Goal: Task Accomplishment & Management: Complete application form

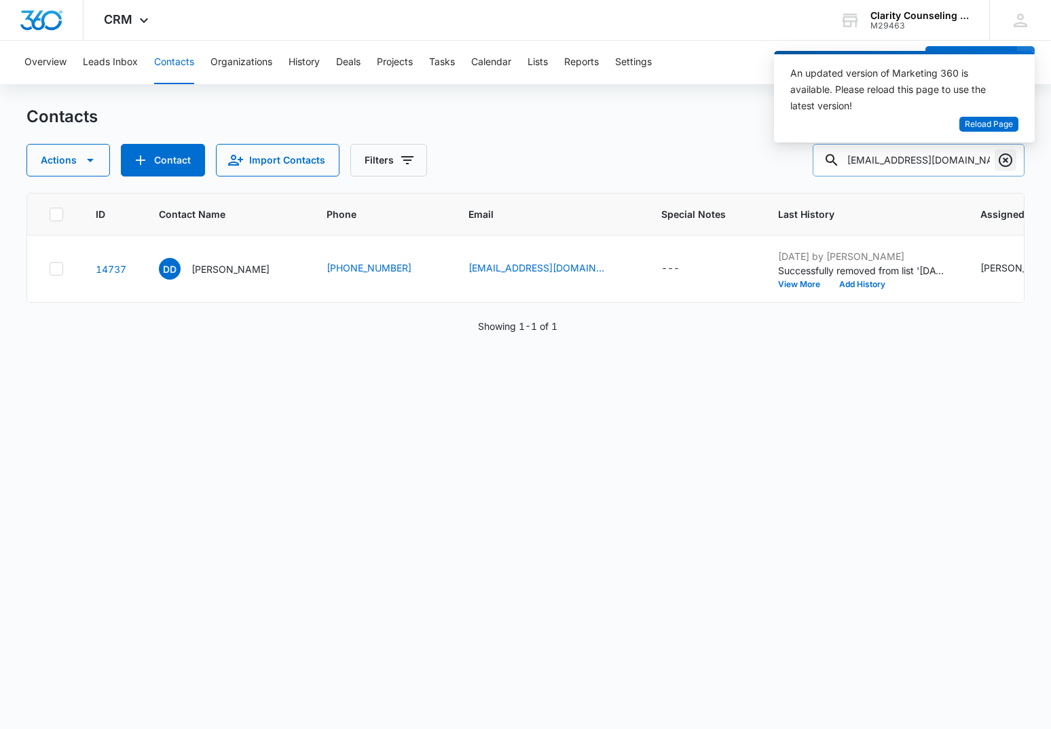
click at [1003, 155] on icon "Clear" at bounding box center [1005, 160] width 16 height 16
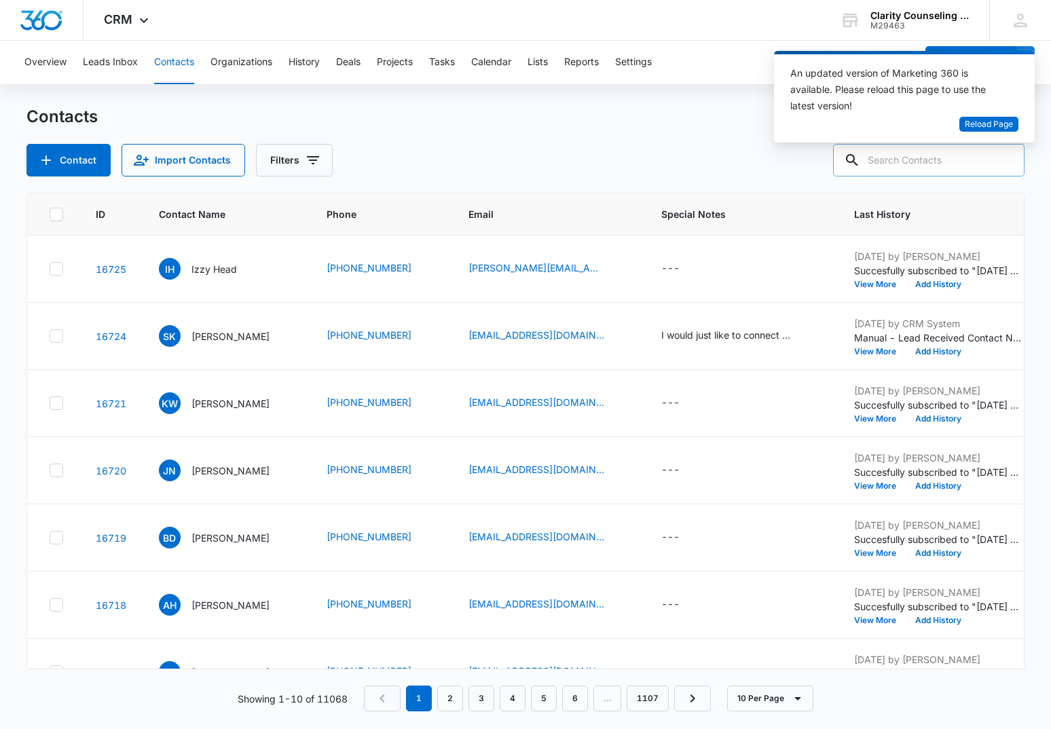
paste input "[EMAIL_ADDRESS][DOMAIN_NAME]"
type input "[EMAIL_ADDRESS][DOMAIN_NAME]"
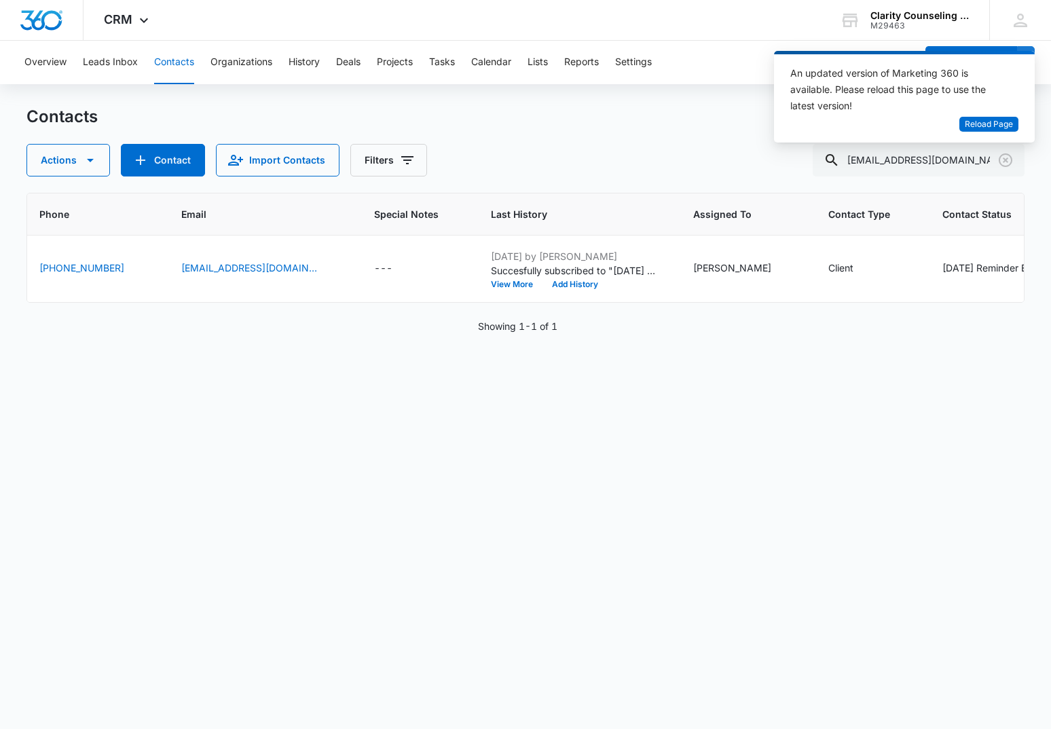
scroll to position [0, 284]
click at [1000, 157] on icon "Clear" at bounding box center [1006, 160] width 14 height 14
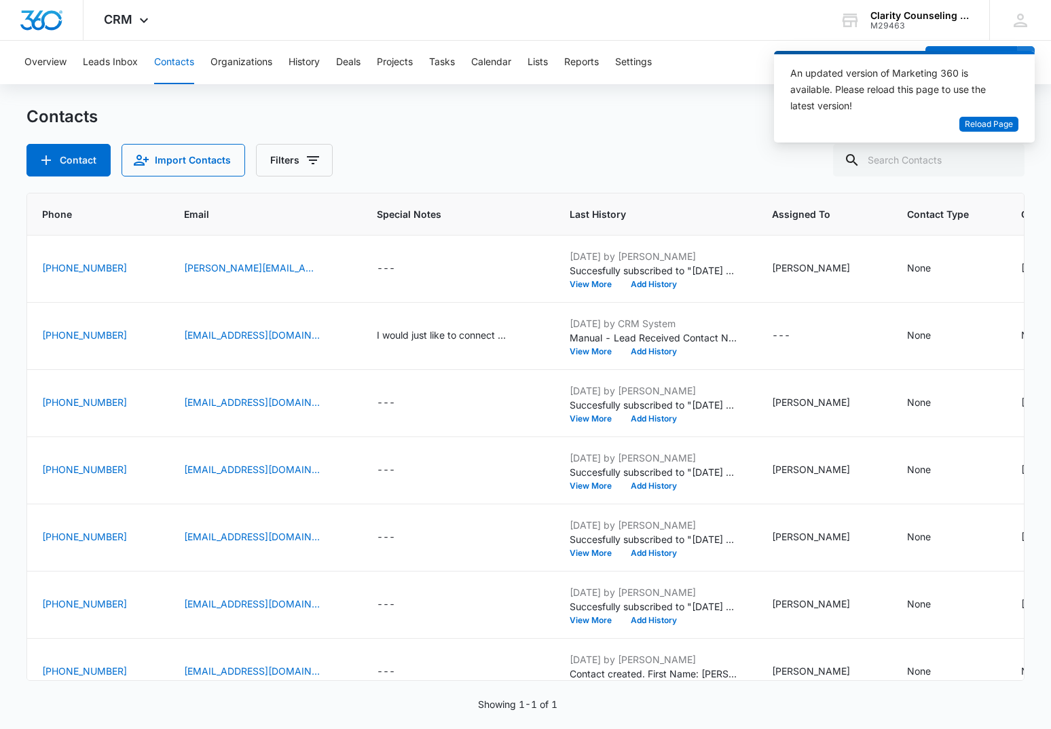
click at [1000, 157] on div at bounding box center [1006, 160] width 22 height 33
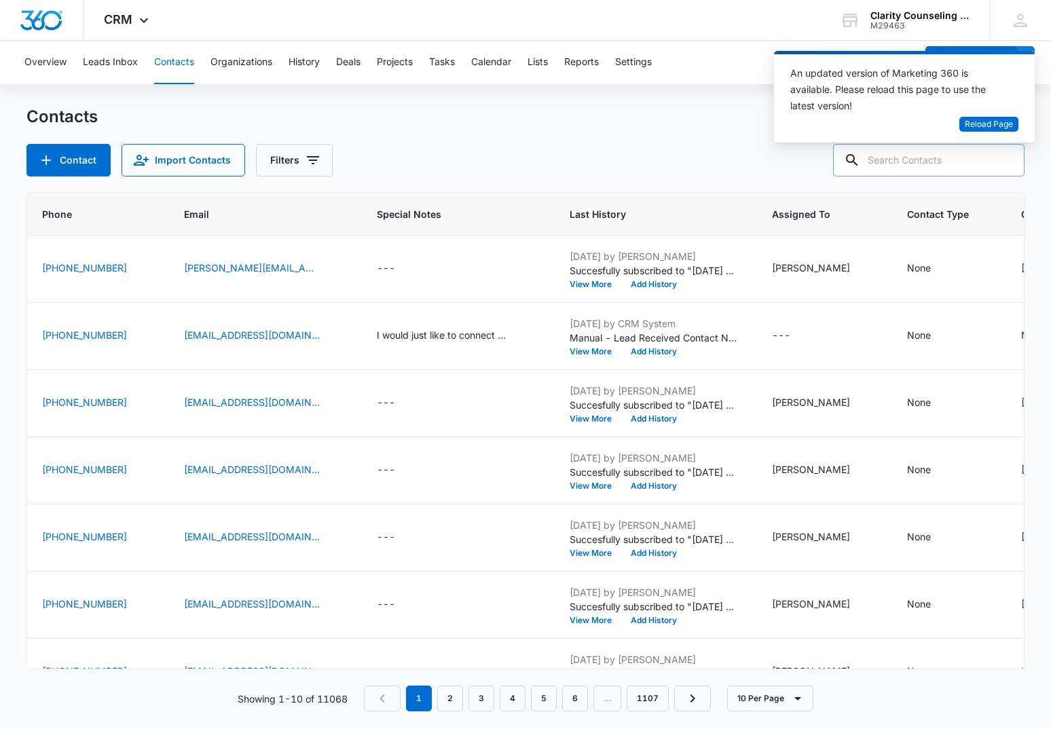
paste input "[EMAIL_ADDRESS][DOMAIN_NAME]"
type input "[EMAIL_ADDRESS][DOMAIN_NAME]"
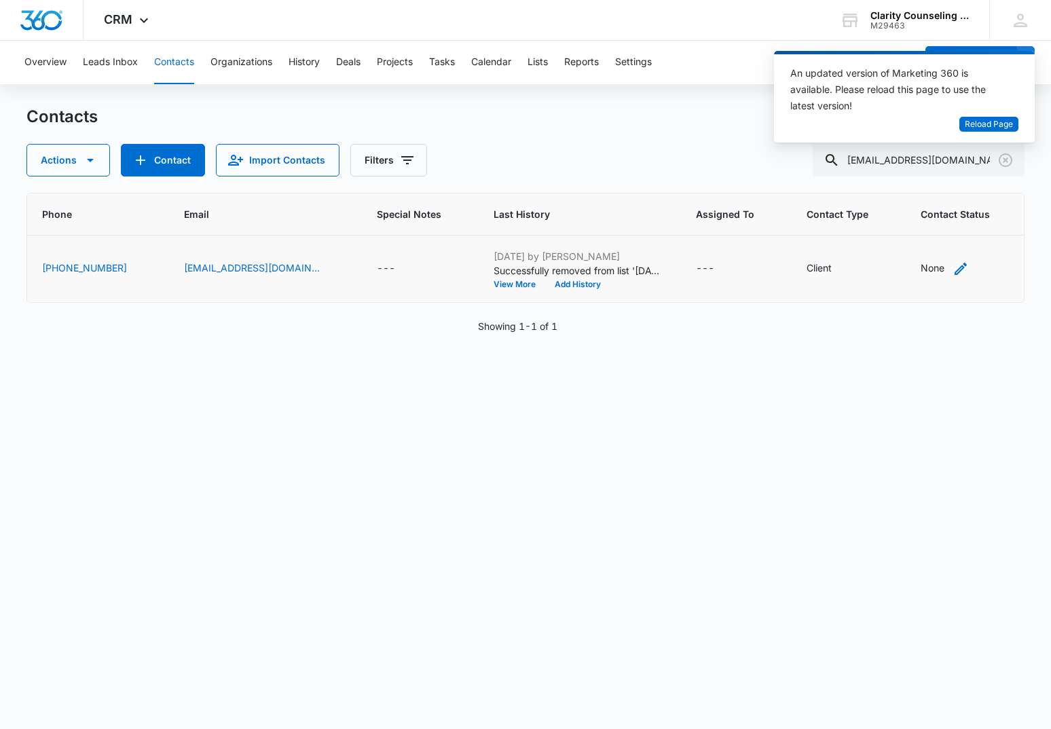
click at [921, 272] on div "None" at bounding box center [933, 268] width 24 height 14
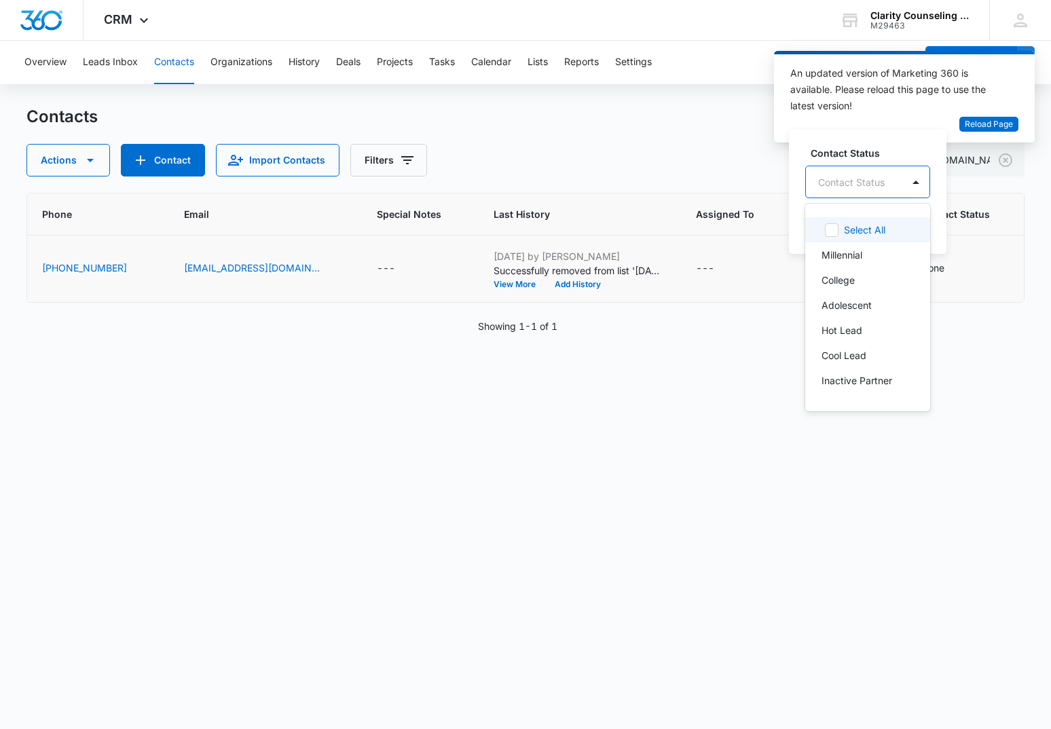
click at [847, 182] on div "Contact Status" at bounding box center [851, 182] width 67 height 14
drag, startPoint x: 858, startPoint y: 271, endPoint x: 909, endPoint y: 228, distance: 66.5
click at [859, 270] on p "[DATE] Reminder Email List" at bounding box center [867, 277] width 90 height 29
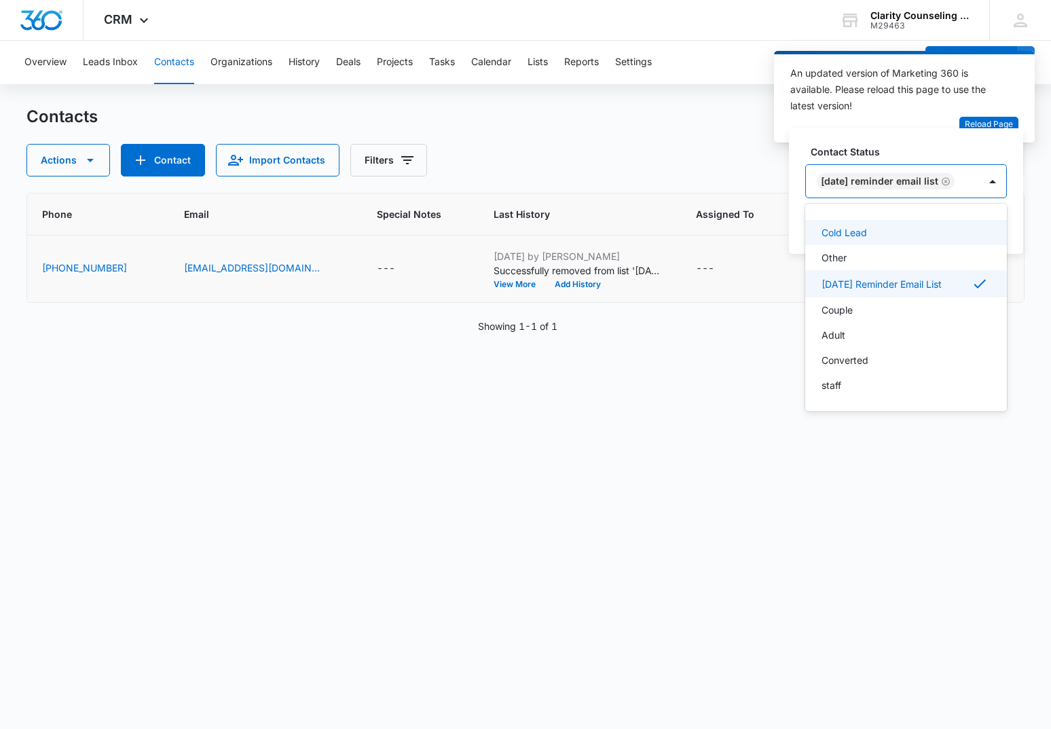
scroll to position [198, 0]
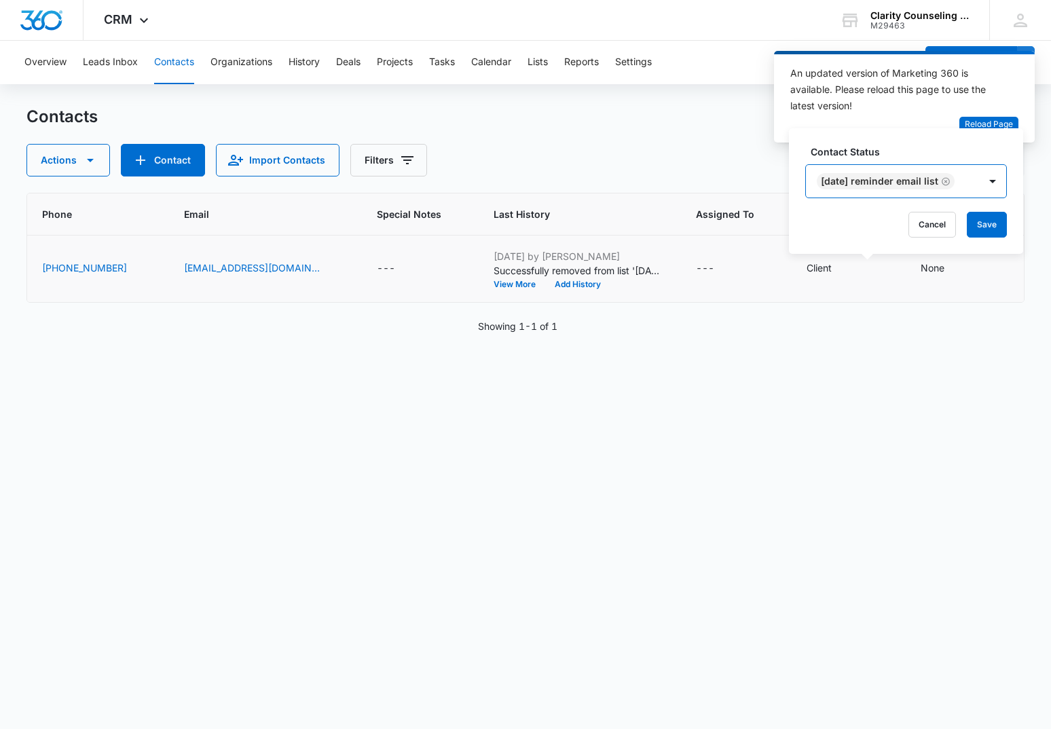
click at [991, 179] on div at bounding box center [992, 181] width 27 height 33
click at [994, 228] on button "Save" at bounding box center [987, 225] width 40 height 26
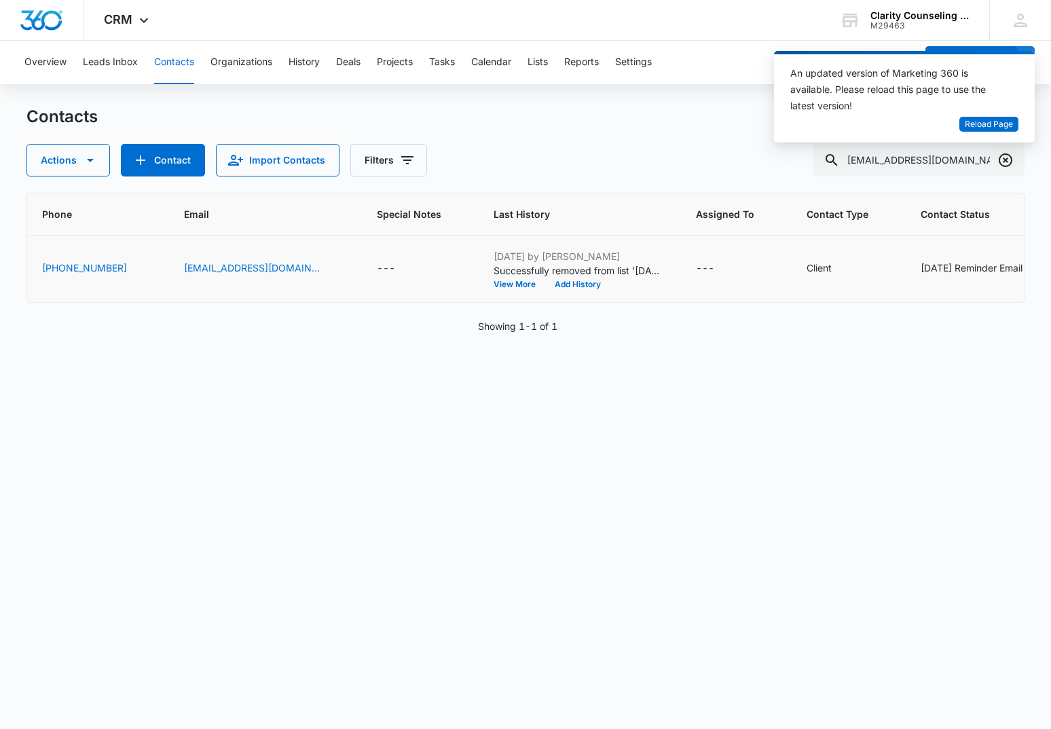
click at [1008, 164] on icon "Clear" at bounding box center [1005, 160] width 16 height 16
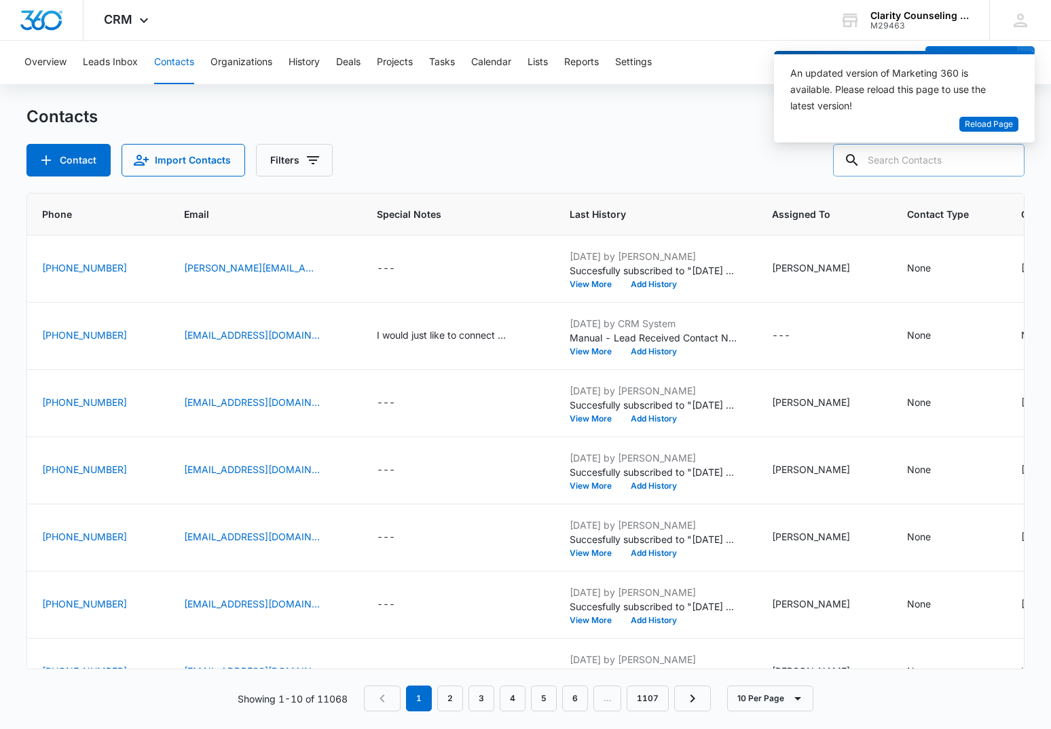
paste input "[EMAIL_ADDRESS][DOMAIN_NAME]"
type input "[EMAIL_ADDRESS][DOMAIN_NAME]"
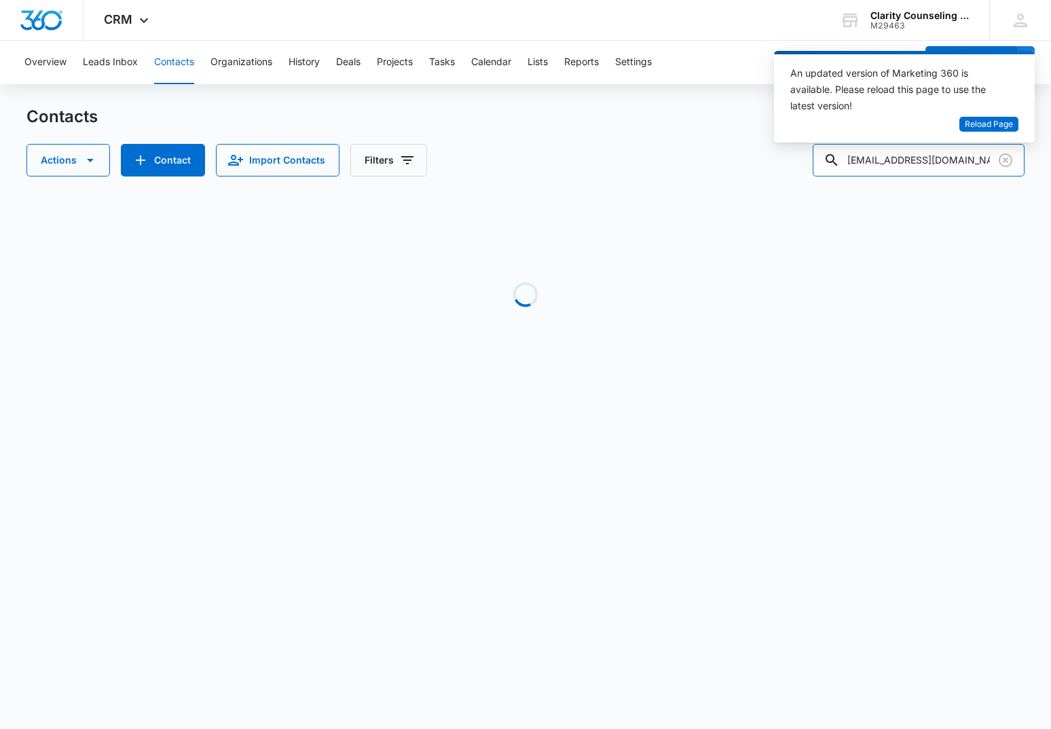
scroll to position [0, 284]
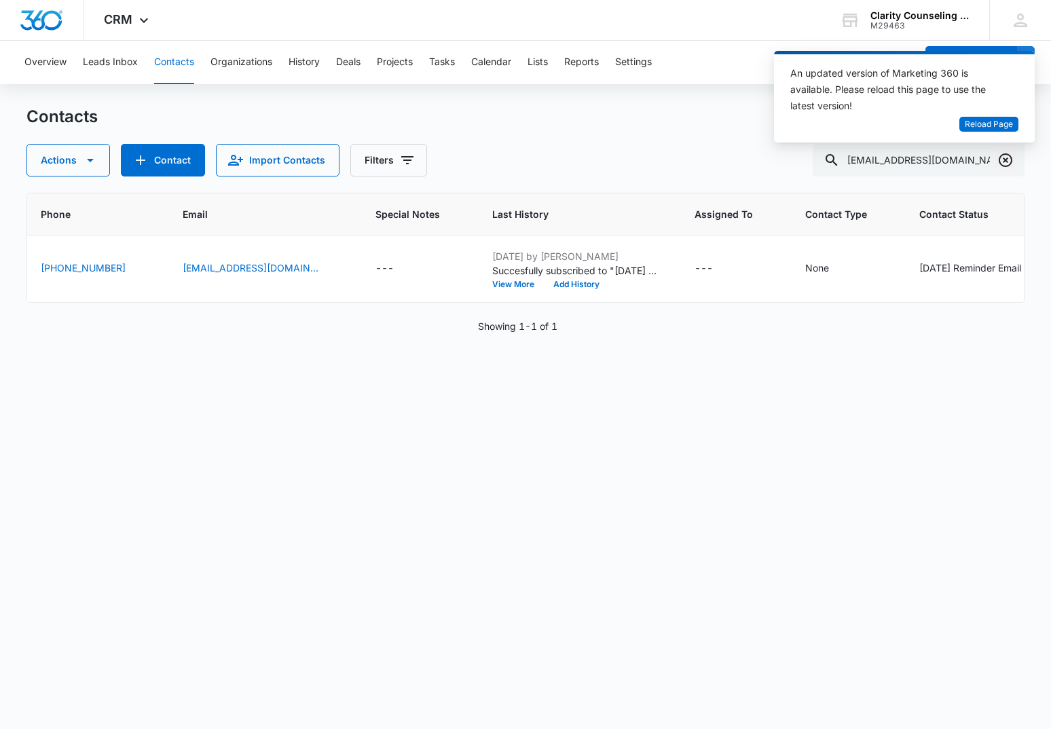
click at [1012, 158] on icon "Clear" at bounding box center [1005, 160] width 16 height 16
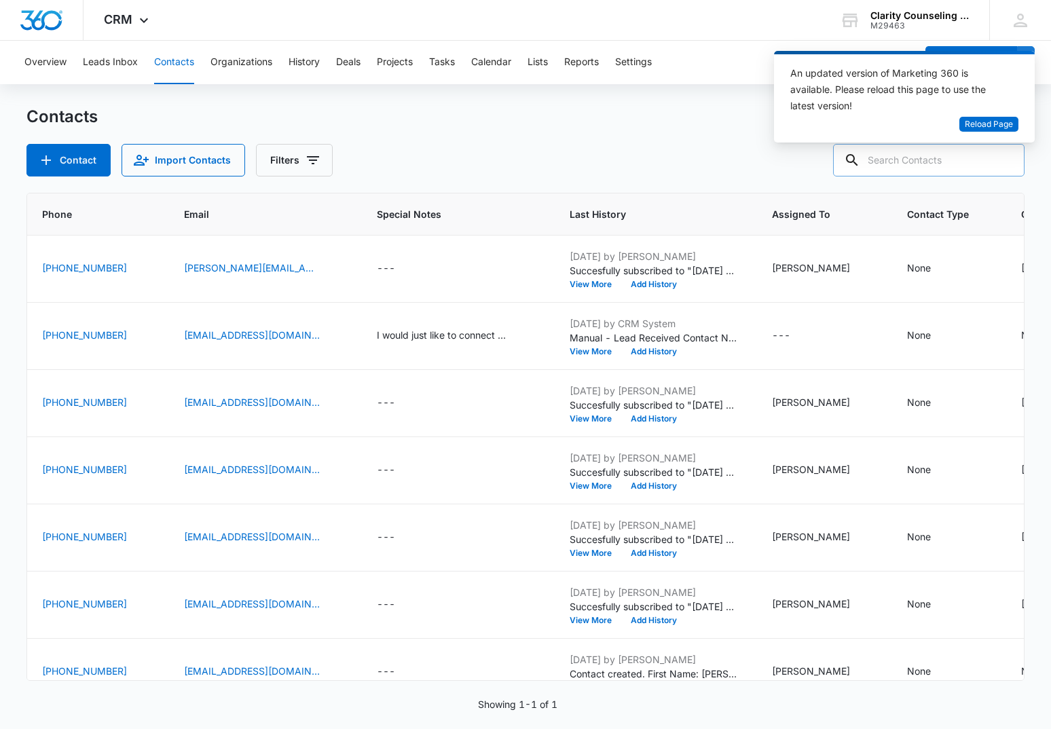
drag, startPoint x: 1012, startPoint y: 158, endPoint x: 983, endPoint y: 162, distance: 29.4
click at [1012, 158] on div at bounding box center [1006, 160] width 22 height 33
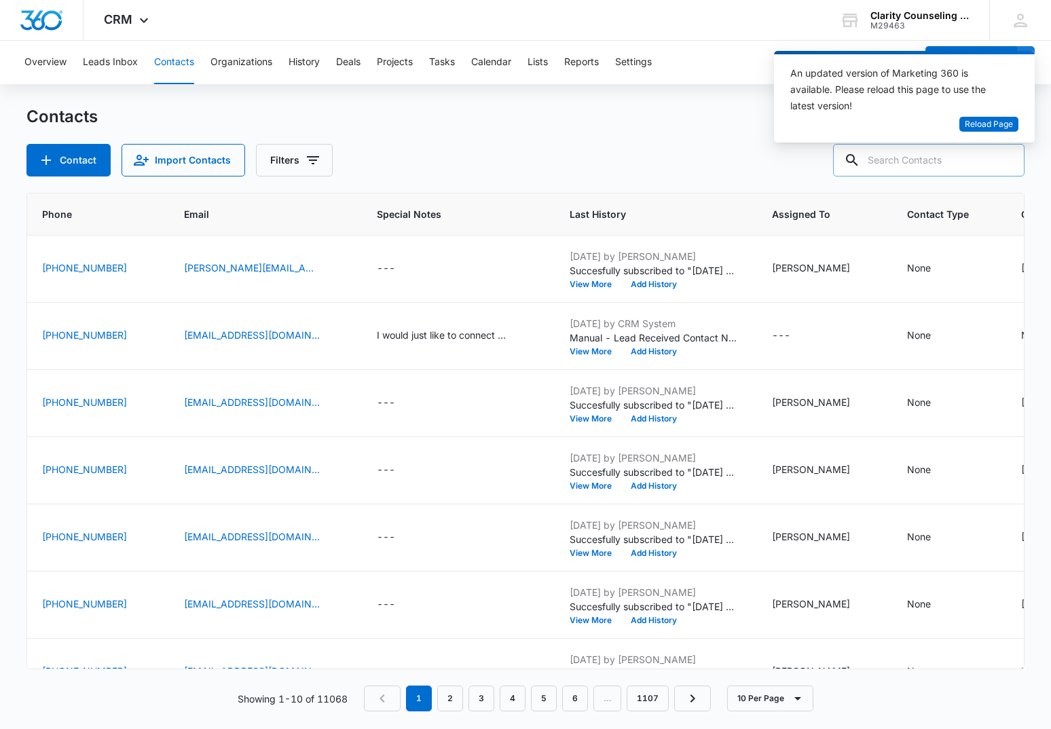
paste input "[EMAIL_ADDRESS][DOMAIN_NAME]"
type input "[EMAIL_ADDRESS][DOMAIN_NAME]"
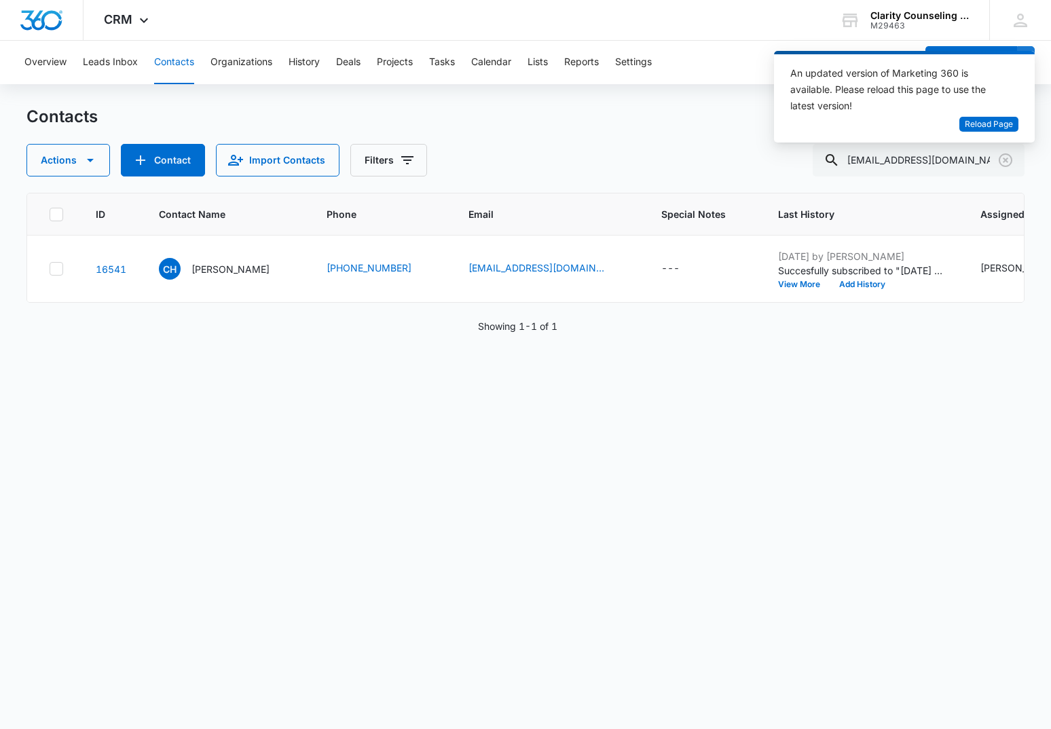
scroll to position [0, -1]
click at [999, 163] on icon "Clear" at bounding box center [1005, 160] width 16 height 16
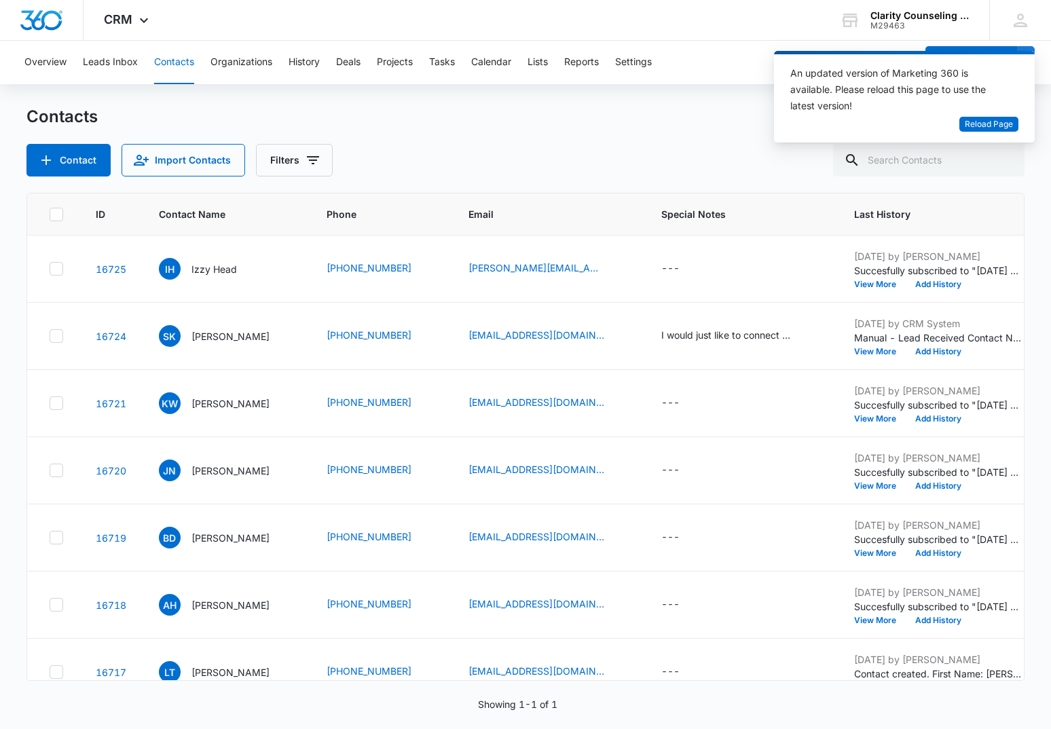
click at [999, 163] on div at bounding box center [1006, 160] width 22 height 33
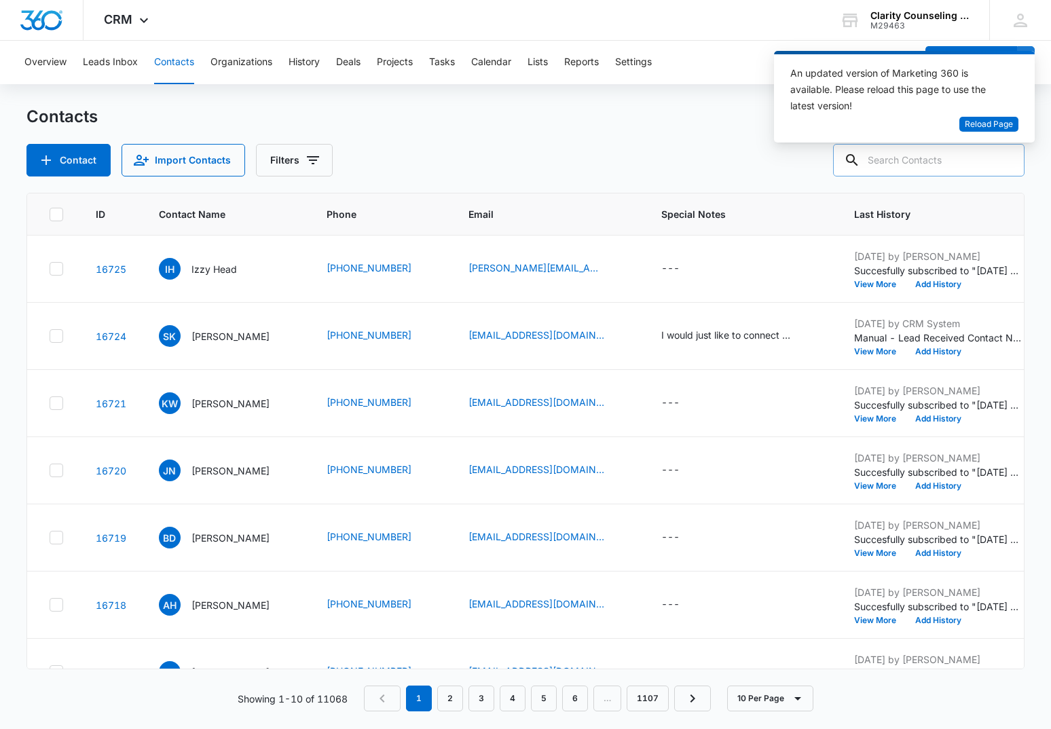
paste input "[EMAIL_ADDRESS][DOMAIN_NAME]"
type input "[EMAIL_ADDRESS][DOMAIN_NAME]"
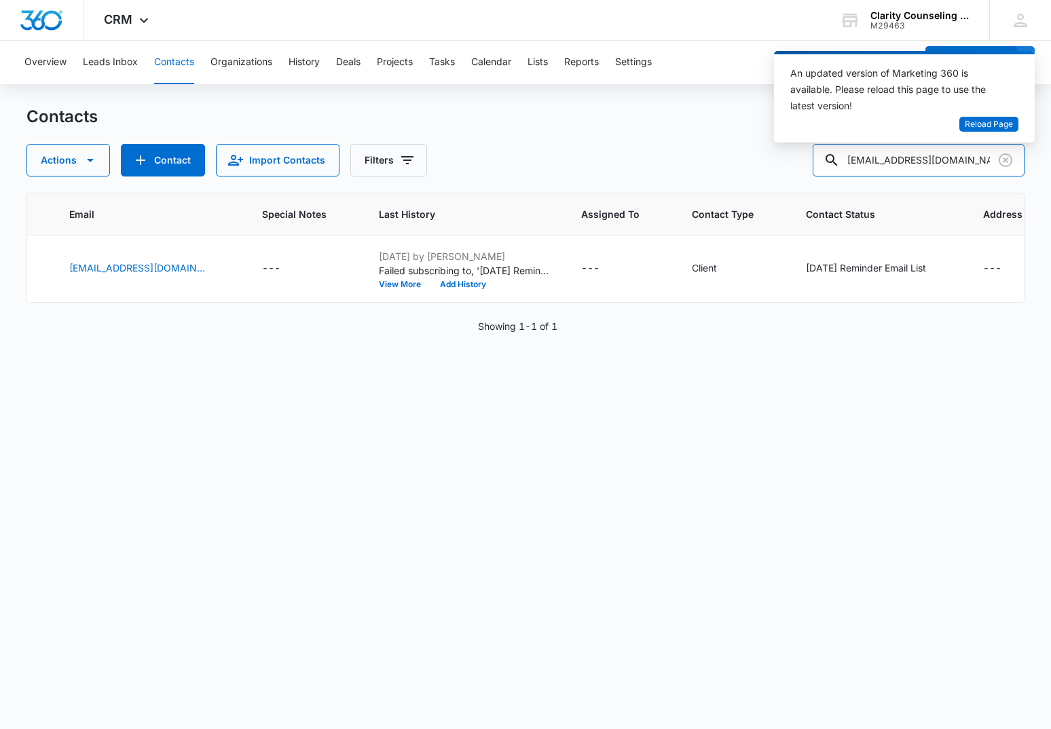
scroll to position [0, 399]
click at [1006, 153] on icon "Clear" at bounding box center [1005, 160] width 16 height 16
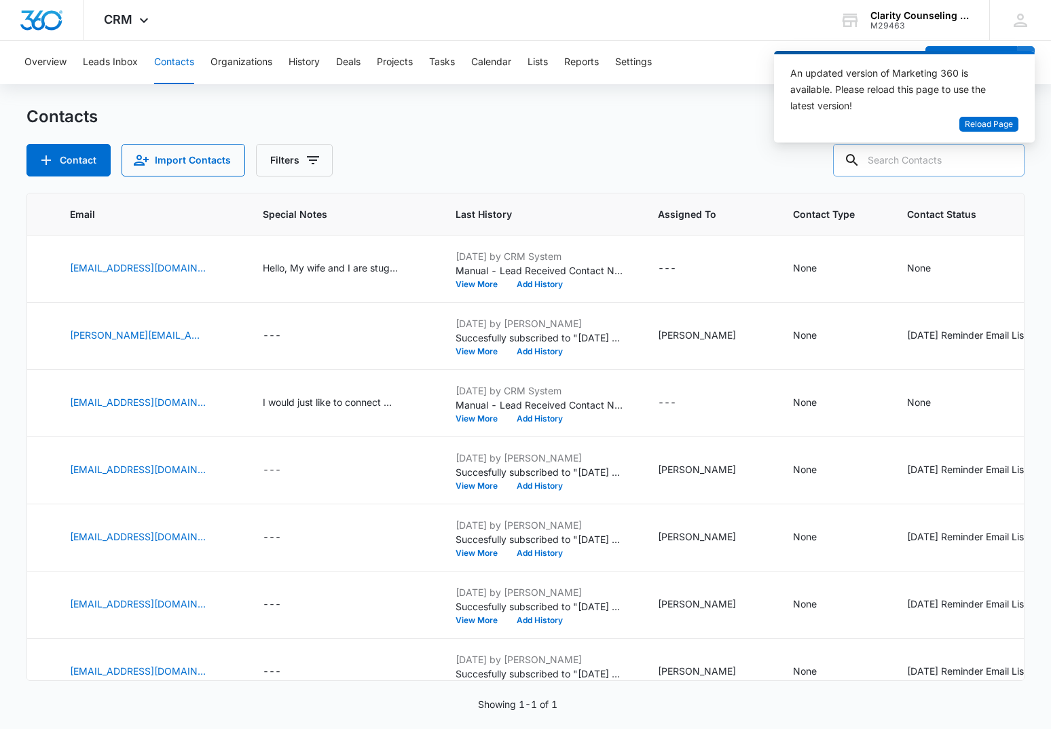
drag, startPoint x: 1006, startPoint y: 153, endPoint x: 963, endPoint y: 162, distance: 43.5
click at [1006, 154] on div at bounding box center [1006, 160] width 22 height 33
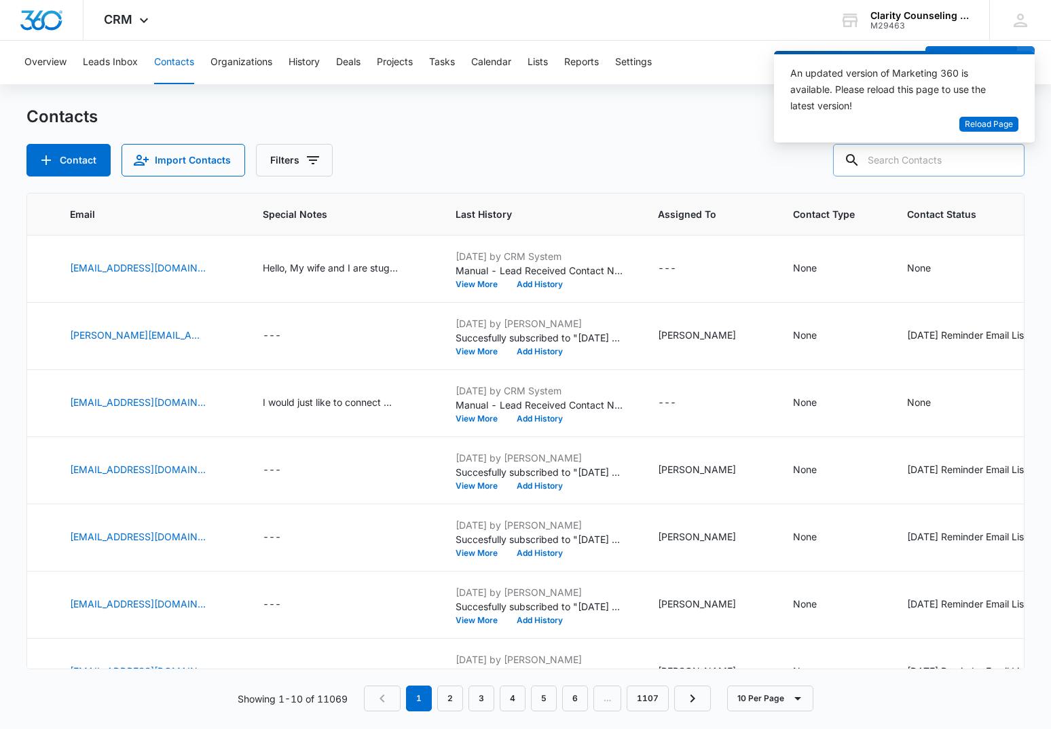
paste input "[EMAIL_ADDRESS][DOMAIN_NAME]"
type input "[EMAIL_ADDRESS][DOMAIN_NAME]"
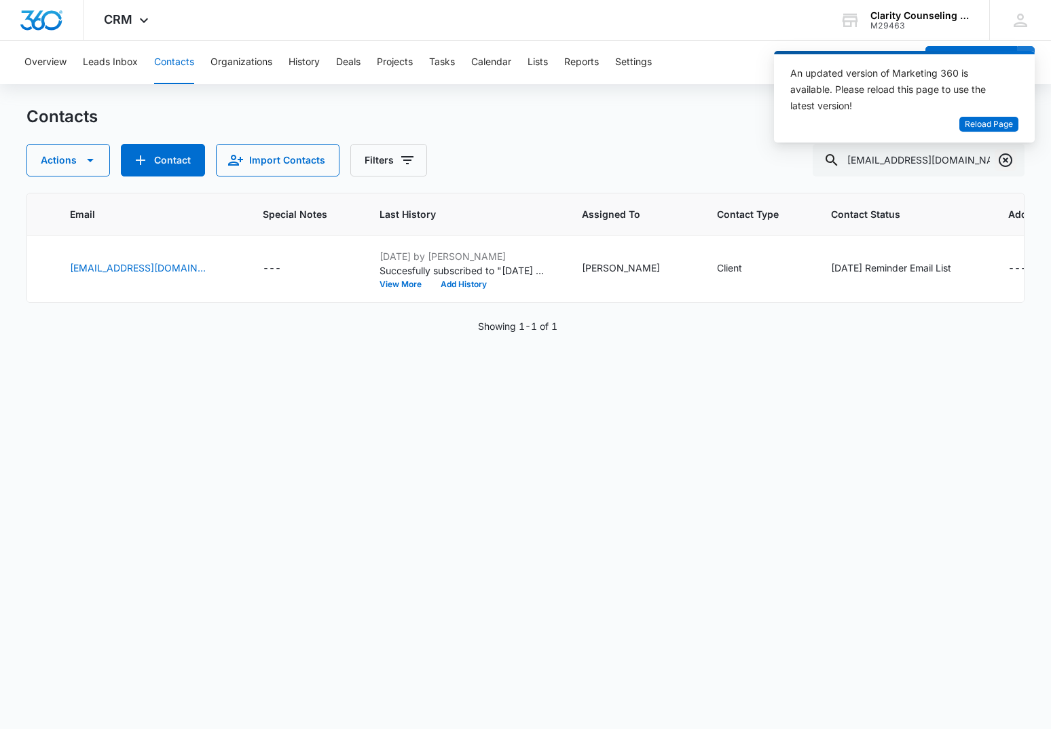
click at [1005, 160] on icon "Clear" at bounding box center [1006, 160] width 14 height 14
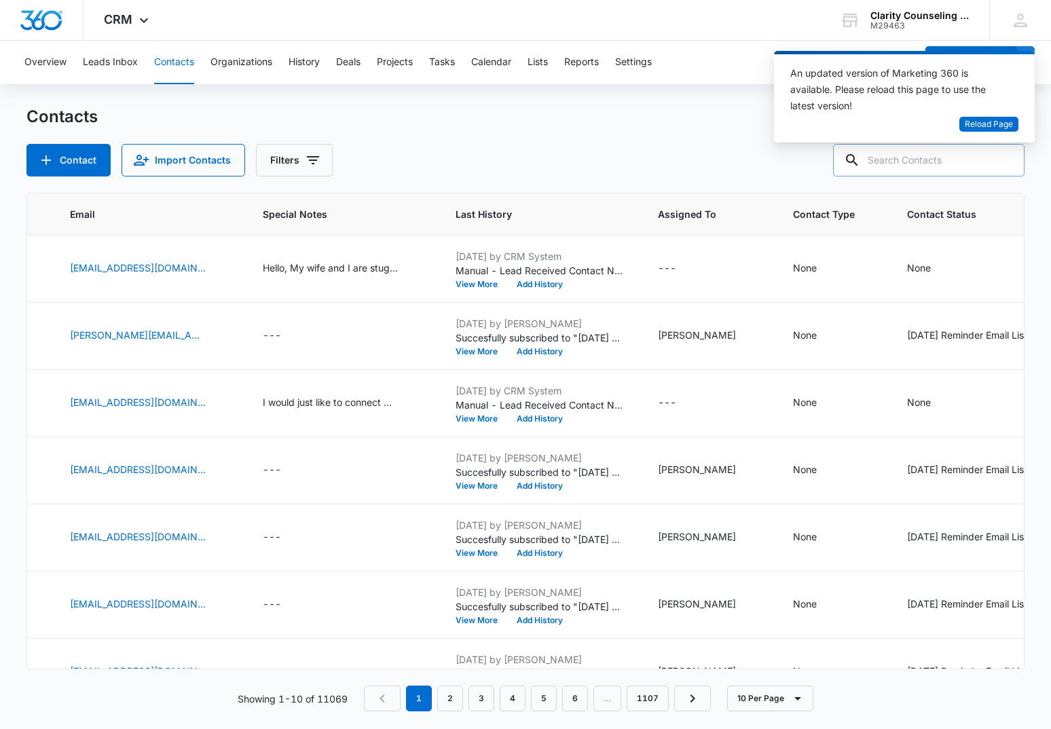
paste input "[EMAIL_ADDRESS][DOMAIN_NAME]"
type input "[EMAIL_ADDRESS][DOMAIN_NAME]"
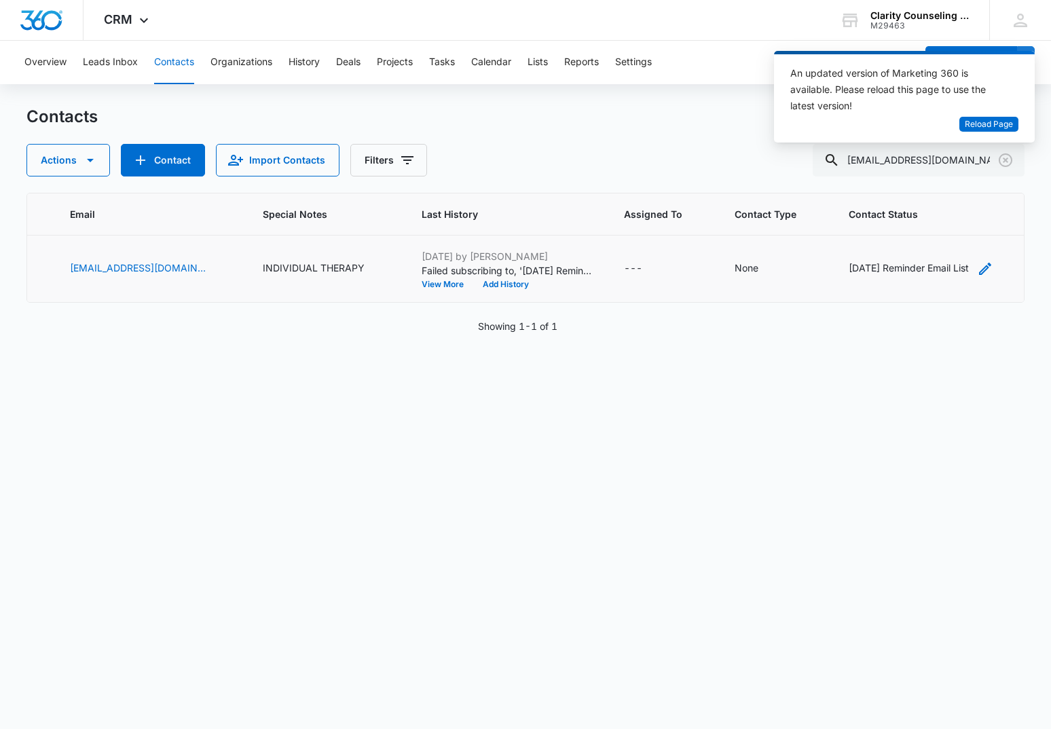
click at [921, 265] on div "[DATE] Reminder Email List" at bounding box center [909, 268] width 120 height 14
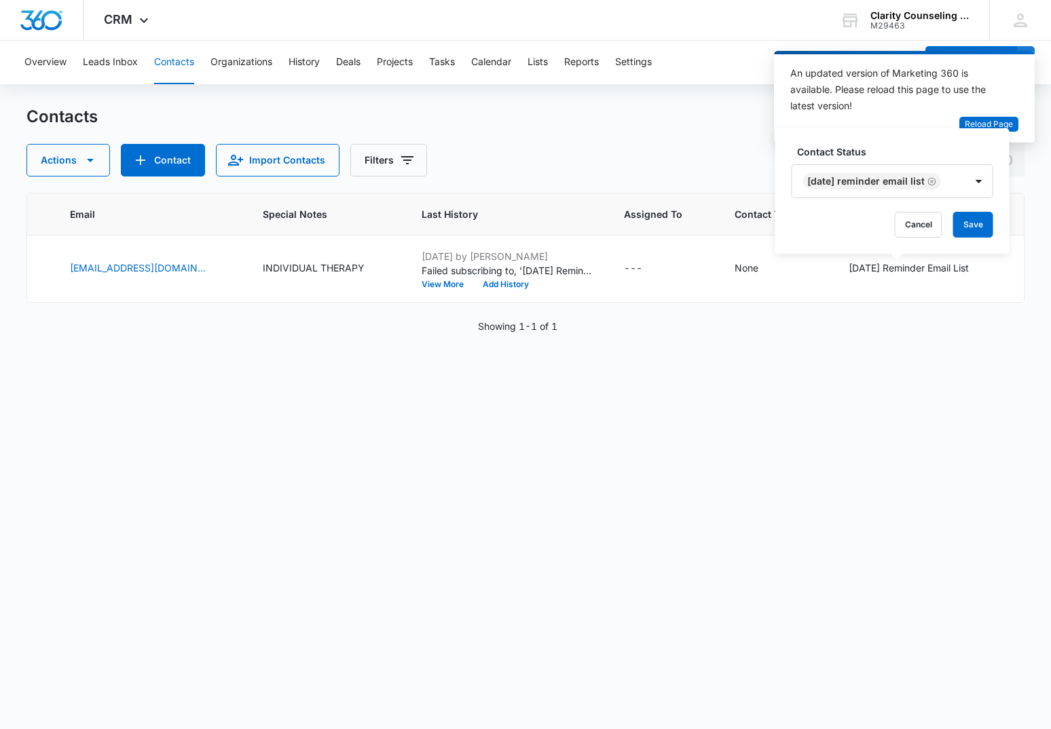
click at [936, 181] on icon "Remove Saturday Reminder Email List" at bounding box center [932, 181] width 8 height 8
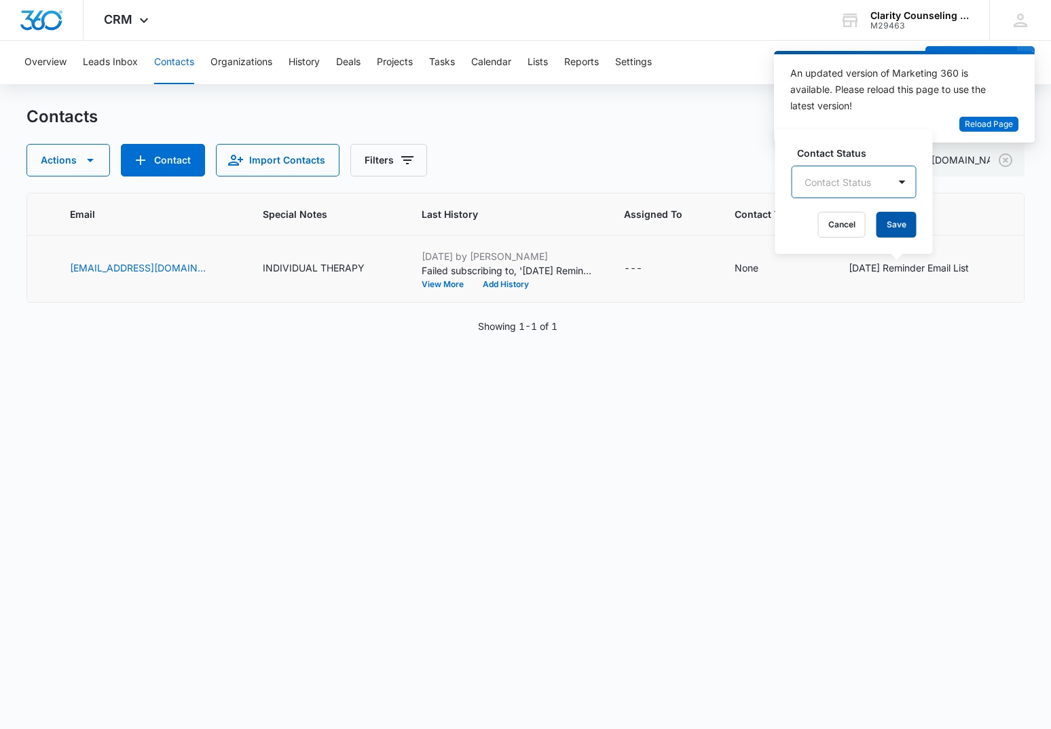
click at [908, 221] on button "Save" at bounding box center [896, 225] width 40 height 26
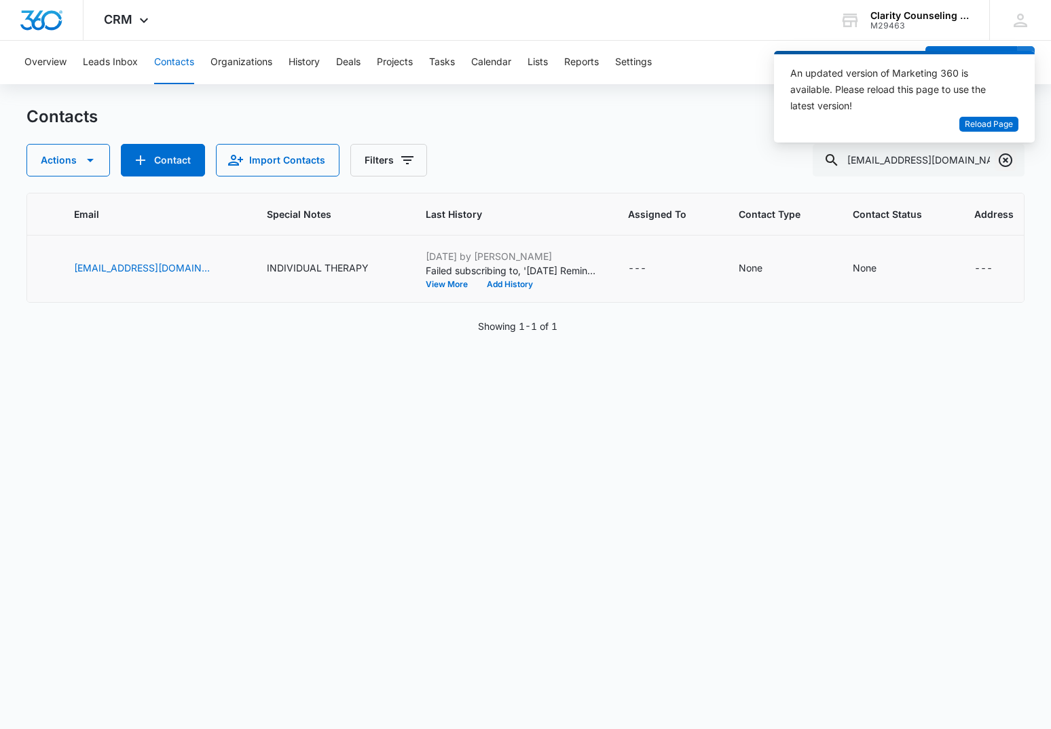
click at [1004, 158] on icon "Clear" at bounding box center [1006, 160] width 14 height 14
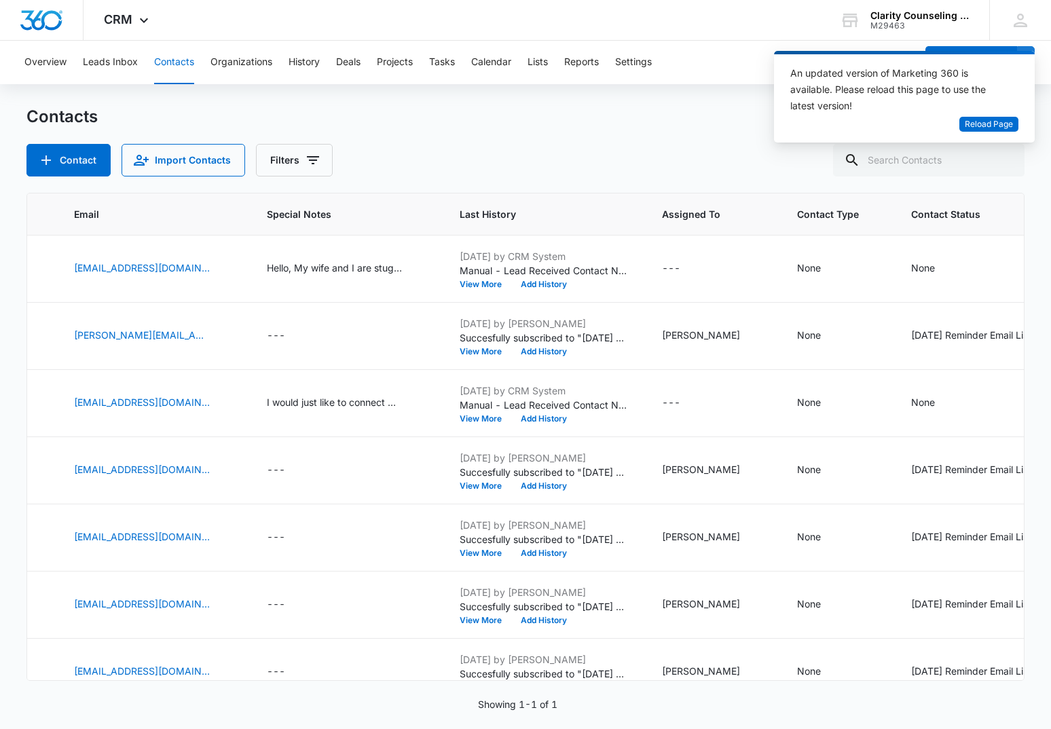
click at [1004, 158] on div at bounding box center [1006, 160] width 22 height 33
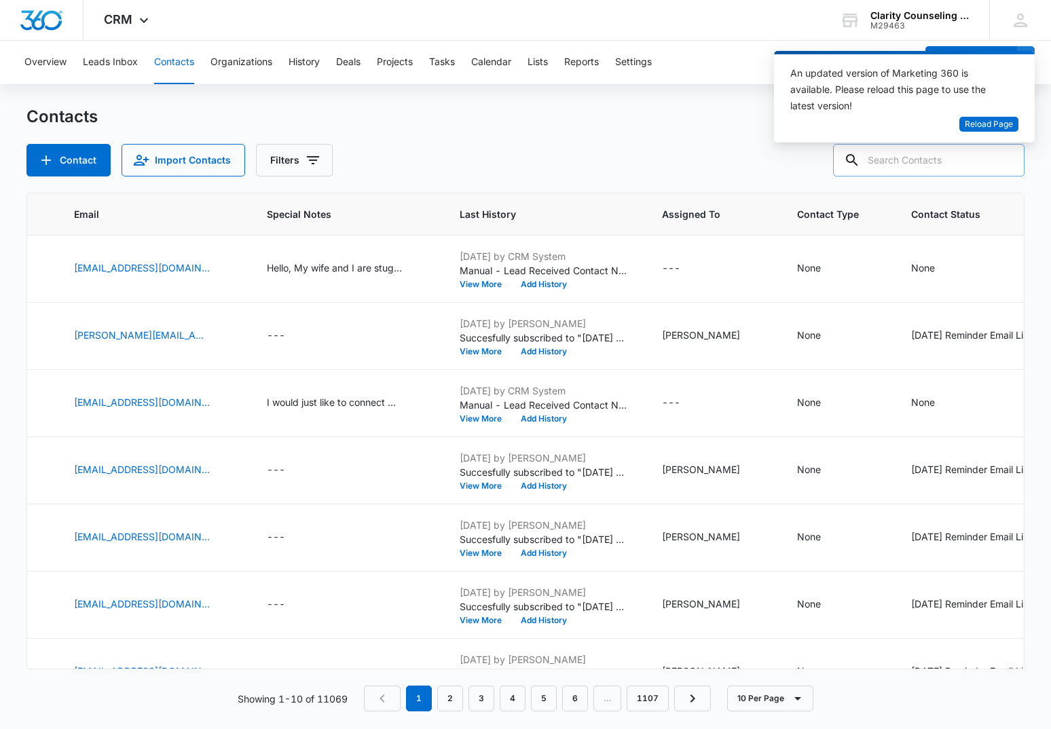
paste input "[EMAIL_ADDRESS][DOMAIN_NAME]"
type input "[EMAIL_ADDRESS][DOMAIN_NAME]"
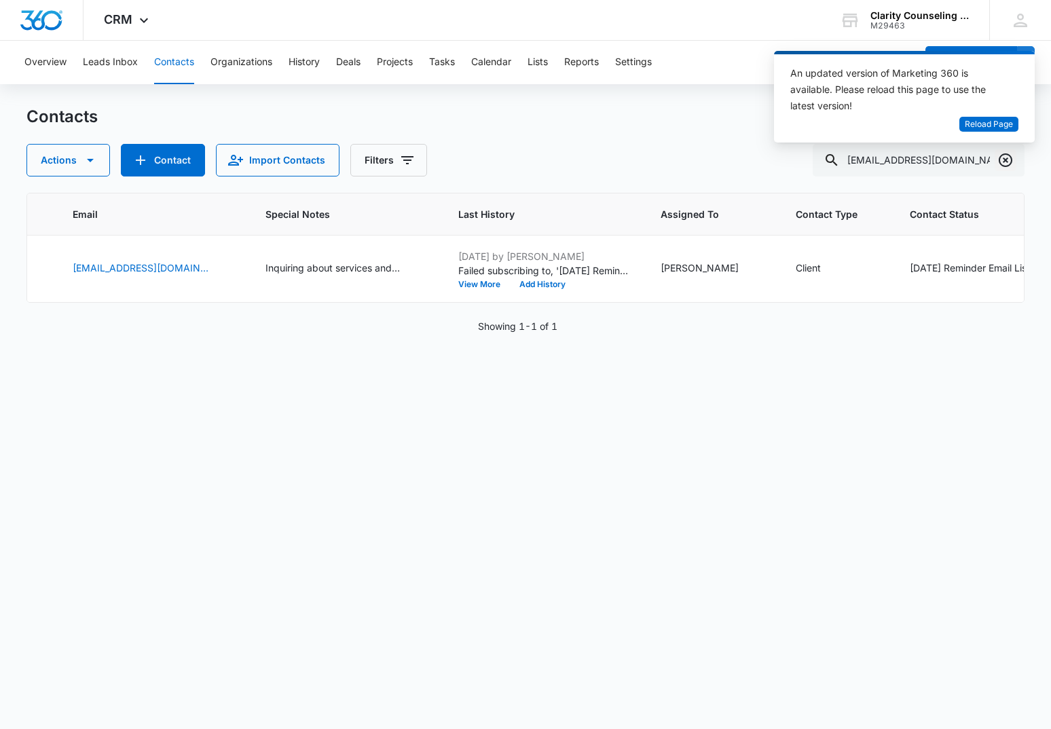
click at [1005, 158] on icon "Clear" at bounding box center [1005, 160] width 16 height 16
click at [1005, 158] on div at bounding box center [1006, 160] width 22 height 33
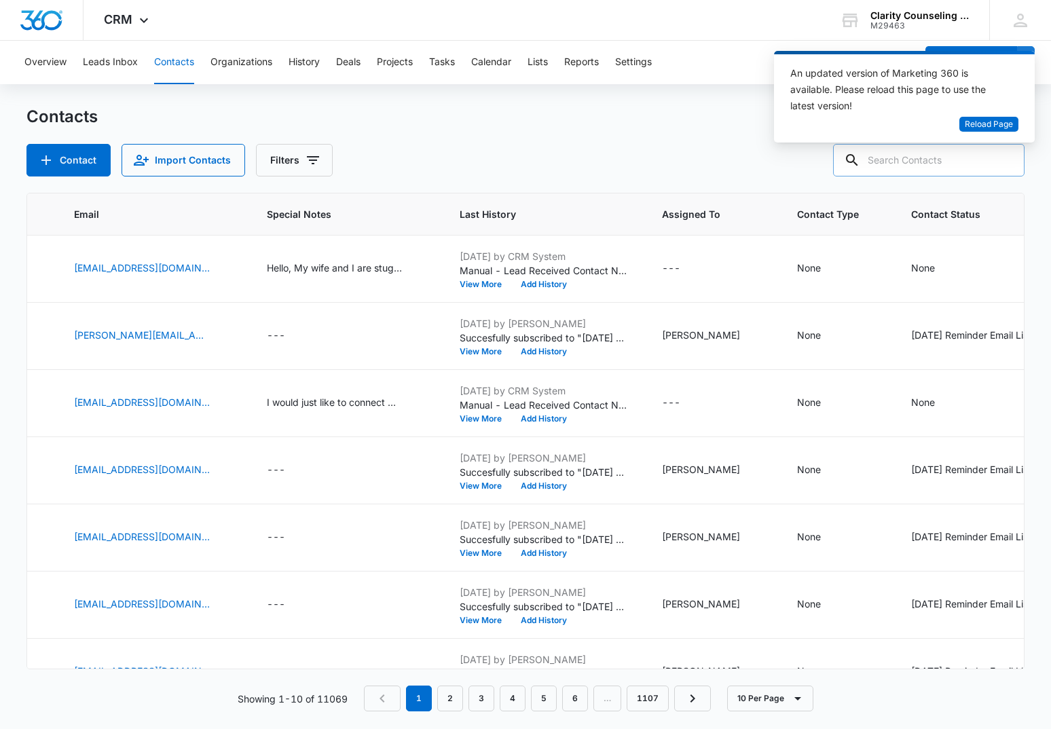
click at [918, 170] on input "text" at bounding box center [928, 160] width 191 height 33
paste input "[EMAIL_ADDRESS][DOMAIN_NAME]"
type input "[EMAIL_ADDRESS][DOMAIN_NAME]"
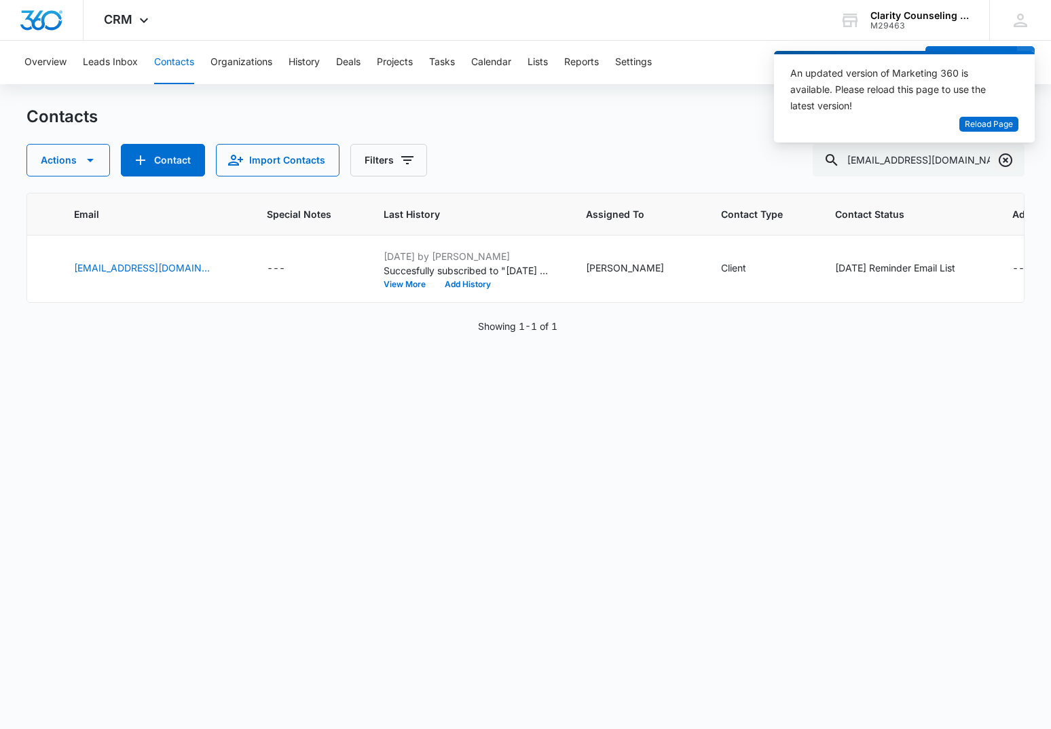
click at [1001, 160] on icon "Clear" at bounding box center [1005, 160] width 16 height 16
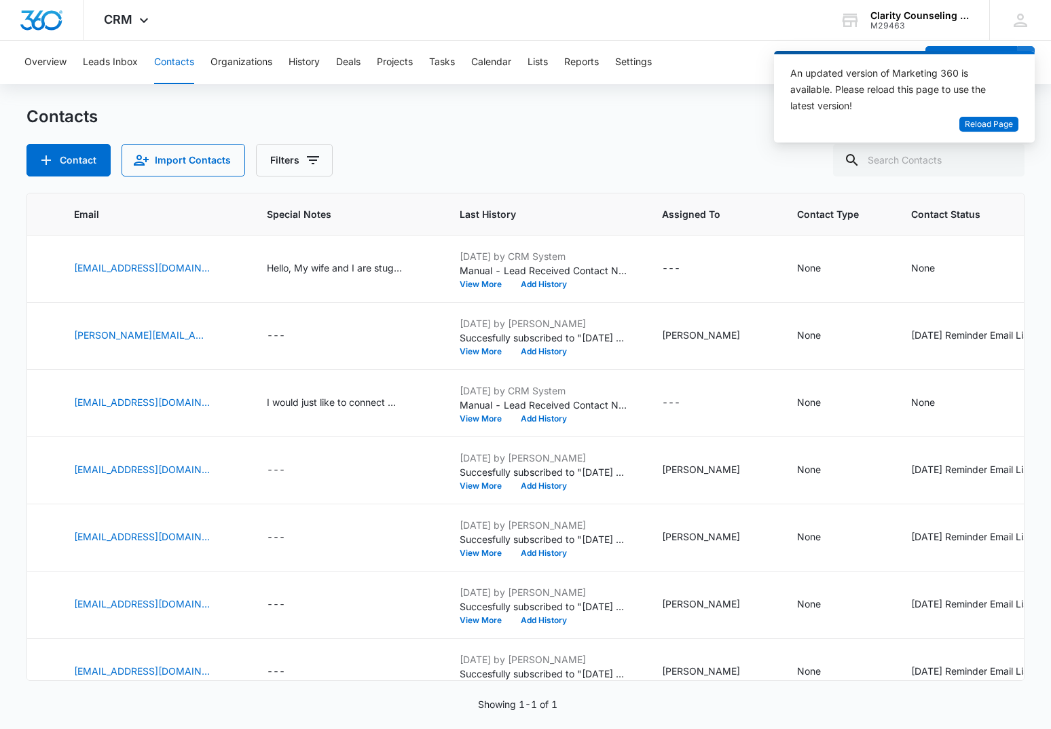
click at [1001, 160] on div at bounding box center [1006, 160] width 22 height 33
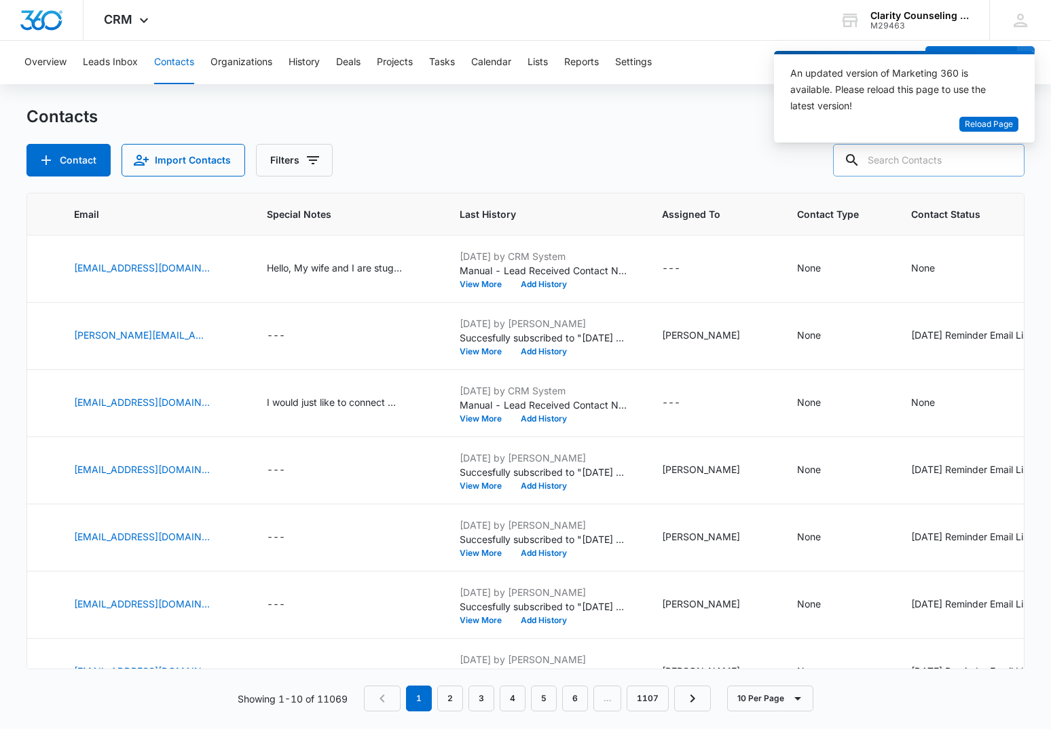
paste input "[PERSON_NAME][EMAIL_ADDRESS][DOMAIN_NAME]"
type input "[PERSON_NAME][EMAIL_ADDRESS][DOMAIN_NAME]"
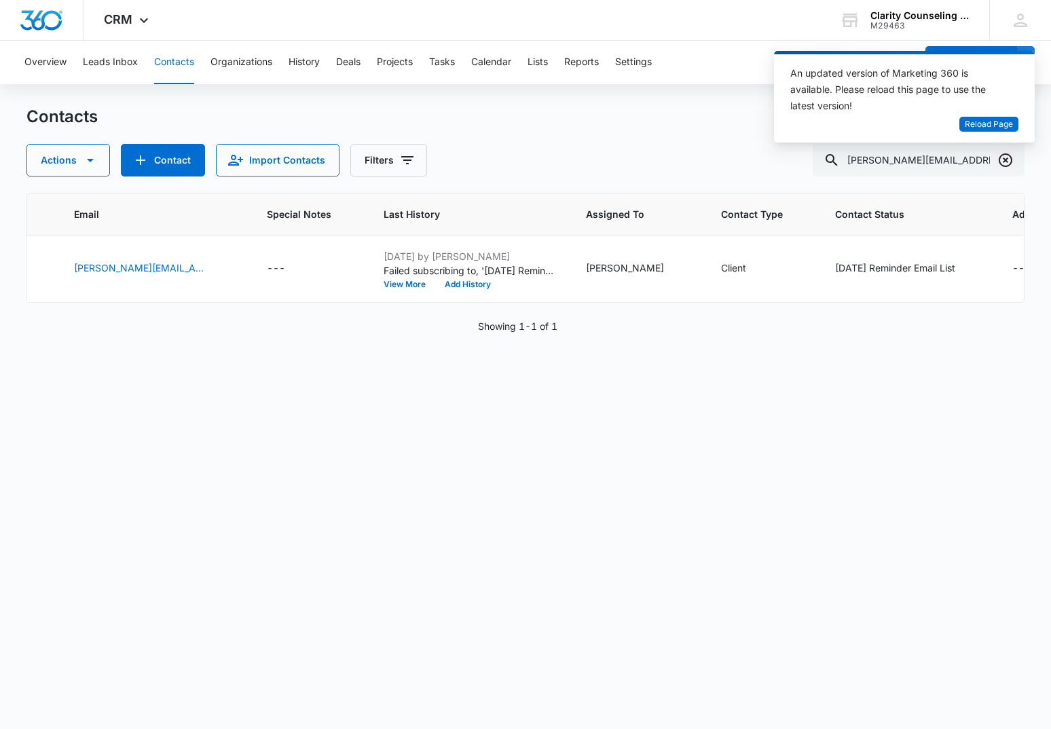
click at [1005, 160] on icon "Clear" at bounding box center [1006, 160] width 14 height 14
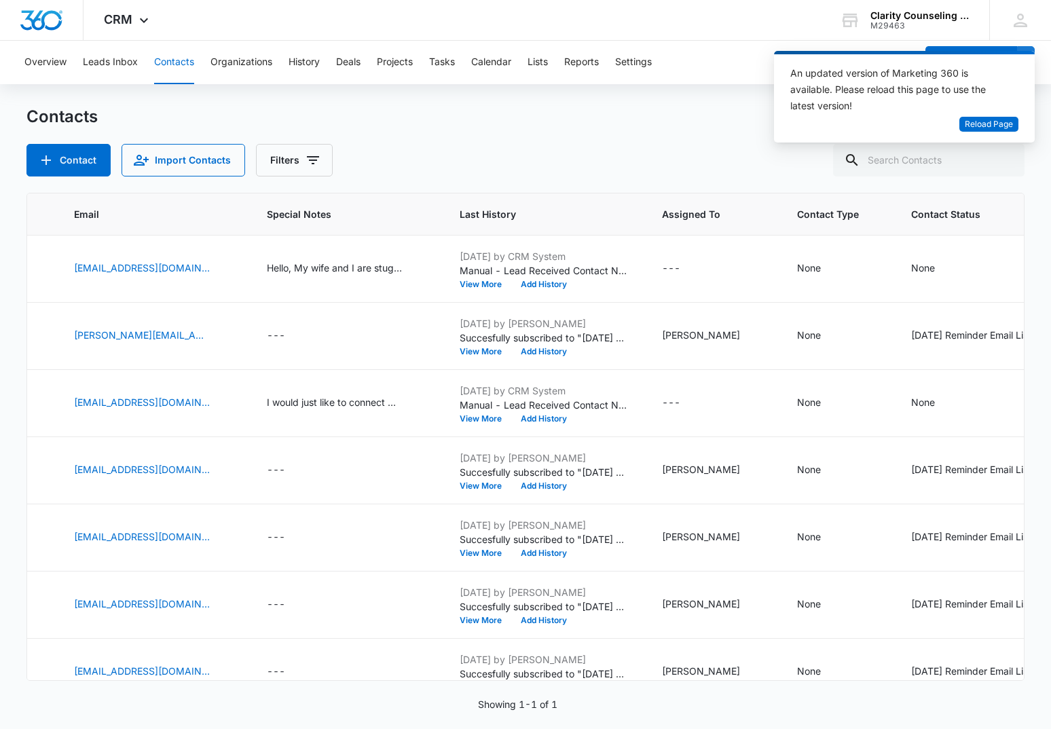
click at [1005, 160] on div at bounding box center [1006, 160] width 22 height 33
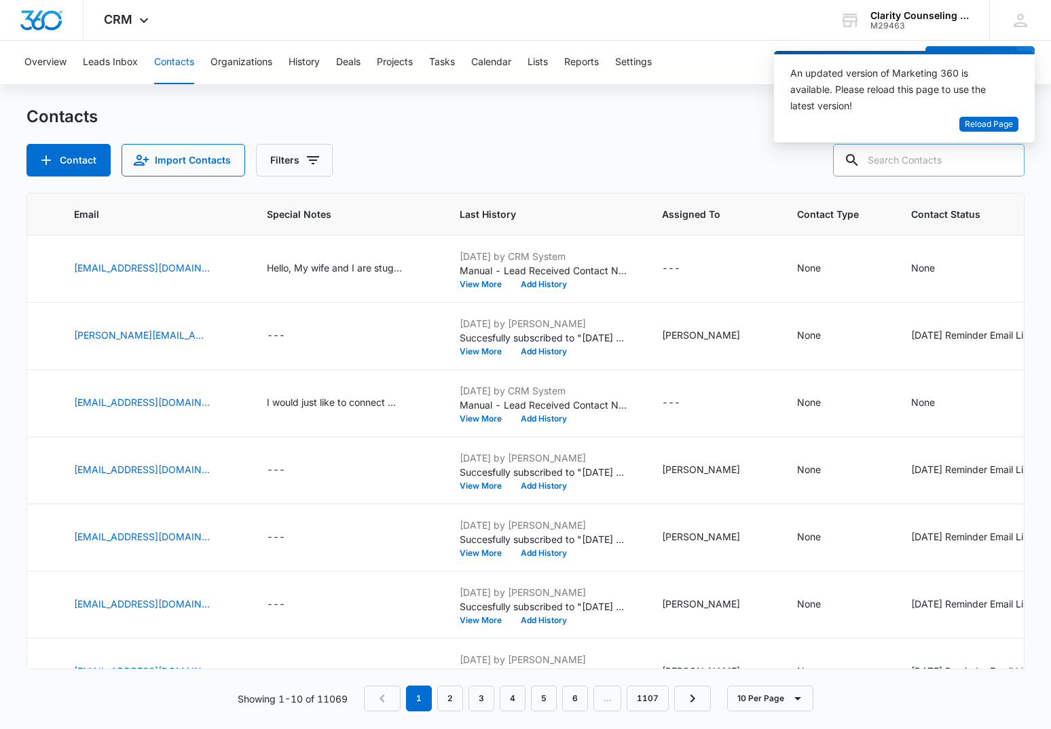
paste input "[EMAIL_ADDRESS][DOMAIN_NAME]"
type input "[EMAIL_ADDRESS][DOMAIN_NAME]"
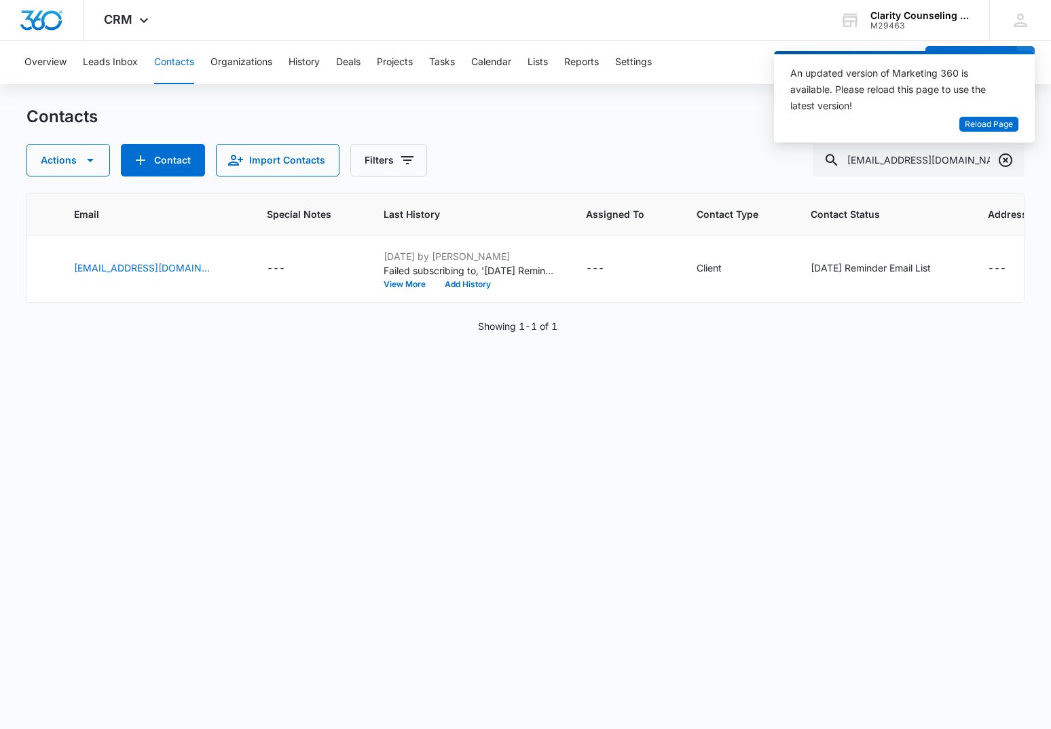
click at [1007, 153] on icon "Clear" at bounding box center [1005, 160] width 16 height 16
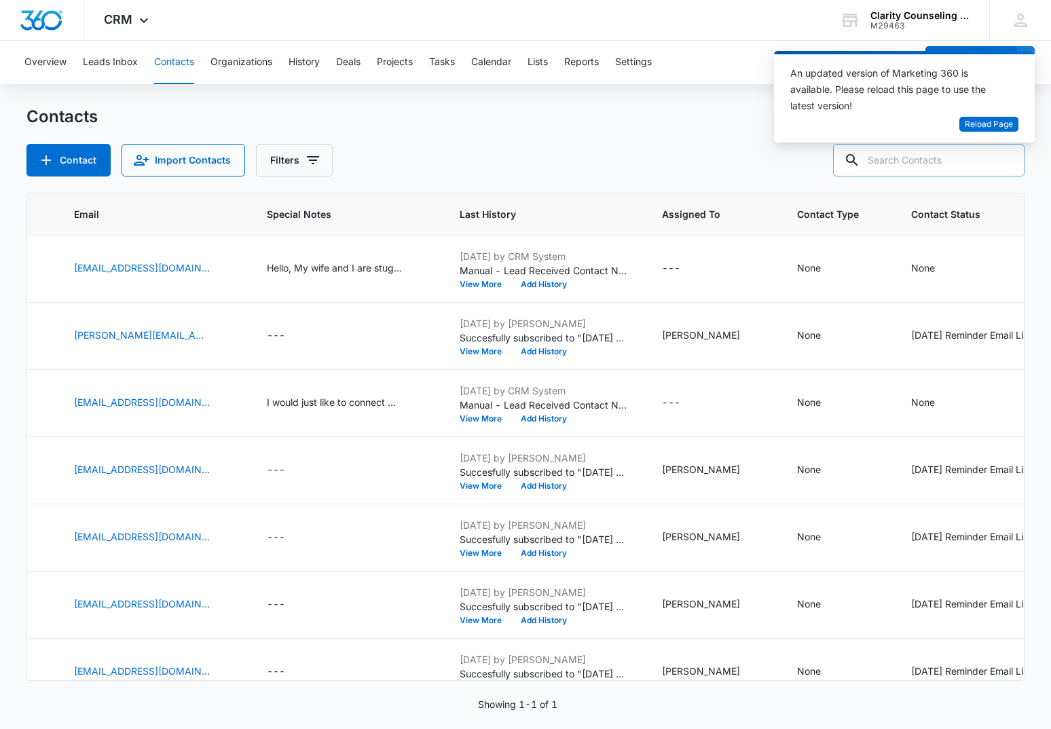
scroll to position [0, 0]
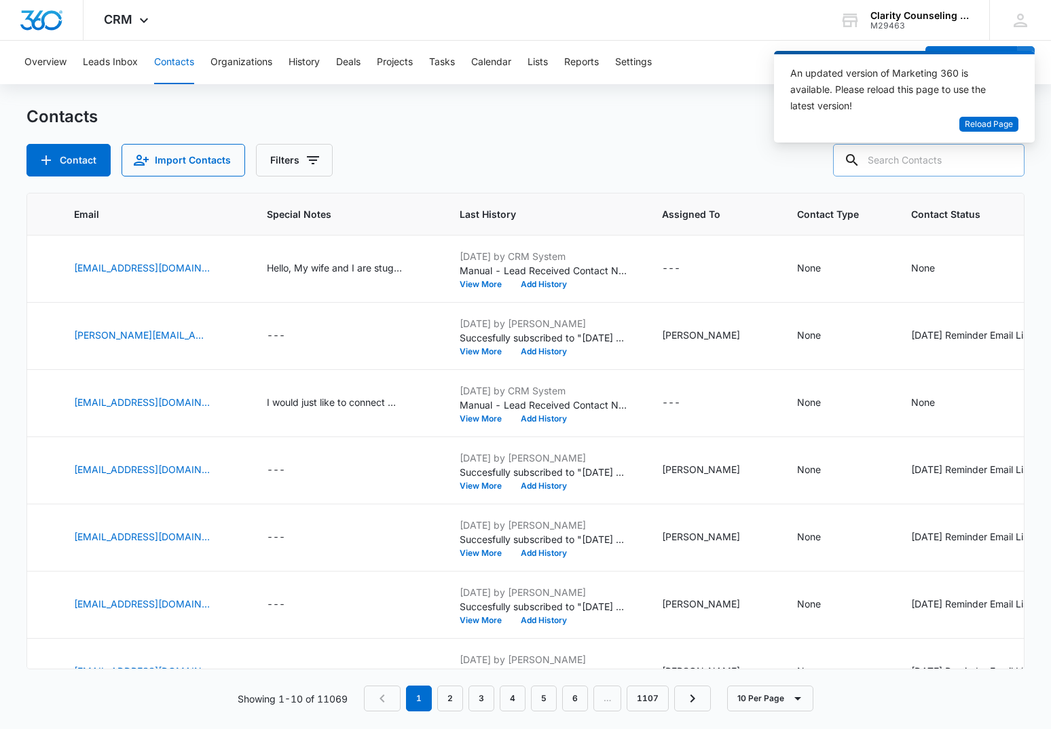
paste input "[EMAIL_ADDRESS][DOMAIN_NAME]"
type input "[EMAIL_ADDRESS][DOMAIN_NAME]"
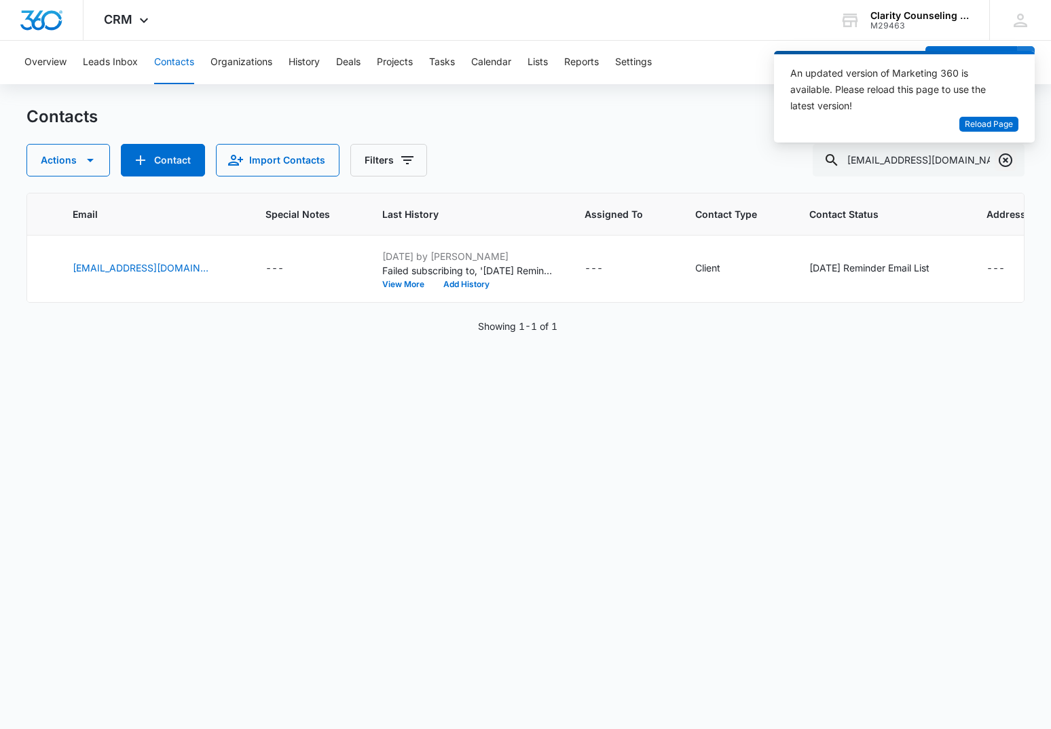
click at [1008, 163] on icon "Clear" at bounding box center [1005, 160] width 16 height 16
click at [1008, 163] on div at bounding box center [1006, 160] width 22 height 33
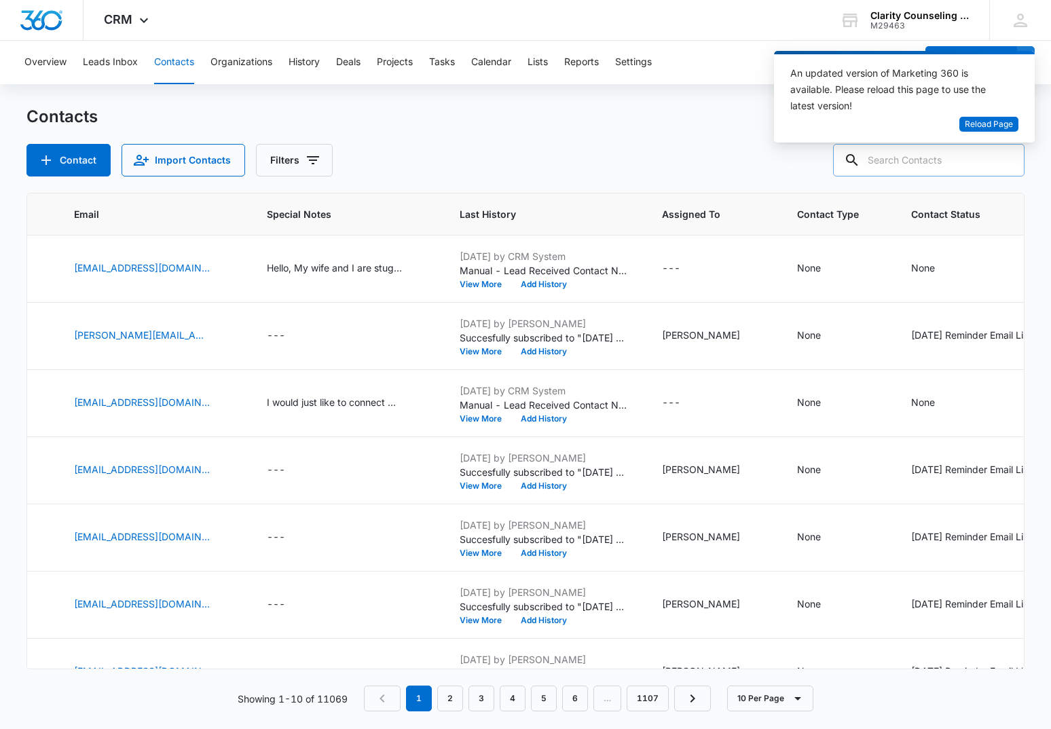
paste input "[EMAIL_ADDRESS][DOMAIN_NAME]"
type input "[EMAIL_ADDRESS][DOMAIN_NAME]"
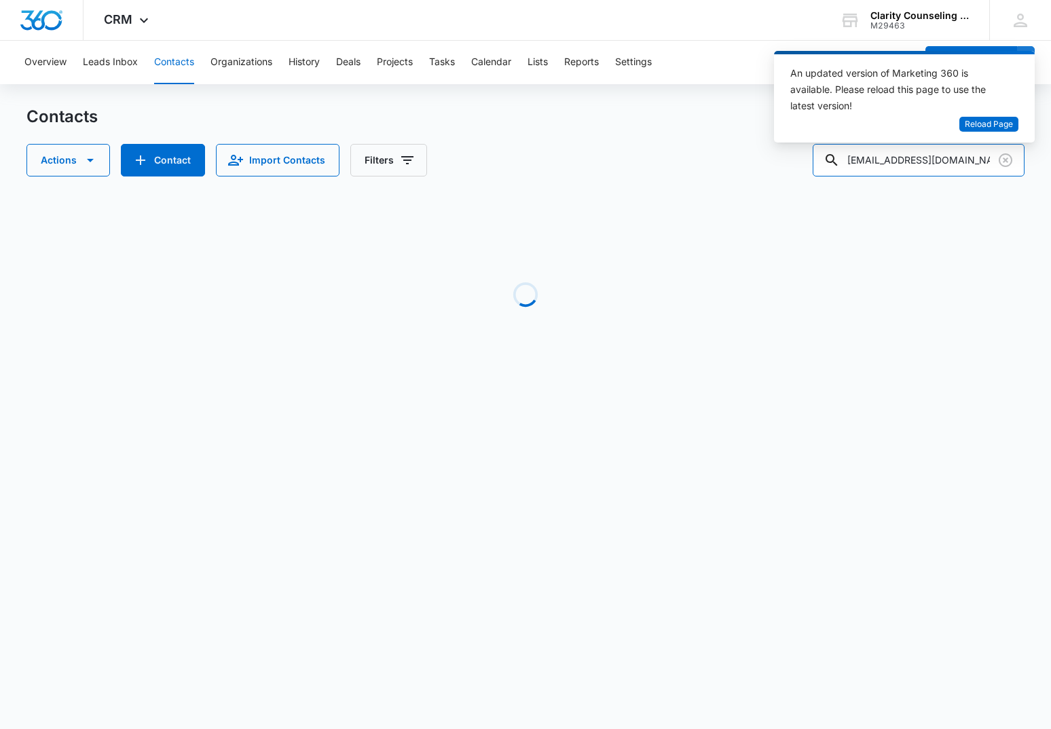
scroll to position [0, 390]
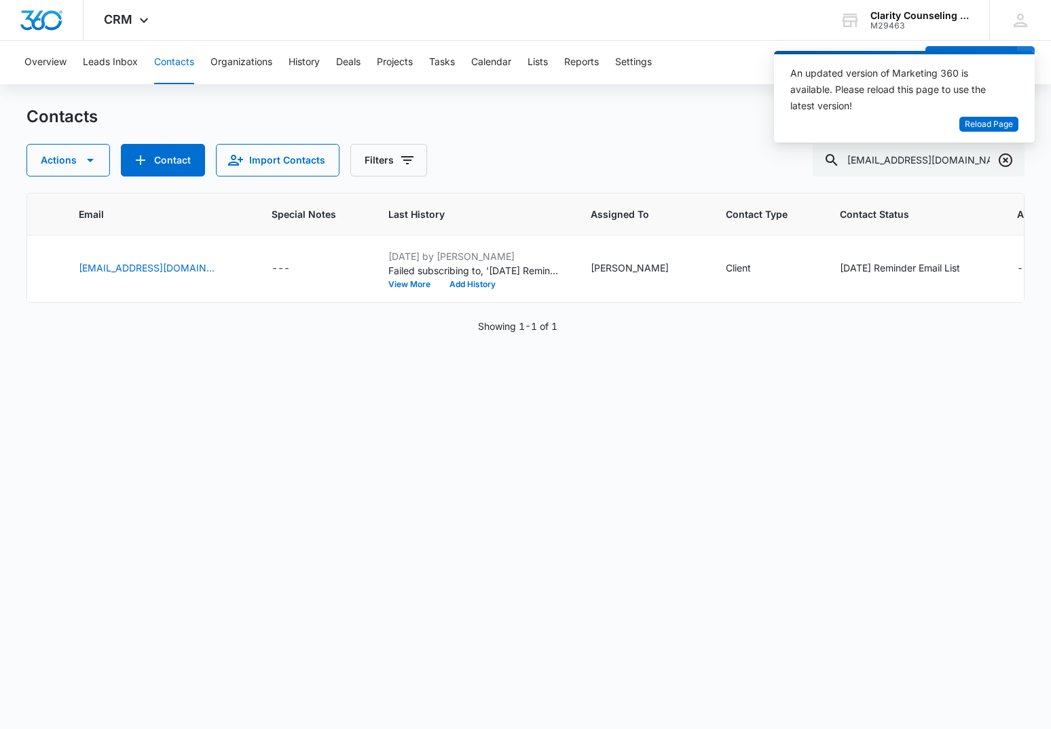
click at [1005, 159] on icon "Clear" at bounding box center [1006, 160] width 14 height 14
click at [1005, 159] on div at bounding box center [1006, 160] width 22 height 33
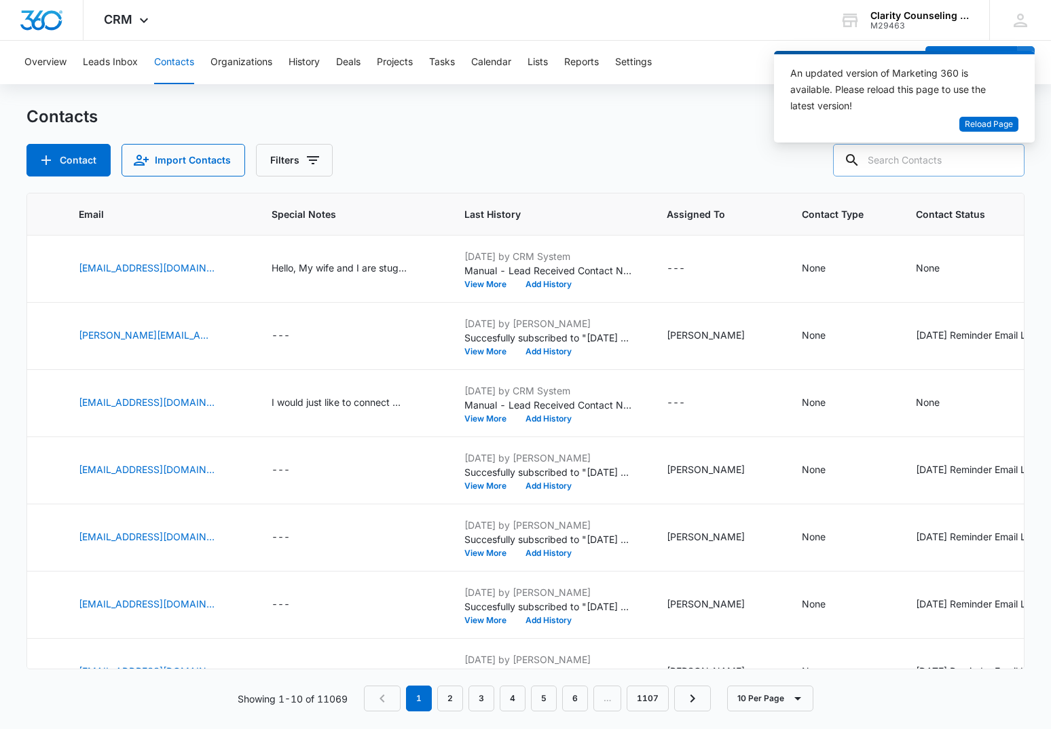
paste input "[EMAIL_ADDRESS][DOMAIN_NAME]"
type input "[EMAIL_ADDRESS][DOMAIN_NAME]"
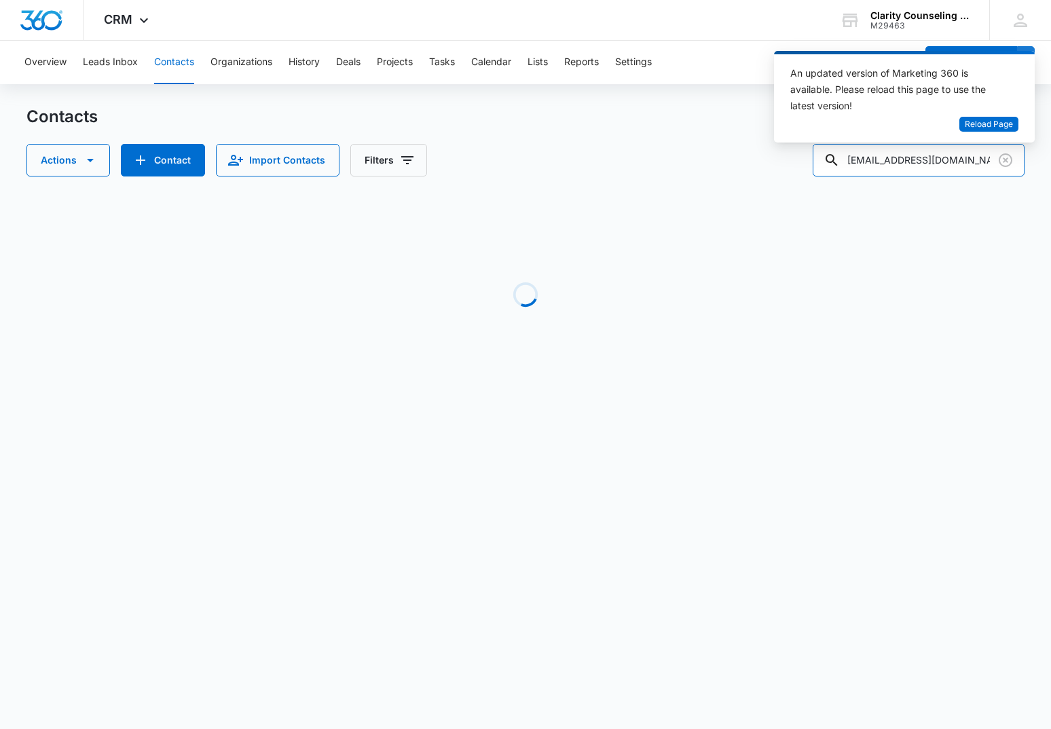
scroll to position [0, 56]
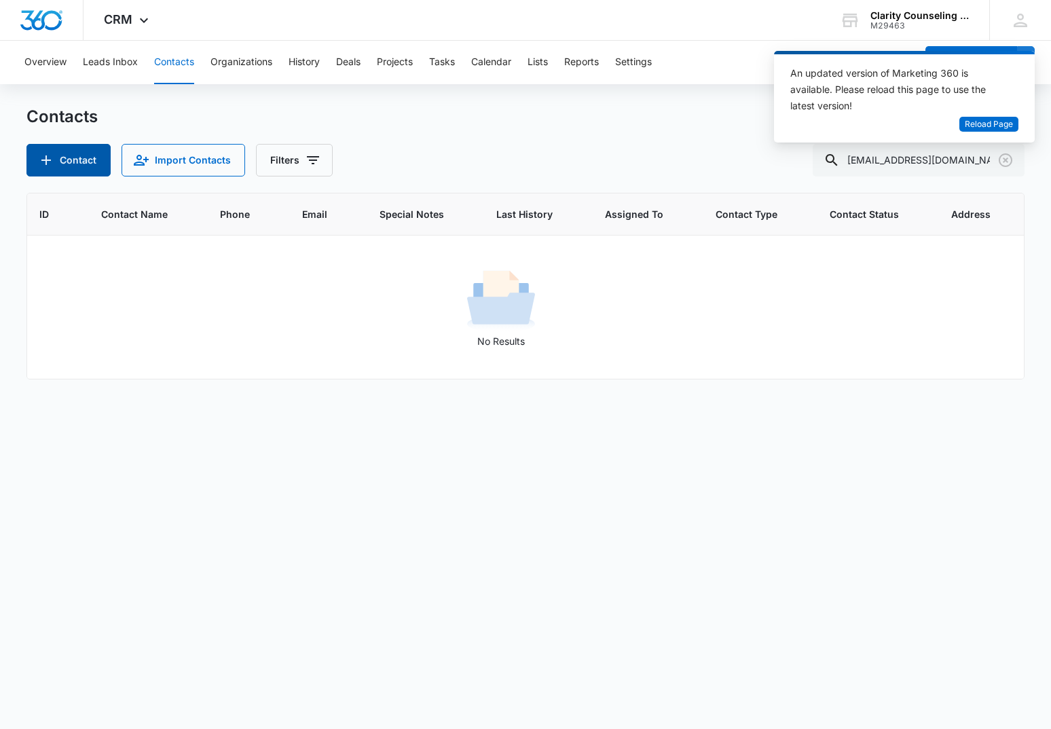
click at [45, 164] on icon "Add Contact" at bounding box center [46, 160] width 10 height 10
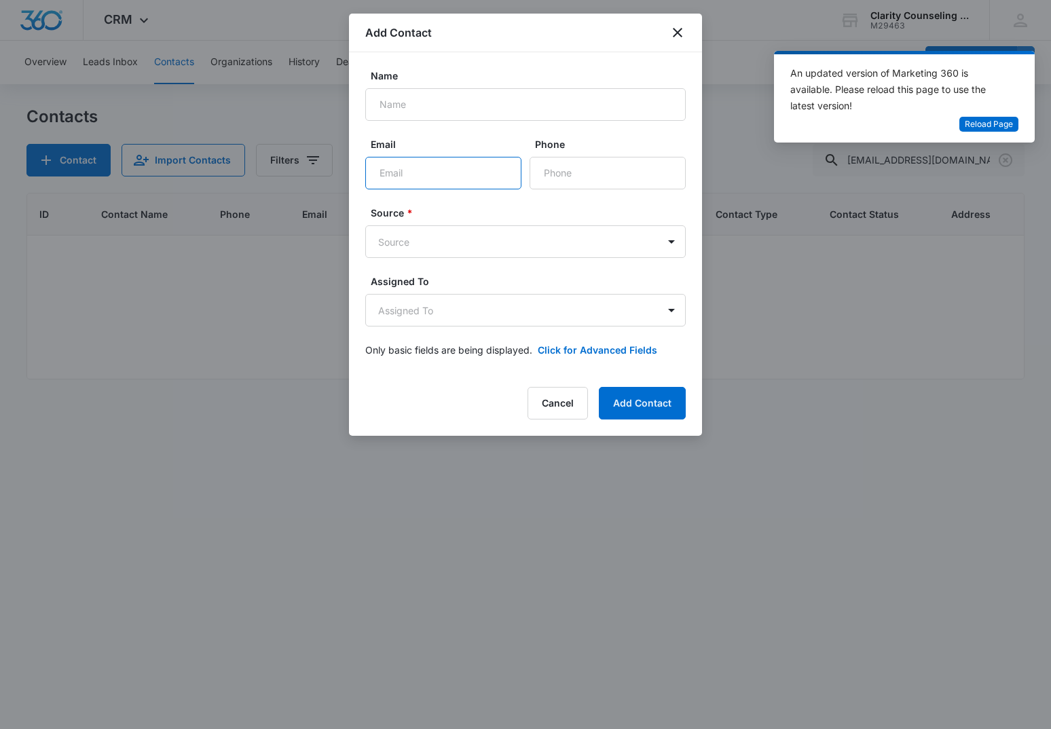
paste input "[EMAIL_ADDRESS][DOMAIN_NAME]"
type input "[EMAIL_ADDRESS][DOMAIN_NAME]"
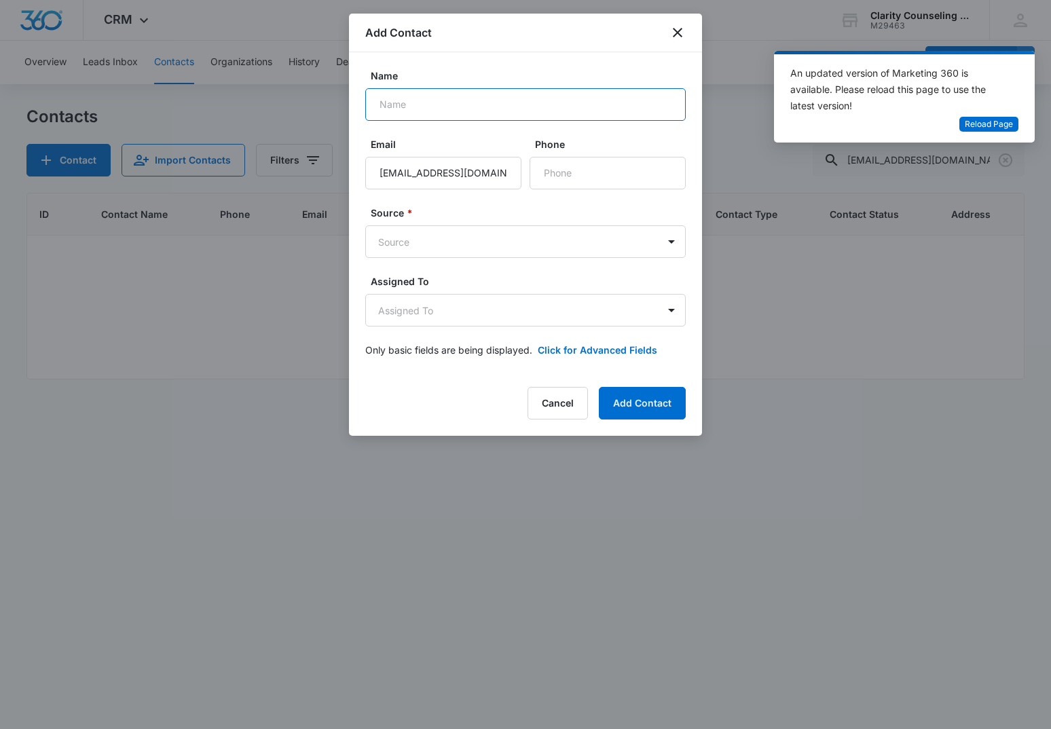
paste input "[PERSON_NAME]"
type input "[PERSON_NAME]"
paste input "[PHONE_NUMBER]"
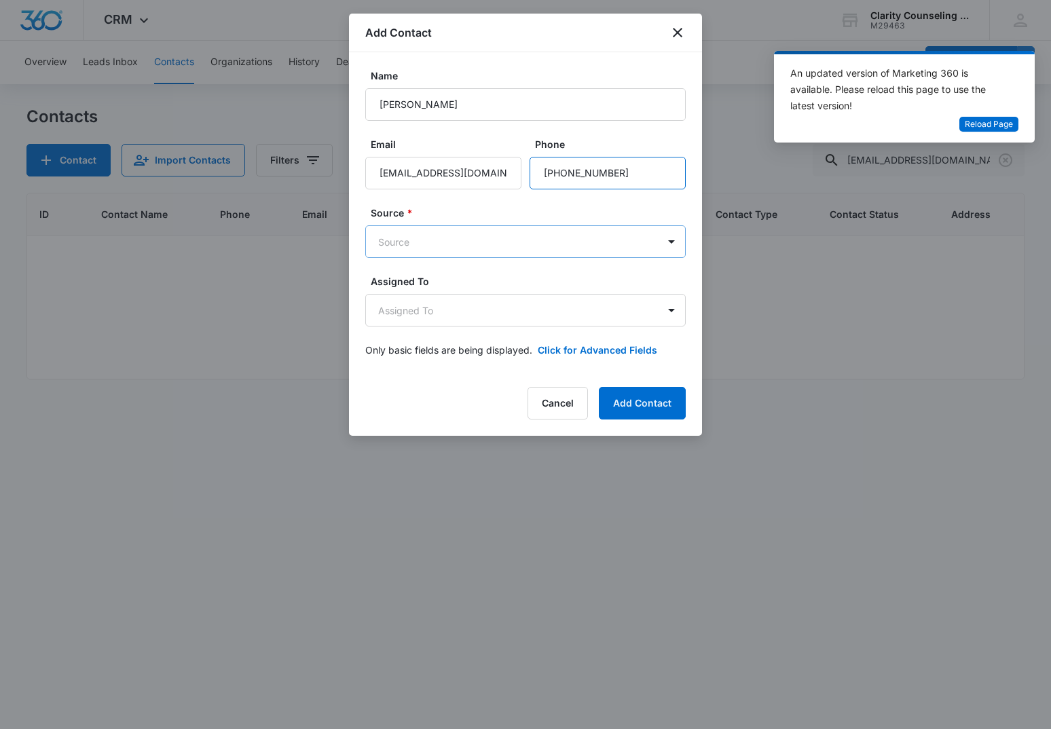
type input "[PHONE_NUMBER]"
click at [451, 239] on body "CRM Apps Reputation Websites Forms CRM Email Social Content Ads Intelligence Fi…" at bounding box center [525, 364] width 1051 height 729
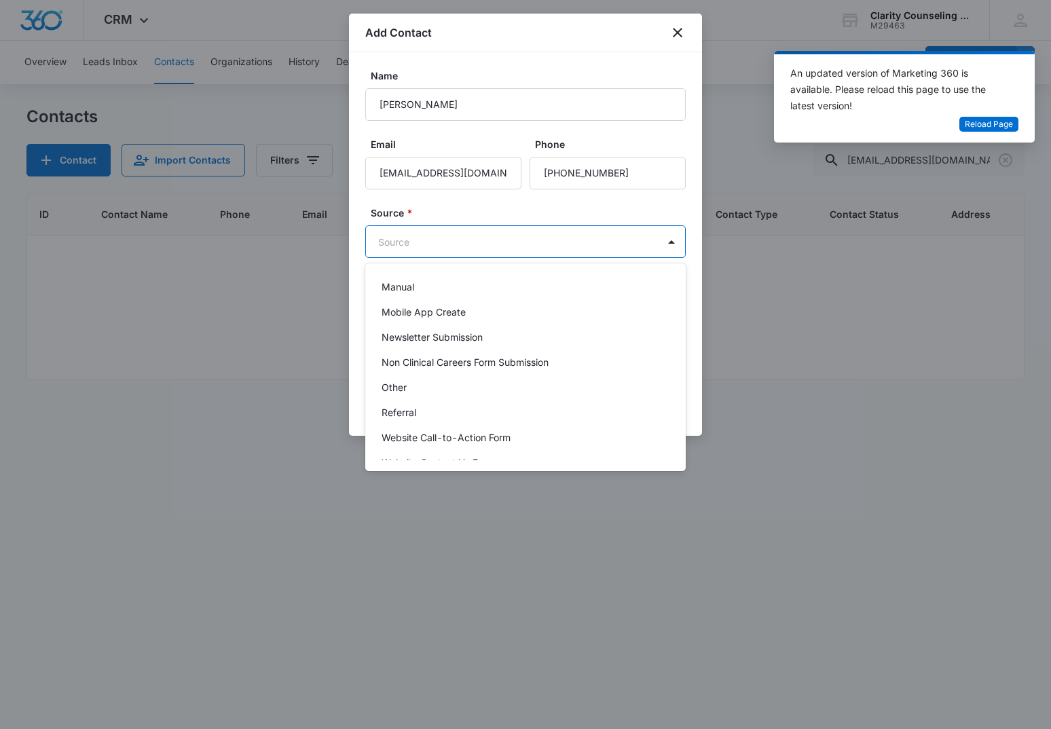
scroll to position [171, 0]
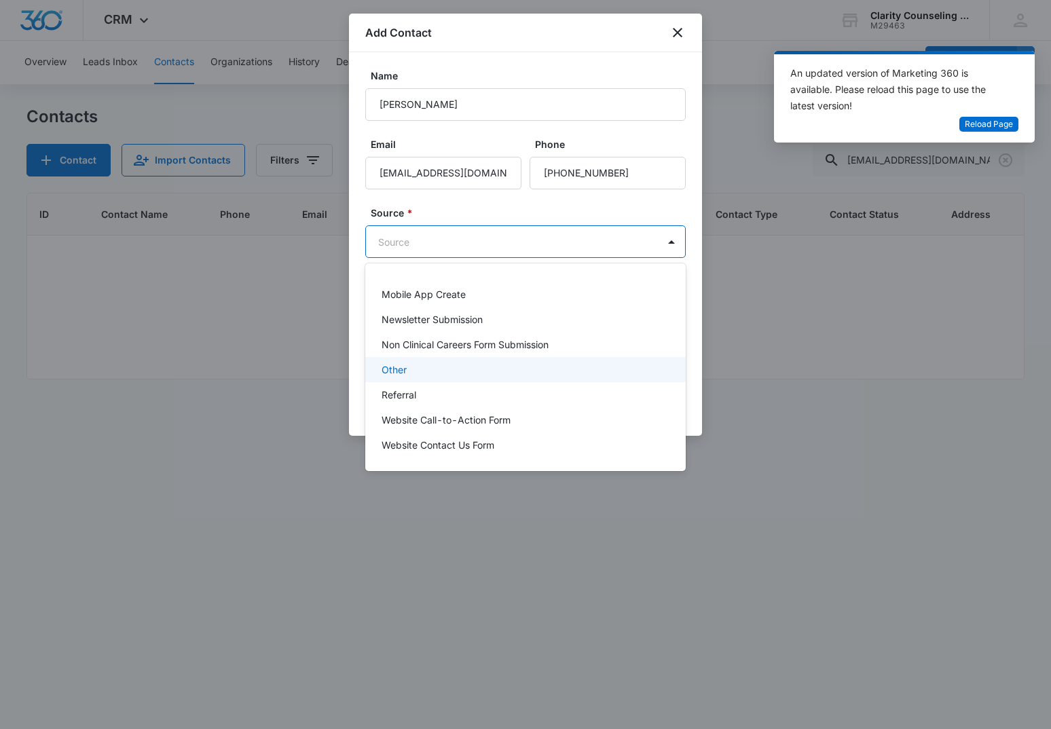
click at [414, 374] on div "Other" at bounding box center [524, 370] width 285 height 14
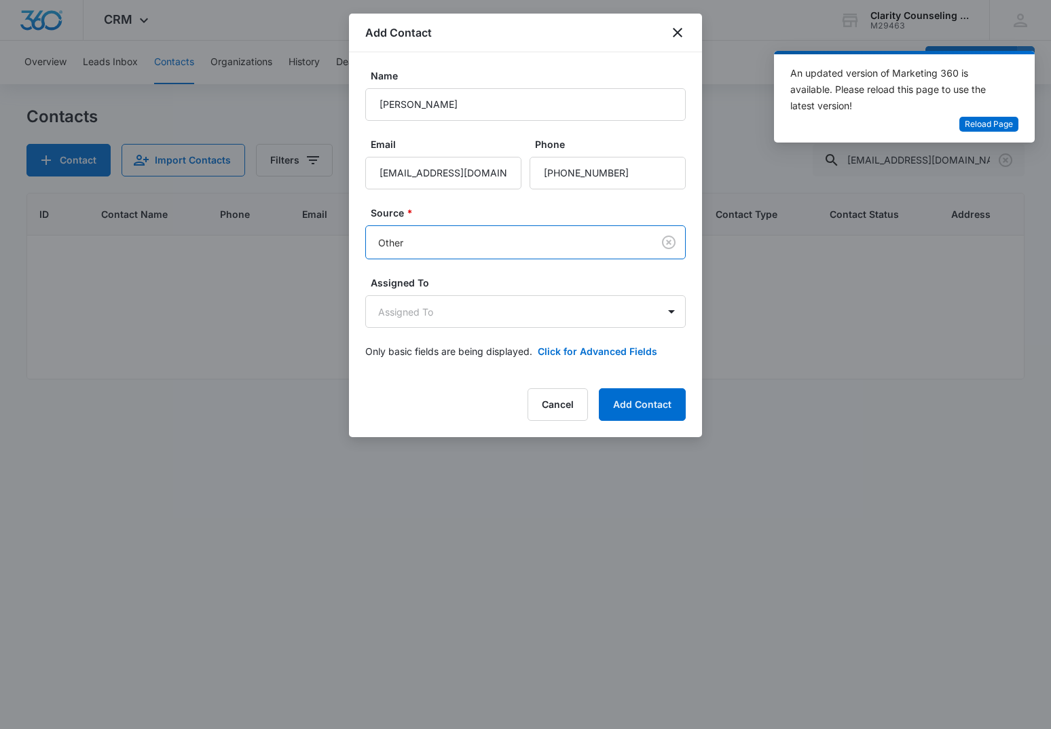
click at [412, 332] on form "Name [PERSON_NAME] Email [EMAIL_ADDRESS][DOMAIN_NAME] Phone Source * option Oth…" at bounding box center [525, 222] width 320 height 306
click at [422, 321] on body "CRM Apps Reputation Websites Forms CRM Email Social Content Ads Intelligence Fi…" at bounding box center [525, 364] width 1051 height 729
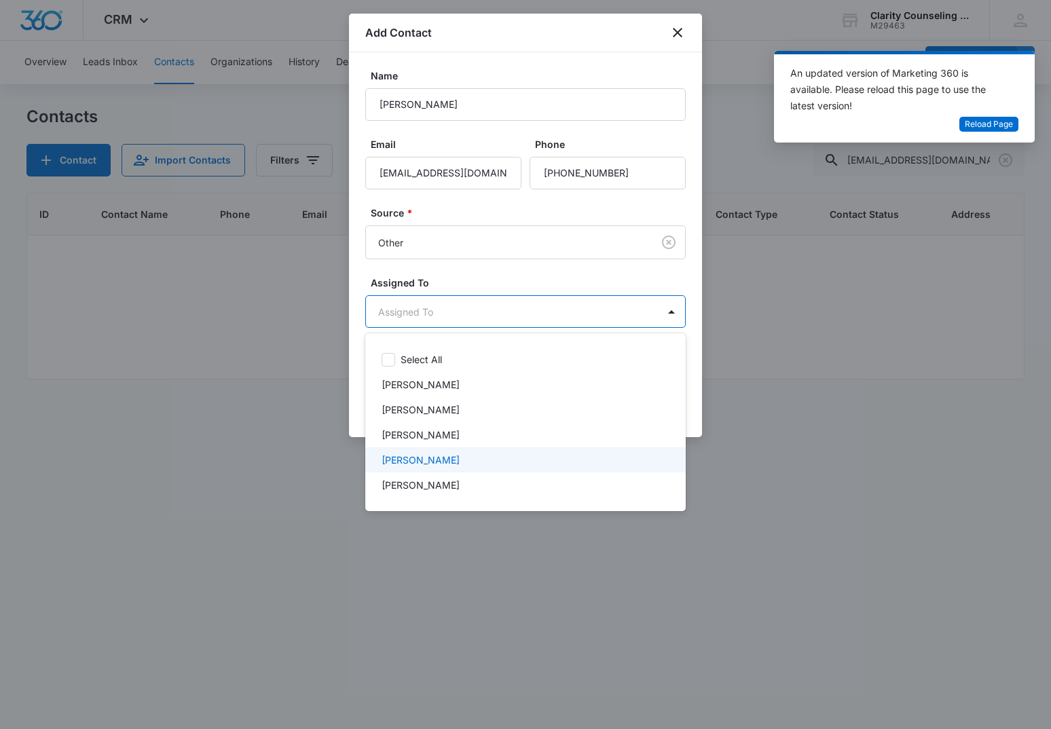
click at [457, 464] on p "[PERSON_NAME]" at bounding box center [421, 460] width 78 height 14
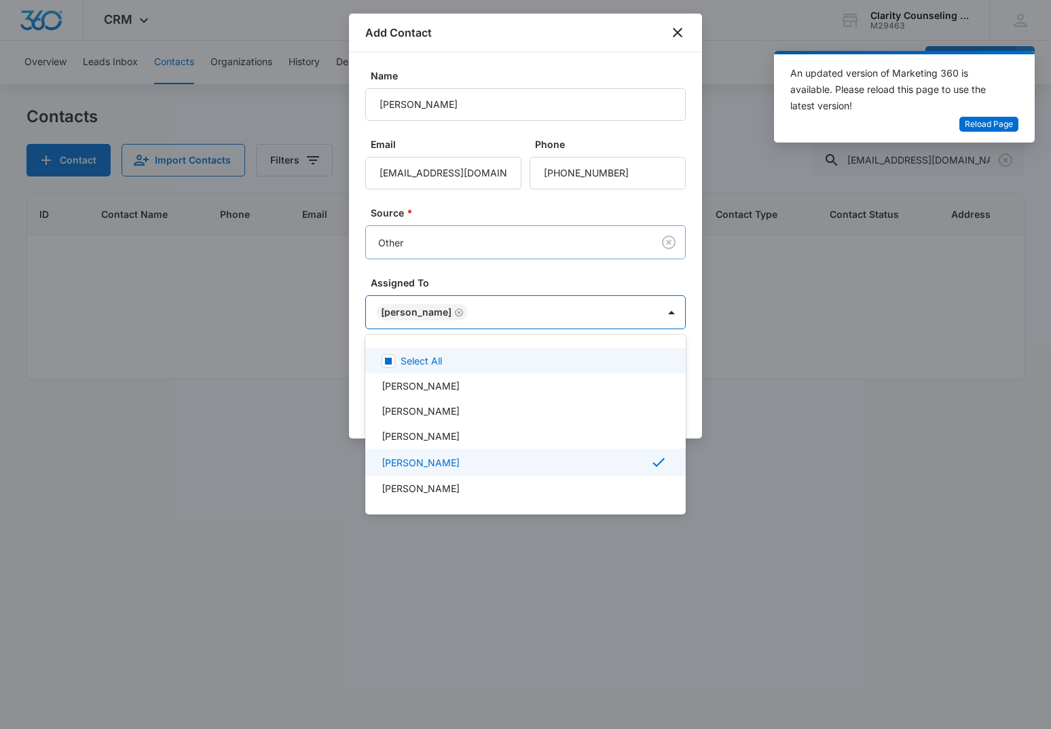
click at [500, 259] on div at bounding box center [525, 364] width 1051 height 729
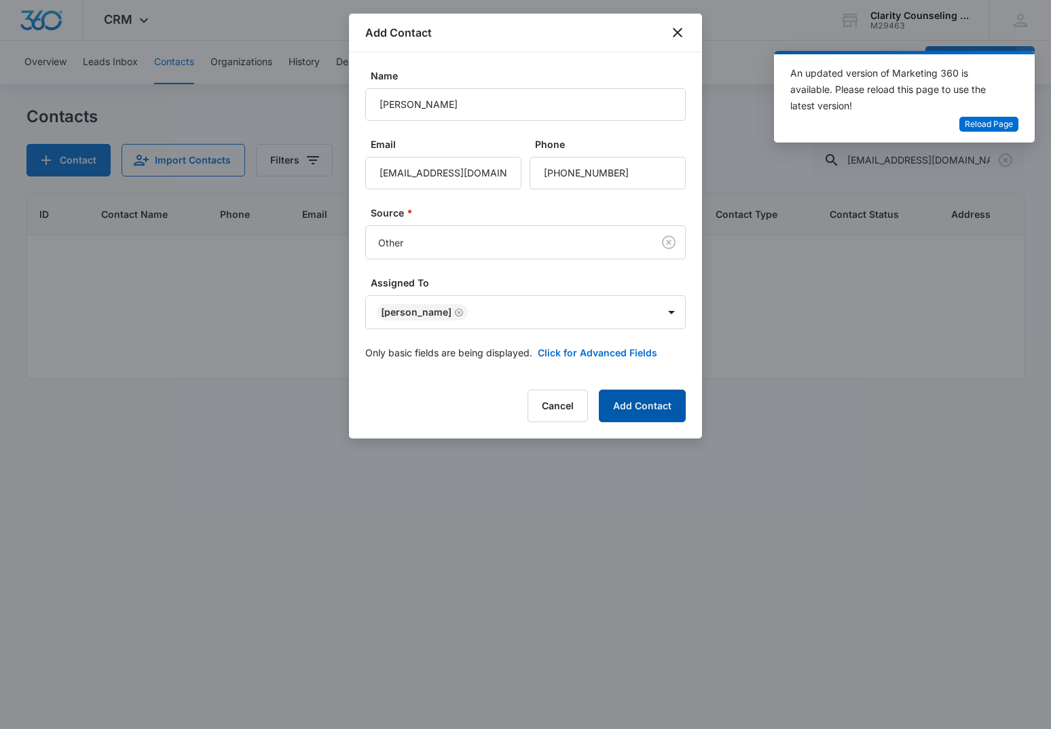
click at [655, 399] on button "Add Contact" at bounding box center [642, 406] width 87 height 33
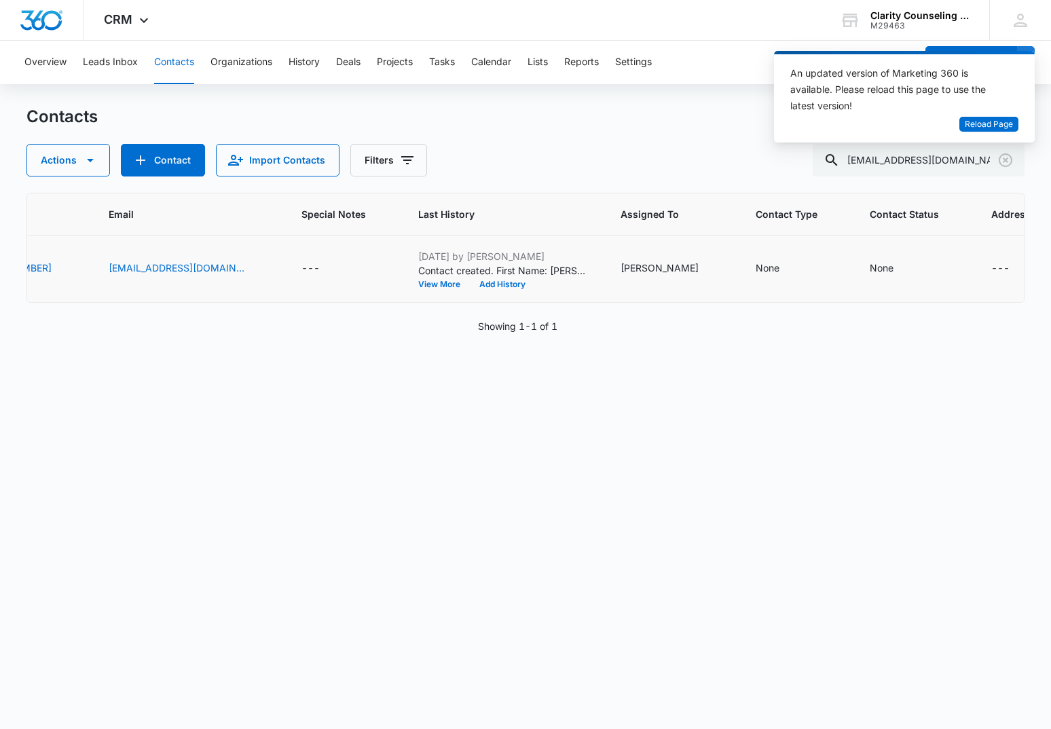
scroll to position [0, 359]
click at [870, 270] on div "None" at bounding box center [894, 269] width 48 height 16
click at [854, 181] on div at bounding box center [847, 171] width 141 height 33
click at [855, 178] on div "Contact Status" at bounding box center [832, 182] width 67 height 14
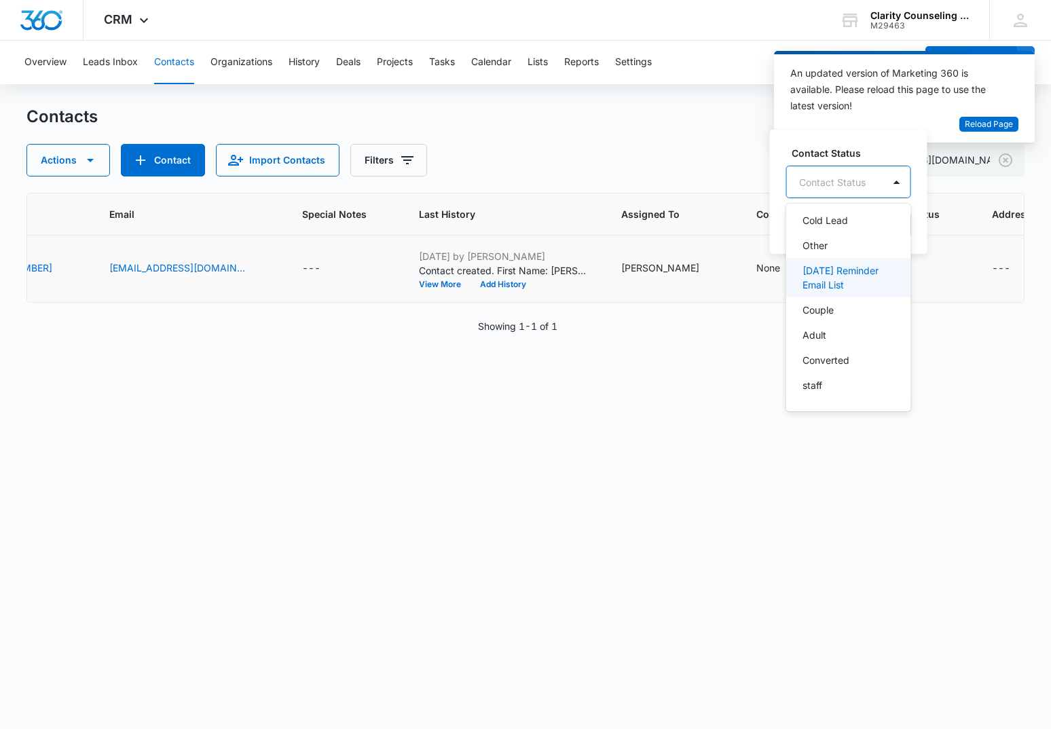
click at [851, 272] on p "[DATE] Reminder Email List" at bounding box center [847, 277] width 90 height 29
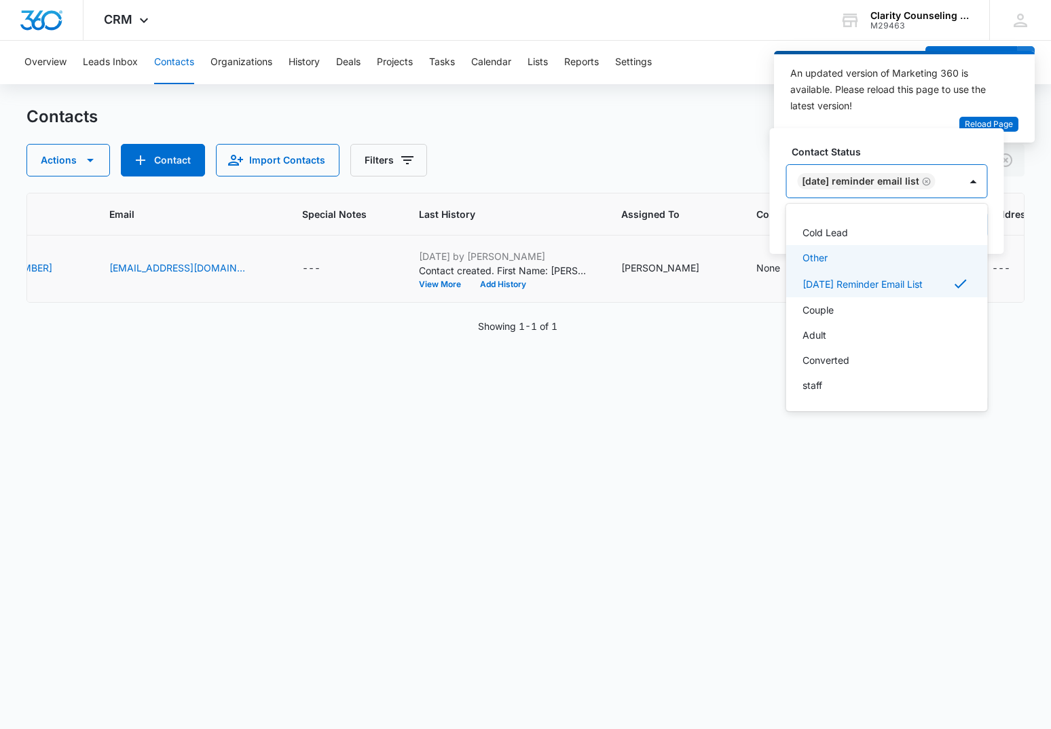
scroll to position [198, 0]
click at [984, 182] on div at bounding box center [974, 181] width 22 height 22
click at [978, 206] on div "Contact Status option [DATE] Reminder Email List, selected. [DATE] Reminder Ema…" at bounding box center [887, 191] width 234 height 126
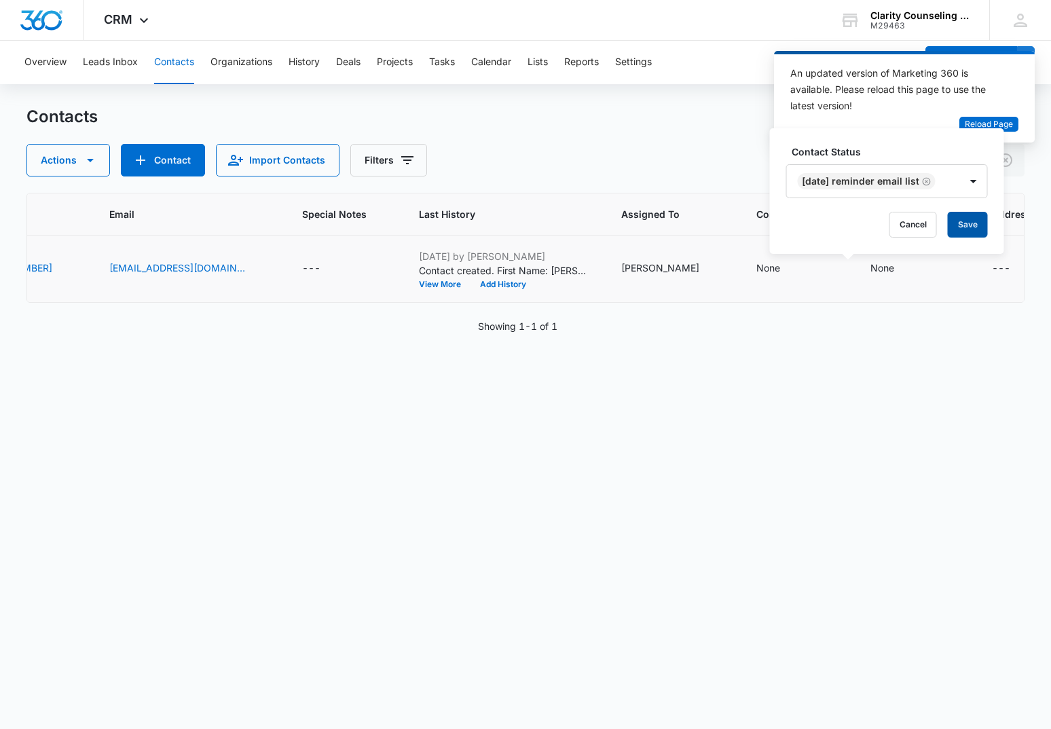
click at [975, 221] on button "Save" at bounding box center [968, 225] width 40 height 26
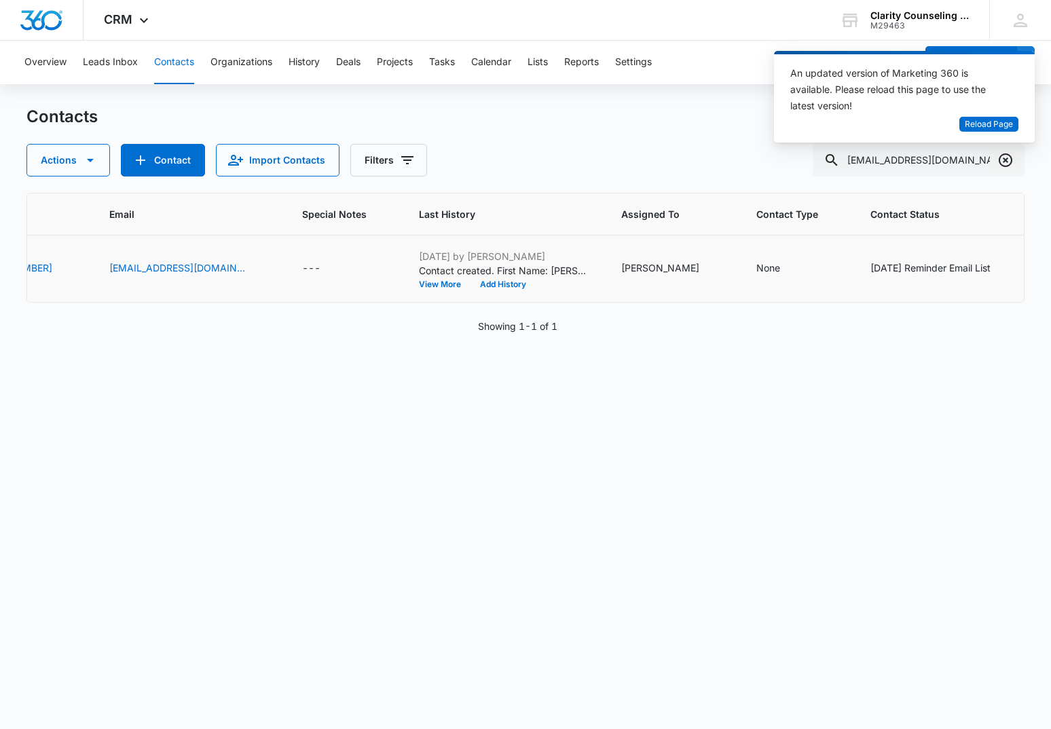
click at [1008, 166] on icon "Clear" at bounding box center [1006, 160] width 14 height 14
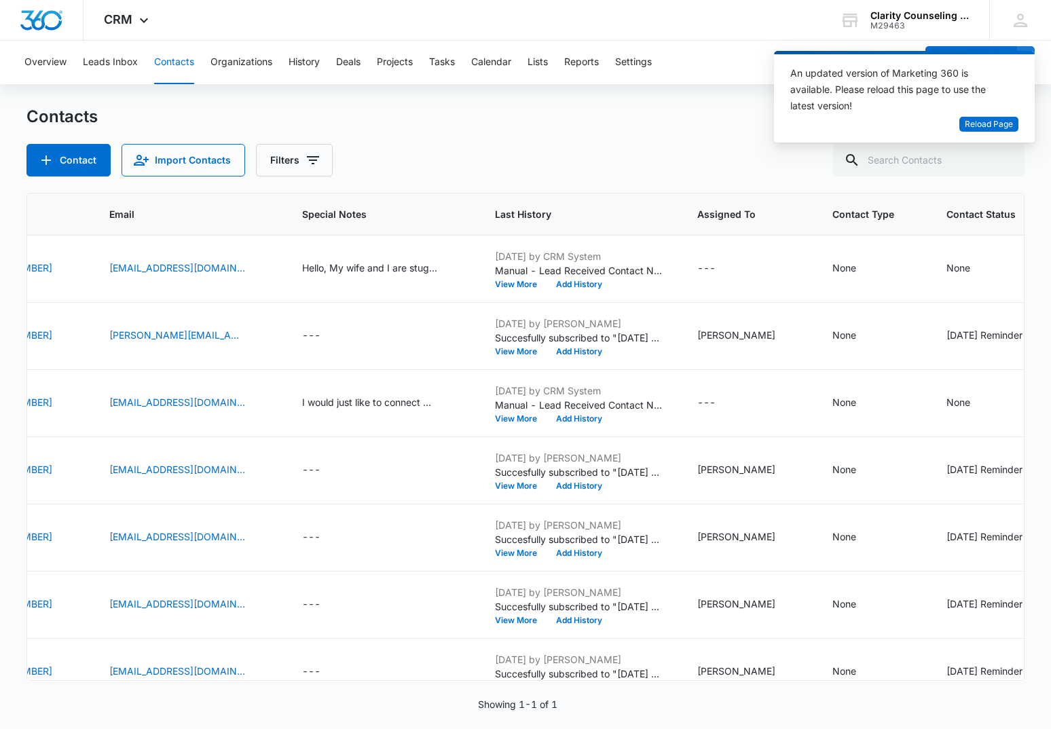
click at [1008, 166] on div at bounding box center [1006, 160] width 22 height 33
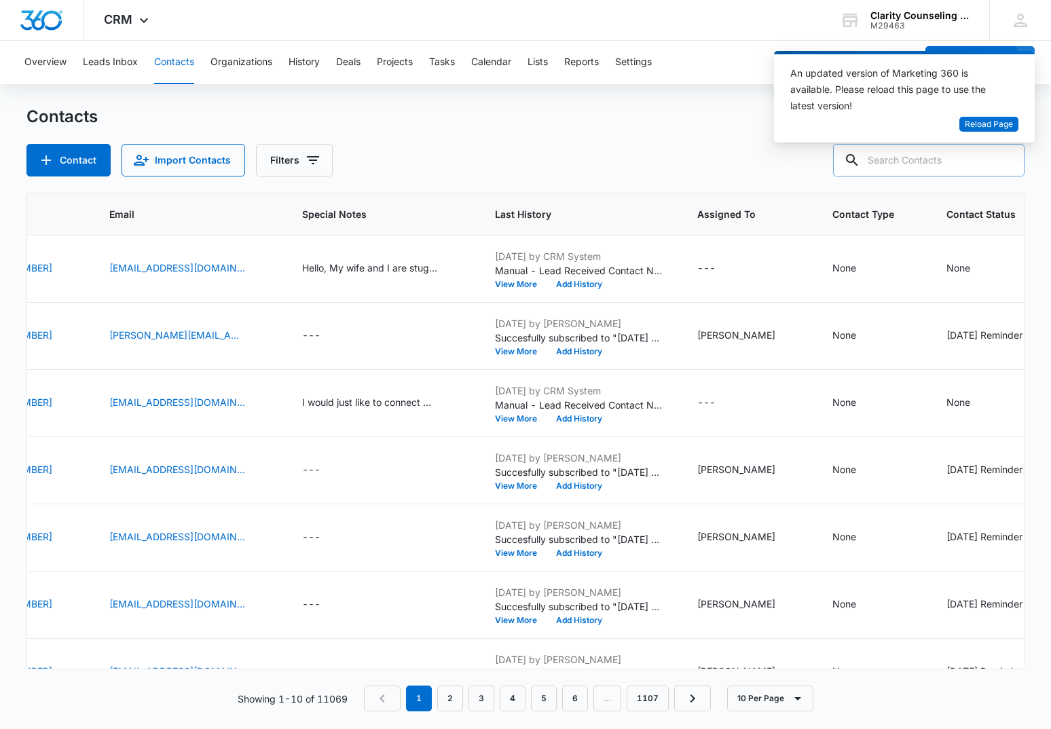
paste input "[EMAIL_ADDRESS][DOMAIN_NAME]"
type input "[EMAIL_ADDRESS][DOMAIN_NAME]"
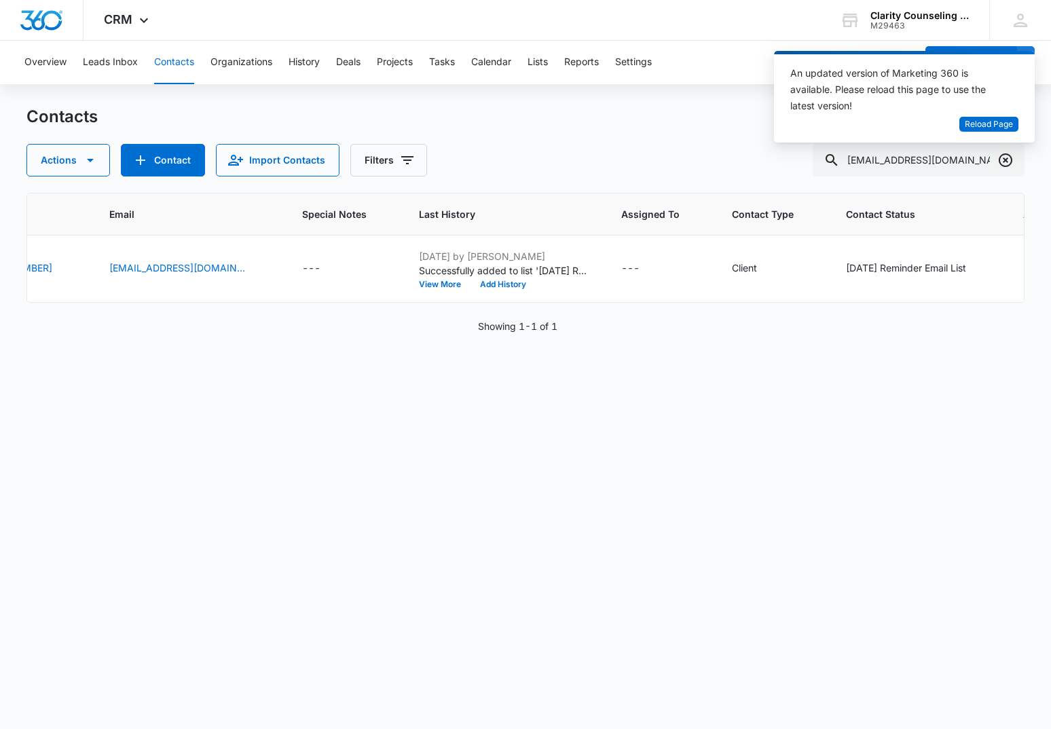
click at [1008, 158] on icon "Clear" at bounding box center [1005, 160] width 16 height 16
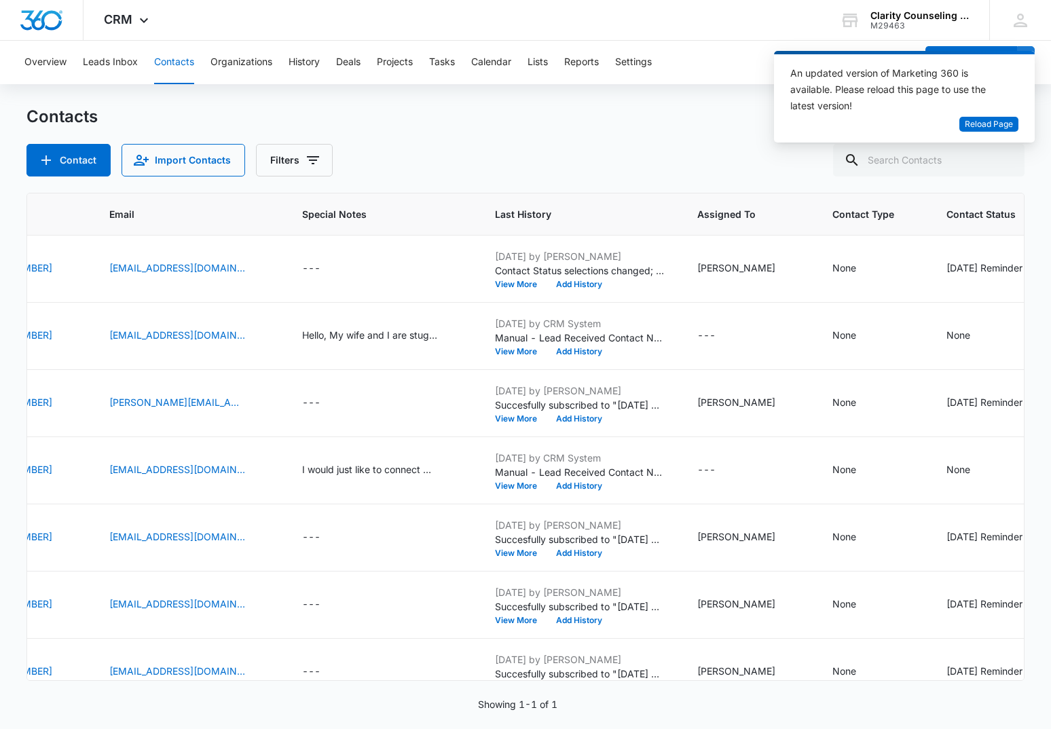
click at [1008, 158] on div at bounding box center [1006, 160] width 22 height 33
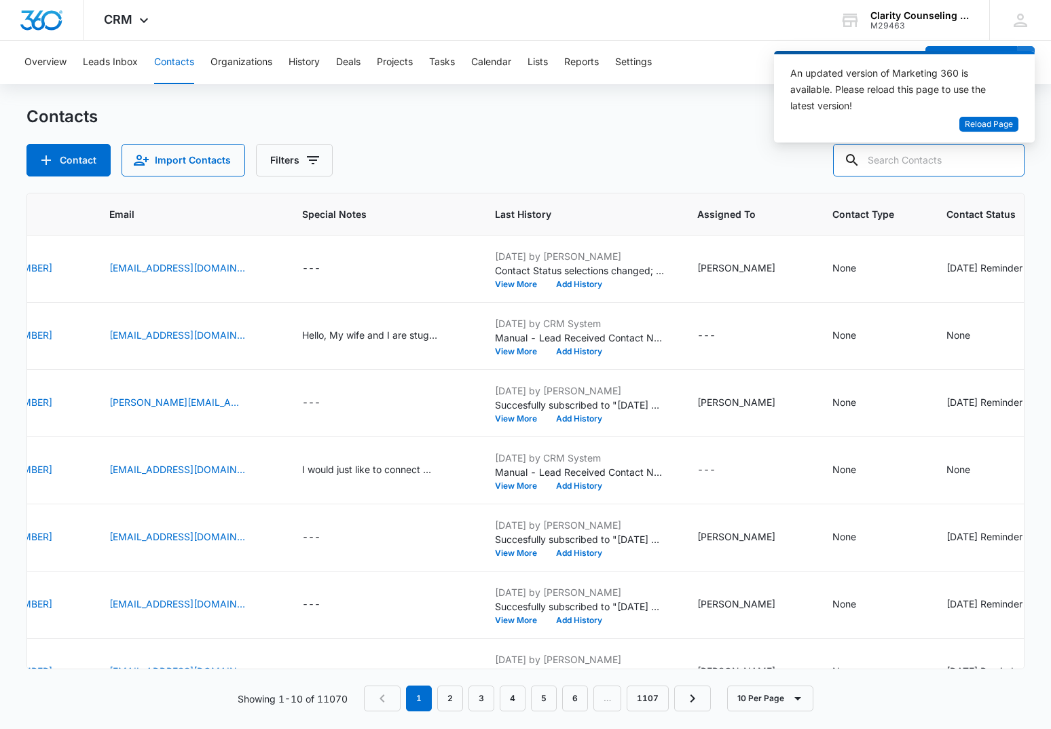
paste input "[EMAIL_ADDRESS][DOMAIN_NAME]"
type input "[EMAIL_ADDRESS][DOMAIN_NAME]"
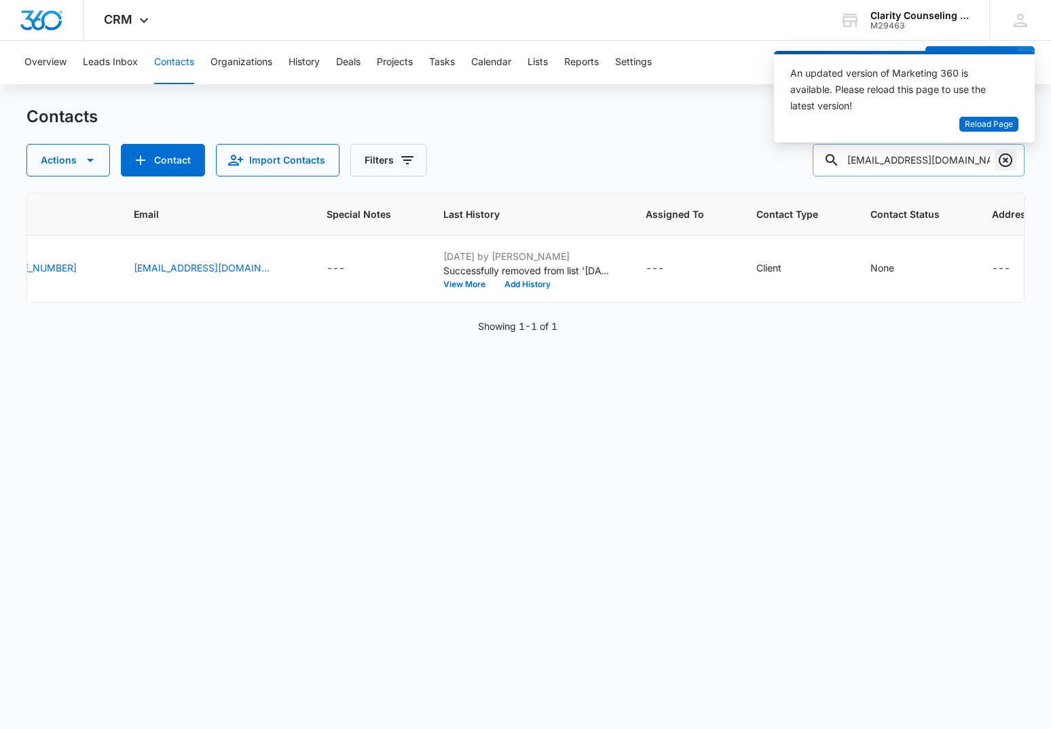
scroll to position [0, 1]
click at [1010, 160] on icon "Clear" at bounding box center [1005, 160] width 16 height 16
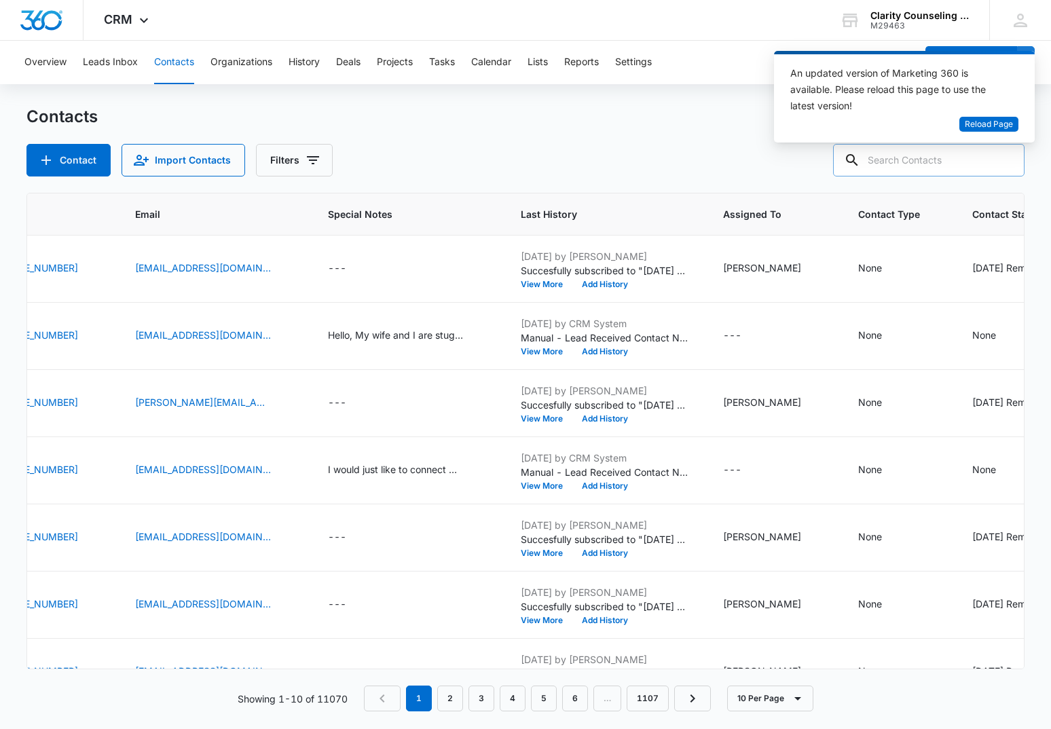
paste input "[EMAIL_ADDRESS][DOMAIN_NAME]"
type input "[EMAIL_ADDRESS][DOMAIN_NAME]"
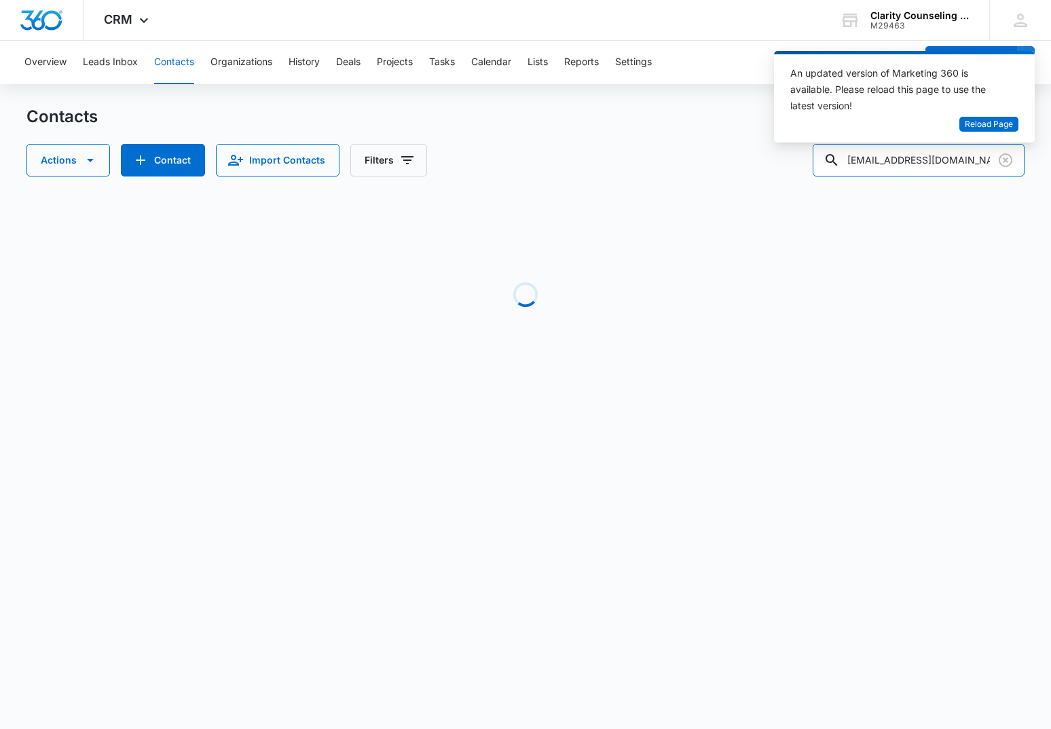
scroll to position [0, 320]
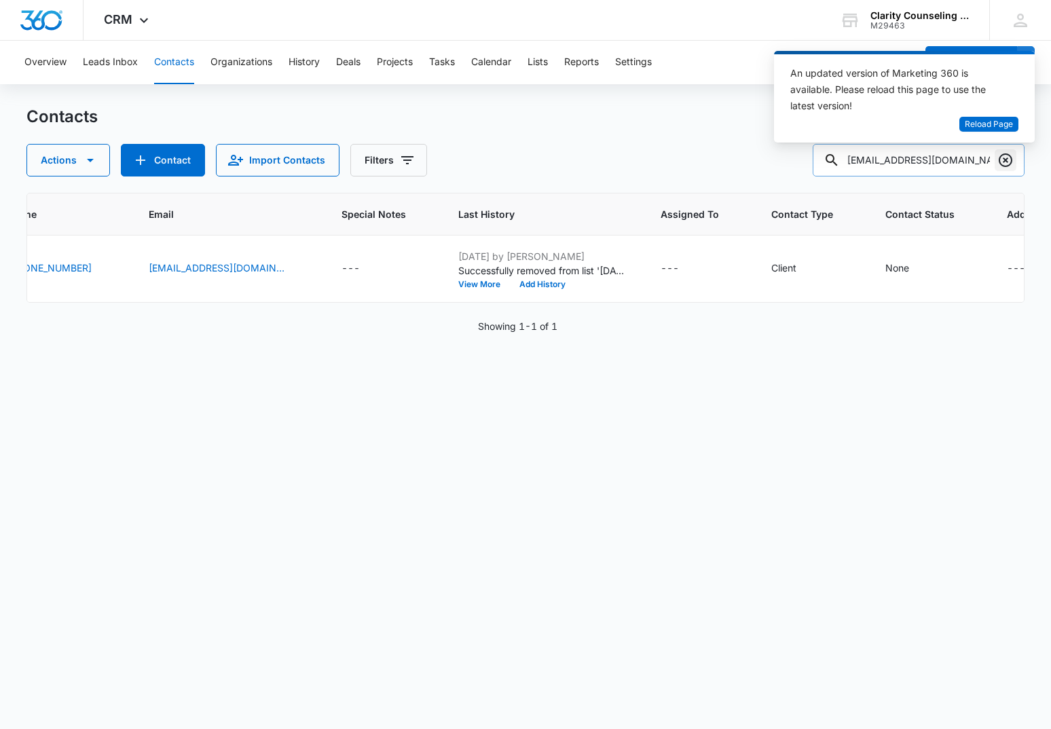
click at [1008, 158] on icon "Clear" at bounding box center [1005, 160] width 16 height 16
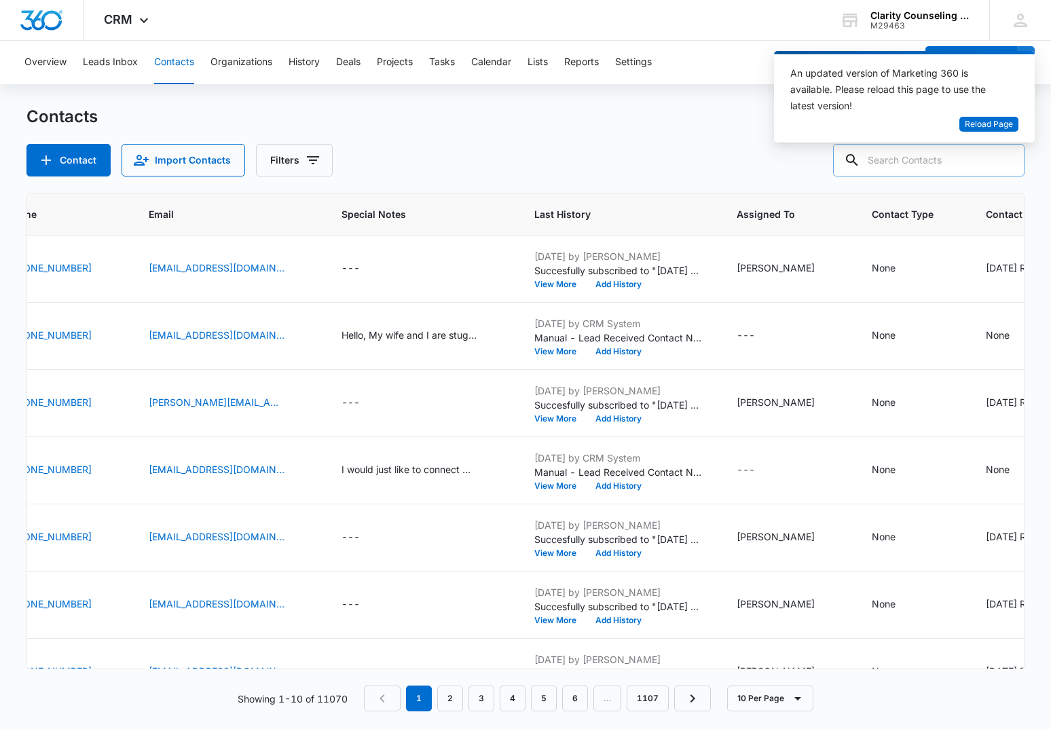
click at [1008, 158] on div at bounding box center [1006, 160] width 22 height 33
paste input "[PERSON_NAME][EMAIL_ADDRESS][DOMAIN_NAME]"
type input "[PERSON_NAME][EMAIL_ADDRESS][DOMAIN_NAME]"
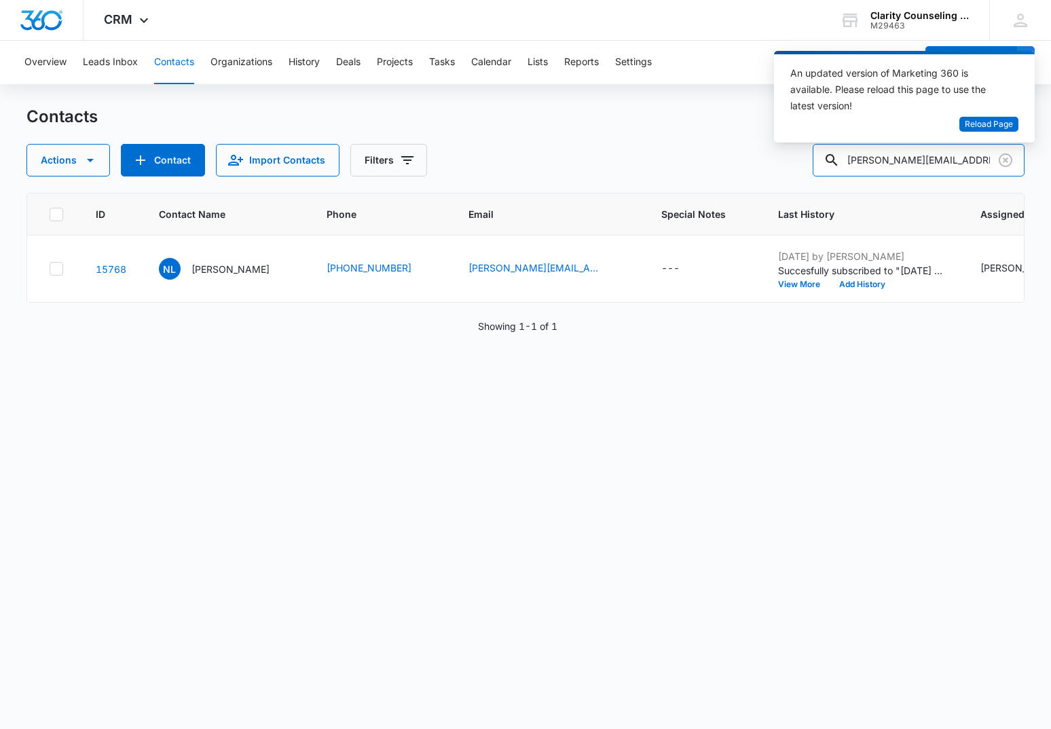
scroll to position [0, 0]
click at [997, 159] on icon "Clear" at bounding box center [1005, 160] width 16 height 16
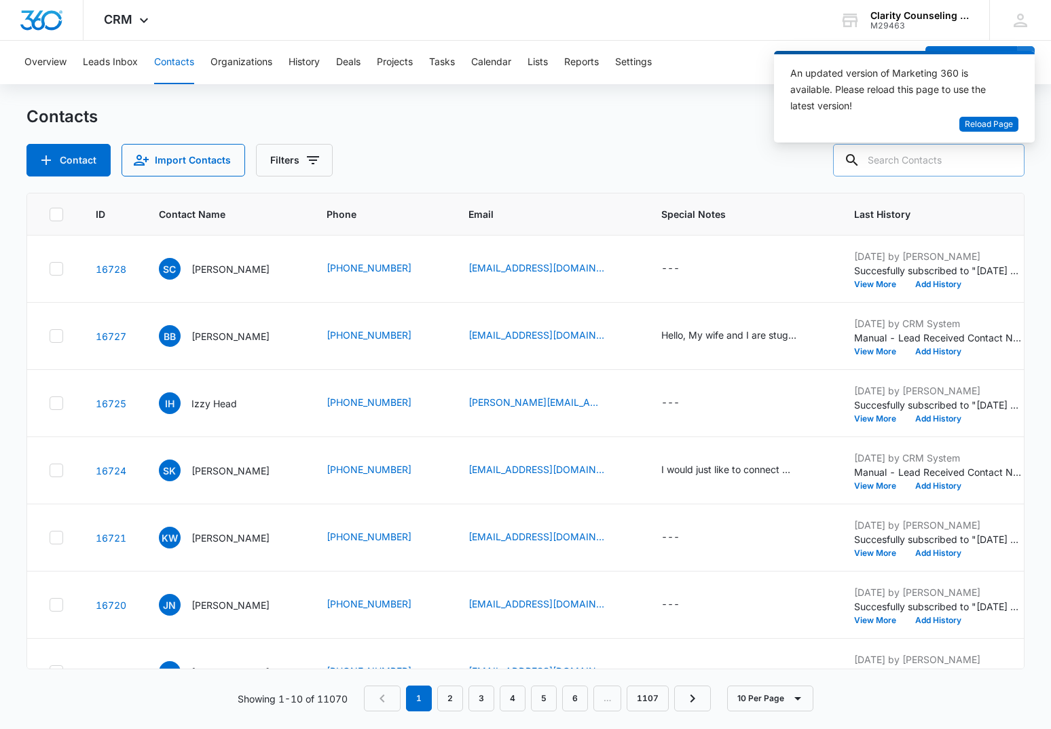
click at [953, 168] on input "text" at bounding box center [928, 160] width 191 height 33
paste input "[EMAIL_ADDRESS][DOMAIN_NAME]"
type input "[EMAIL_ADDRESS][DOMAIN_NAME]"
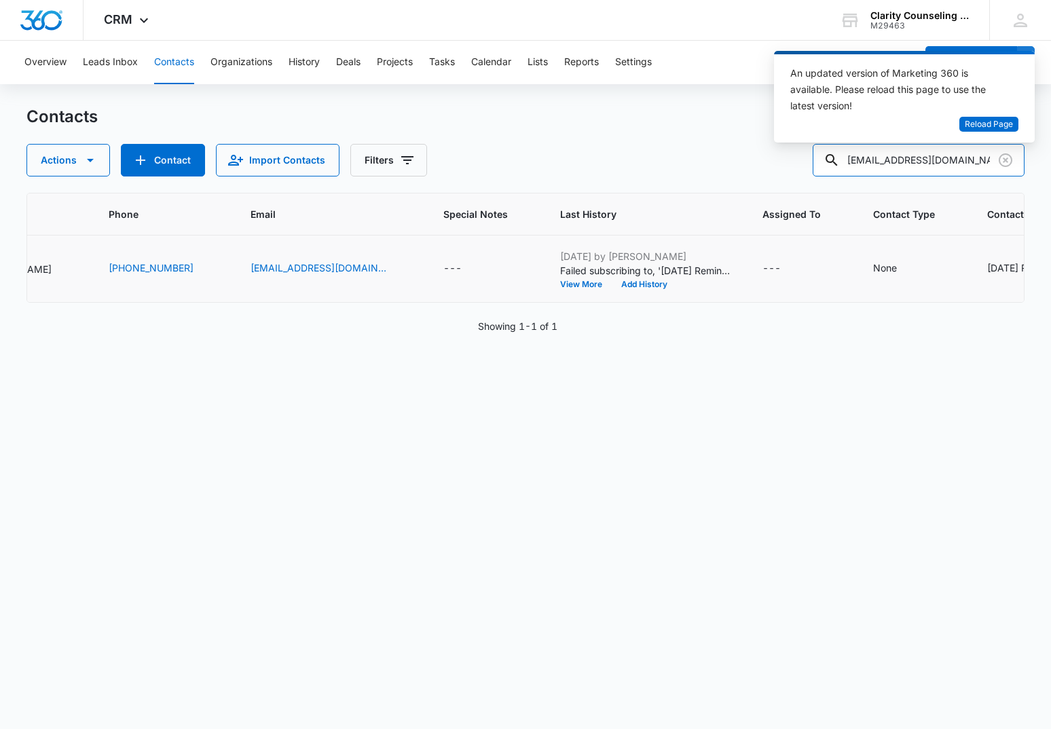
scroll to position [0, 224]
click at [1007, 158] on icon "Clear" at bounding box center [1006, 160] width 14 height 14
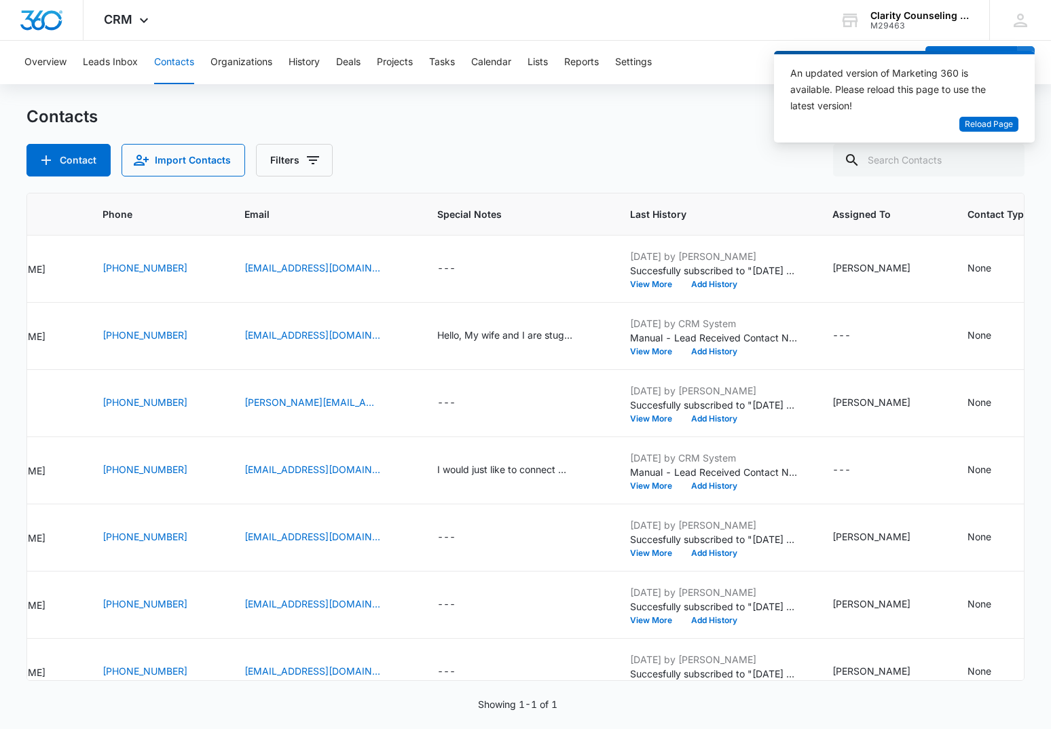
click at [1007, 158] on div at bounding box center [1006, 160] width 22 height 33
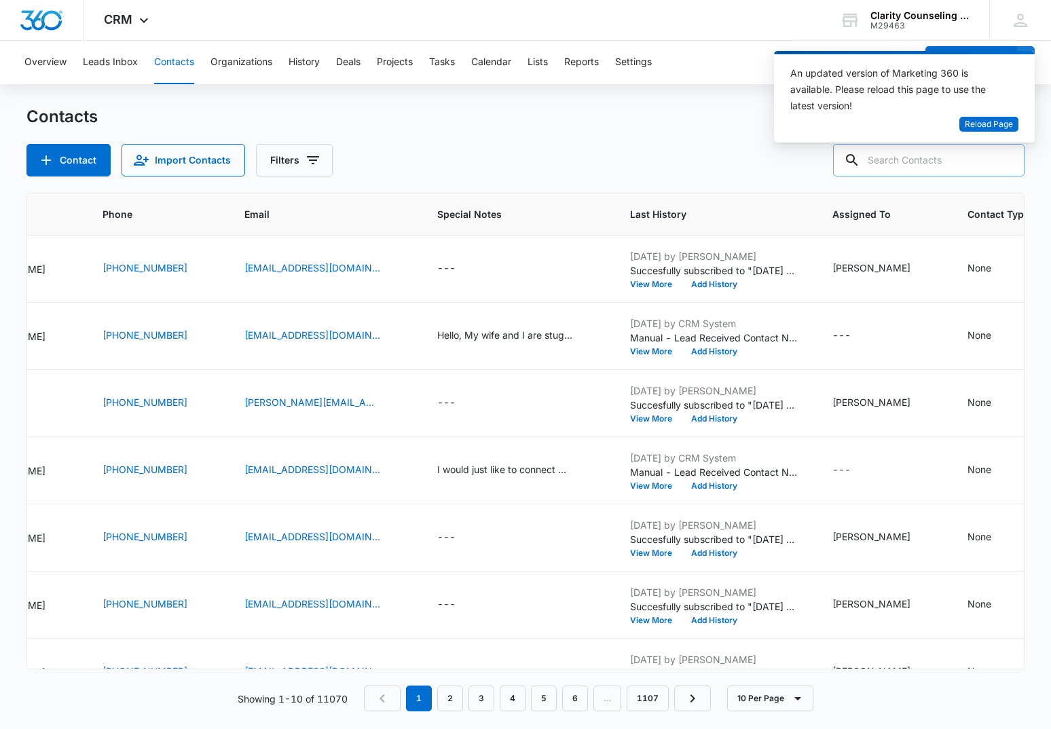
paste input "[EMAIL_ADDRESS][DOMAIN_NAME]"
type input "[EMAIL_ADDRESS][DOMAIN_NAME]"
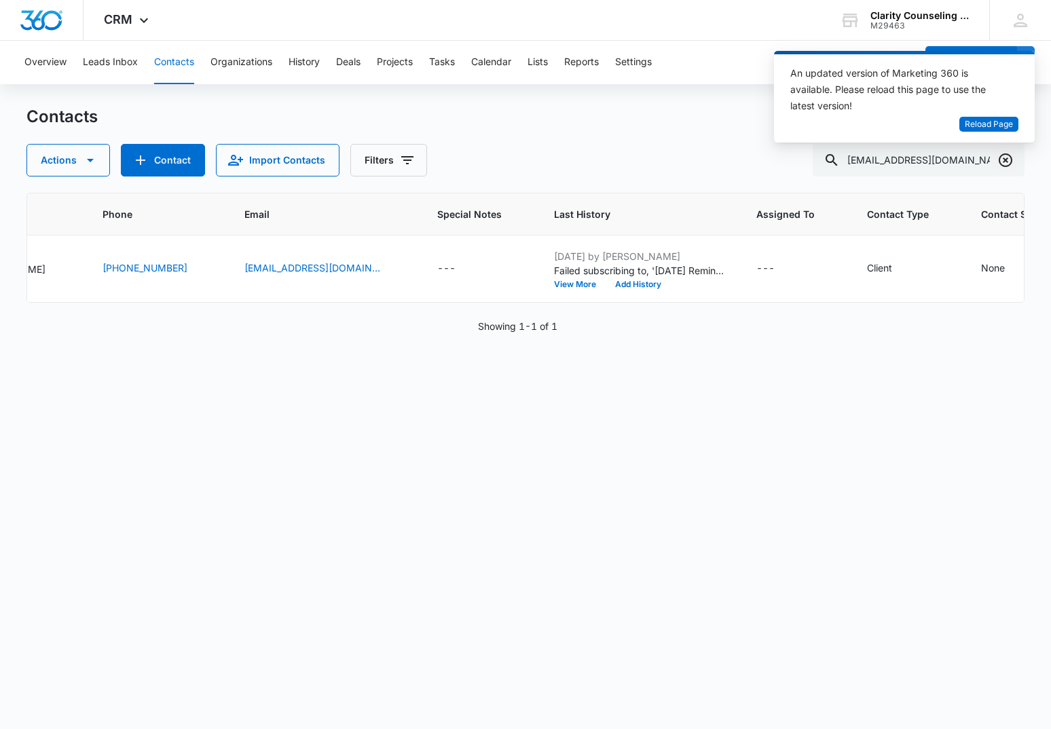
click at [1001, 166] on icon "Clear" at bounding box center [1005, 160] width 16 height 16
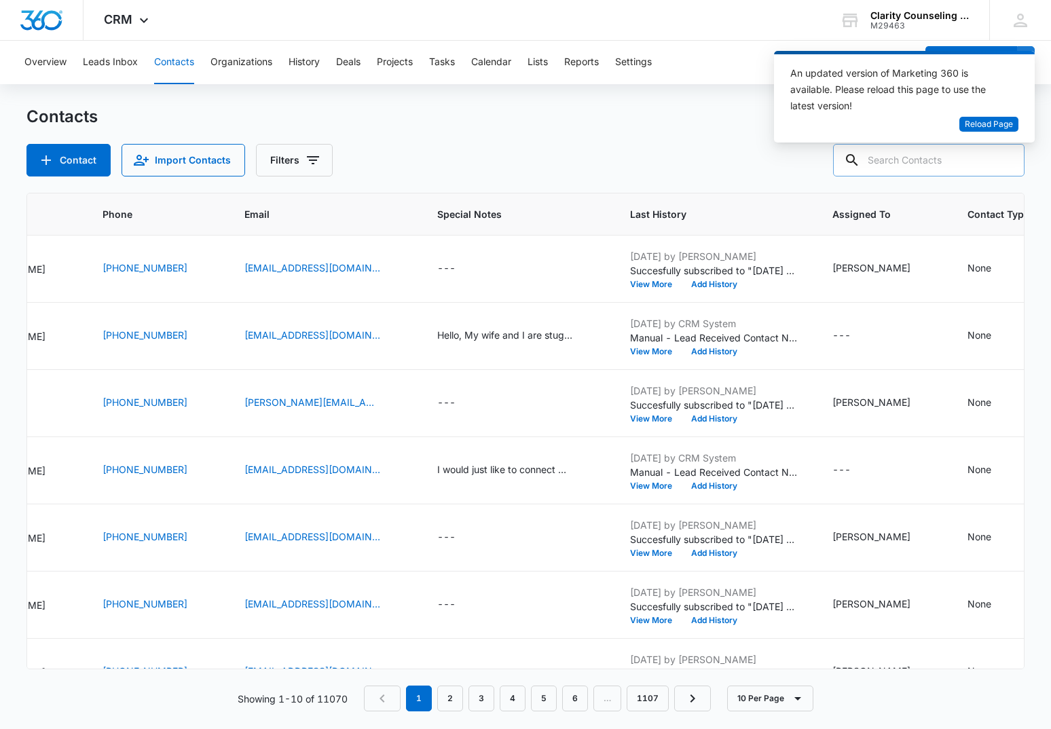
paste input "[EMAIL_ADDRESS][DOMAIN_NAME]"
type input "[EMAIL_ADDRESS][DOMAIN_NAME]"
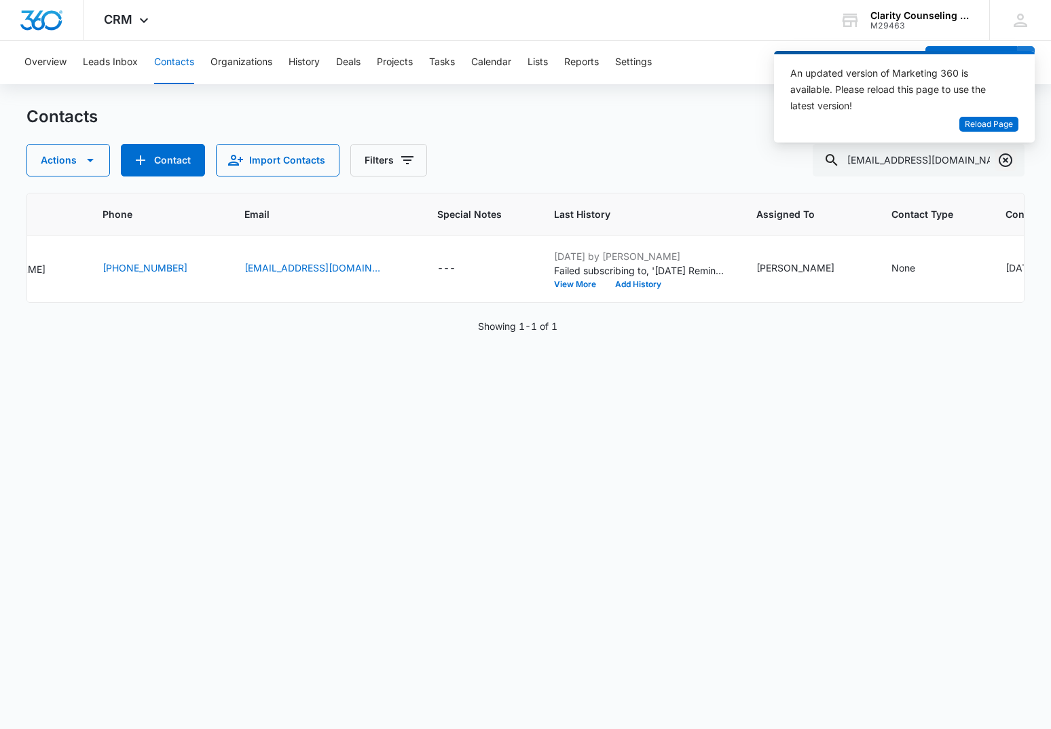
click at [999, 158] on icon "Clear" at bounding box center [1006, 160] width 14 height 14
click at [999, 158] on div at bounding box center [1006, 160] width 22 height 33
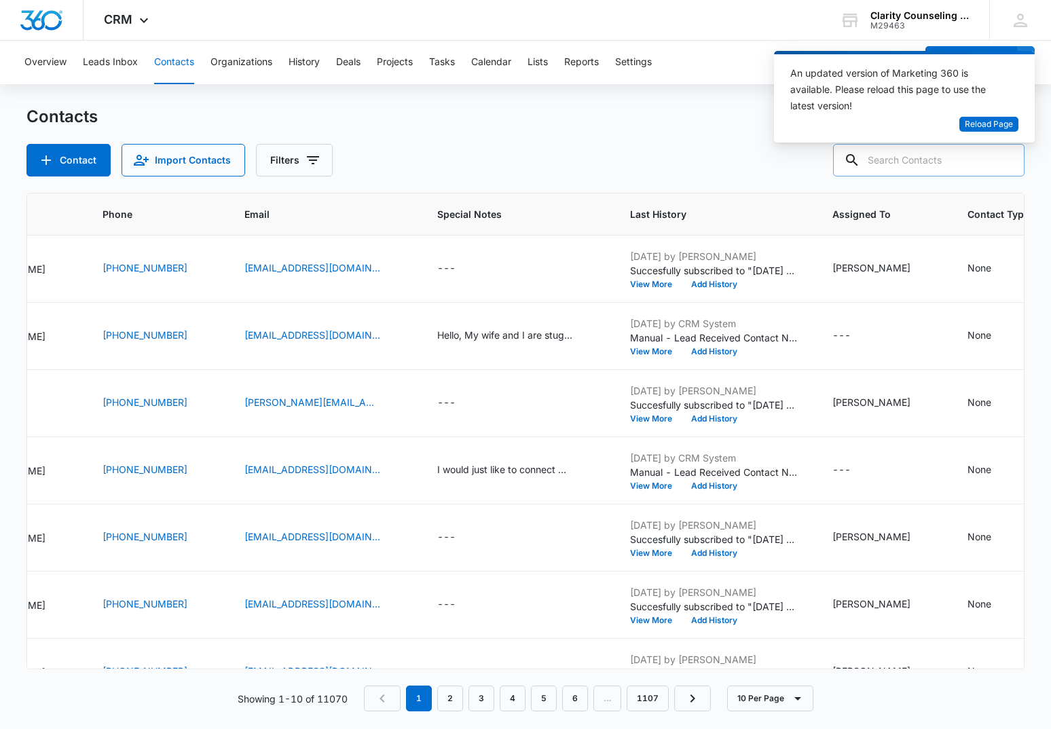
paste input "[EMAIL_ADDRESS][DOMAIN_NAME]"
type input "[EMAIL_ADDRESS][DOMAIN_NAME]"
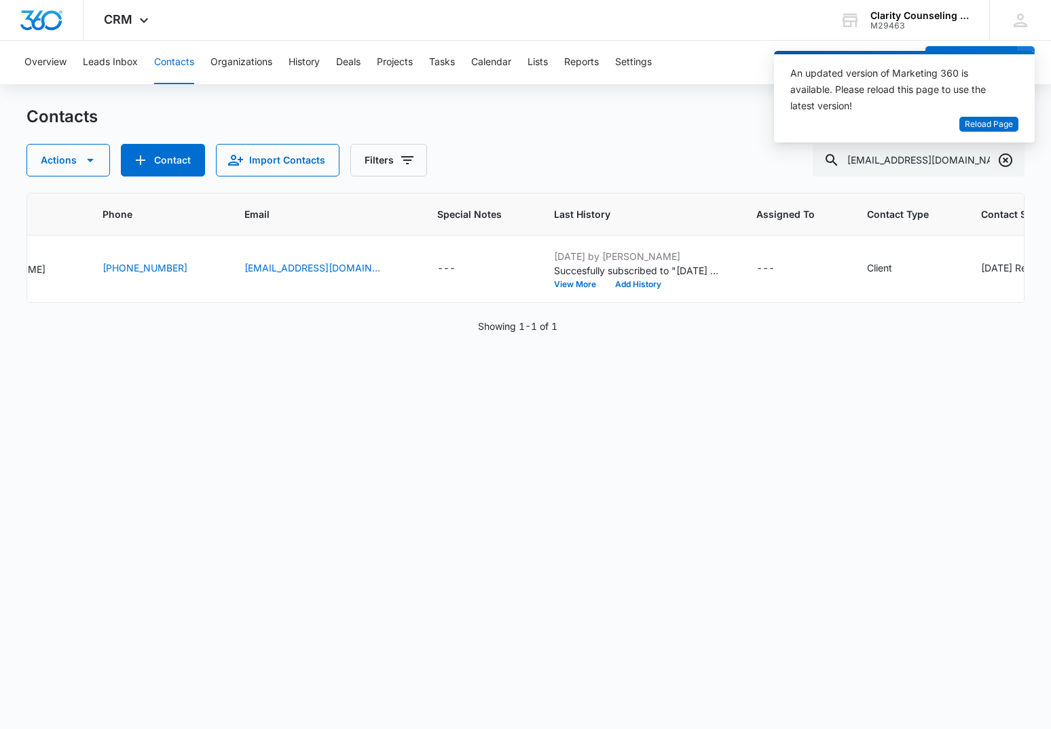
click at [997, 155] on icon "Clear" at bounding box center [1005, 160] width 16 height 16
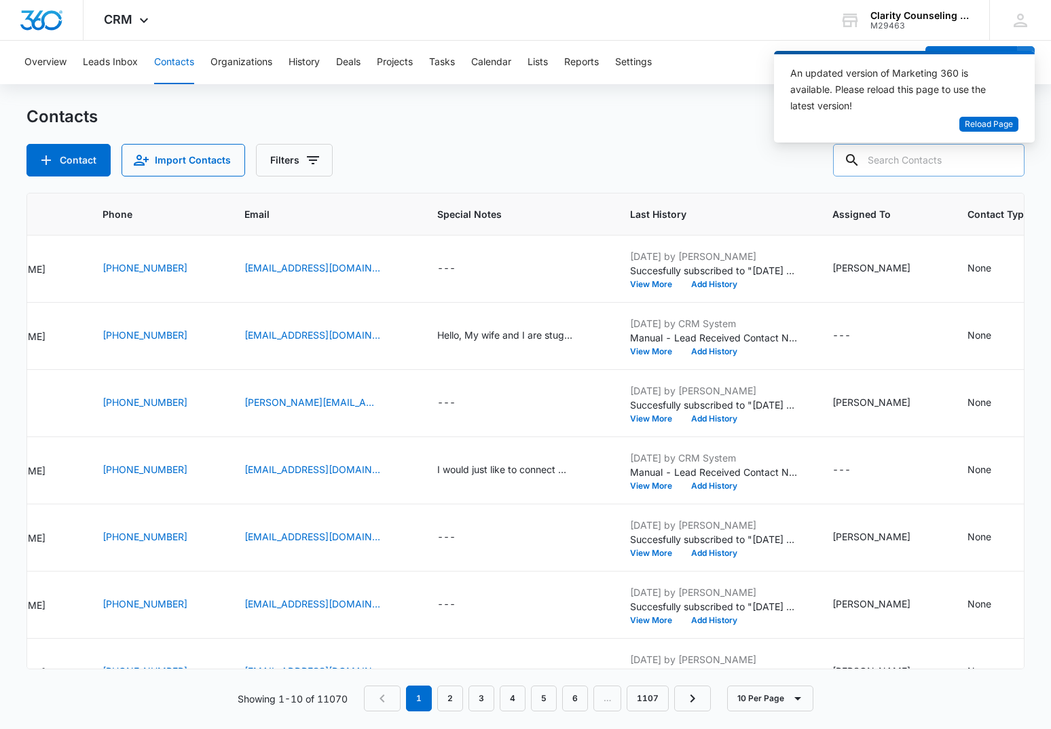
paste input "[EMAIL_ADDRESS][DOMAIN_NAME]"
type input "[EMAIL_ADDRESS][DOMAIN_NAME]"
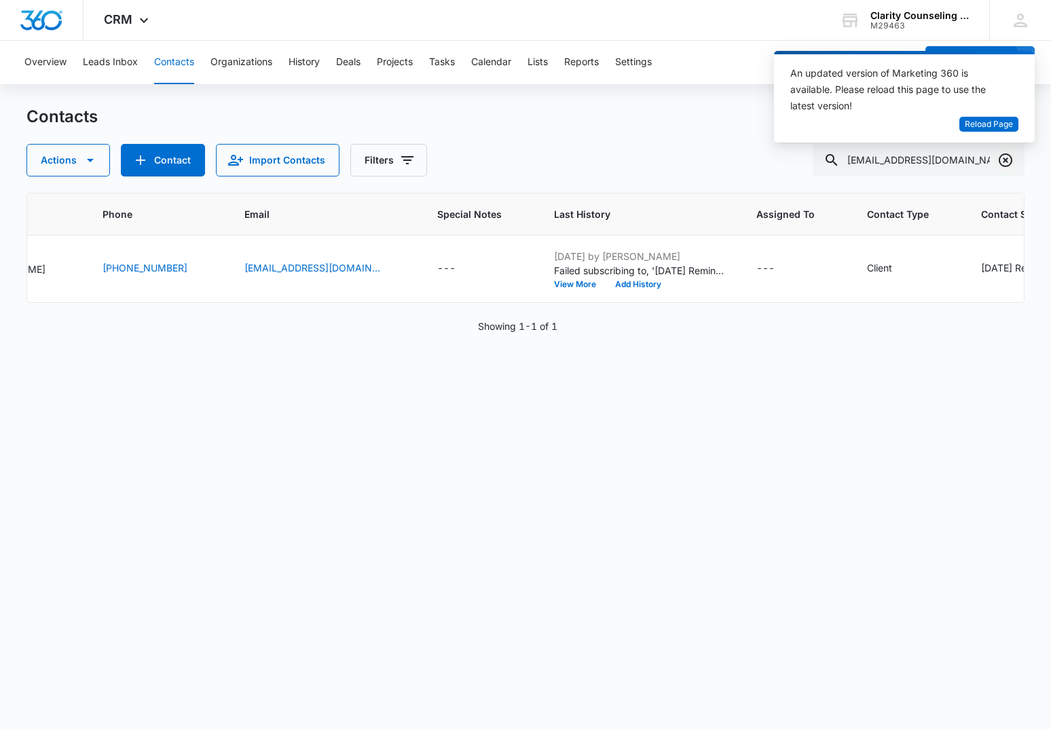
click at [1005, 160] on icon "Clear" at bounding box center [1006, 160] width 14 height 14
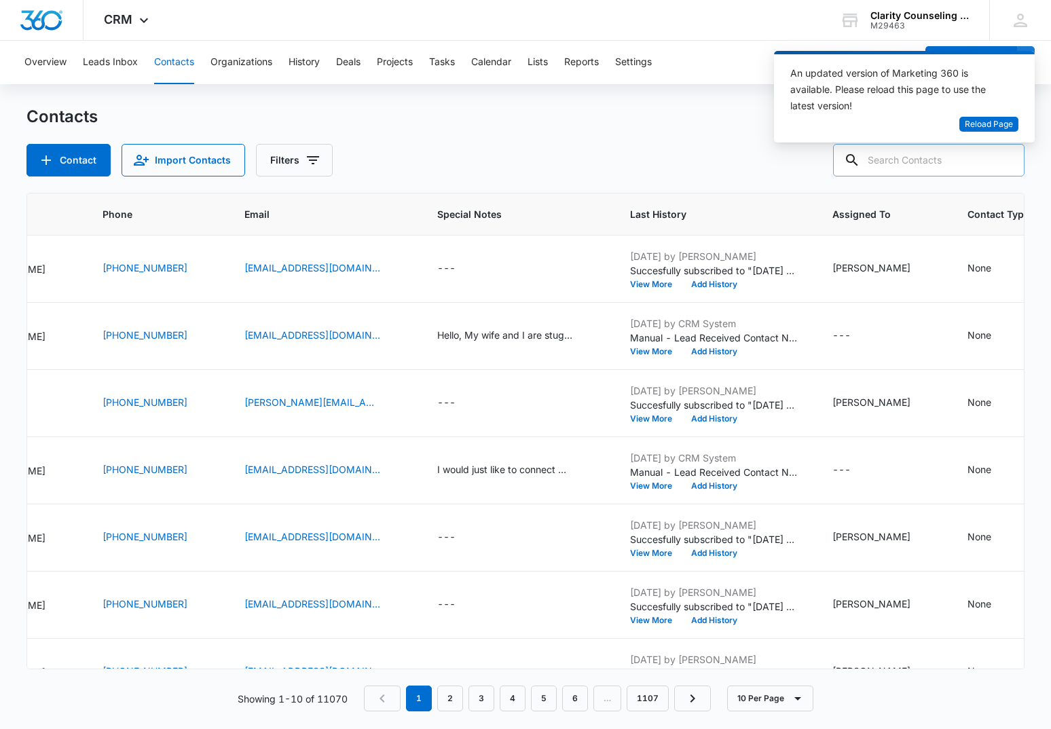
paste input "[EMAIL_ADDRESS][DOMAIN_NAME]"
type input "[EMAIL_ADDRESS][DOMAIN_NAME]"
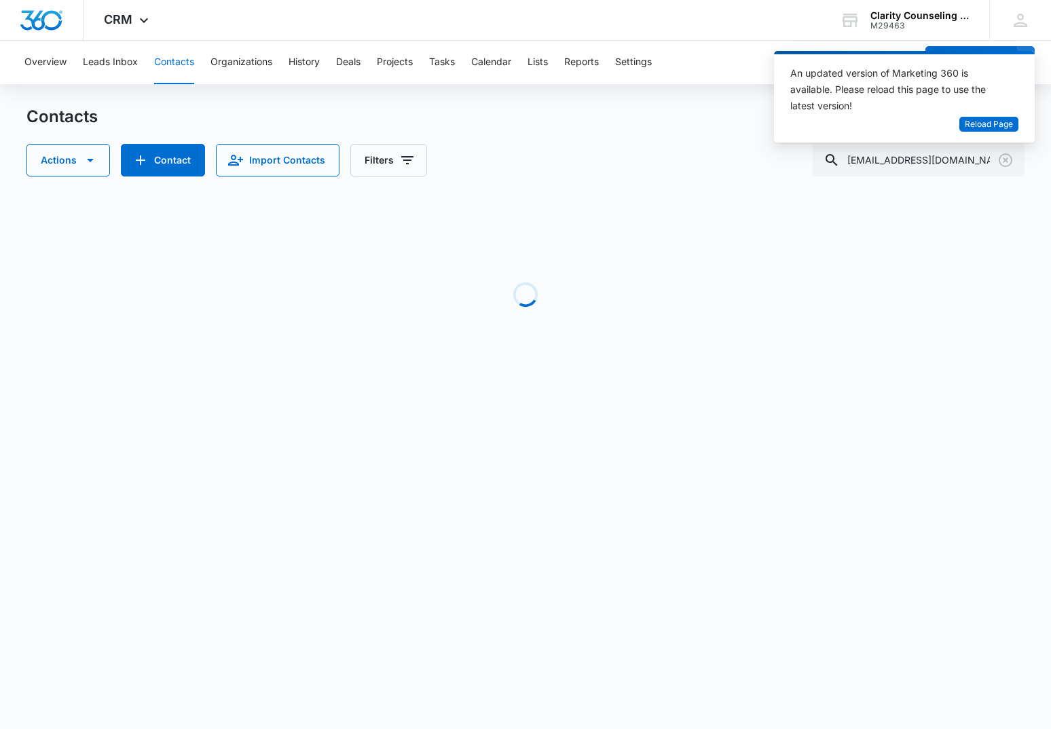
scroll to position [0, 56]
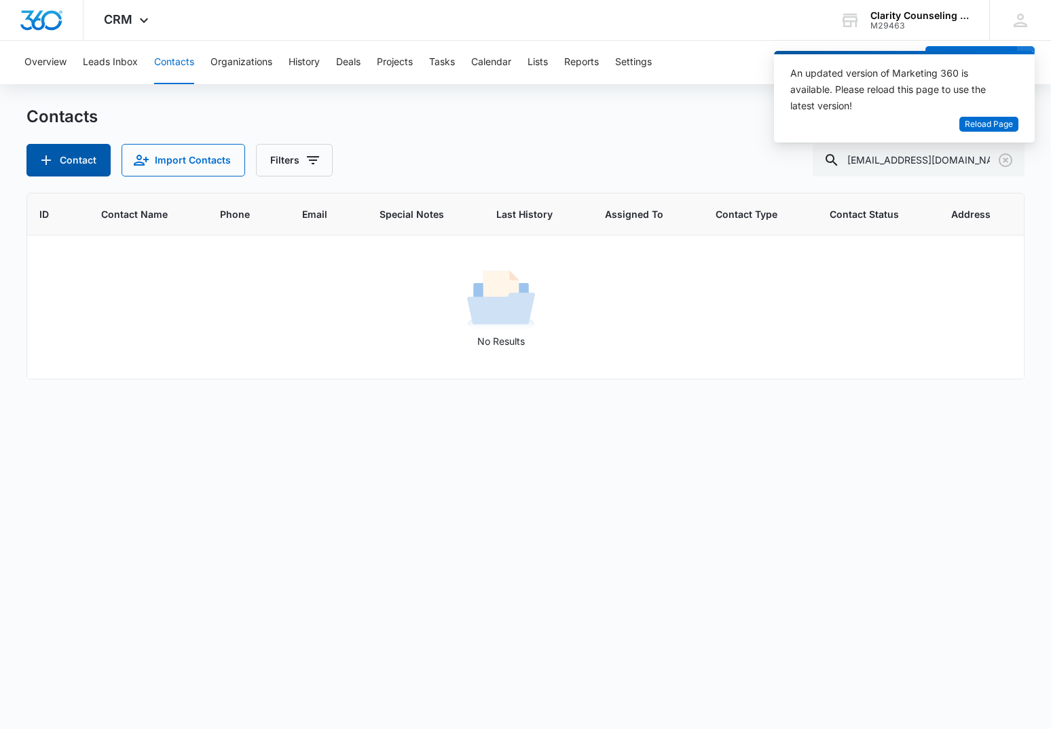
click at [58, 160] on button "Contact" at bounding box center [68, 160] width 84 height 33
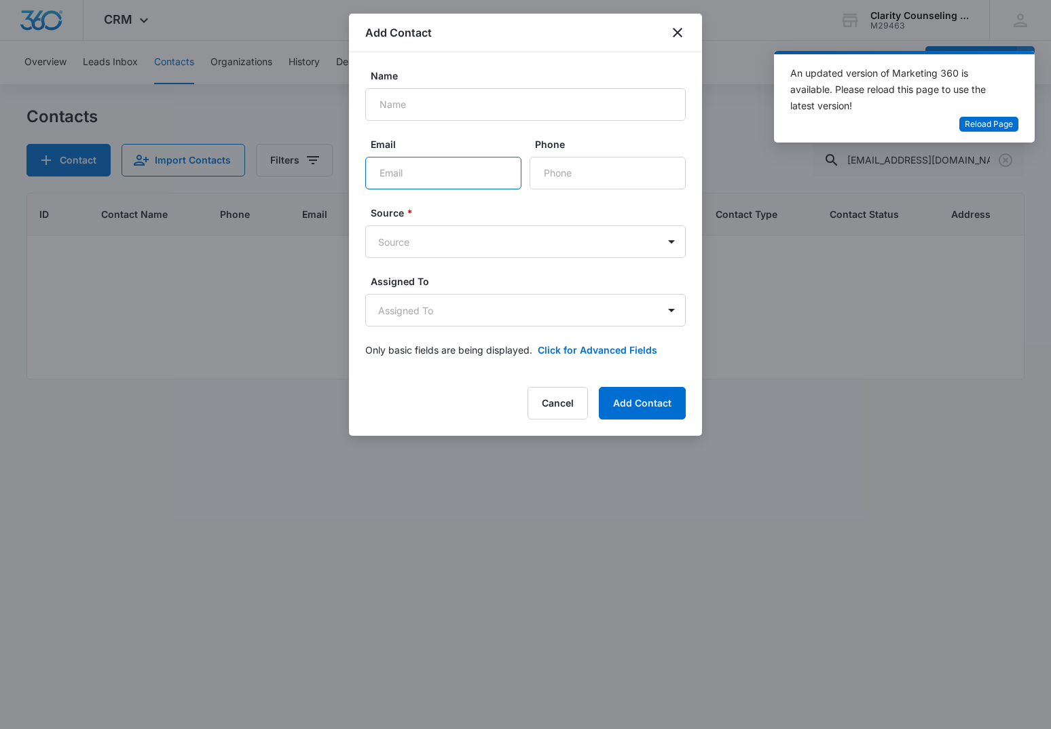
paste input "[EMAIL_ADDRESS][DOMAIN_NAME]"
type input "[EMAIL_ADDRESS][DOMAIN_NAME]"
paste input "[PHONE_NUMBER]"
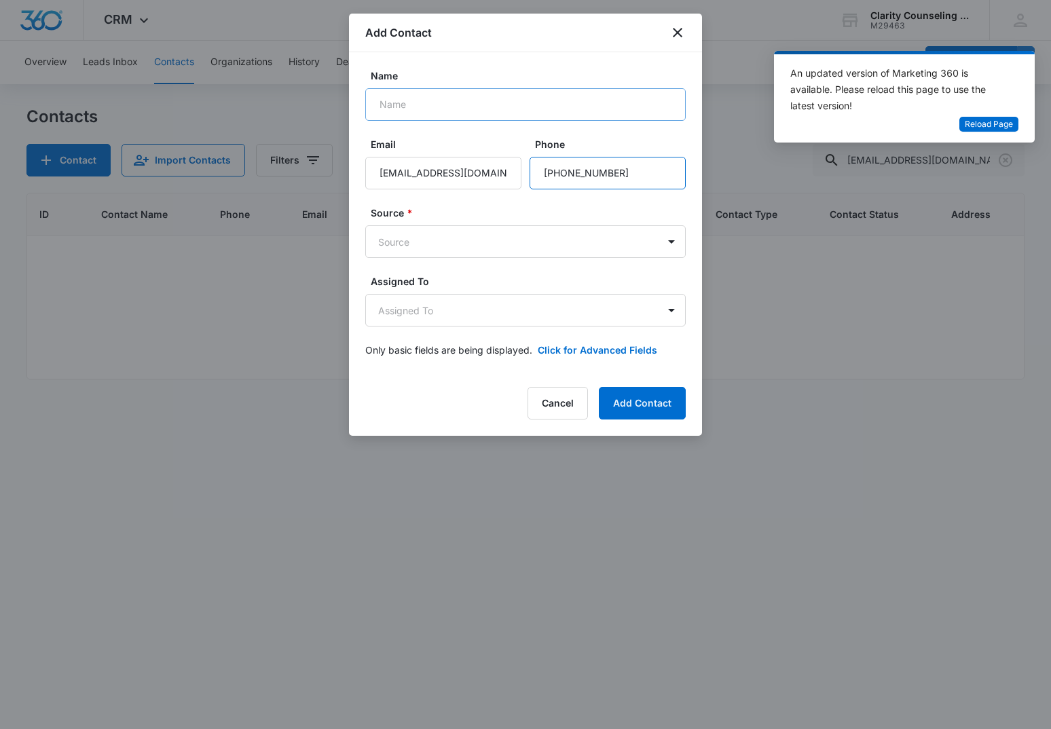
type input "[PHONE_NUMBER]"
paste input "[PERSON_NAME]"
type input "[PERSON_NAME]"
click at [458, 244] on body "CRM Apps Reputation Websites Forms CRM Email Social Content Ads Intelligence Fi…" at bounding box center [525, 364] width 1051 height 729
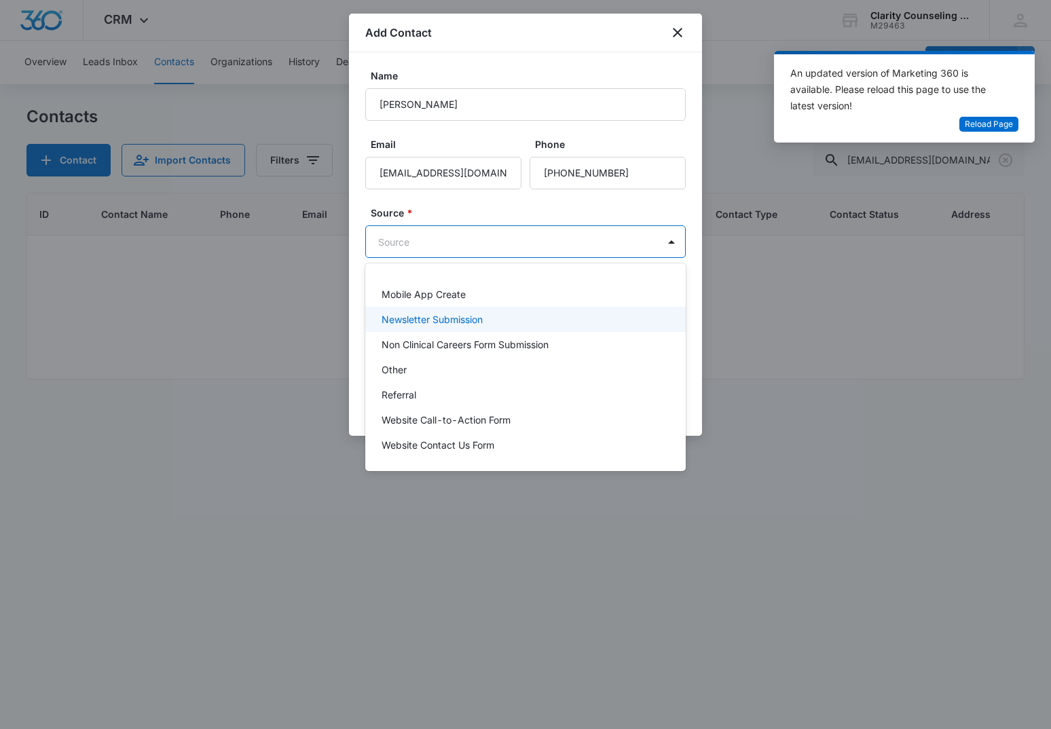
scroll to position [171, 0]
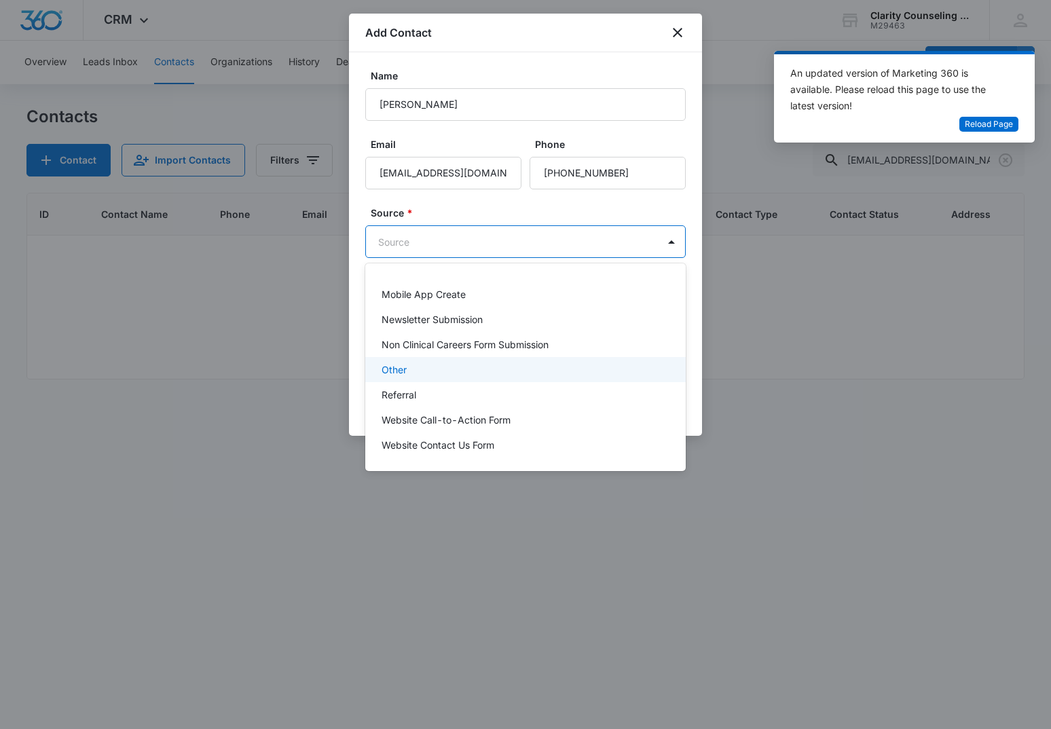
click at [413, 372] on div "Other" at bounding box center [524, 370] width 285 height 14
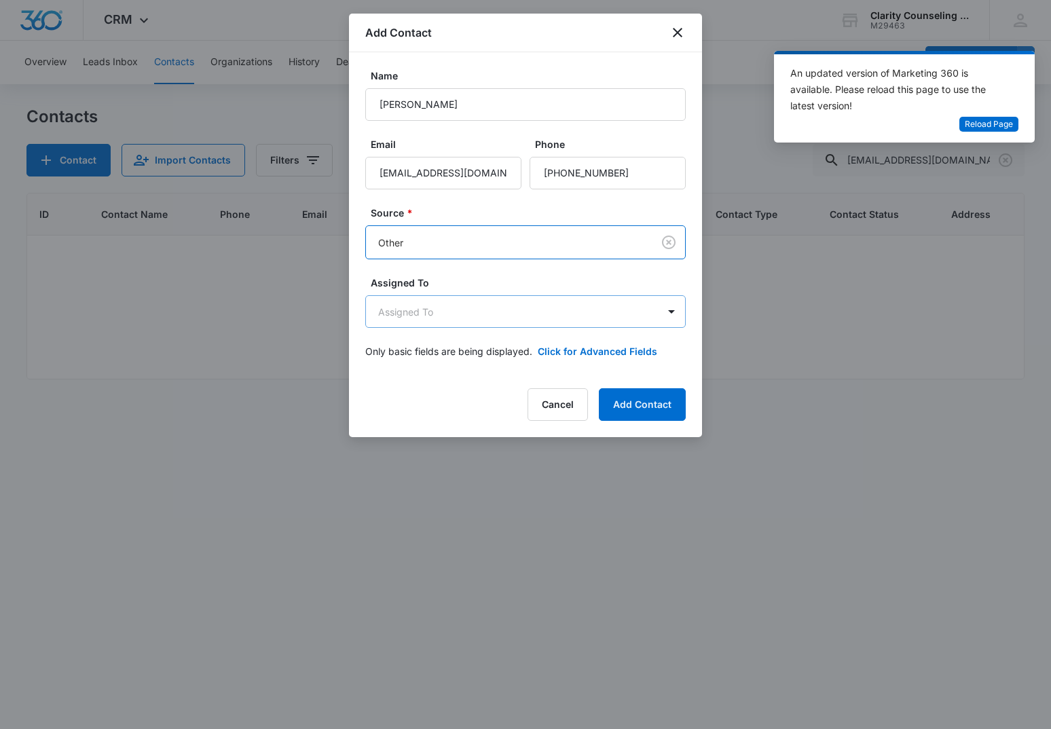
click at [456, 322] on body "CRM Apps Reputation Websites Forms CRM Email Social Content Ads Intelligence Fi…" at bounding box center [525, 364] width 1051 height 729
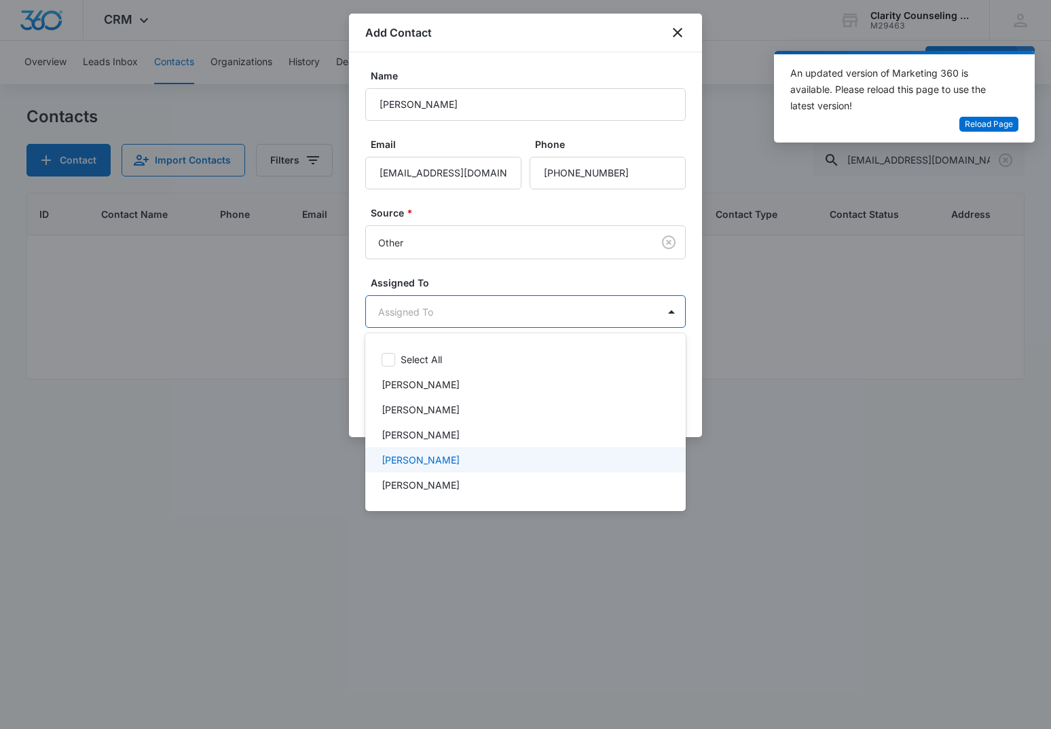
drag, startPoint x: 423, startPoint y: 458, endPoint x: 451, endPoint y: 338, distance: 122.7
click at [424, 455] on p "[PERSON_NAME]" at bounding box center [421, 460] width 78 height 14
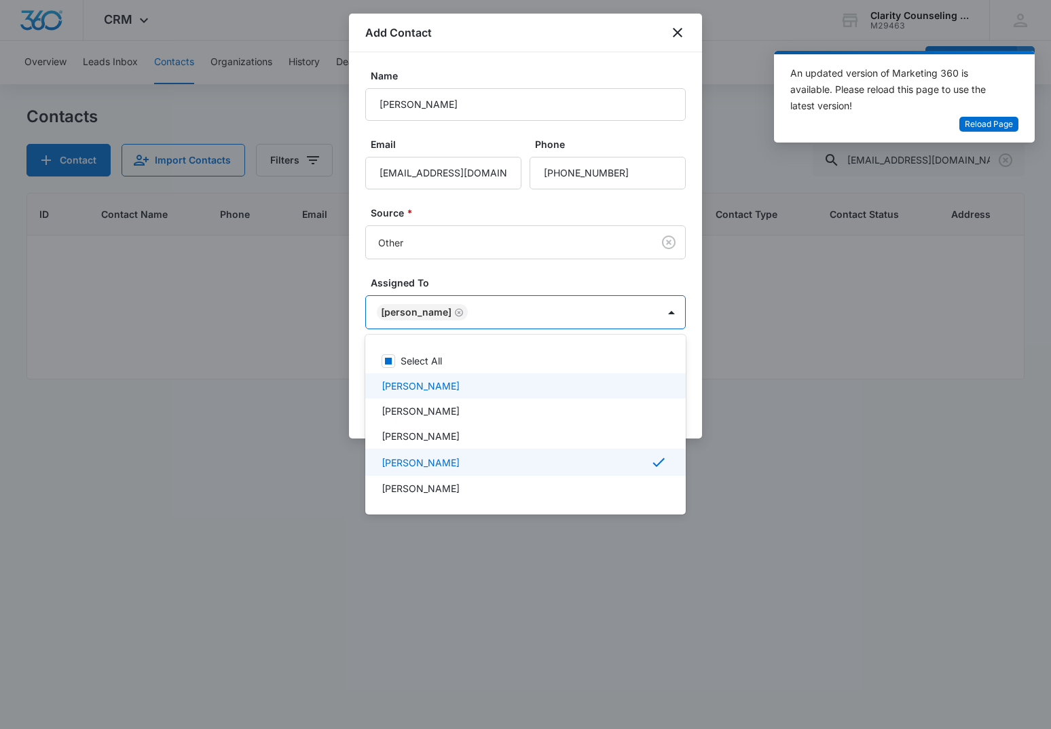
drag, startPoint x: 455, startPoint y: 273, endPoint x: 605, endPoint y: 382, distance: 185.6
click at [455, 273] on div at bounding box center [525, 364] width 1051 height 729
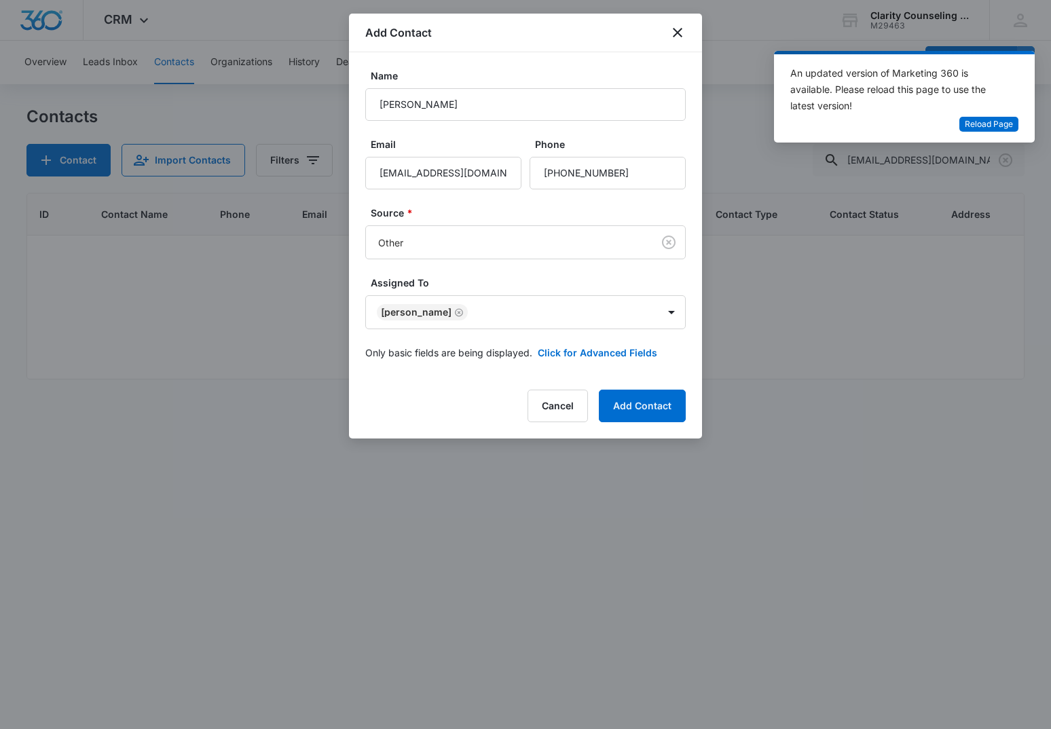
click at [629, 411] on button "Add Contact" at bounding box center [642, 406] width 87 height 33
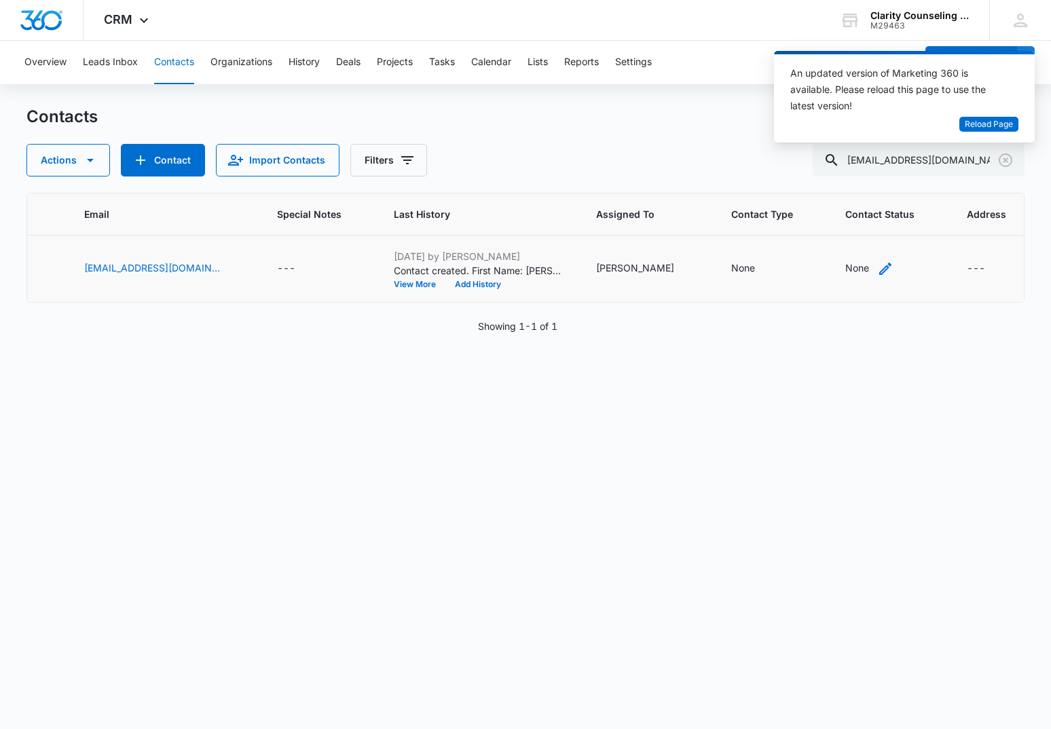
scroll to position [0, 0]
click at [845, 268] on div "None" at bounding box center [857, 268] width 24 height 14
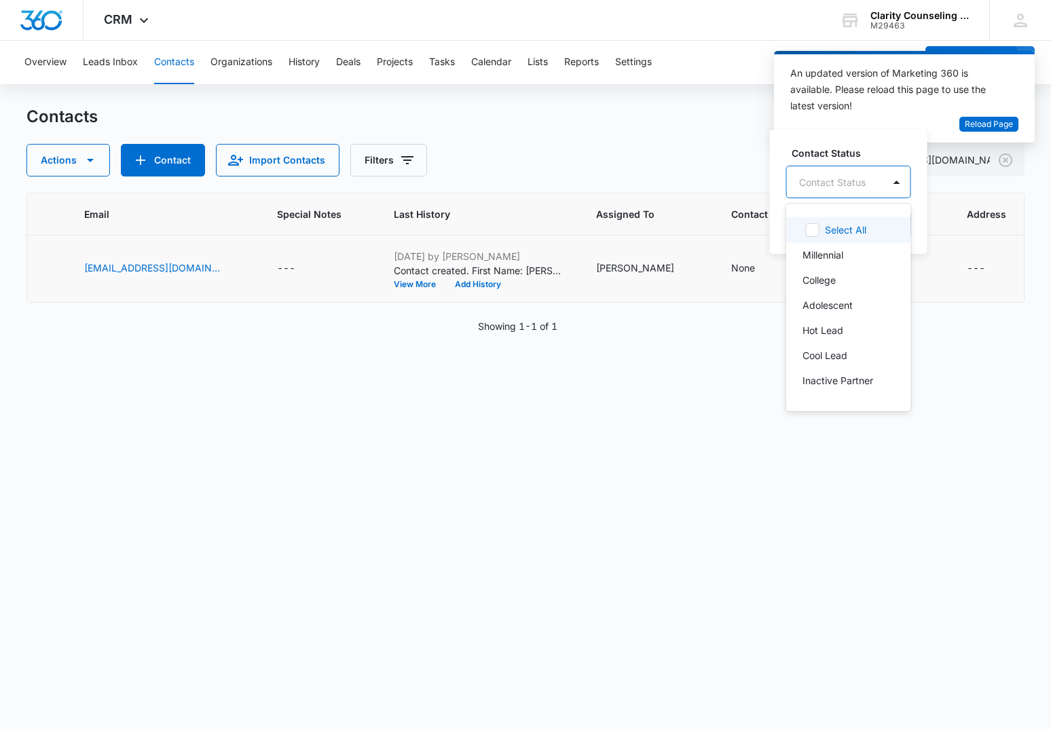
click at [853, 183] on div "Contact Status" at bounding box center [832, 182] width 67 height 14
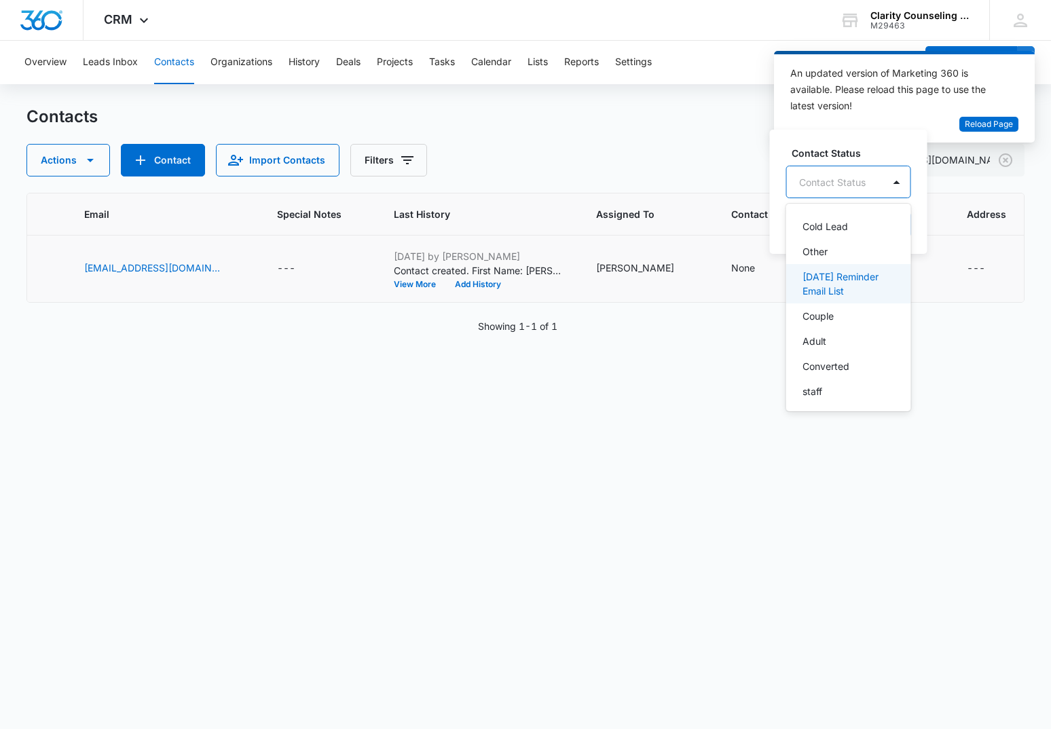
click at [846, 293] on p "[DATE] Reminder Email List" at bounding box center [847, 284] width 90 height 29
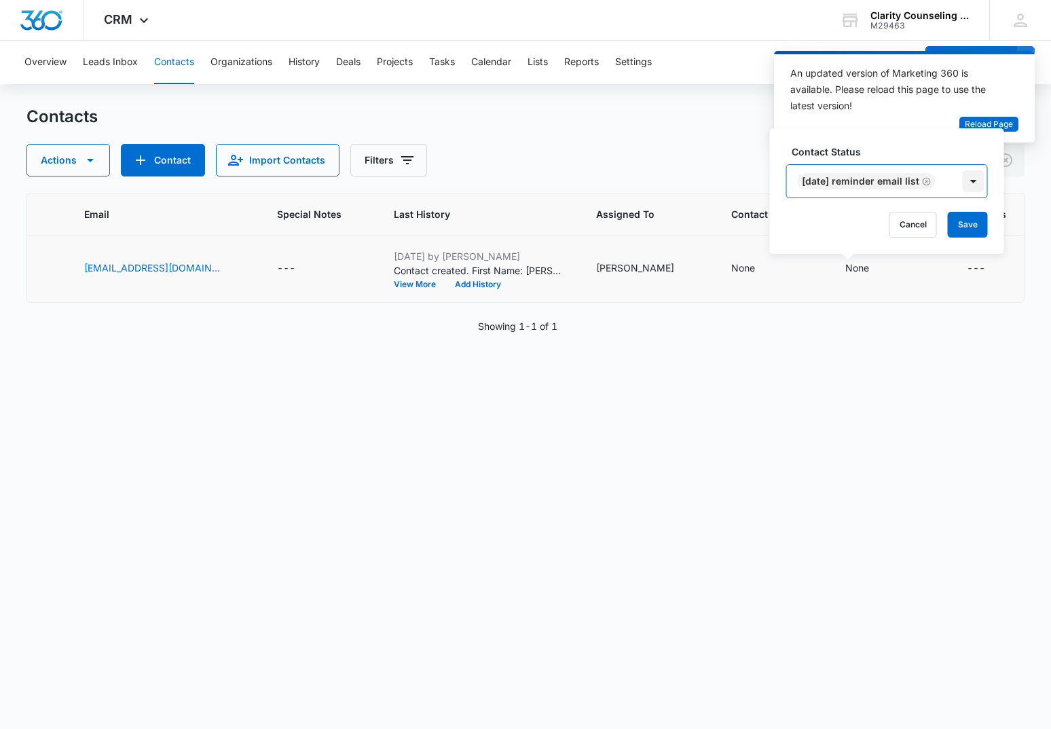
click at [973, 187] on div at bounding box center [974, 181] width 22 height 22
click at [972, 233] on button "Save" at bounding box center [968, 225] width 40 height 26
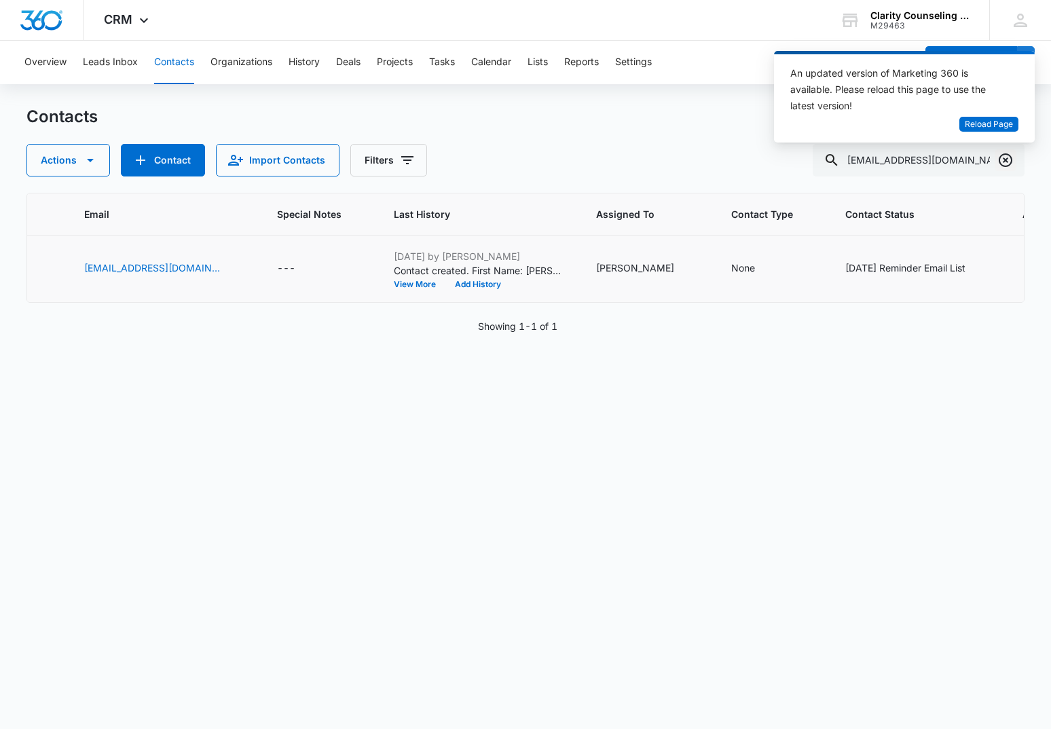
click at [1007, 156] on icon "Clear" at bounding box center [1005, 160] width 16 height 16
click at [1007, 156] on div at bounding box center [1006, 160] width 22 height 33
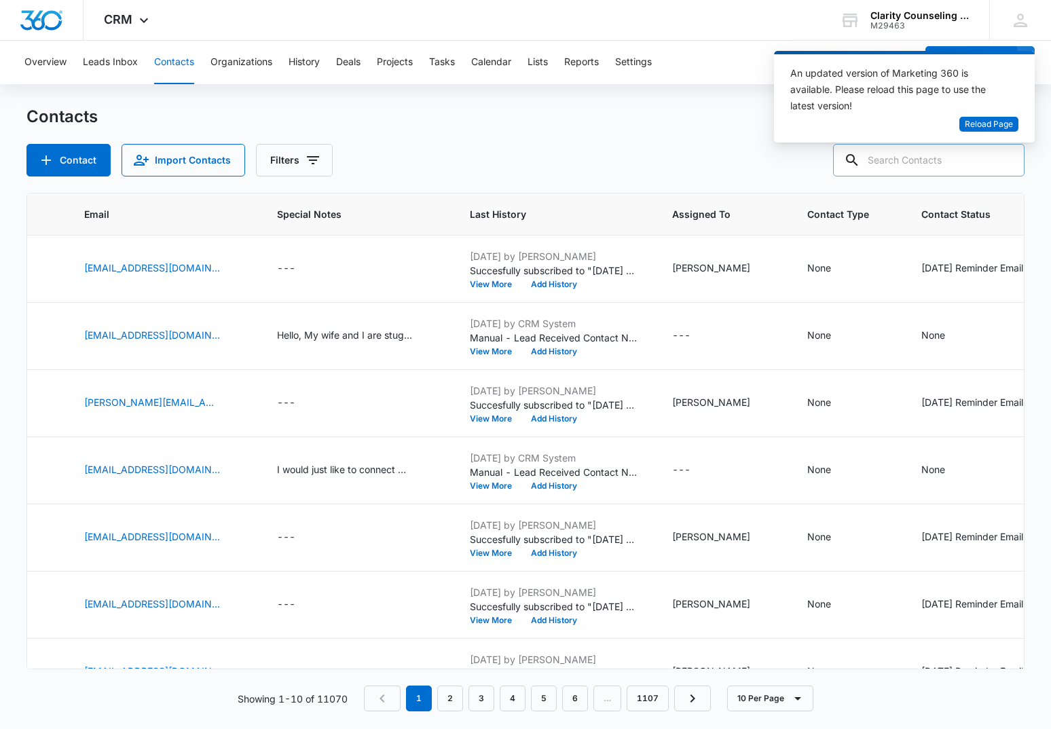
paste input "[EMAIL_ADDRESS][DOMAIN_NAME]"
type input "[EMAIL_ADDRESS][DOMAIN_NAME]"
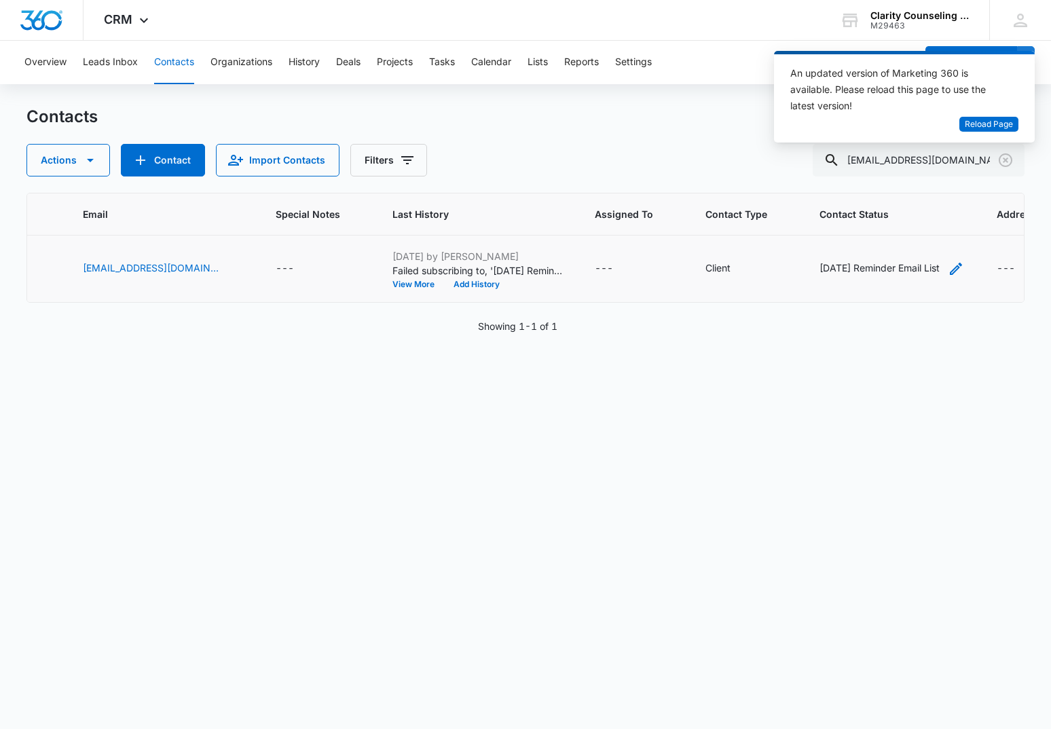
click at [863, 276] on div "[DATE] Reminder Email List" at bounding box center [879, 269] width 120 height 16
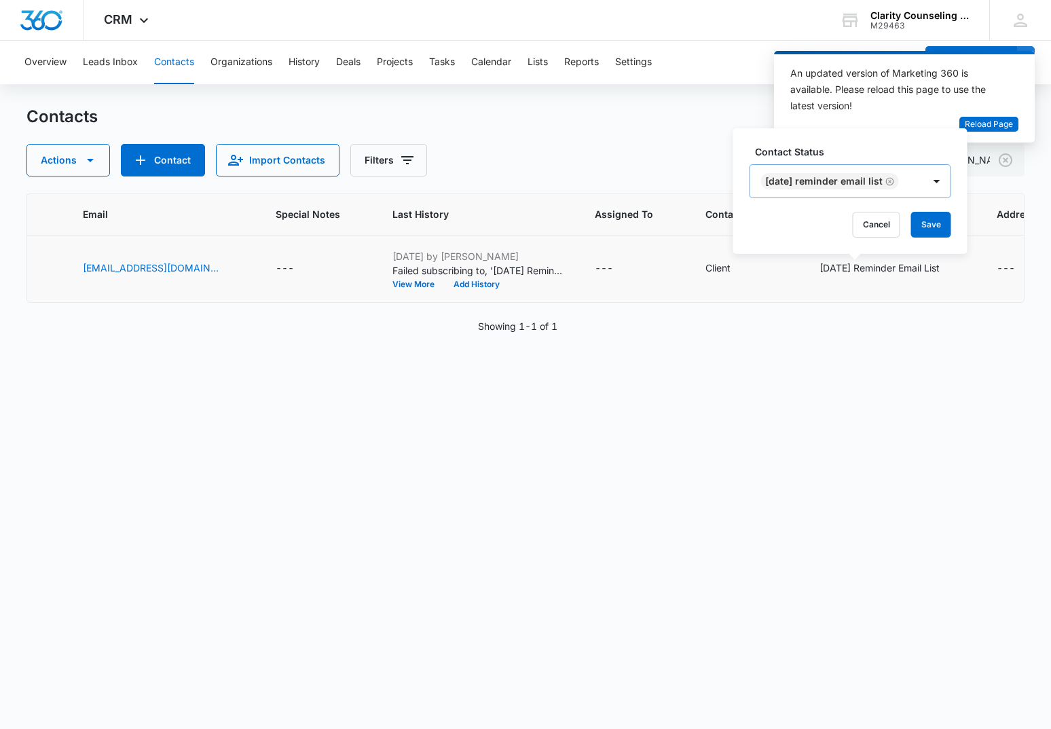
click at [895, 183] on icon "Remove Saturday Reminder Email List" at bounding box center [890, 182] width 10 height 10
click at [851, 225] on button "Save" at bounding box center [854, 225] width 40 height 26
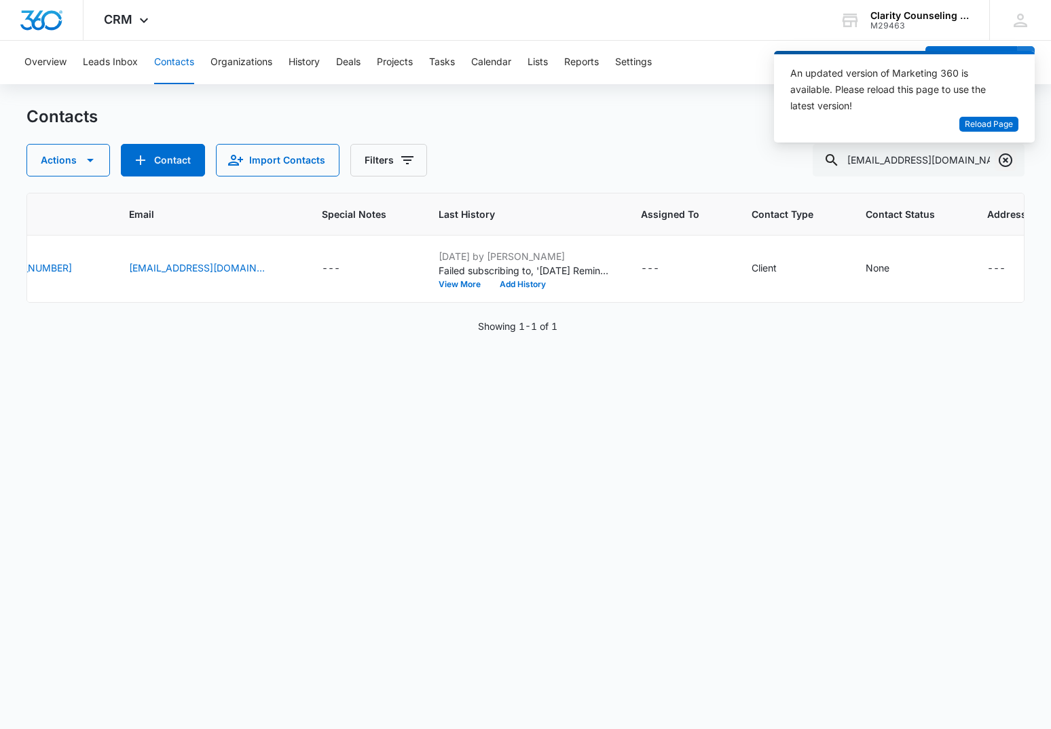
click at [1005, 160] on icon "Clear" at bounding box center [1006, 160] width 14 height 14
click at [1005, 160] on div at bounding box center [1006, 160] width 22 height 33
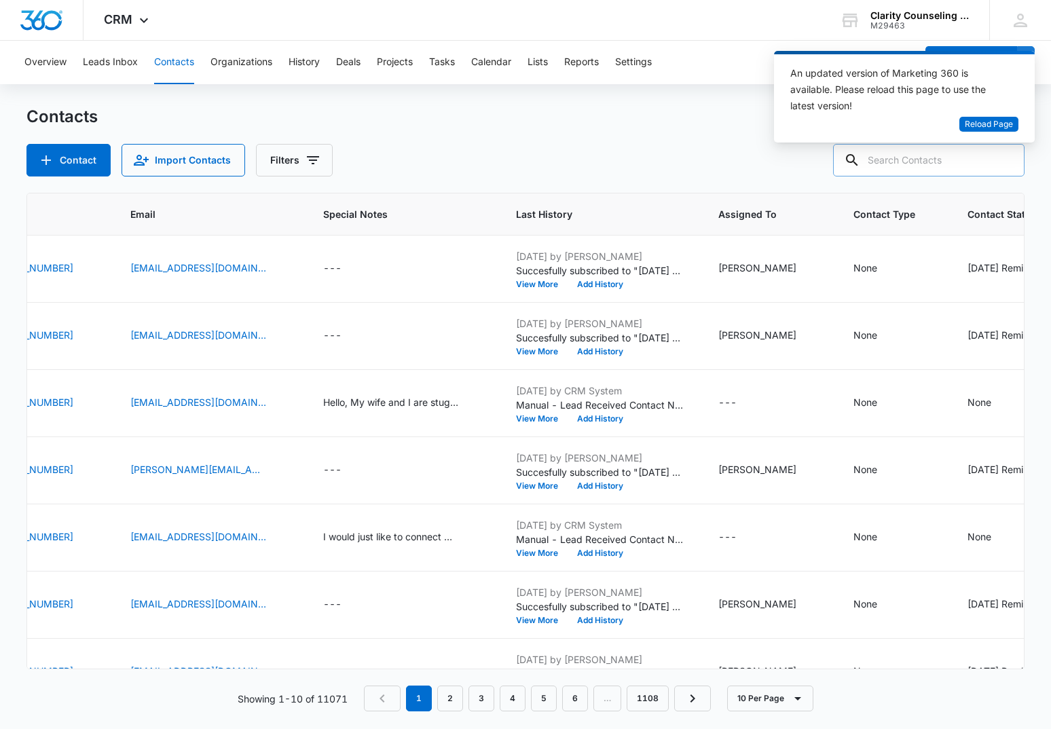
paste input "[EMAIL_ADDRESS][DOMAIN_NAME]"
type input "[EMAIL_ADDRESS][DOMAIN_NAME]"
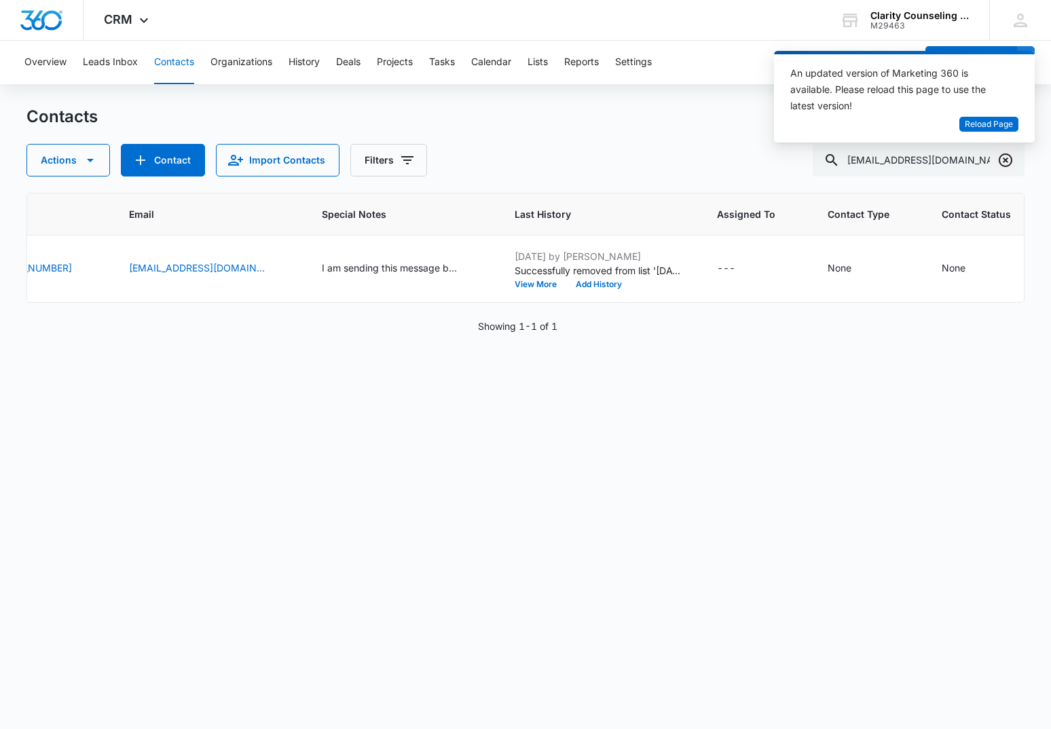
click at [1008, 160] on icon "Clear" at bounding box center [1005, 160] width 16 height 16
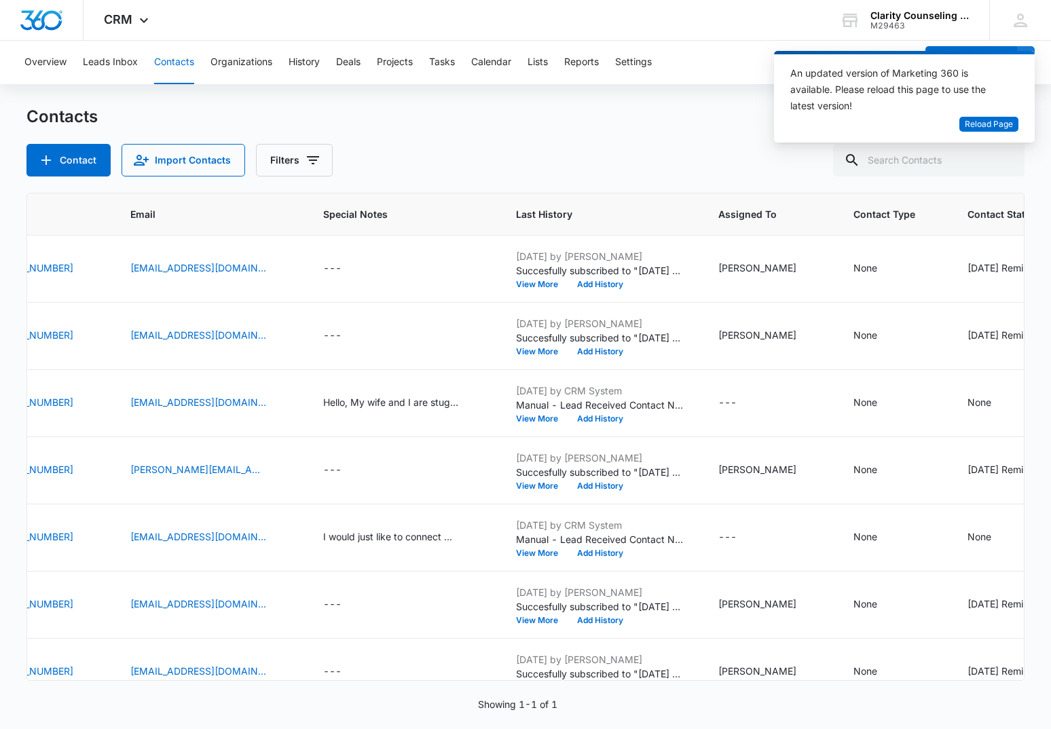
click at [1008, 160] on div at bounding box center [1006, 160] width 22 height 33
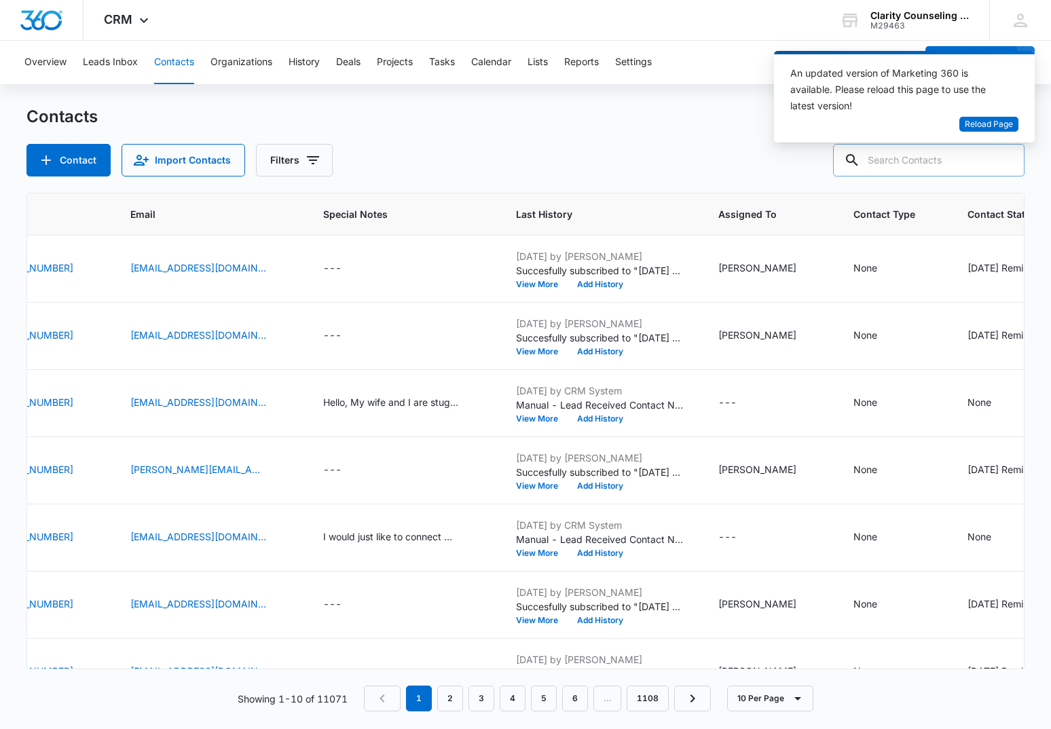
paste input "[EMAIL_ADDRESS][DOMAIN_NAME]"
type input "[EMAIL_ADDRESS][DOMAIN_NAME]"
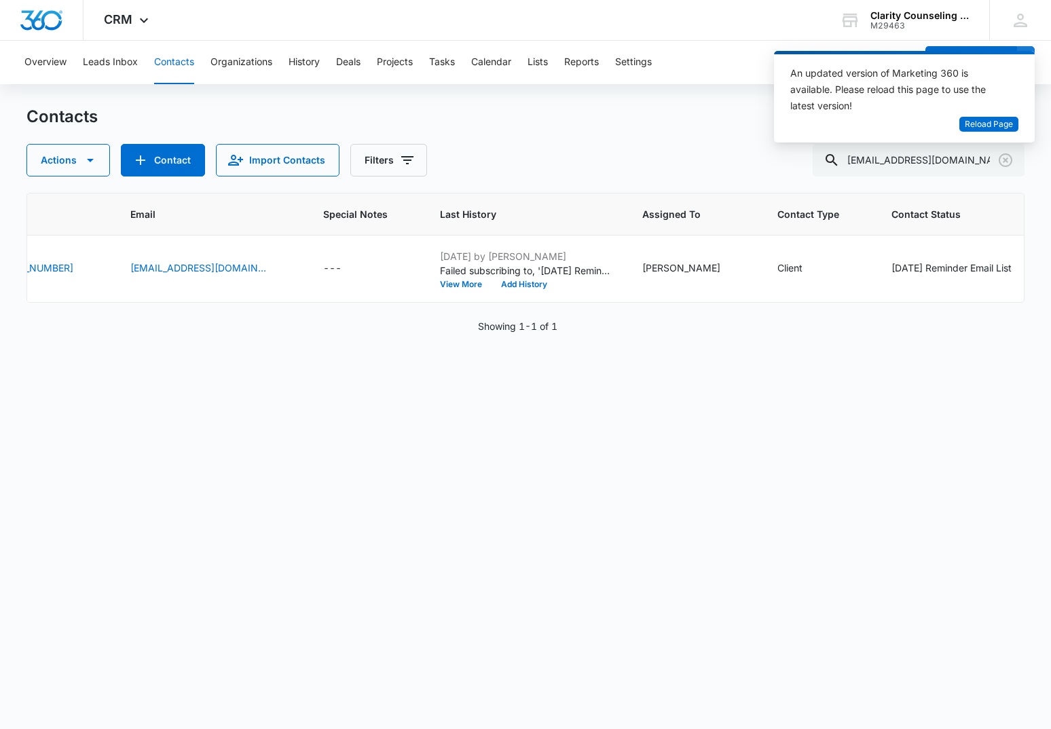
click at [1008, 152] on div "An updated version of Marketing 360 is available. Please reload this page to us…" at bounding box center [904, 102] width 261 height 103
click at [1003, 154] on icon "Clear" at bounding box center [1006, 160] width 14 height 14
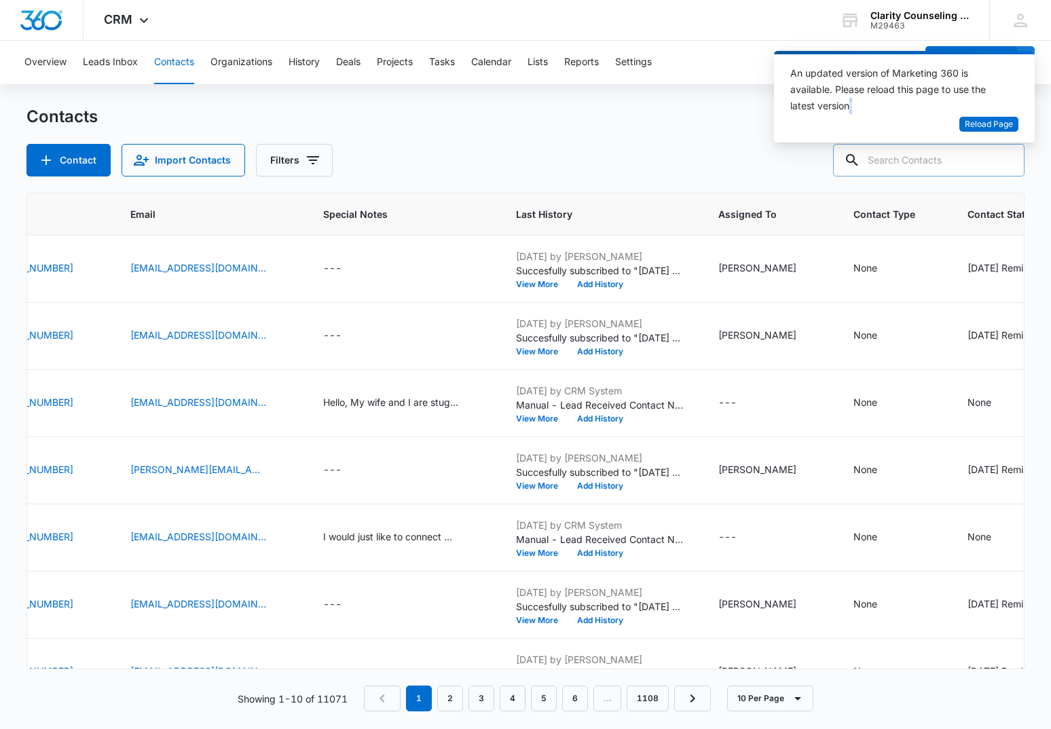
paste input "[EMAIL_ADDRESS][DOMAIN_NAME]"
type input "[EMAIL_ADDRESS][DOMAIN_NAME]"
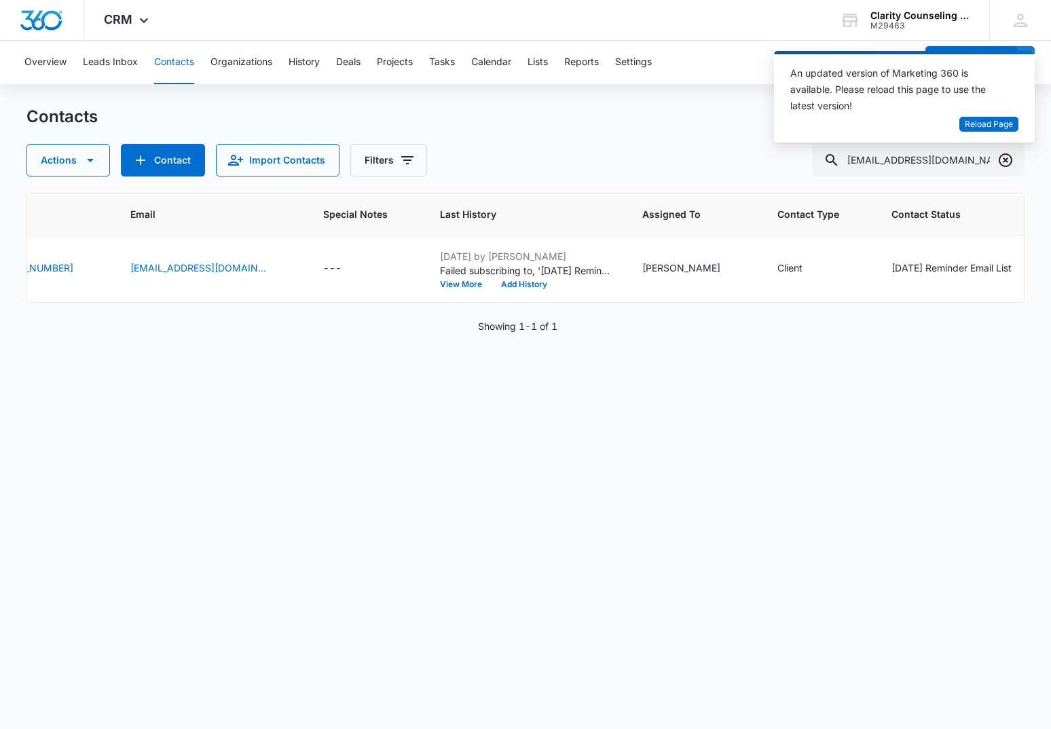
click at [1003, 156] on icon "Clear" at bounding box center [1005, 160] width 16 height 16
click at [1003, 156] on div at bounding box center [1006, 160] width 22 height 33
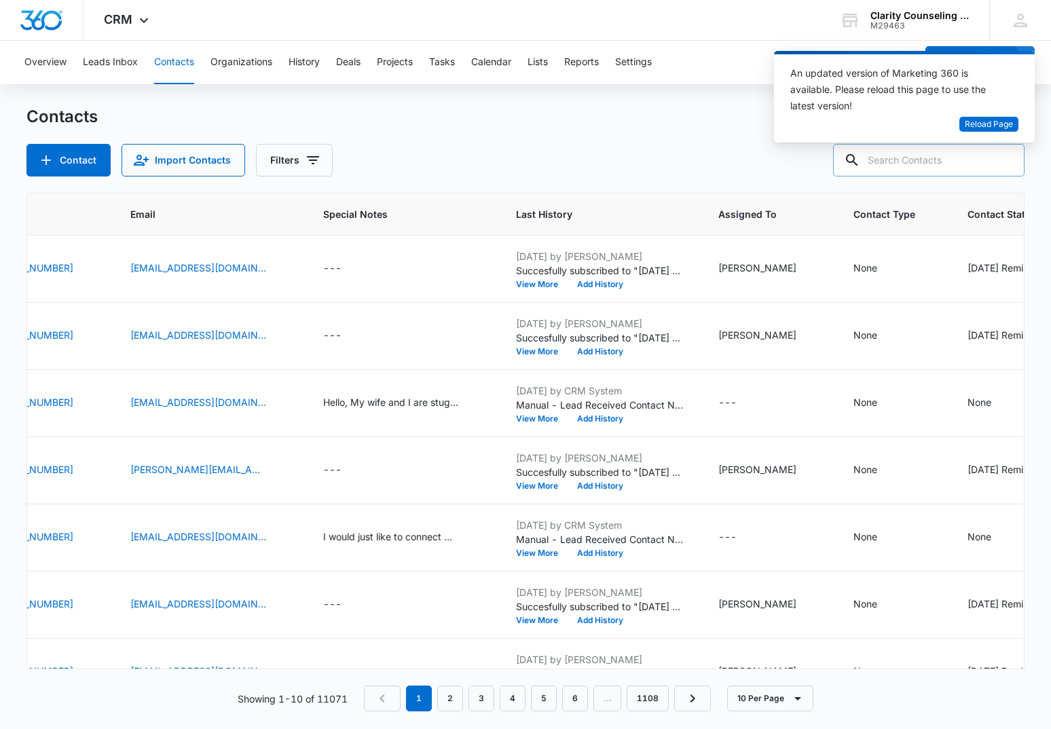
paste input "[EMAIL_ADDRESS][DOMAIN_NAME]"
type input "[EMAIL_ADDRESS][DOMAIN_NAME]"
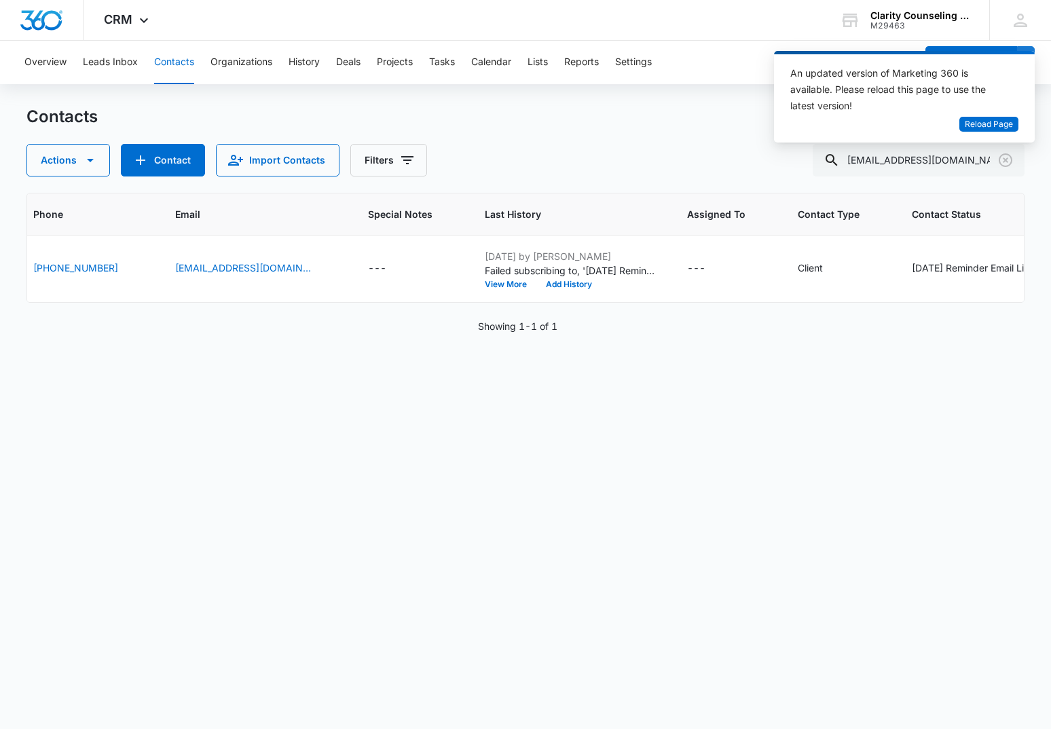
scroll to position [0, 284]
click at [1002, 164] on icon "Clear" at bounding box center [1006, 160] width 14 height 14
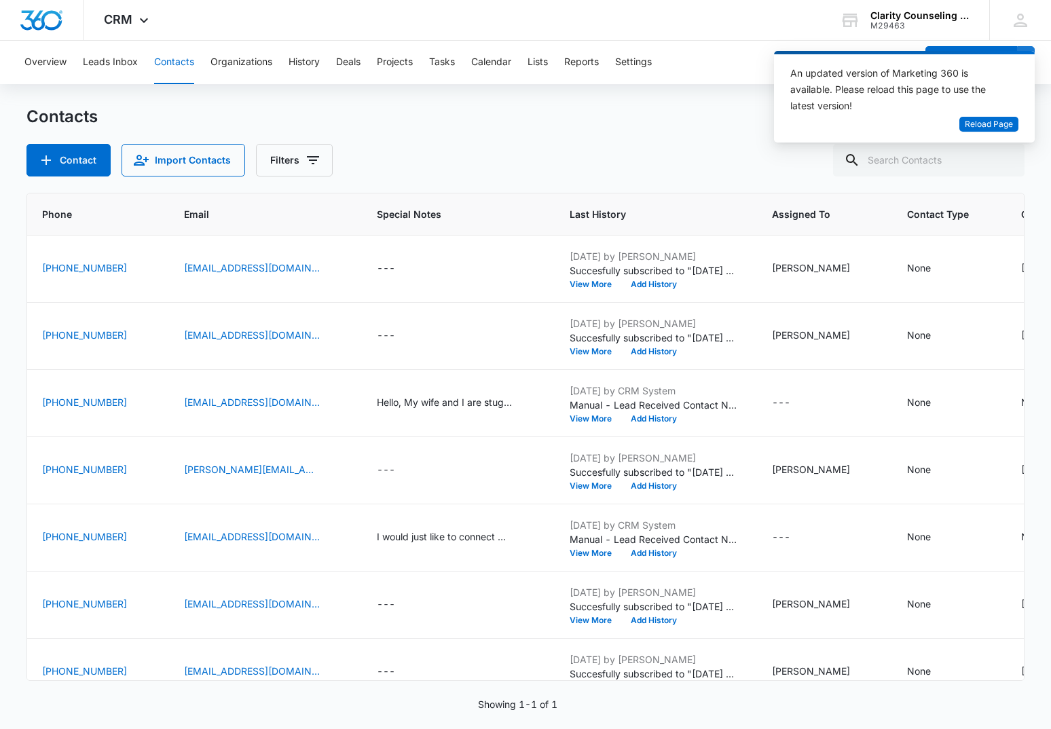
click at [1002, 164] on div at bounding box center [1006, 160] width 22 height 33
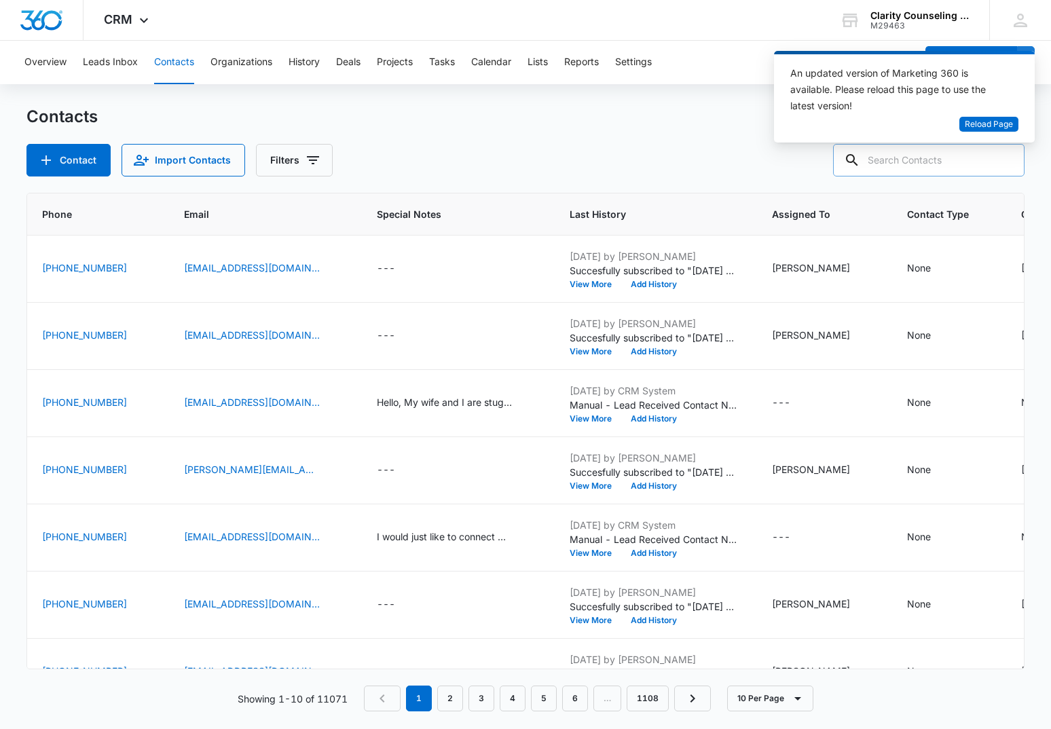
paste input "[PERSON_NAME][EMAIL_ADDRESS][DOMAIN_NAME]"
type input "[PERSON_NAME][EMAIL_ADDRESS][DOMAIN_NAME]"
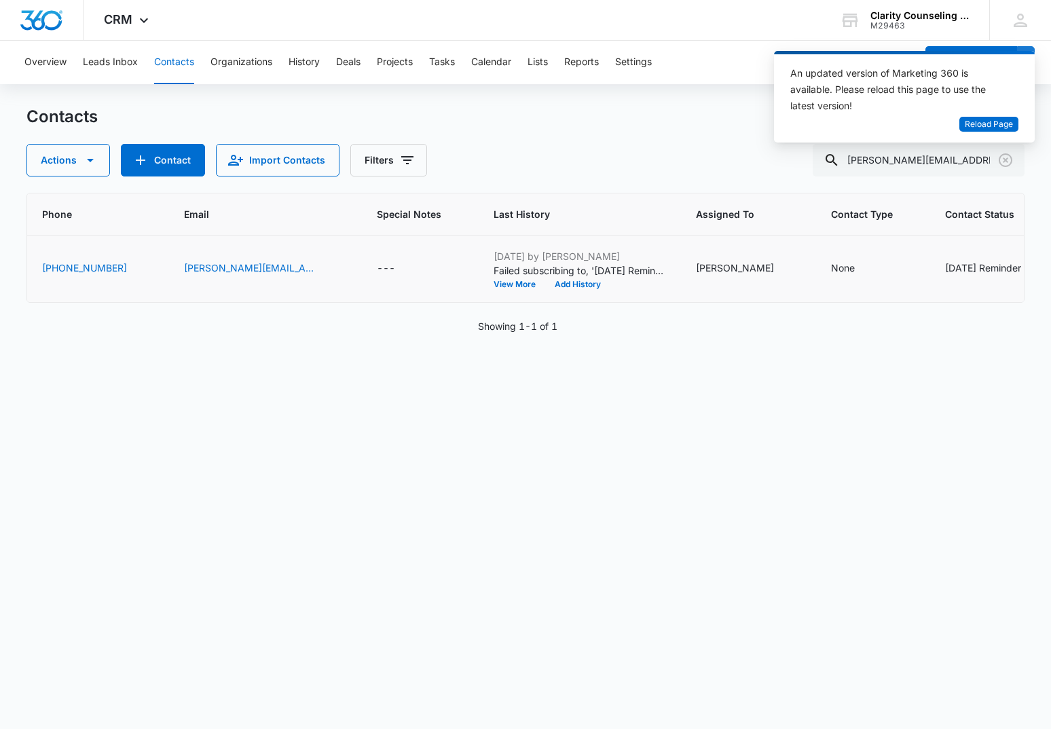
click at [958, 268] on div "[DATE] Reminder Email List" at bounding box center [1005, 268] width 120 height 14
click at [787, 259] on icon "Remove Saturday Reminder Email List" at bounding box center [789, 258] width 10 height 10
click at [821, 301] on button "Save" at bounding box center [830, 300] width 40 height 26
click at [1008, 164] on icon "Clear" at bounding box center [1005, 160] width 16 height 16
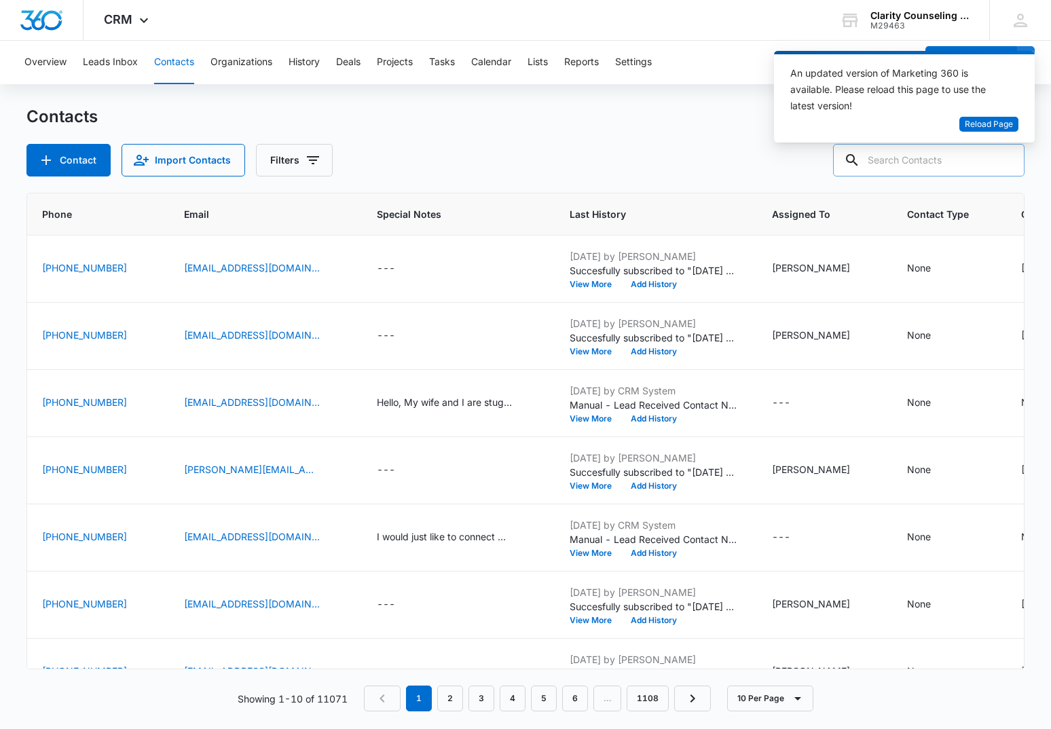
paste input "[EMAIL_ADDRESS][DOMAIN_NAME]"
type input "[EMAIL_ADDRESS][DOMAIN_NAME]"
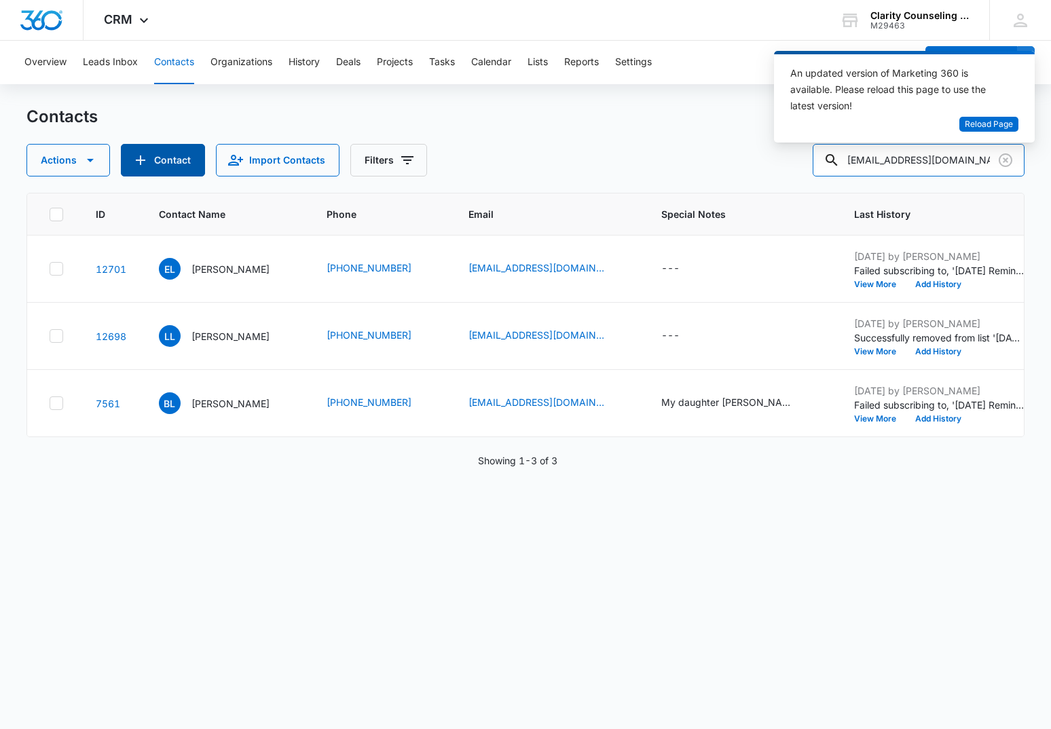
scroll to position [0, 0]
click at [1010, 164] on icon "Clear" at bounding box center [1006, 160] width 14 height 14
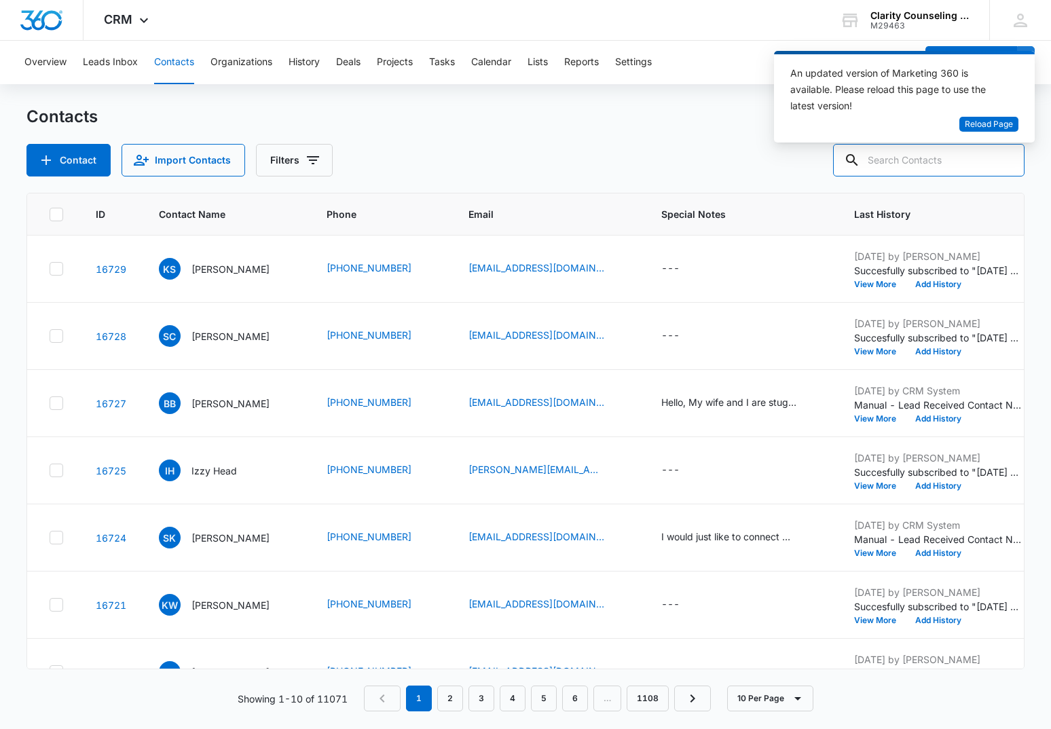
paste input "[EMAIL_ADDRESS][DOMAIN_NAME]"
type input "[EMAIL_ADDRESS][DOMAIN_NAME]"
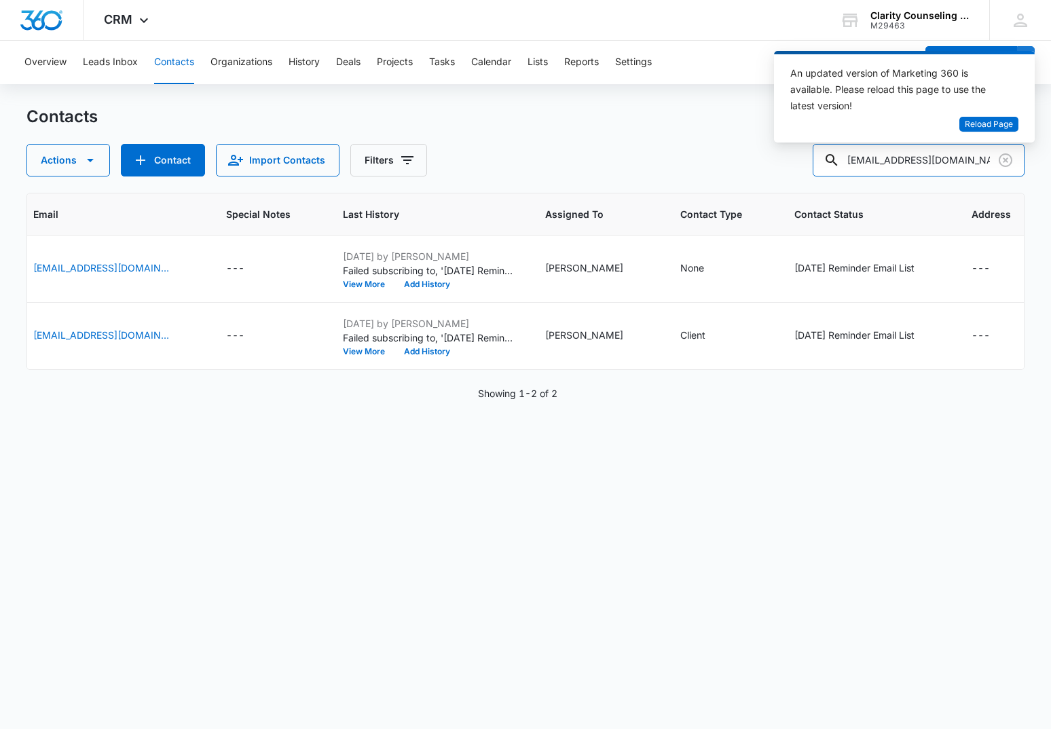
scroll to position [0, 435]
click at [1004, 158] on icon "Clear" at bounding box center [1006, 160] width 14 height 14
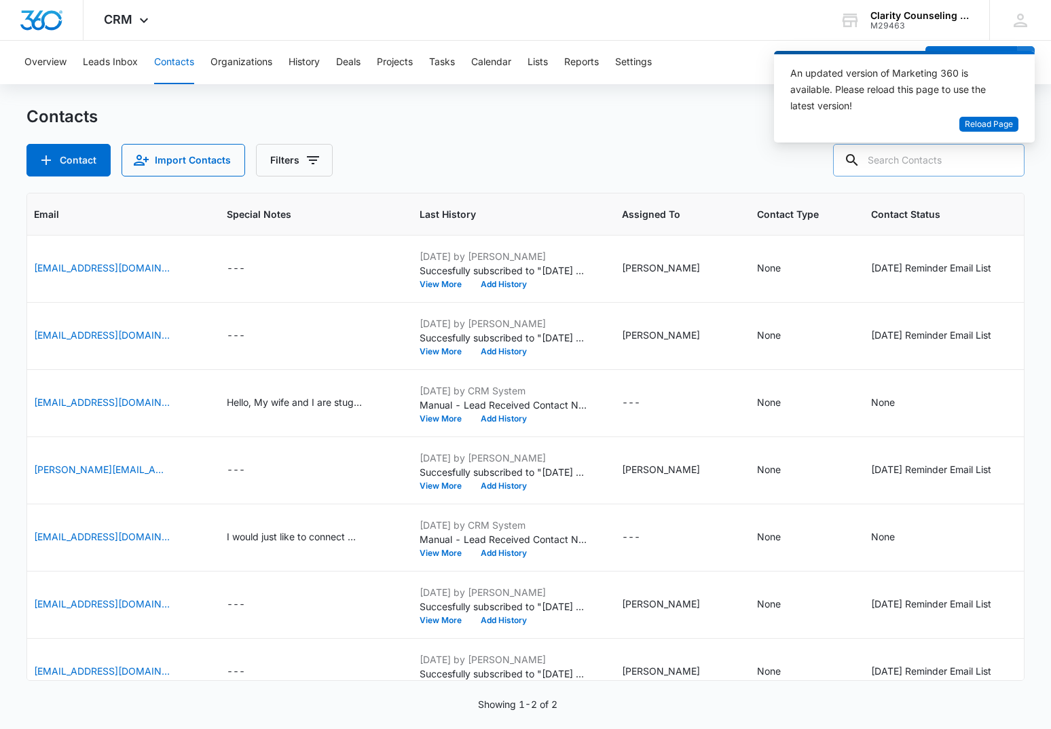
drag, startPoint x: 1004, startPoint y: 158, endPoint x: 905, endPoint y: 158, distance: 99.1
click at [1004, 159] on div at bounding box center [1006, 160] width 22 height 33
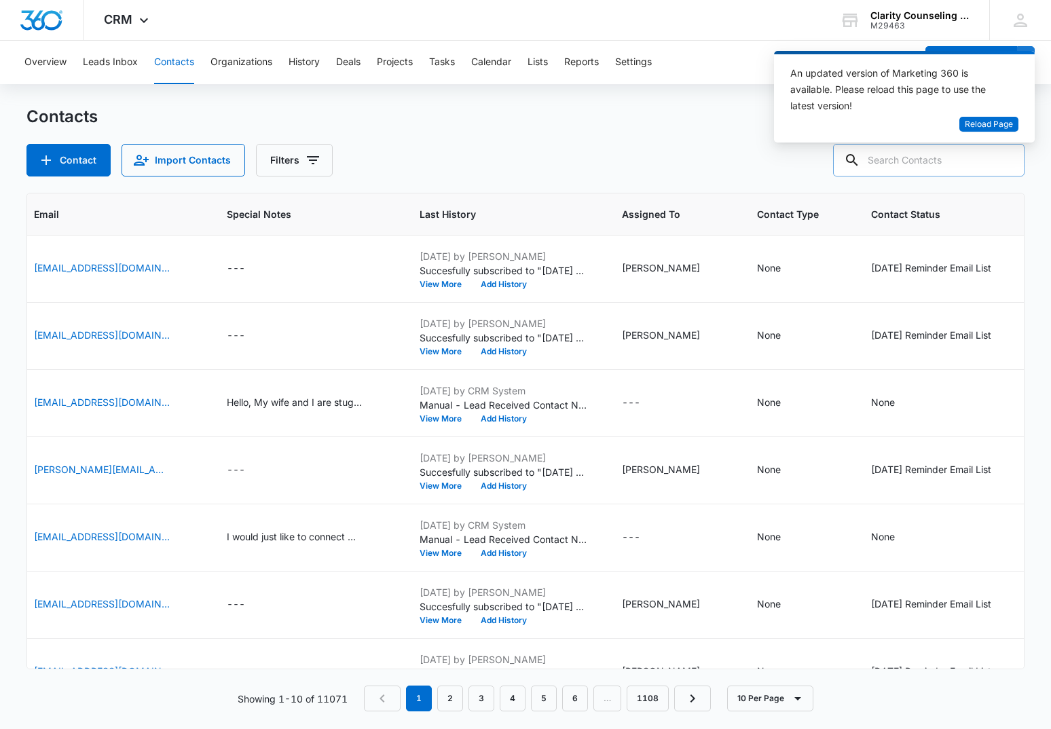
paste input "[EMAIL_ADDRESS][DOMAIN_NAME]"
type input "[EMAIL_ADDRESS][DOMAIN_NAME]"
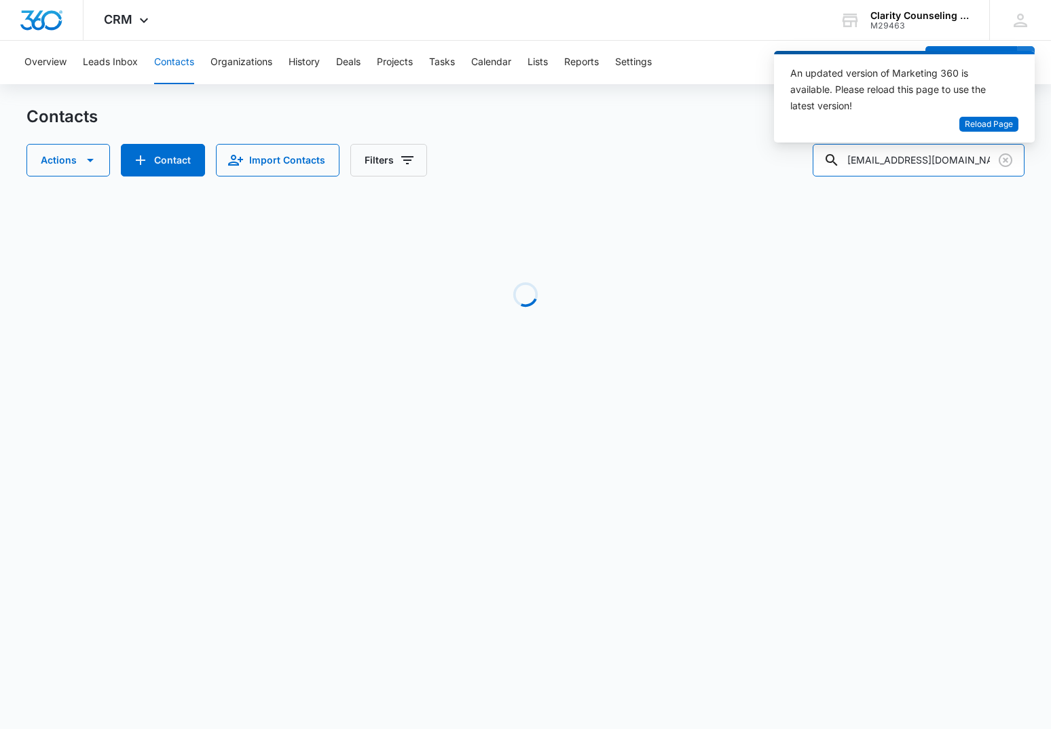
scroll to position [0, 412]
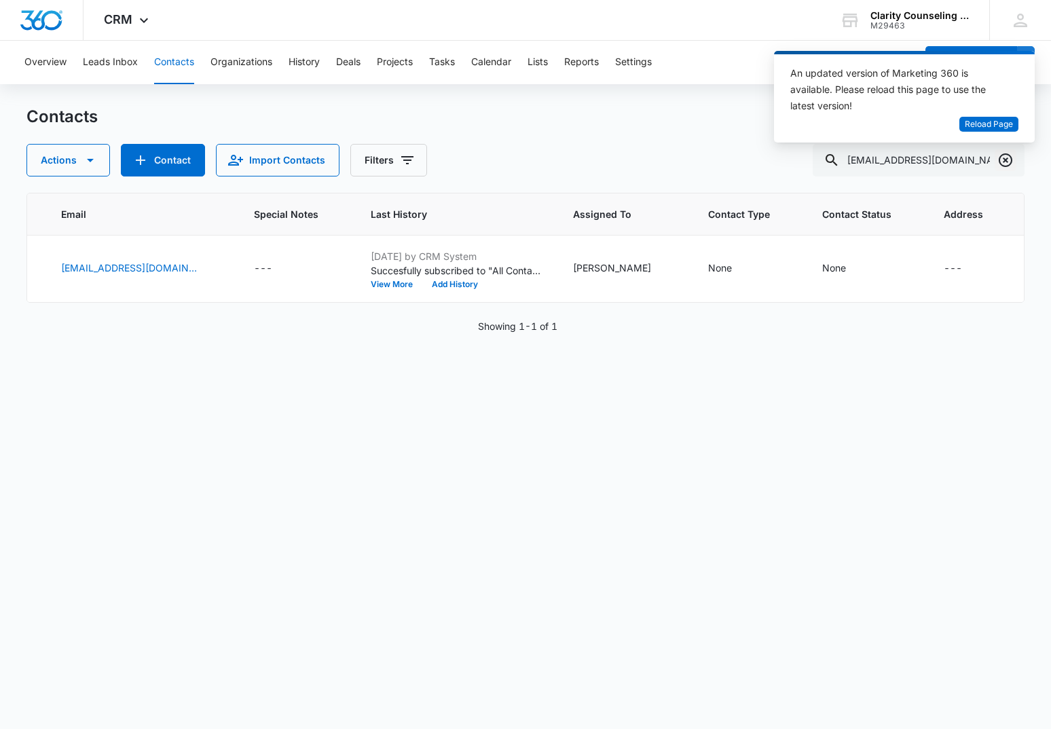
click at [1000, 156] on icon "Clear" at bounding box center [1005, 160] width 16 height 16
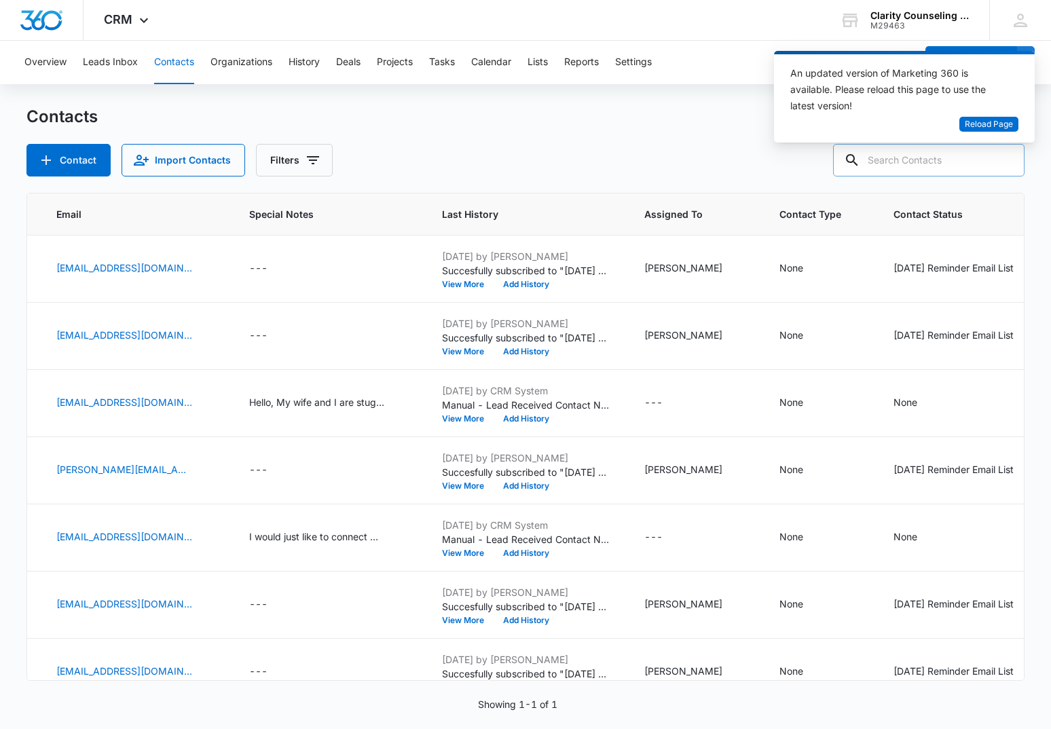
drag, startPoint x: 1000, startPoint y: 156, endPoint x: 965, endPoint y: 159, distance: 35.4
click at [1000, 157] on div at bounding box center [1006, 160] width 22 height 33
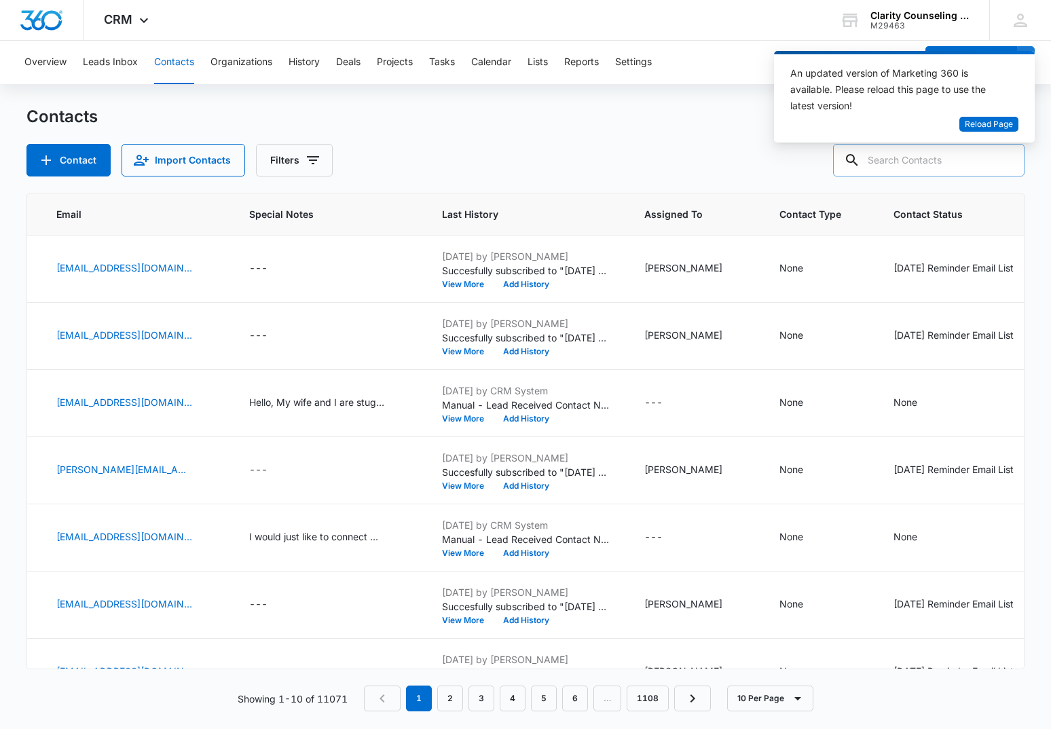
paste input "[EMAIL_ADDRESS][DOMAIN_NAME]"
type input "[EMAIL_ADDRESS][DOMAIN_NAME]"
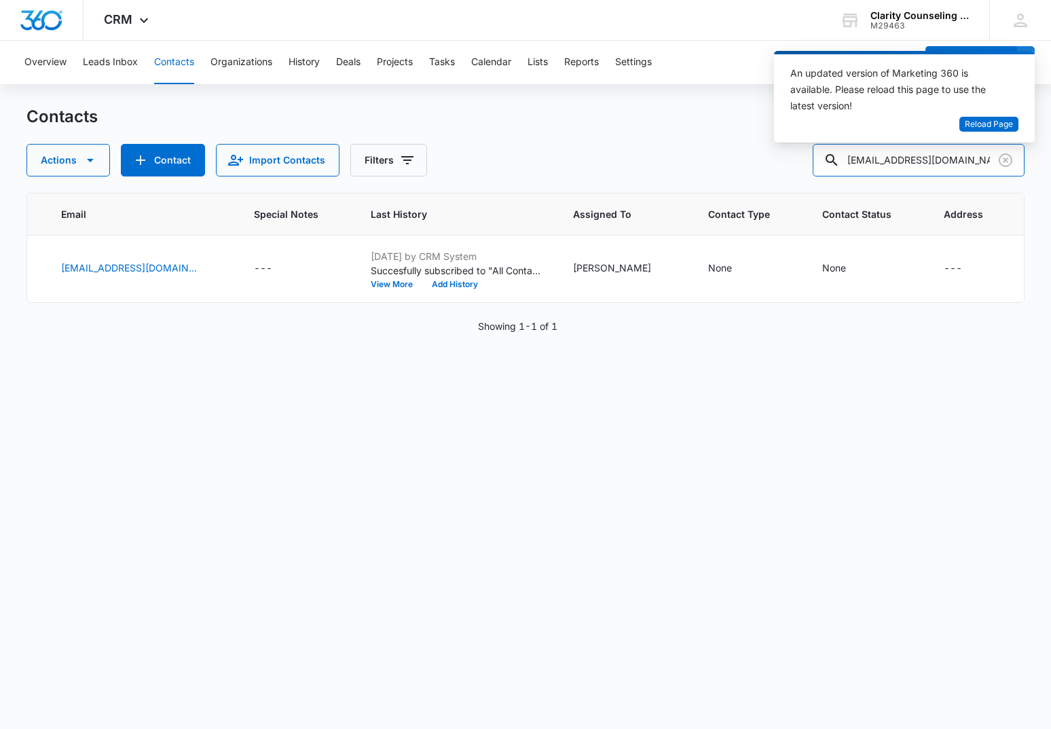
scroll to position [0, 407]
drag, startPoint x: 1003, startPoint y: 158, endPoint x: 982, endPoint y: 158, distance: 21.7
click at [1003, 158] on icon "Clear" at bounding box center [1006, 160] width 14 height 14
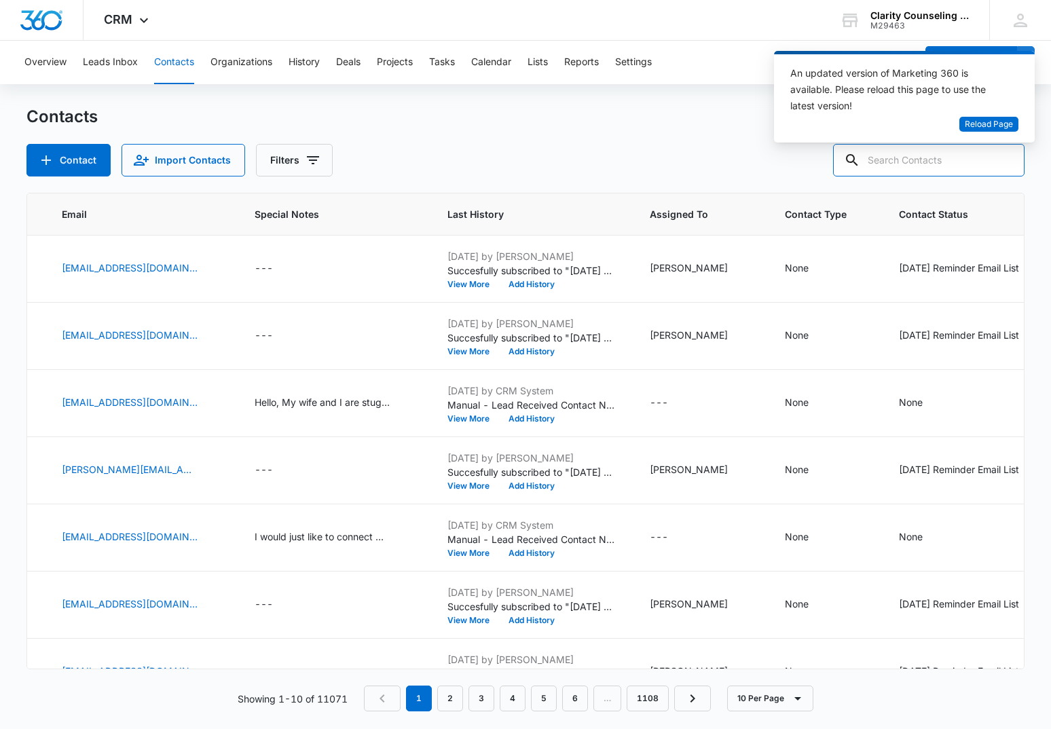
paste input "[EMAIL_ADDRESS][DOMAIN_NAME]"
type input "[EMAIL_ADDRESS][DOMAIN_NAME]"
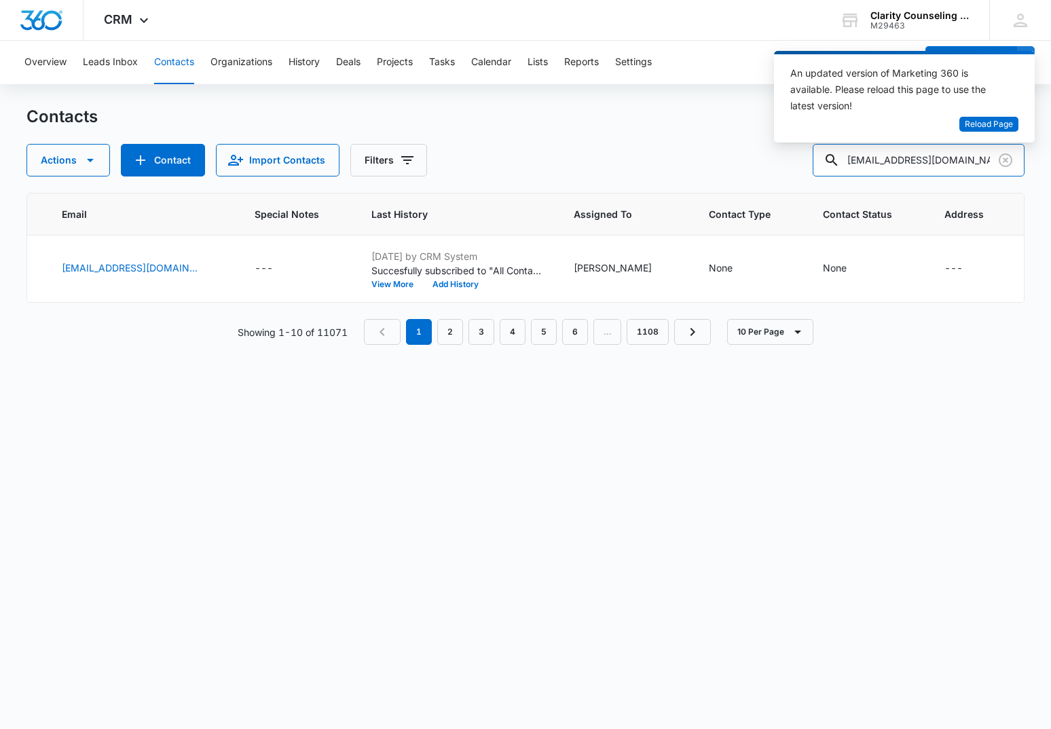
scroll to position [0, 387]
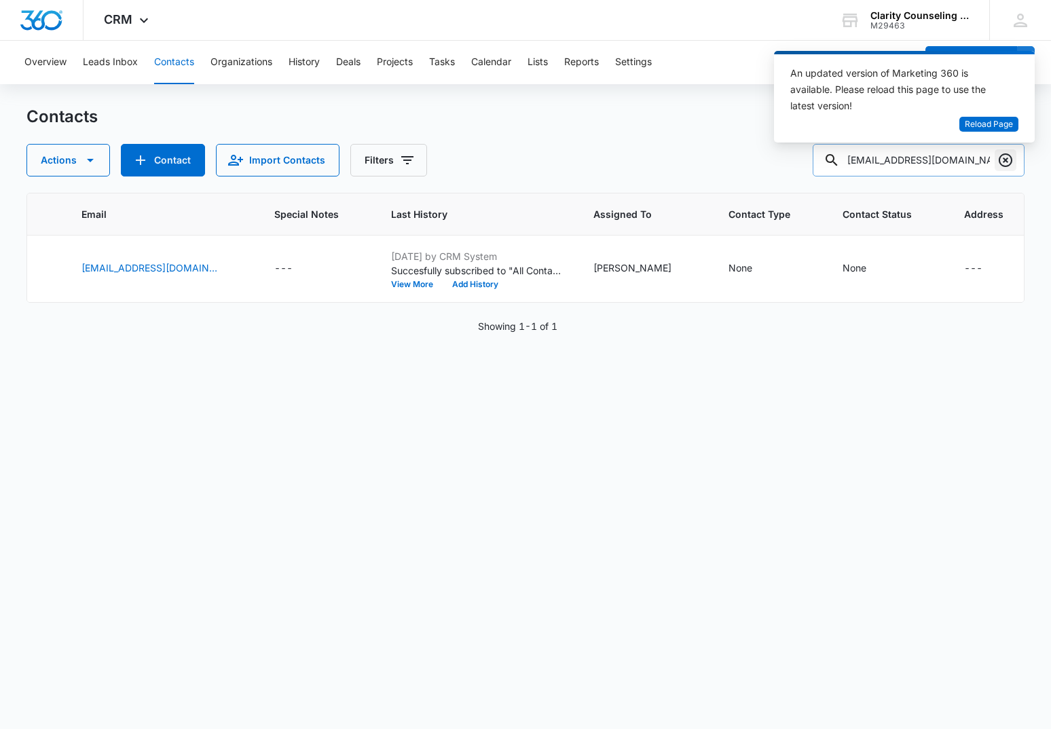
click at [1001, 164] on icon "Clear" at bounding box center [1006, 160] width 14 height 14
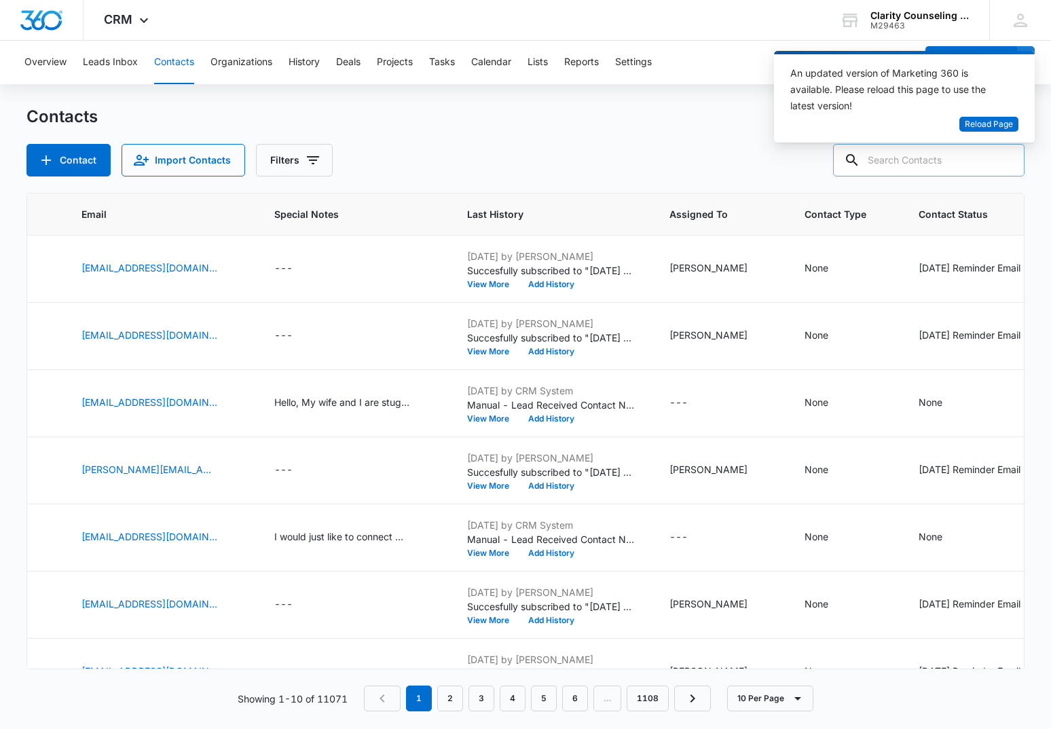
click at [1001, 164] on div at bounding box center [1006, 160] width 22 height 33
paste input "[EMAIL_ADDRESS][DOMAIN_NAME]"
type input "[EMAIL_ADDRESS][DOMAIN_NAME]"
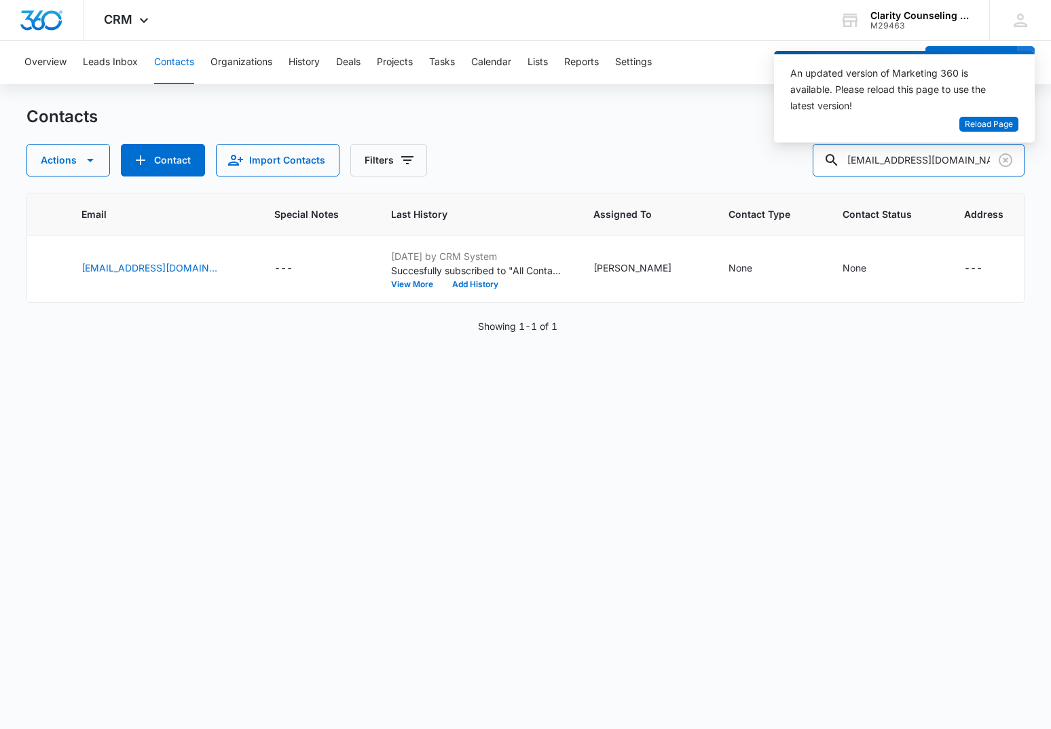
scroll to position [0, 349]
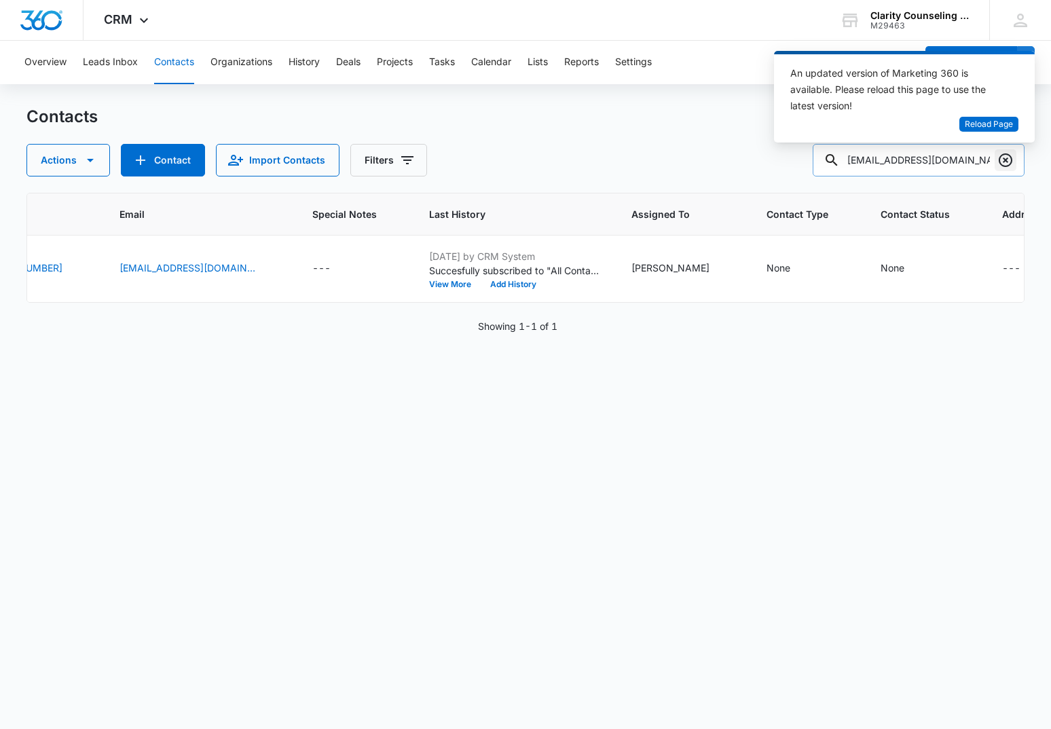
click at [1010, 160] on icon "Clear" at bounding box center [1005, 160] width 16 height 16
click at [1010, 160] on div at bounding box center [1006, 160] width 22 height 33
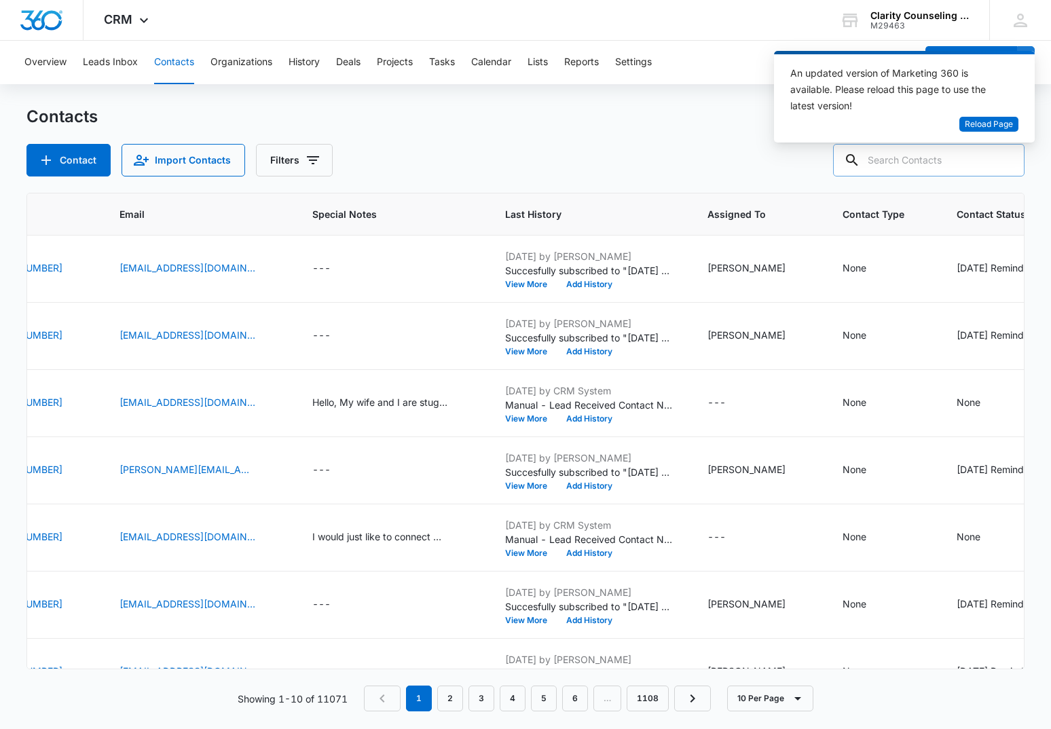
paste input "[EMAIL_ADDRESS][PERSON_NAME][DOMAIN_NAME]"
type input "[EMAIL_ADDRESS][PERSON_NAME][DOMAIN_NAME]"
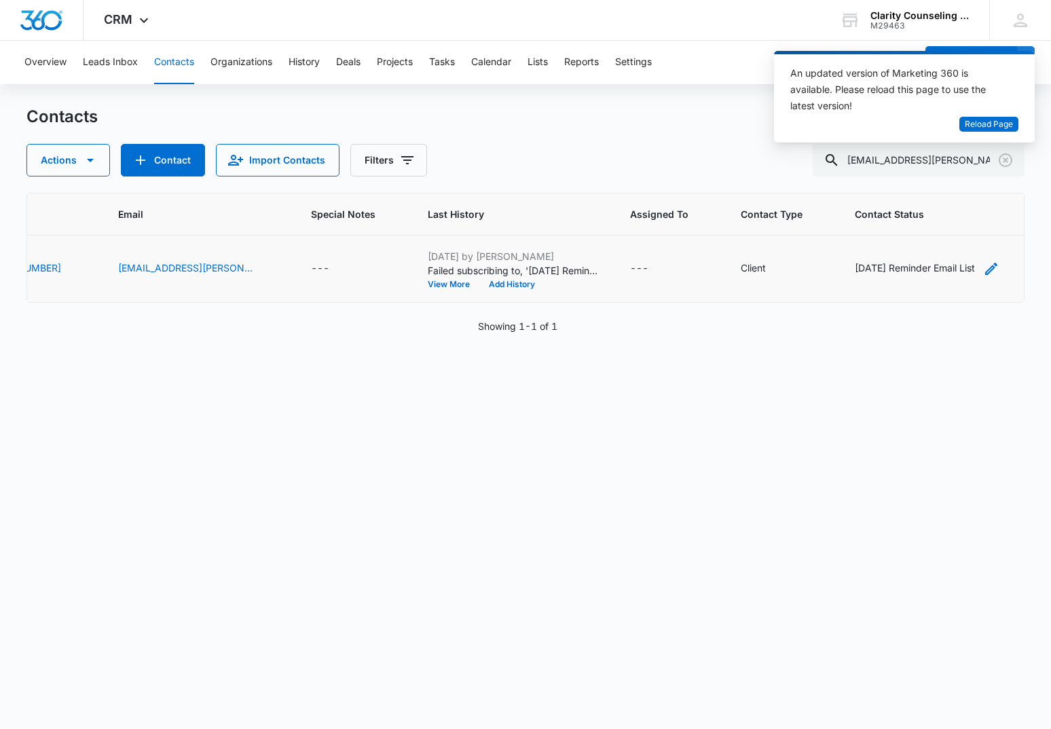
click at [855, 269] on div "[DATE] Reminder Email List" at bounding box center [915, 268] width 120 height 14
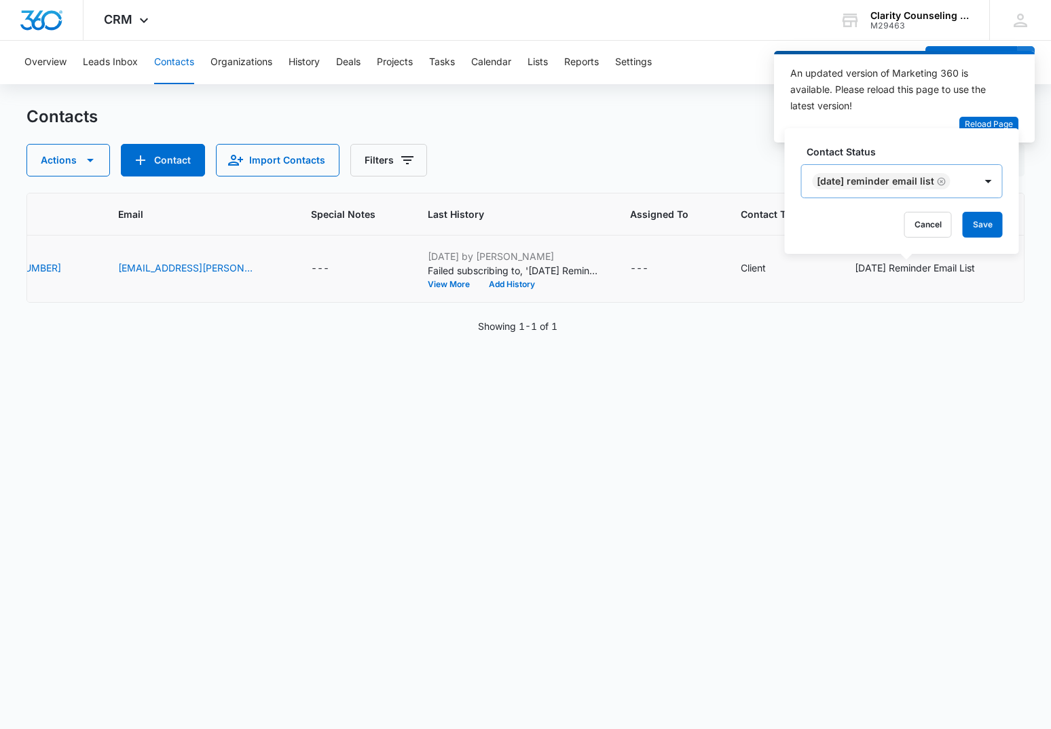
click at [946, 182] on icon "Remove Saturday Reminder Email List" at bounding box center [942, 181] width 8 height 8
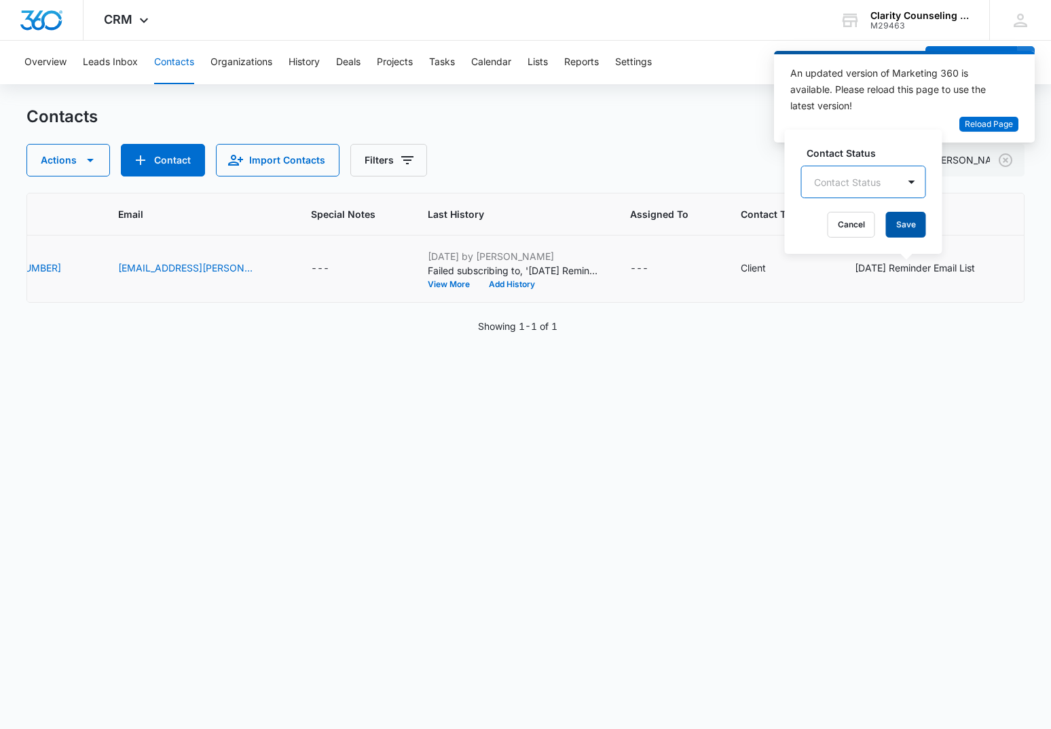
click at [910, 222] on button "Save" at bounding box center [906, 225] width 40 height 26
click at [1011, 164] on icon "Clear" at bounding box center [1006, 160] width 14 height 14
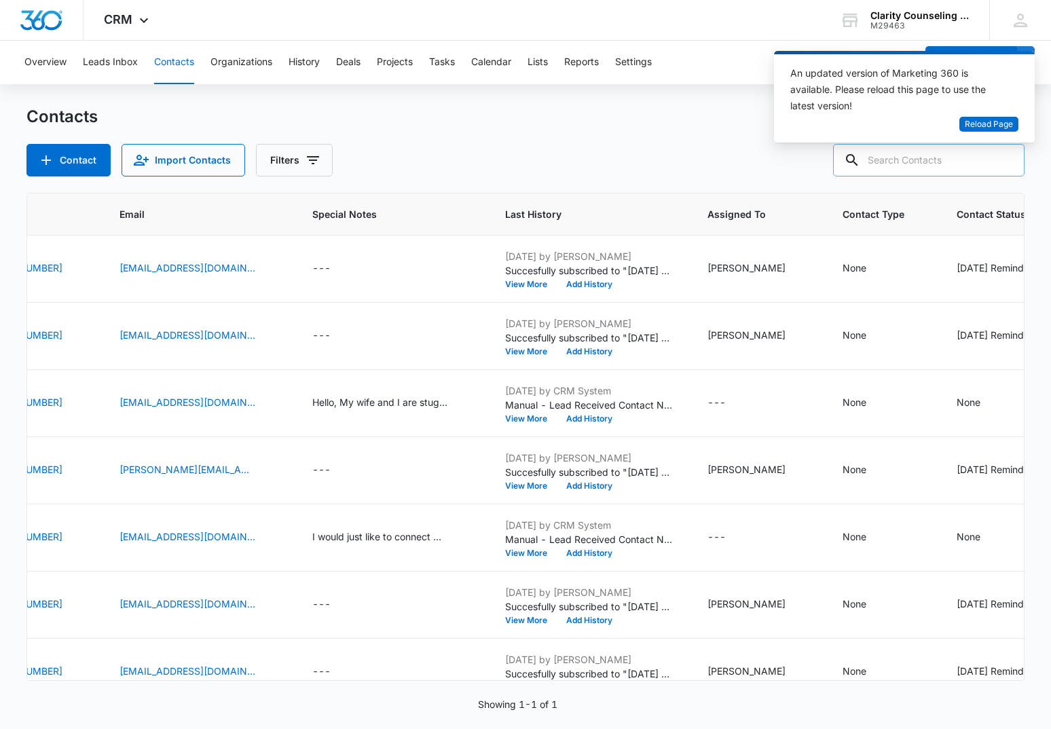
drag, startPoint x: 1011, startPoint y: 164, endPoint x: 976, endPoint y: 164, distance: 34.6
click at [1011, 164] on div at bounding box center [1006, 160] width 22 height 33
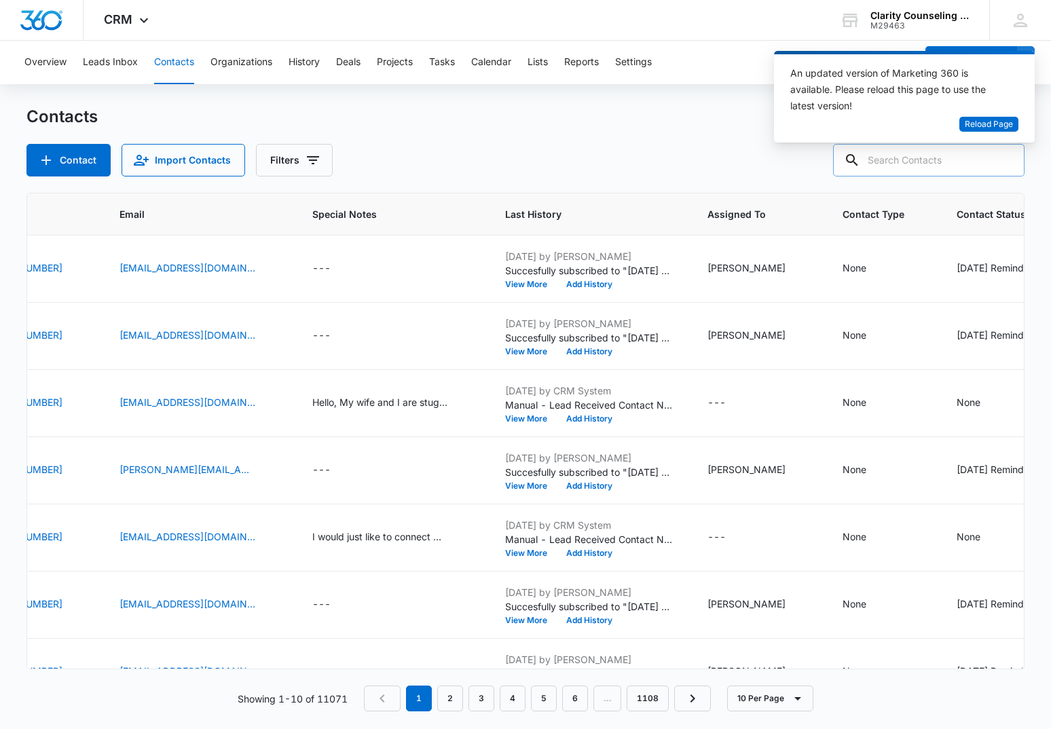
paste input "[EMAIL_ADDRESS][DOMAIN_NAME]"
type input "[EMAIL_ADDRESS][DOMAIN_NAME]"
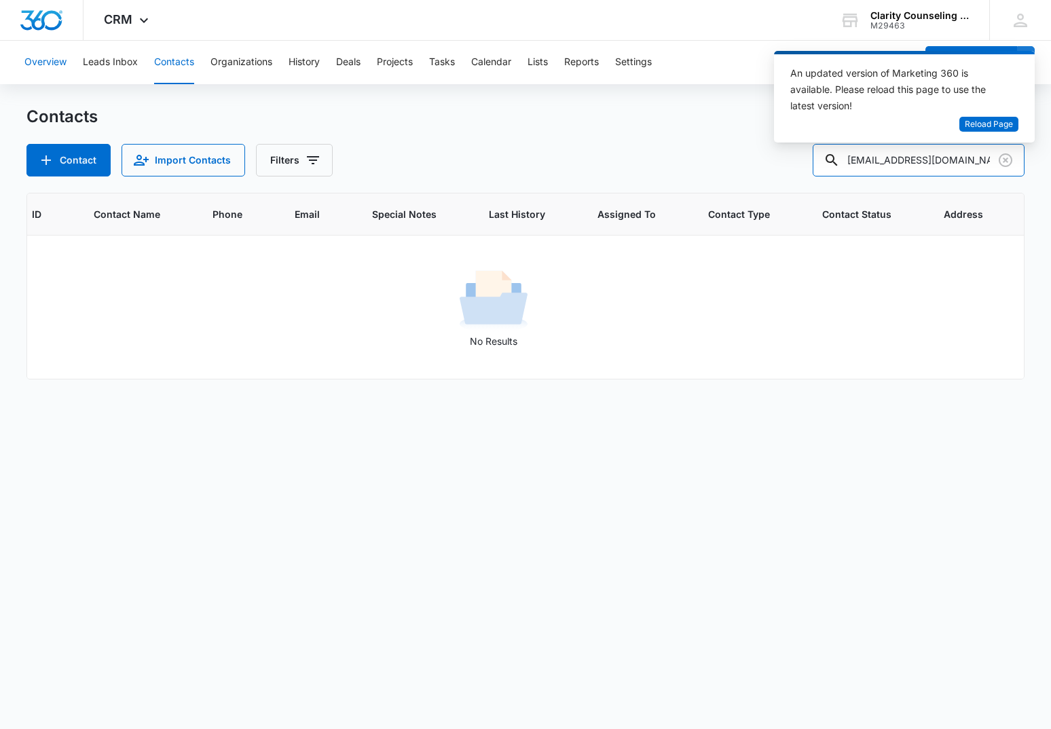
scroll to position [0, 56]
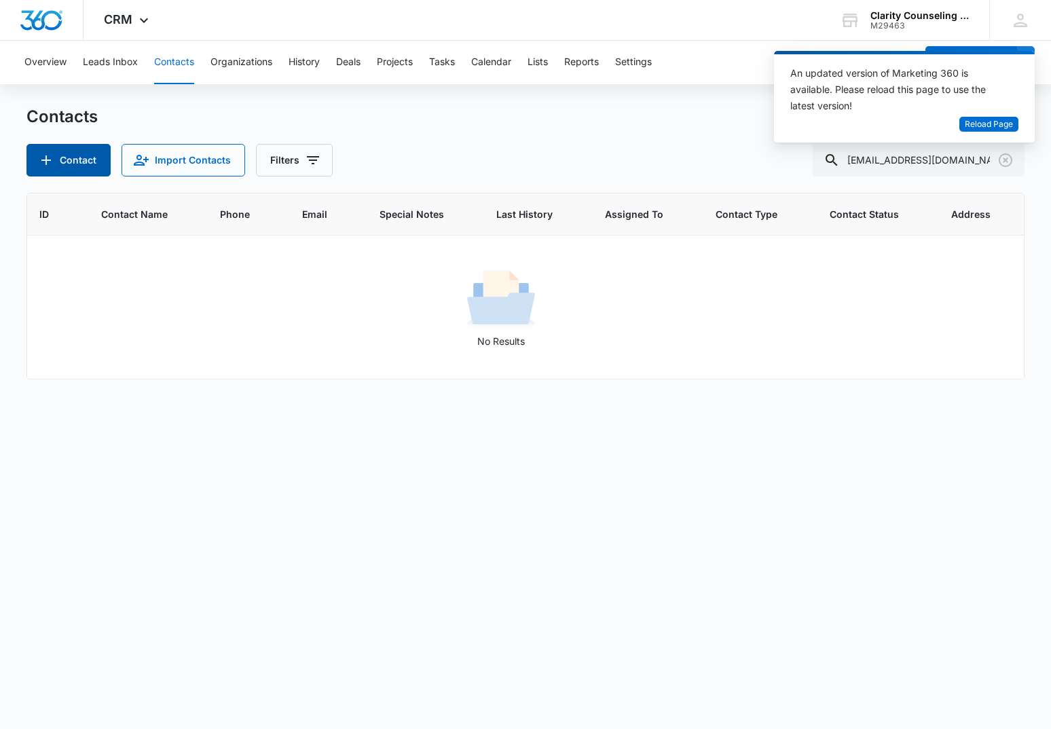
click at [64, 163] on button "Contact" at bounding box center [68, 160] width 84 height 33
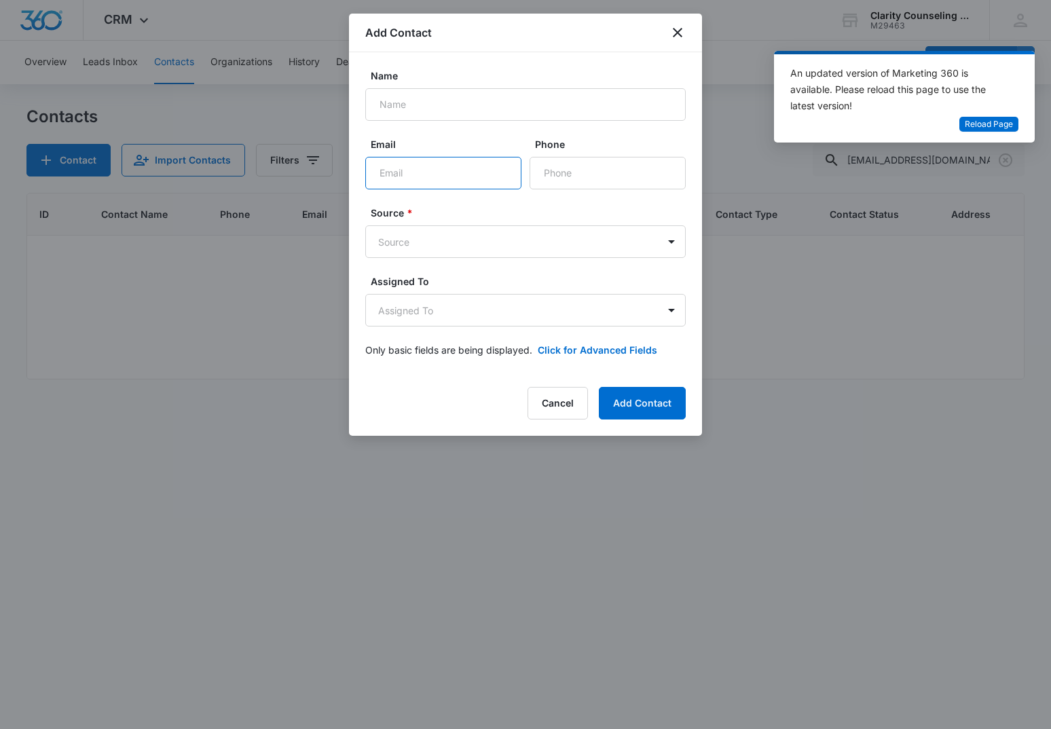
paste input "[EMAIL_ADDRESS][DOMAIN_NAME]"
type input "[EMAIL_ADDRESS][DOMAIN_NAME]"
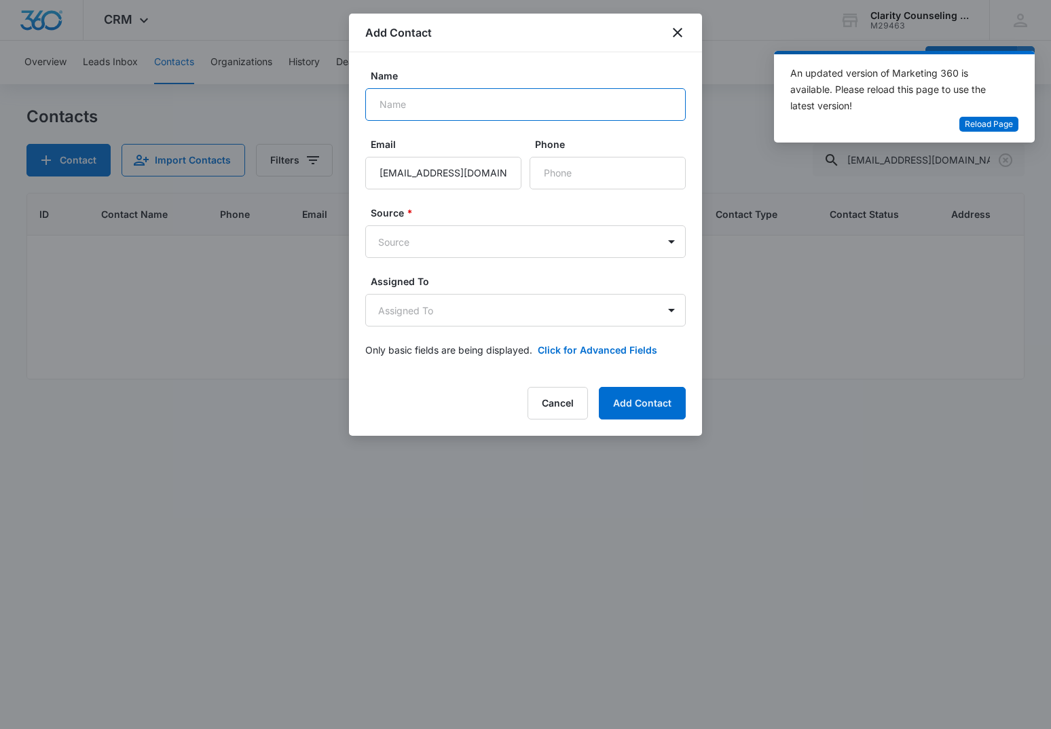
paste input "[PERSON_NAME]"
type input "[PERSON_NAME]"
paste input "[PHONE_NUMBER]"
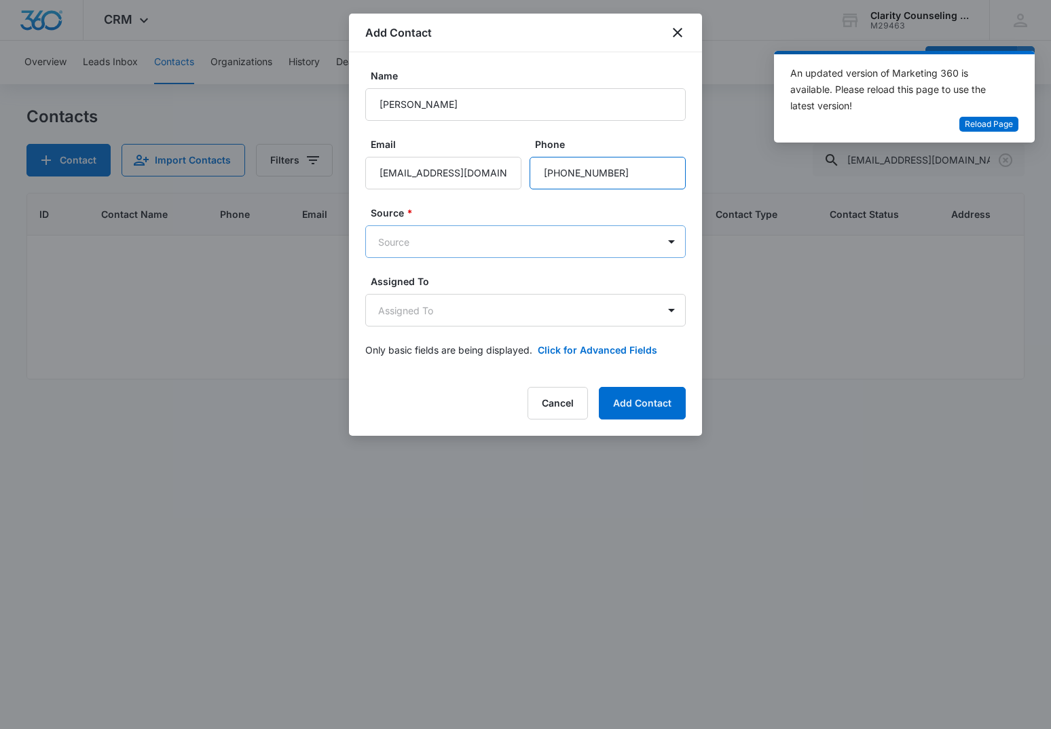
type input "[PHONE_NUMBER]"
click at [488, 242] on body "CRM Apps Reputation Websites Forms CRM Email Social Content Ads Intelligence Fi…" at bounding box center [525, 364] width 1051 height 729
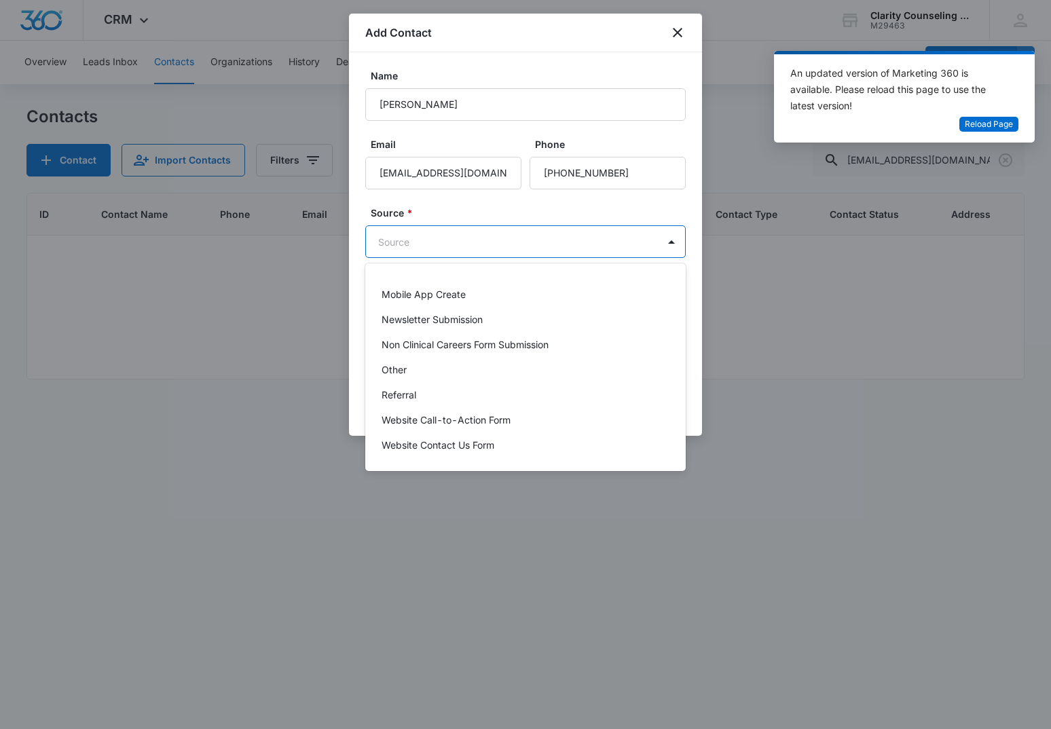
scroll to position [171, 0]
click at [412, 373] on div "Other" at bounding box center [524, 370] width 285 height 14
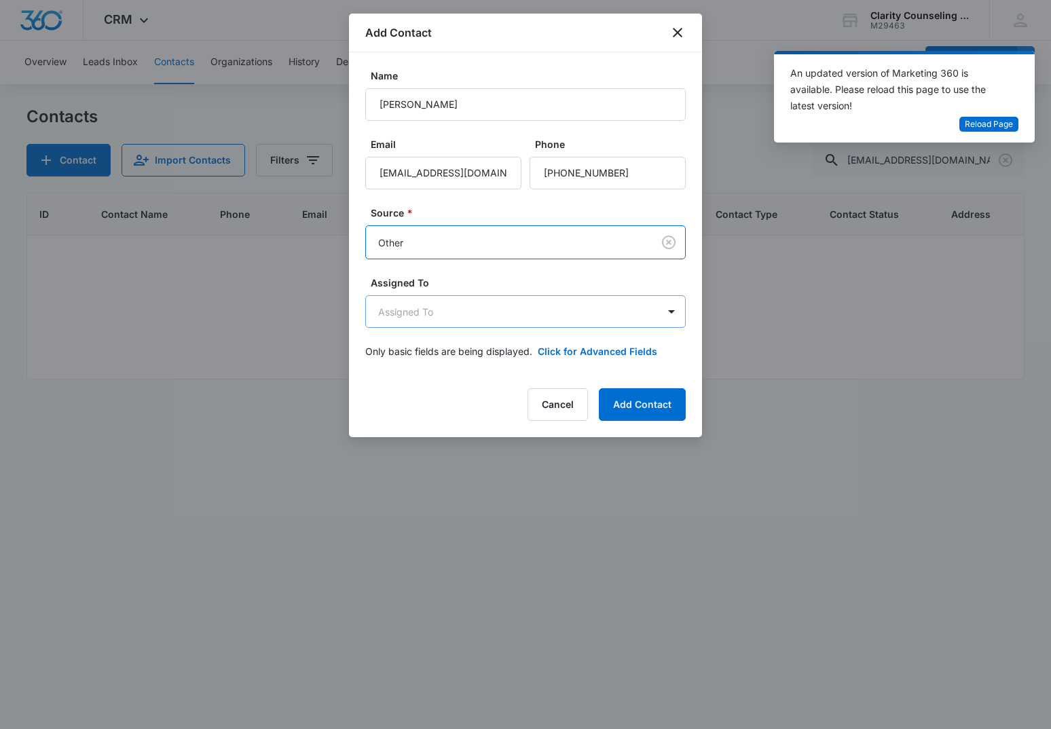
click at [428, 312] on body "CRM Apps Reputation Websites Forms CRM Email Social Content Ads Intelligence Fi…" at bounding box center [525, 364] width 1051 height 729
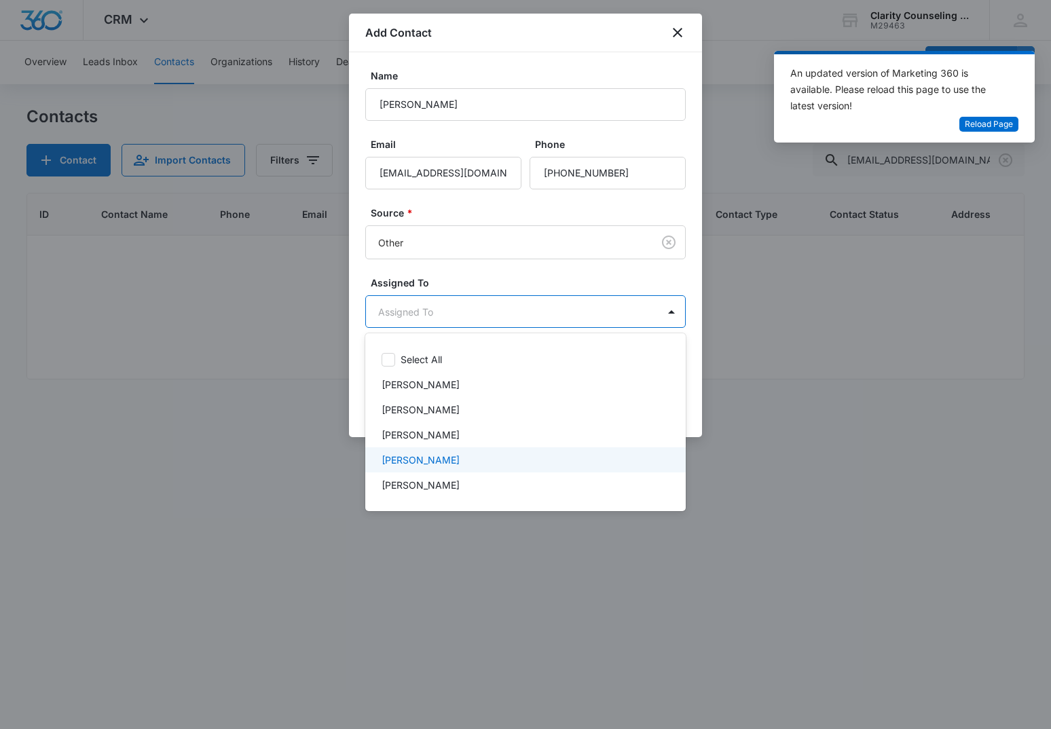
click at [439, 458] on p "[PERSON_NAME]" at bounding box center [421, 460] width 78 height 14
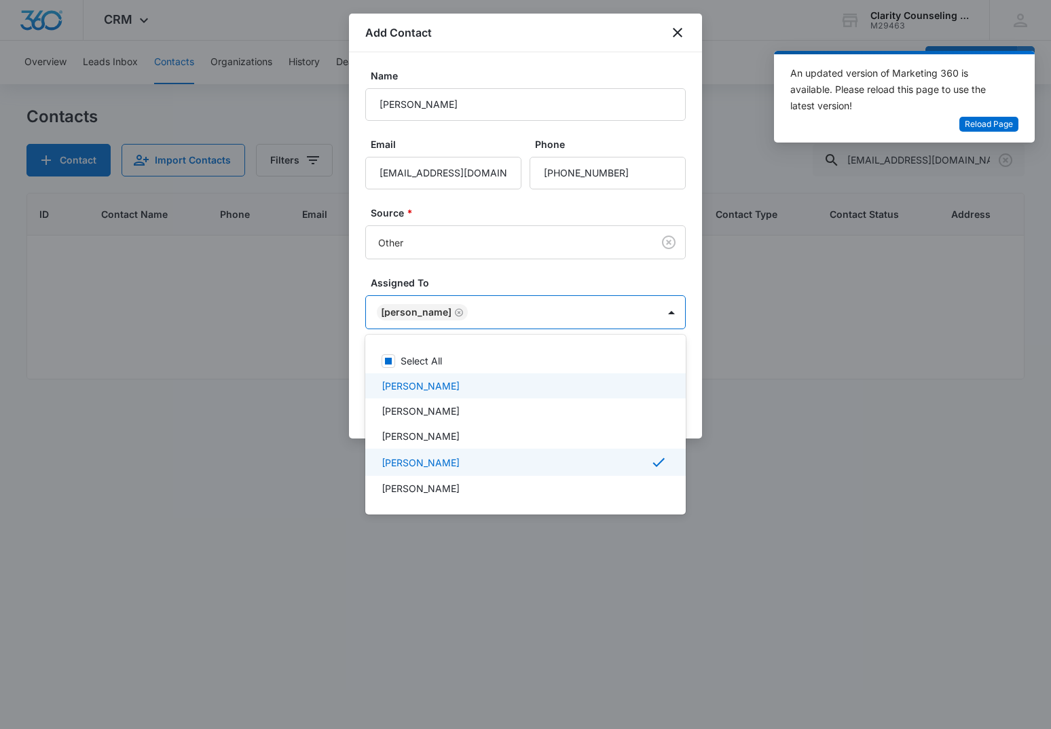
click at [428, 249] on div at bounding box center [525, 364] width 1051 height 729
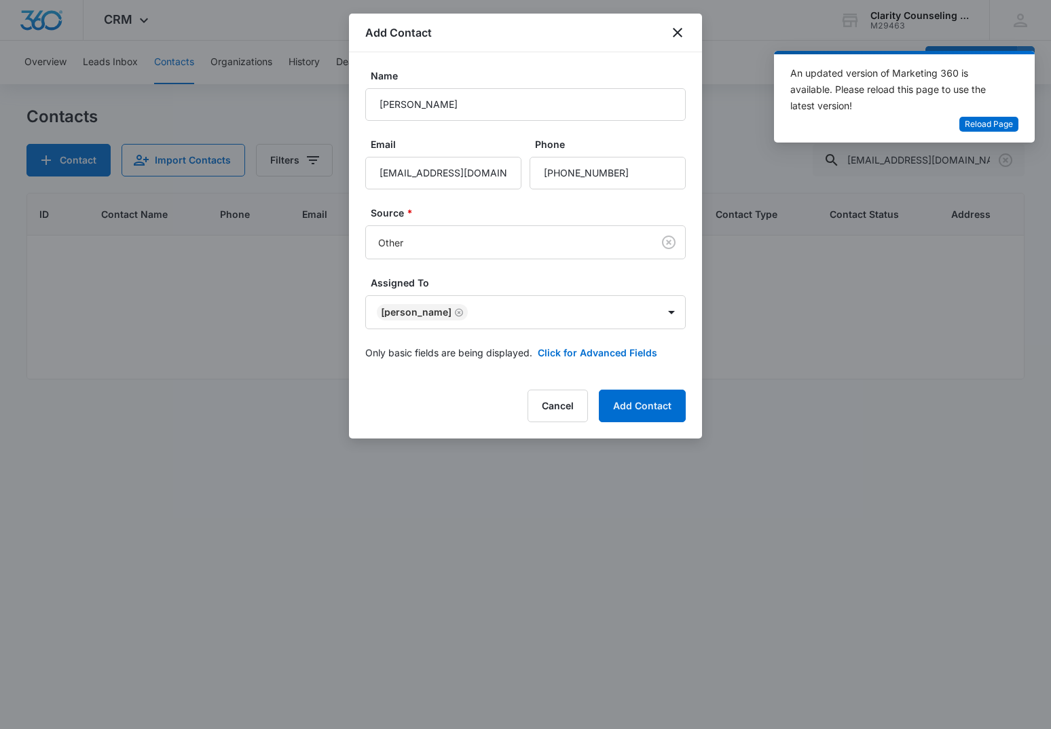
drag, startPoint x: 636, startPoint y: 403, endPoint x: 263, endPoint y: 413, distance: 373.6
click at [635, 403] on button "Add Contact" at bounding box center [642, 406] width 87 height 33
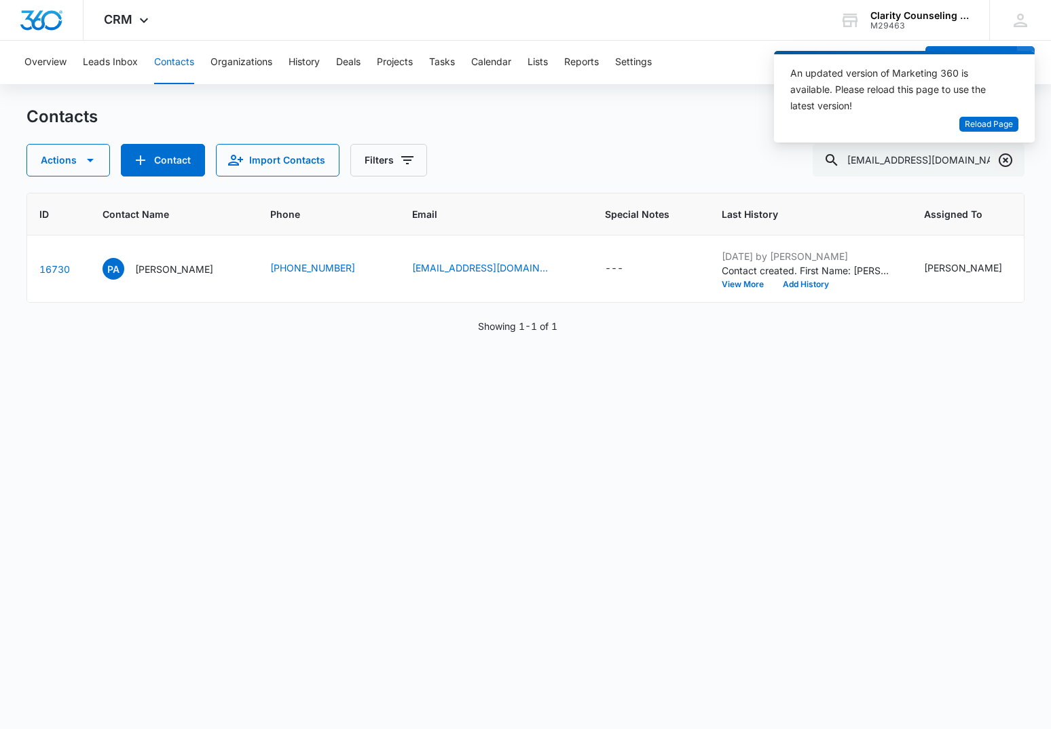
click at [1006, 162] on icon "Clear" at bounding box center [1005, 160] width 16 height 16
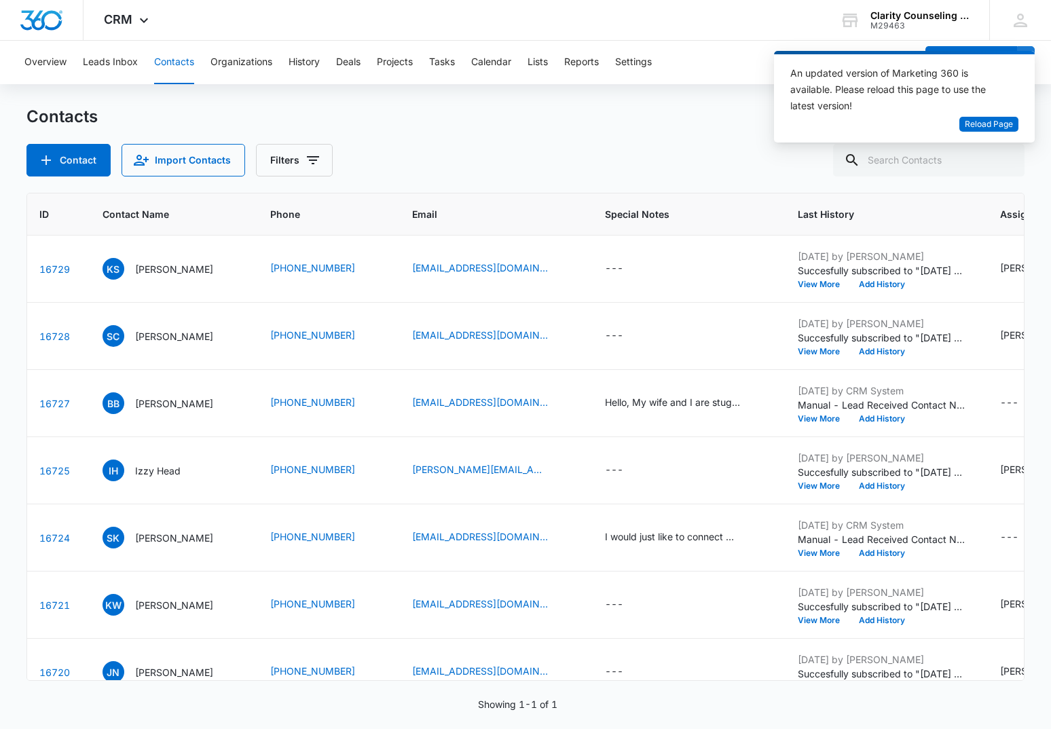
click at [1006, 162] on div at bounding box center [1006, 160] width 22 height 33
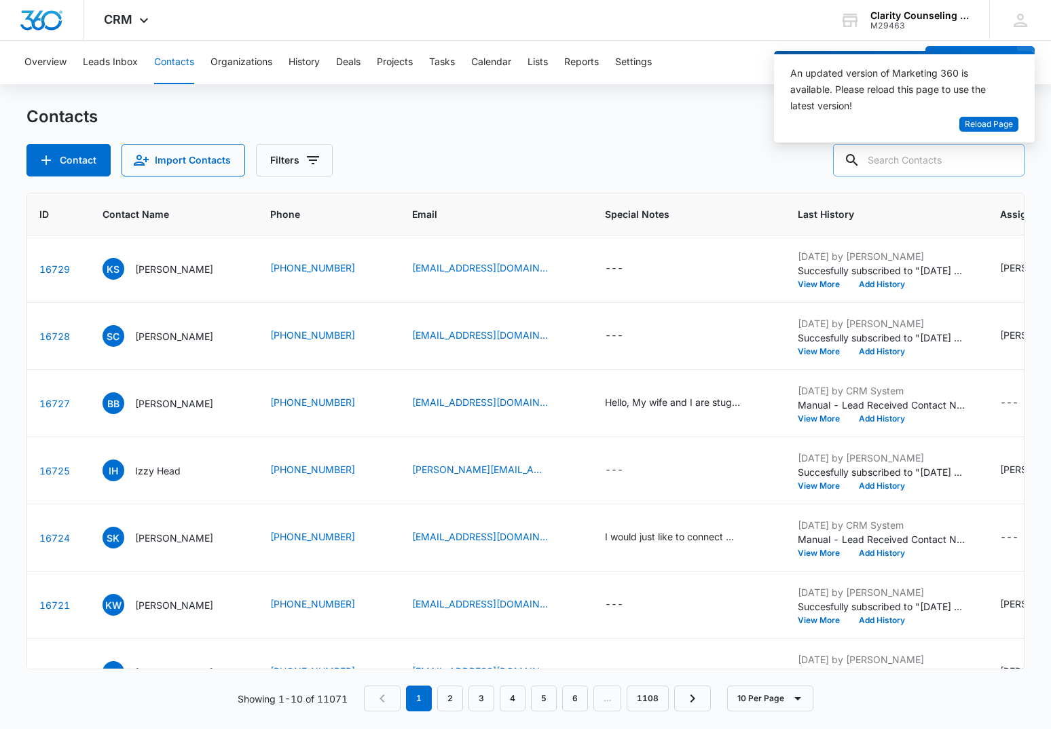
paste input "[EMAIL_ADDRESS][DOMAIN_NAME]"
type input "[EMAIL_ADDRESS][DOMAIN_NAME]"
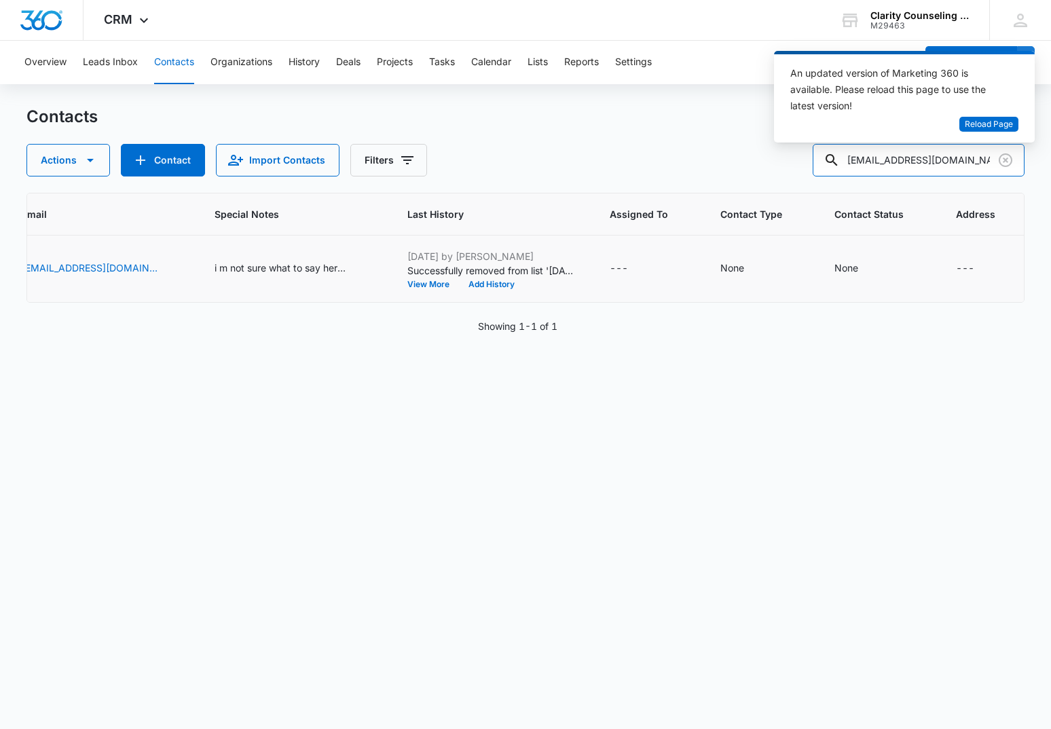
scroll to position [0, 446]
click at [1010, 161] on icon "Clear" at bounding box center [1005, 160] width 16 height 16
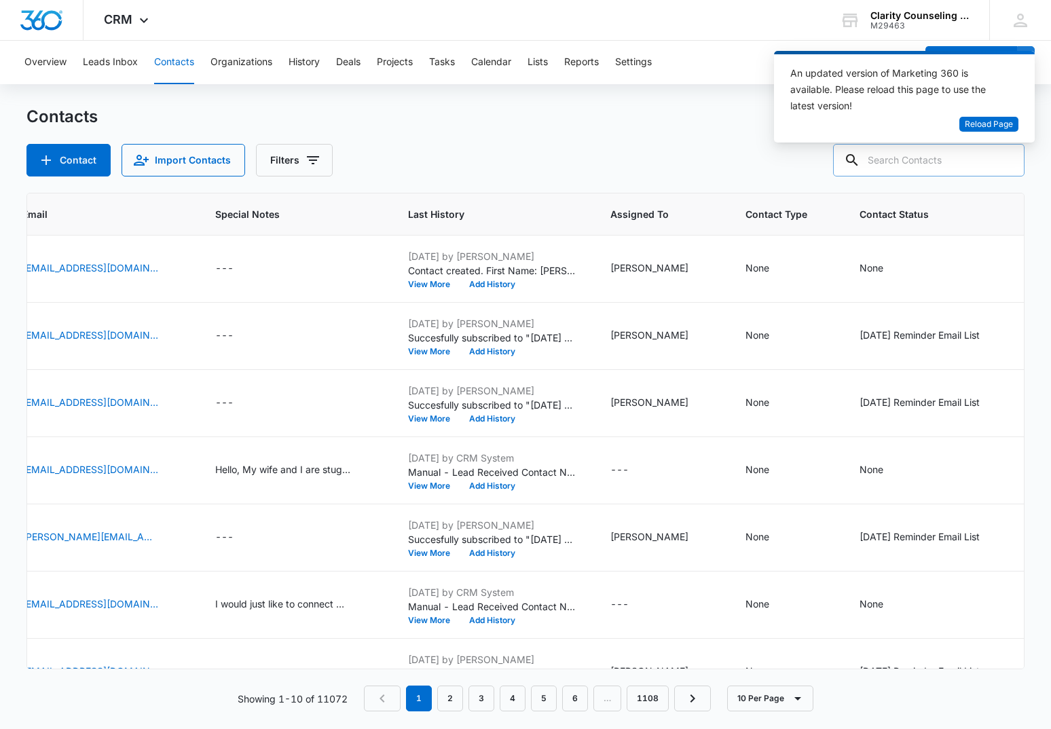
paste input "[EMAIL_ADDRESS][DOMAIN_NAME]"
type input "[EMAIL_ADDRESS][DOMAIN_NAME]"
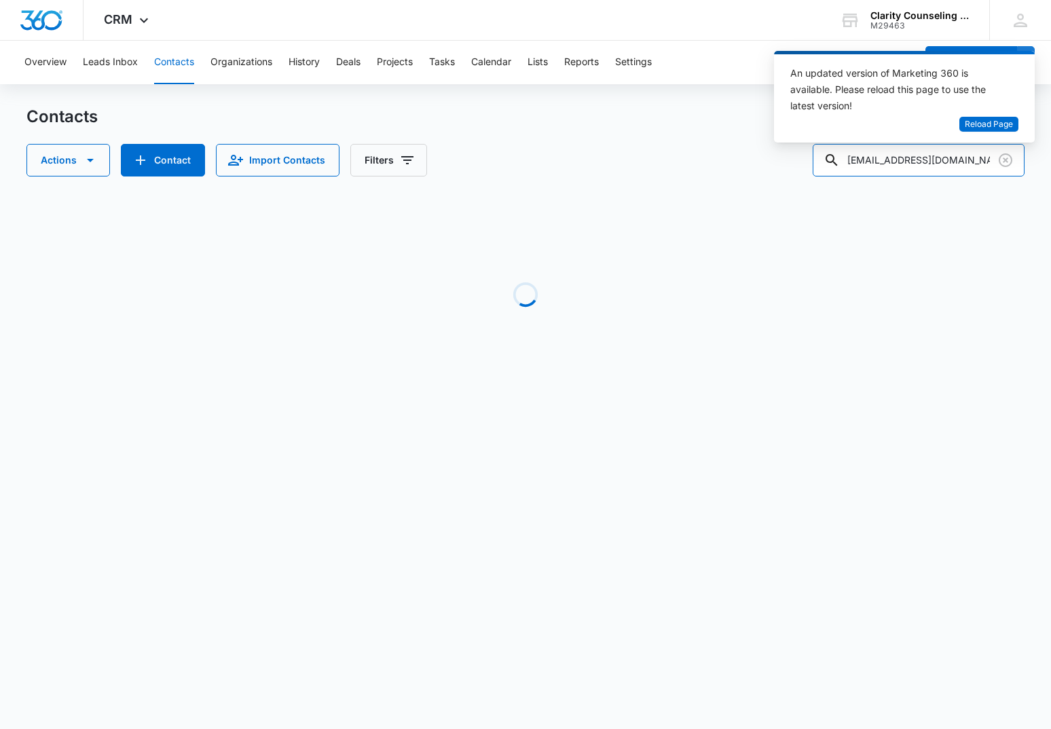
scroll to position [0, 399]
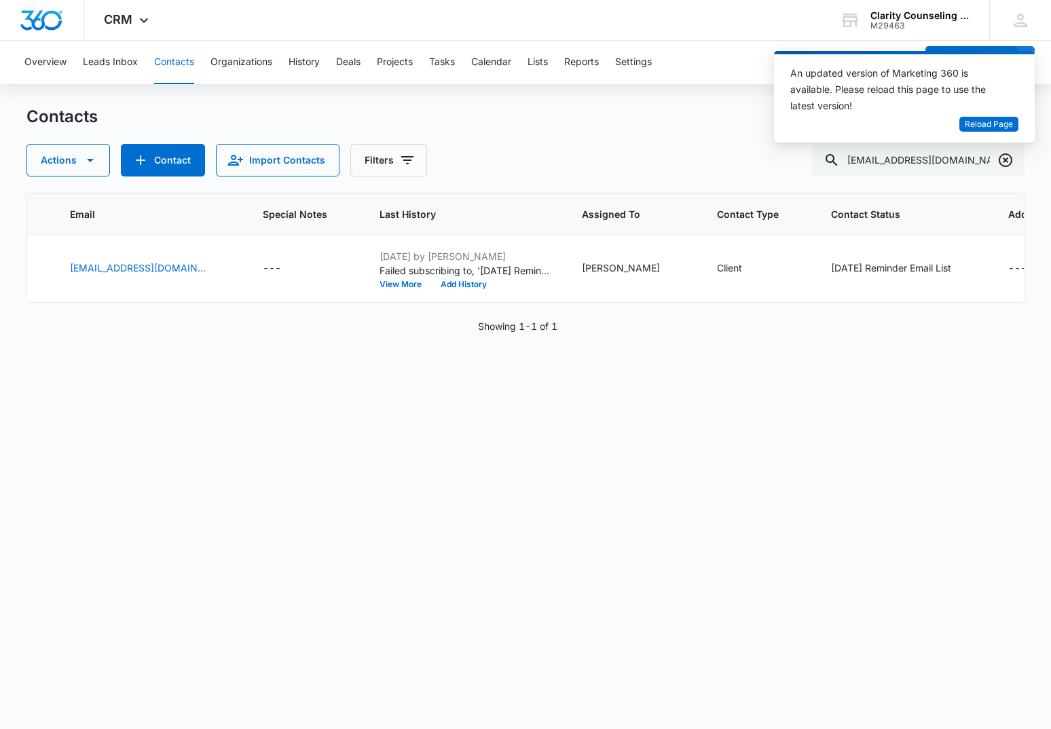
click at [1007, 160] on icon "Clear" at bounding box center [1006, 160] width 14 height 14
click at [1007, 160] on div at bounding box center [1006, 160] width 22 height 33
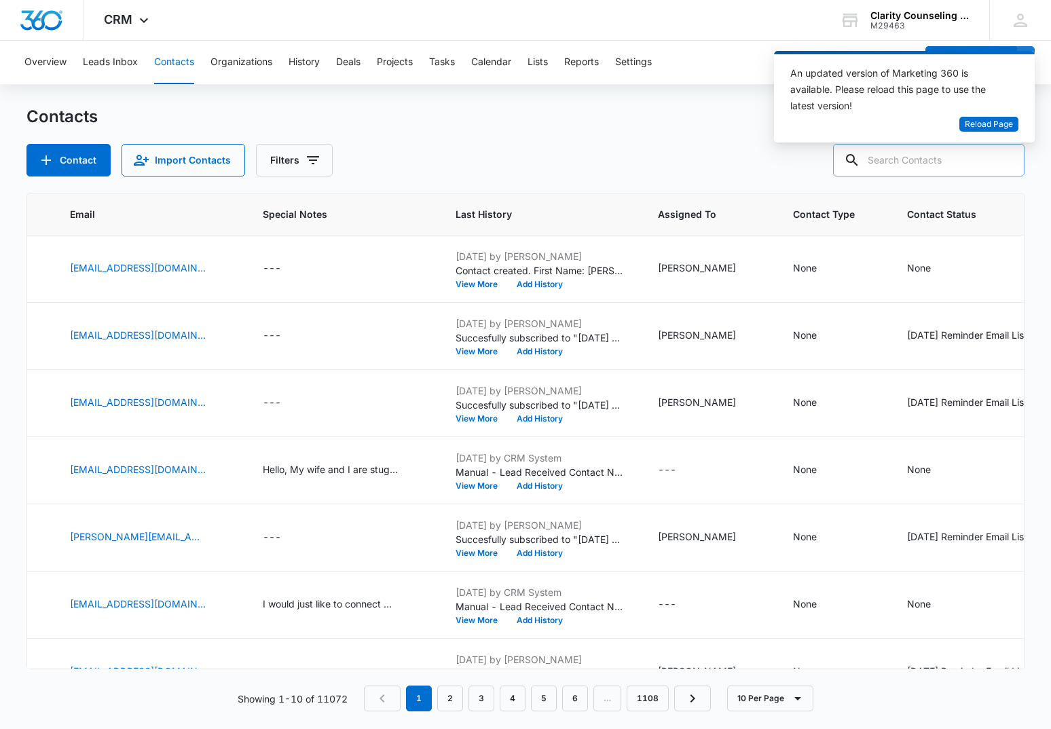
paste input "[EMAIL_ADDRESS][DOMAIN_NAME]"
type input "[EMAIL_ADDRESS][DOMAIN_NAME]"
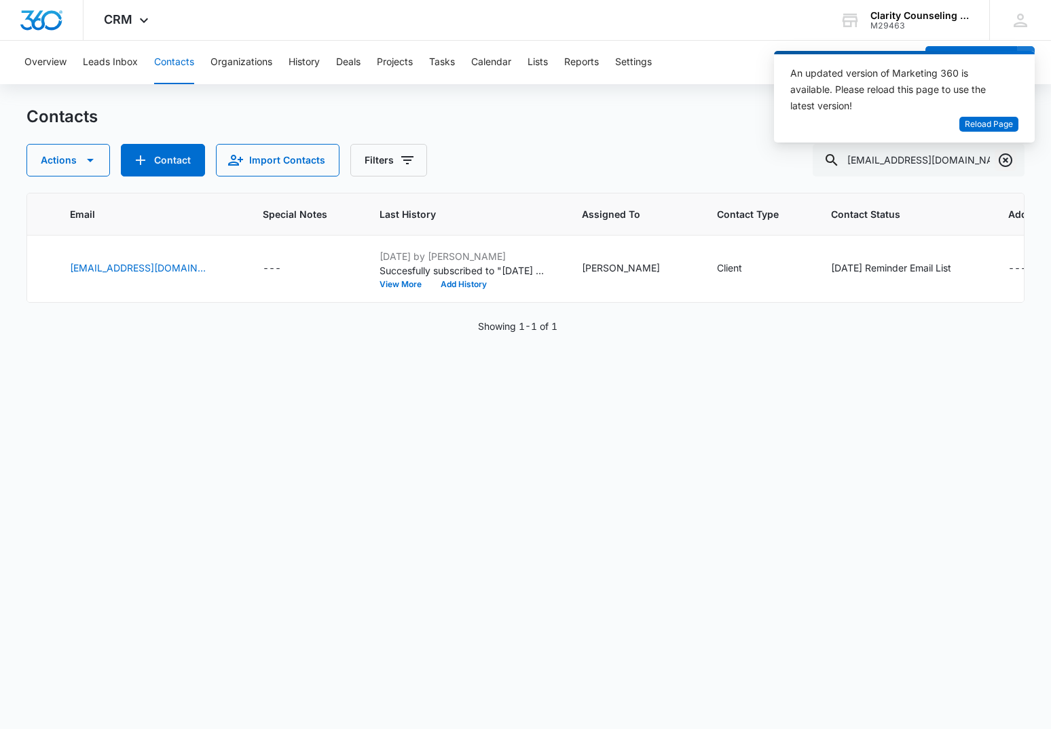
click at [1005, 159] on icon "Clear" at bounding box center [1005, 160] width 16 height 16
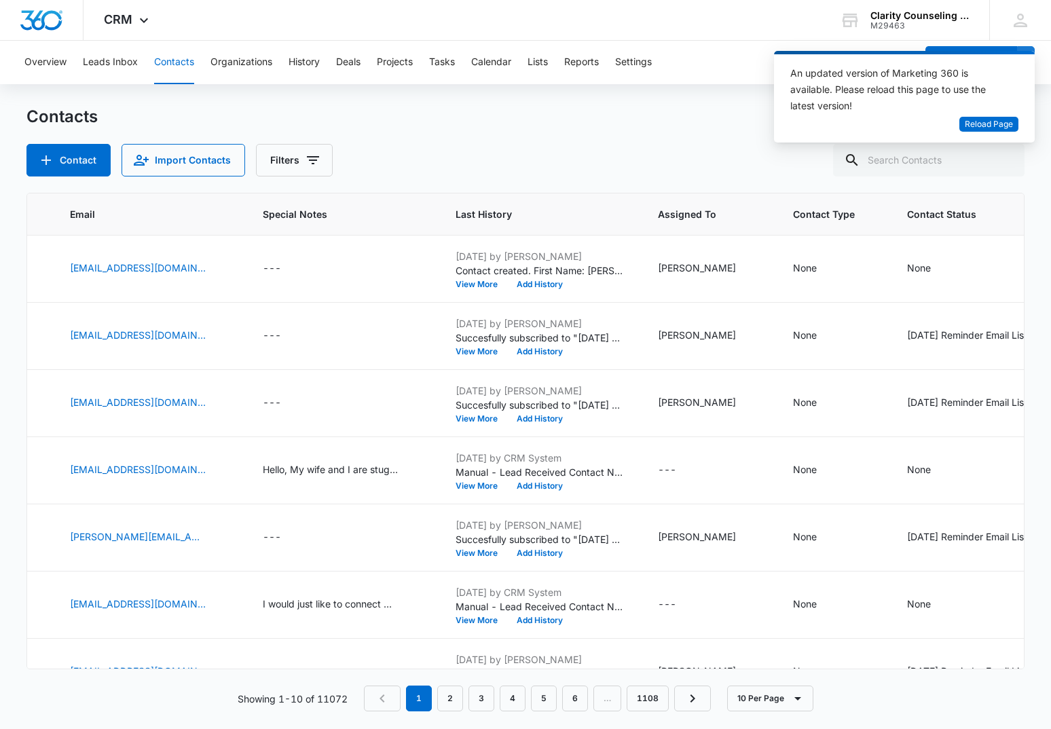
click at [1005, 159] on div at bounding box center [1006, 160] width 22 height 33
paste input "[EMAIL_ADDRESS][DOMAIN_NAME]"
type input "[EMAIL_ADDRESS][DOMAIN_NAME]"
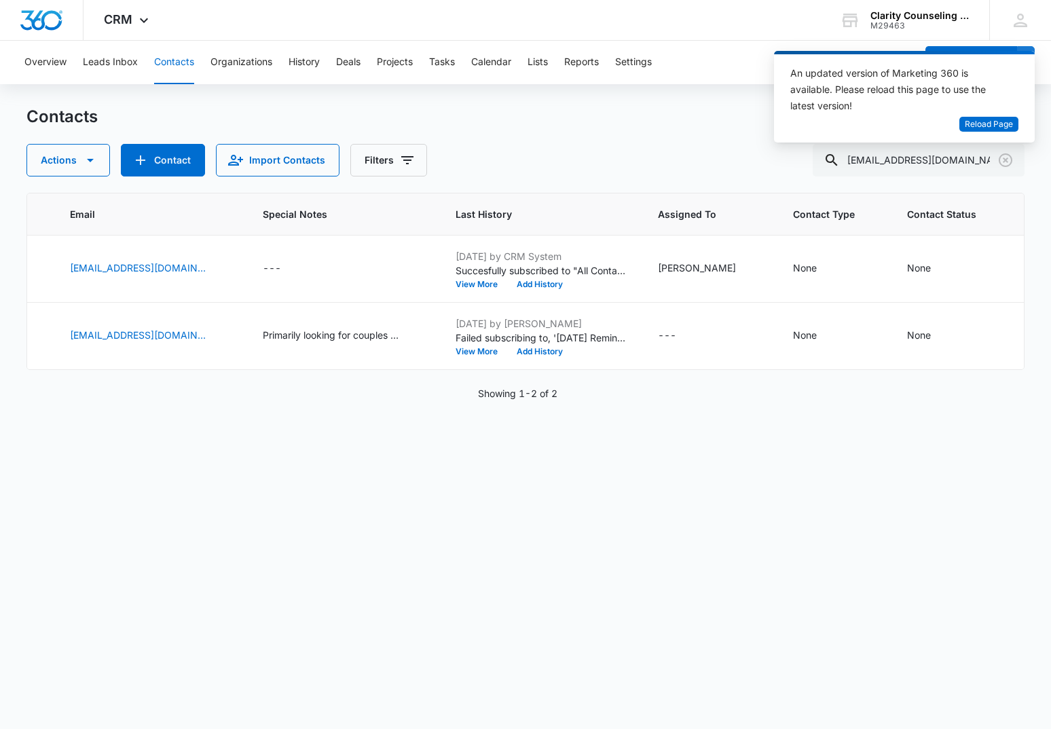
scroll to position [0, 0]
click at [1008, 158] on icon "Clear" at bounding box center [1005, 160] width 16 height 16
drag, startPoint x: 1008, startPoint y: 158, endPoint x: 957, endPoint y: 155, distance: 51.0
click at [1008, 158] on div at bounding box center [1006, 160] width 22 height 33
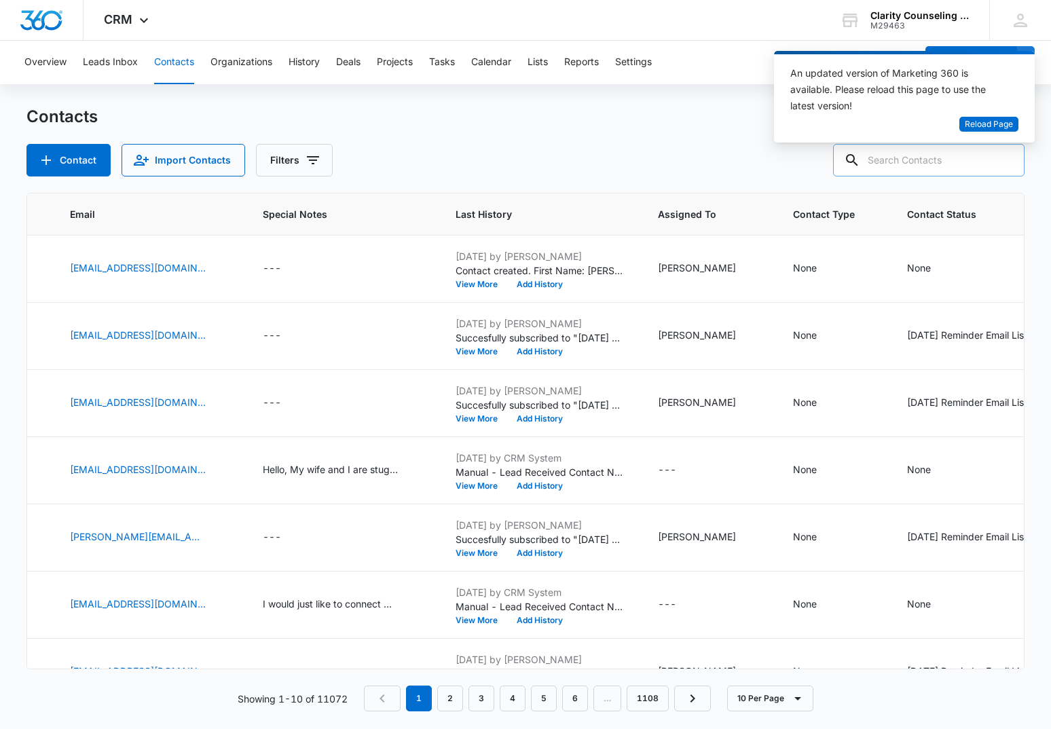
paste input "[EMAIL_ADDRESS][DOMAIN_NAME]"
type input "[EMAIL_ADDRESS][DOMAIN_NAME]"
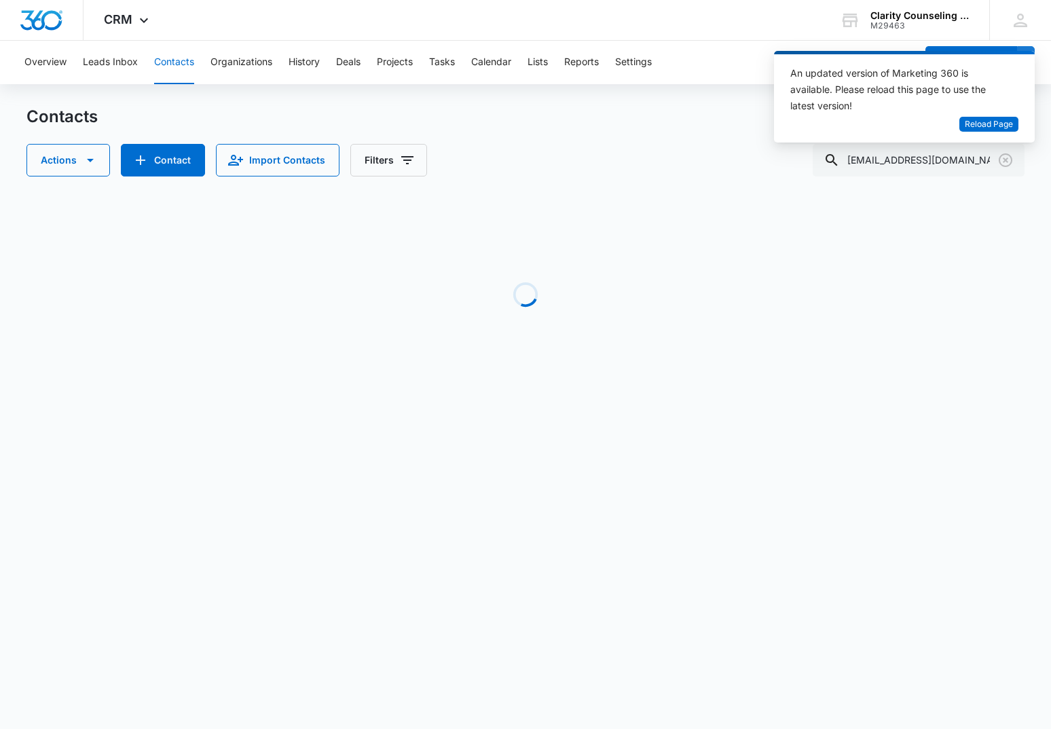
scroll to position [0, 365]
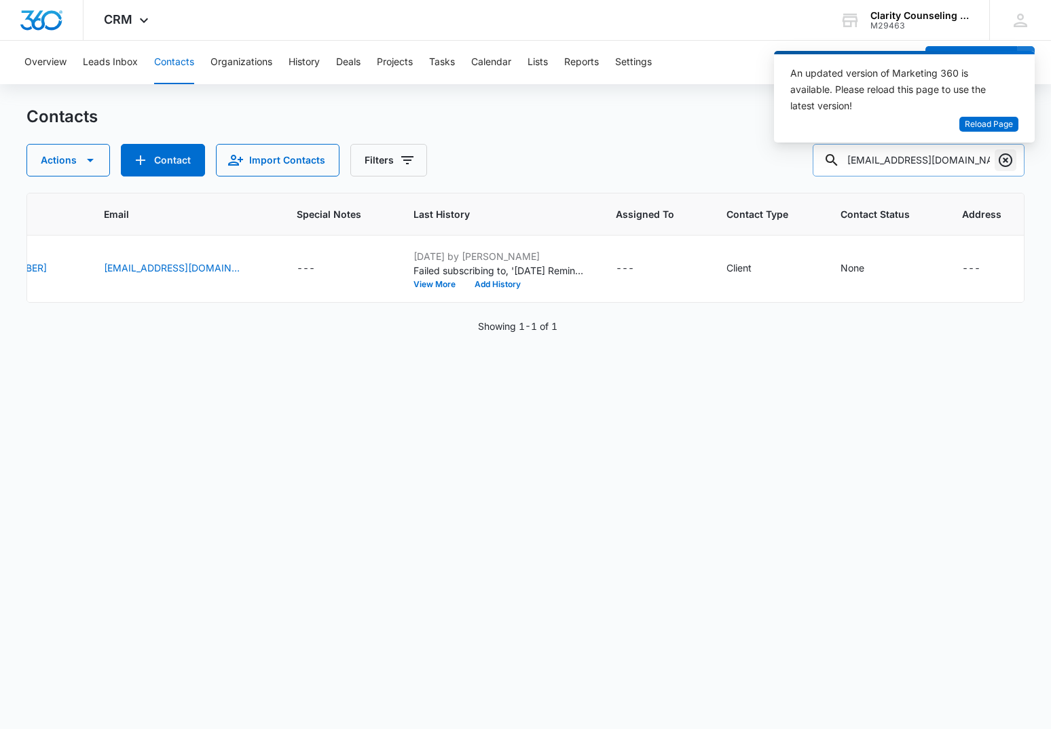
click at [1007, 158] on icon "Clear" at bounding box center [1005, 160] width 16 height 16
click at [1007, 158] on div at bounding box center [1006, 160] width 22 height 33
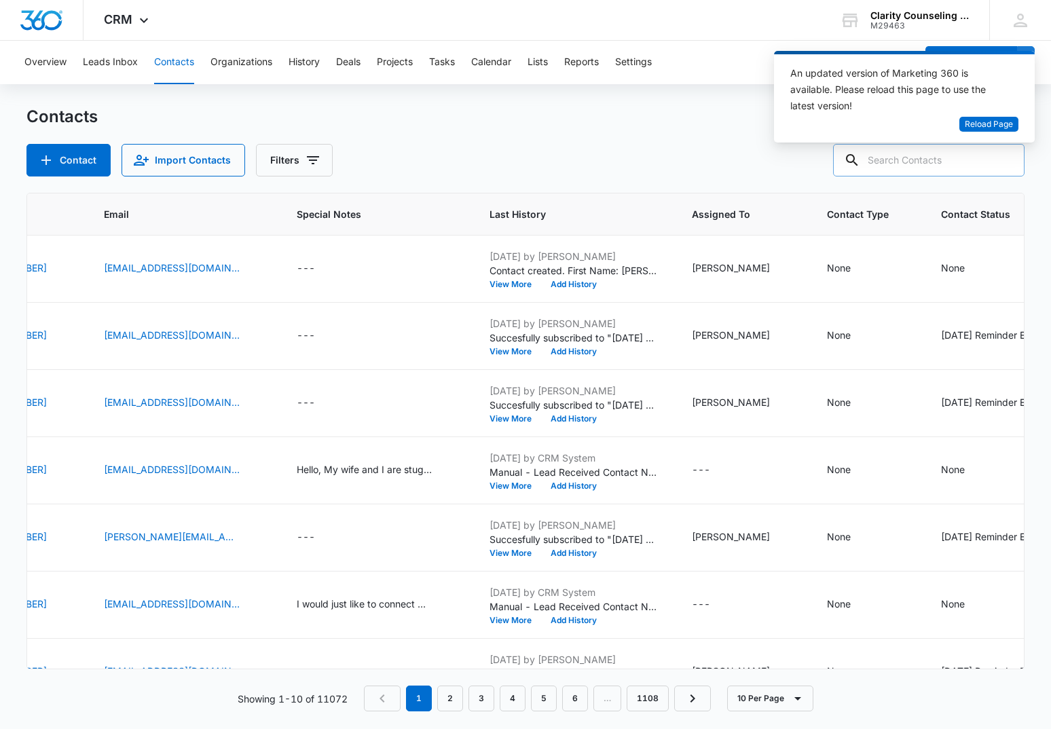
drag, startPoint x: 955, startPoint y: 153, endPoint x: 902, endPoint y: 164, distance: 54.1
click at [902, 164] on body "CRM Apps Reputation Websites Forms CRM Email Social Content Ads Intelligence Fi…" at bounding box center [525, 364] width 1051 height 729
paste input "[EMAIL_ADDRESS][DOMAIN_NAME]"
type input "[EMAIL_ADDRESS][DOMAIN_NAME]"
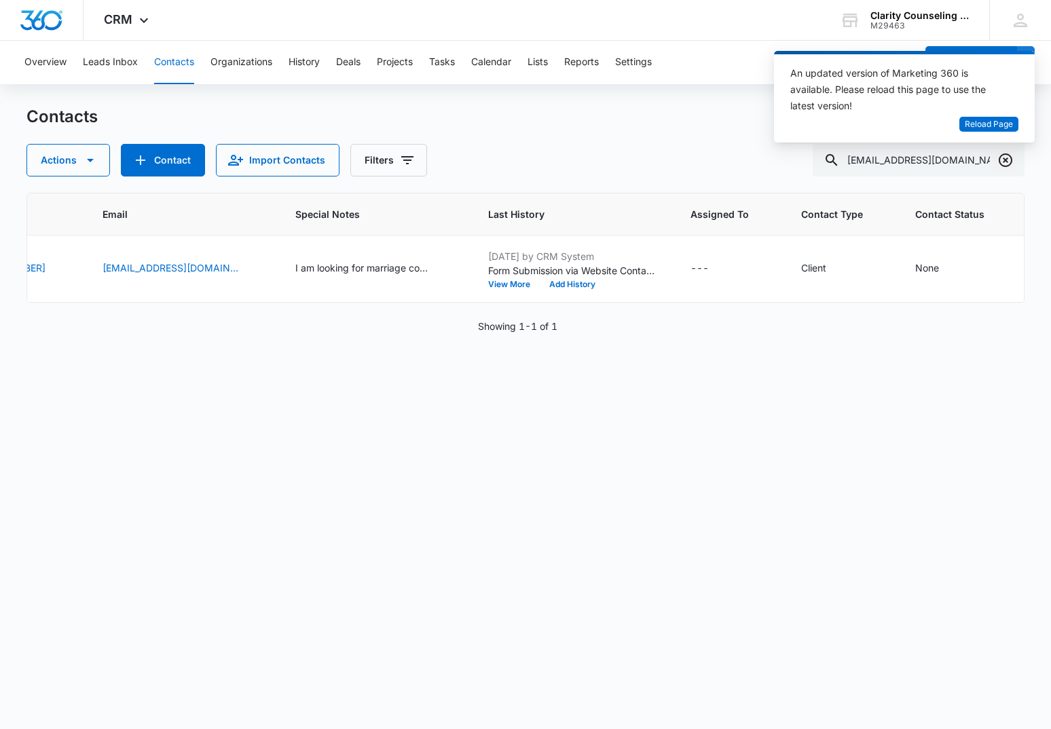
click at [1001, 162] on icon "Clear" at bounding box center [1005, 160] width 16 height 16
click at [1001, 162] on div at bounding box center [1006, 160] width 22 height 33
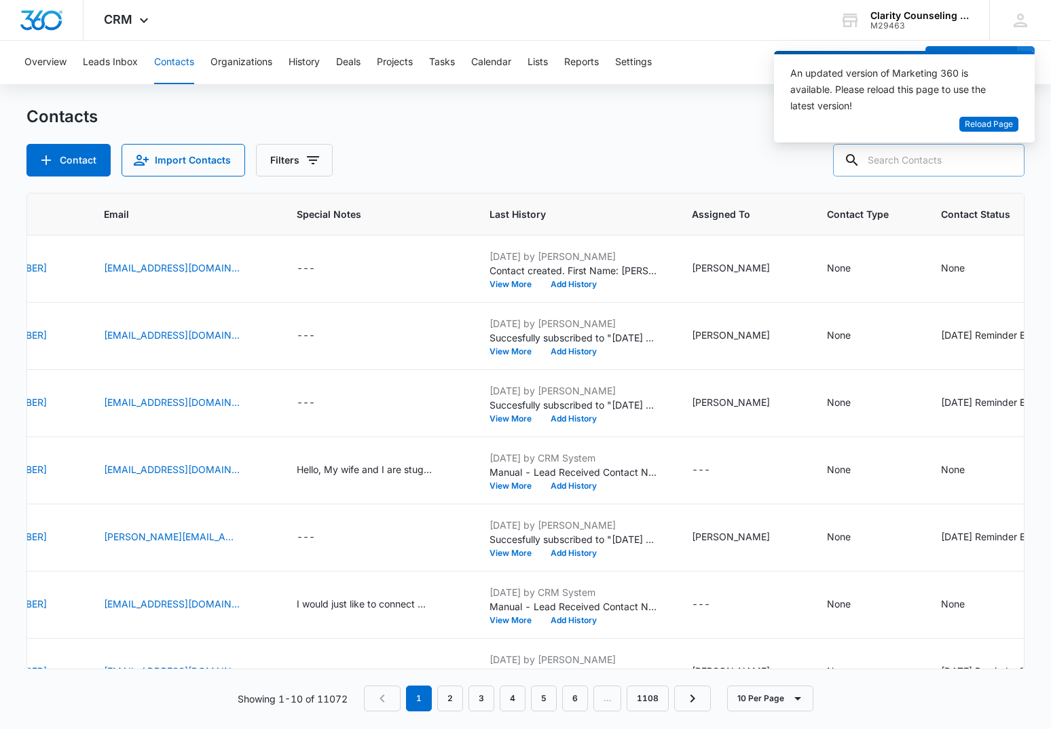
paste input "[EMAIL_ADDRESS][DOMAIN_NAME]"
type input "[EMAIL_ADDRESS][DOMAIN_NAME]"
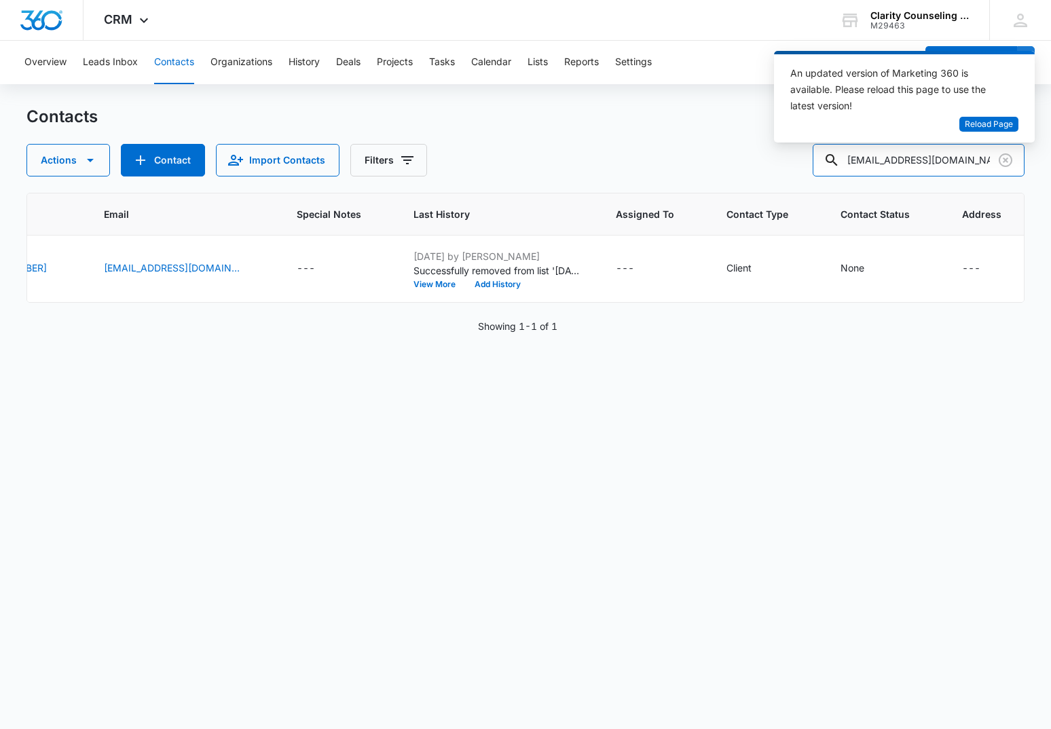
scroll to position [0, 0]
click at [999, 158] on icon "Clear" at bounding box center [1005, 160] width 16 height 16
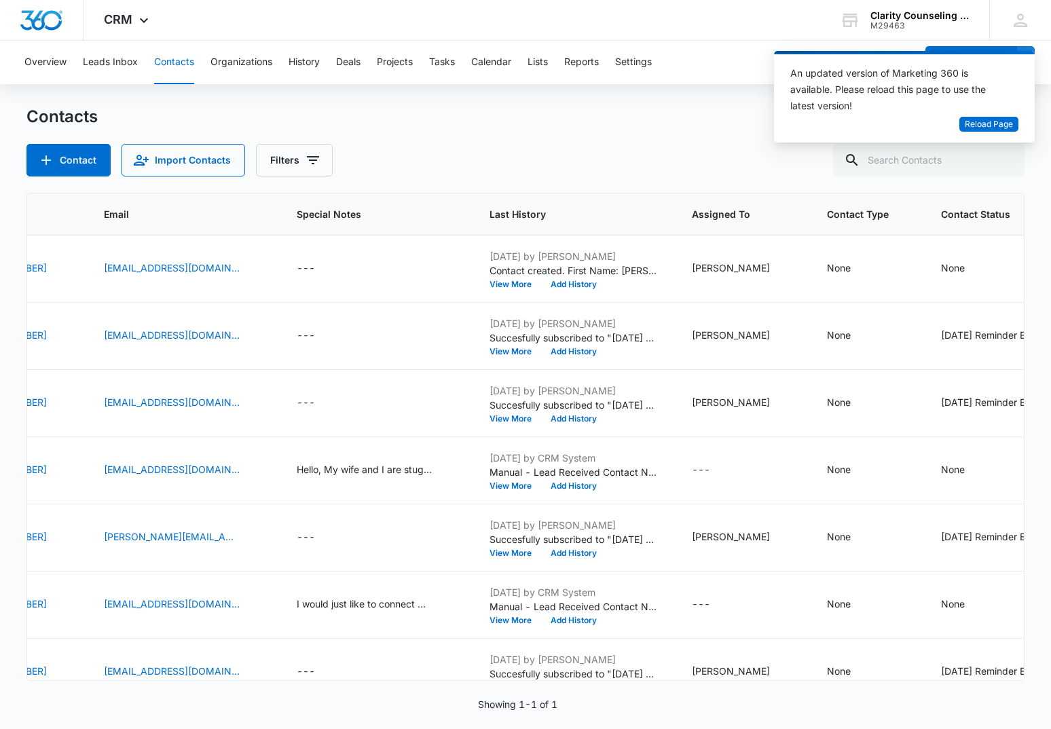
click at [999, 158] on div at bounding box center [1006, 160] width 22 height 33
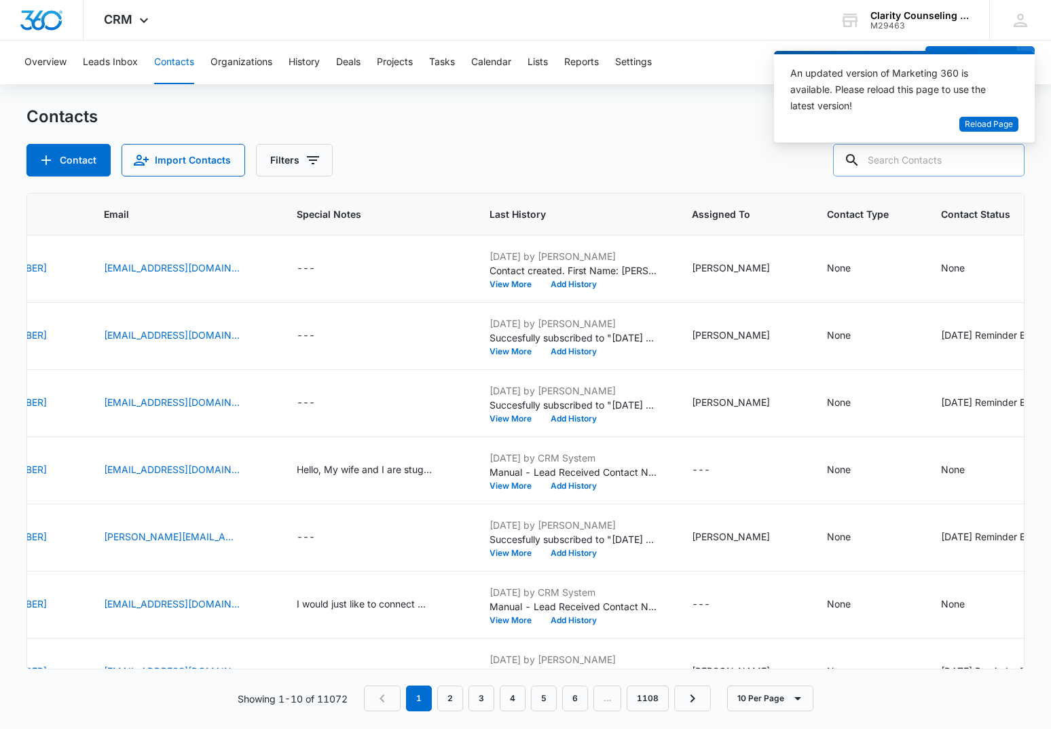
paste input "[EMAIL_ADDRESS][PERSON_NAME][DOMAIN_NAME]"
type input "[EMAIL_ADDRESS][PERSON_NAME][DOMAIN_NAME]"
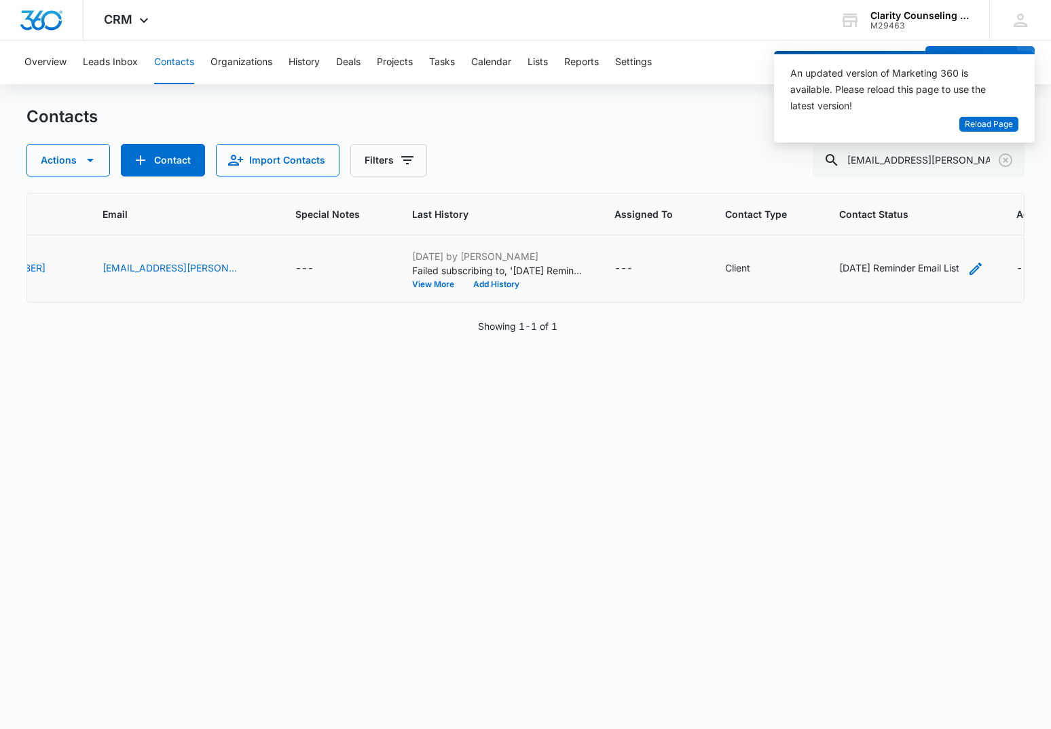
click at [879, 265] on div "[DATE] Reminder Email List" at bounding box center [899, 268] width 120 height 14
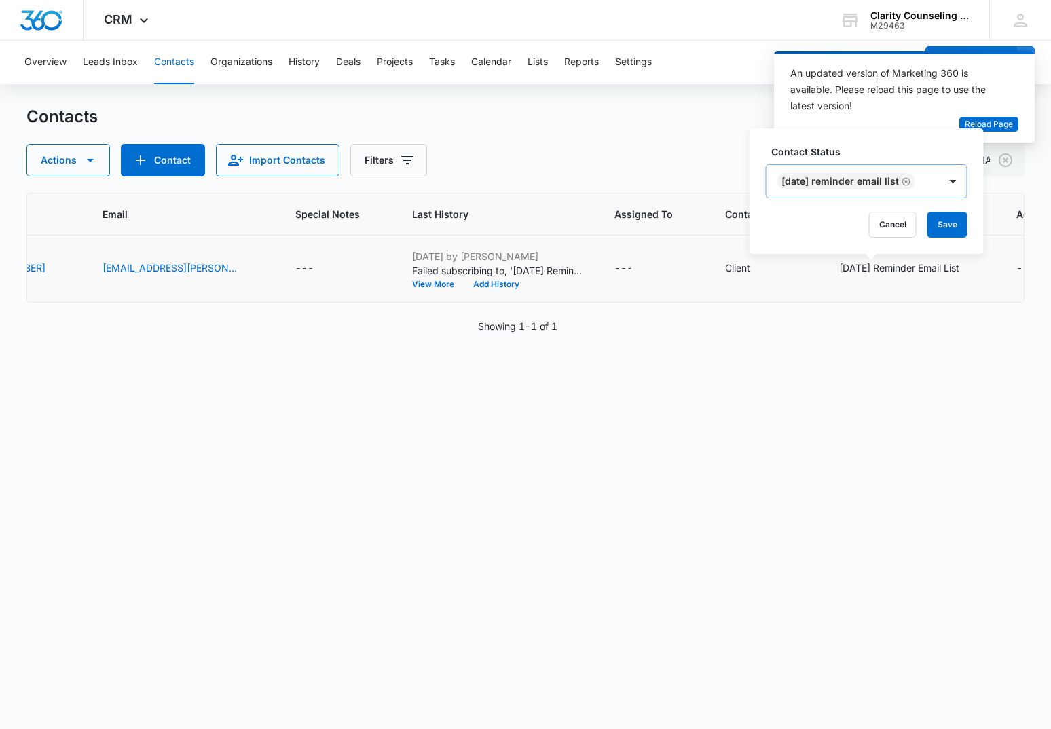
click at [911, 183] on icon "Remove Saturday Reminder Email List" at bounding box center [907, 182] width 10 height 10
click at [874, 225] on button "Save" at bounding box center [871, 225] width 40 height 26
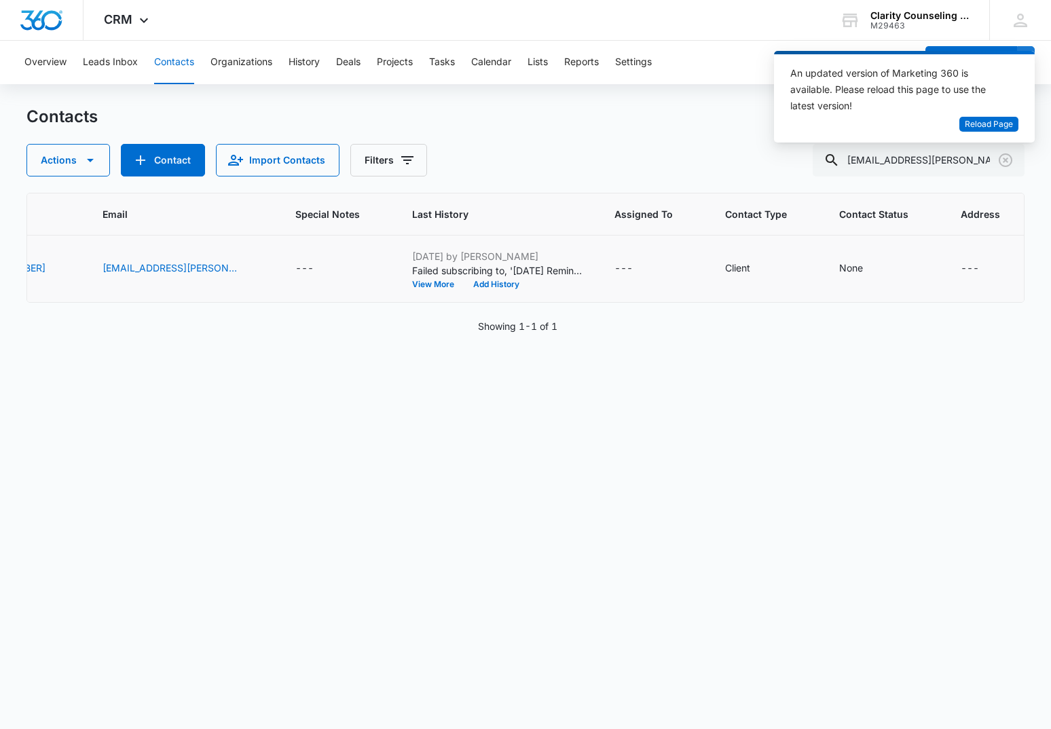
scroll to position [0, 335]
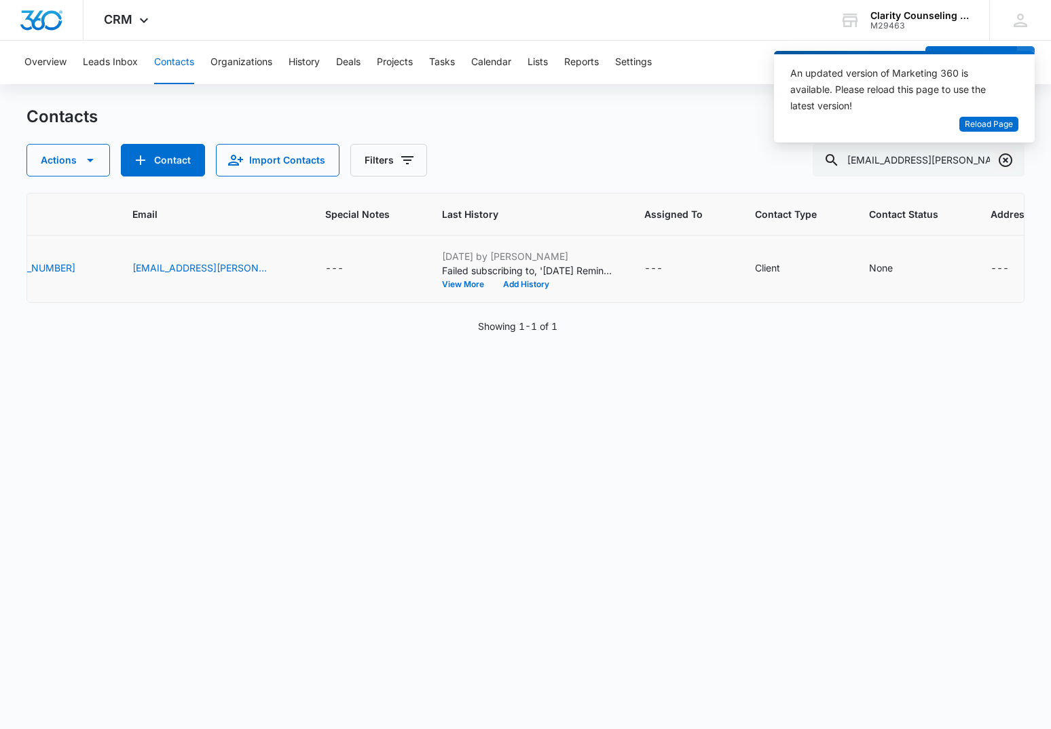
click at [1003, 161] on icon "Clear" at bounding box center [1005, 160] width 16 height 16
click at [1003, 161] on div at bounding box center [1006, 160] width 22 height 33
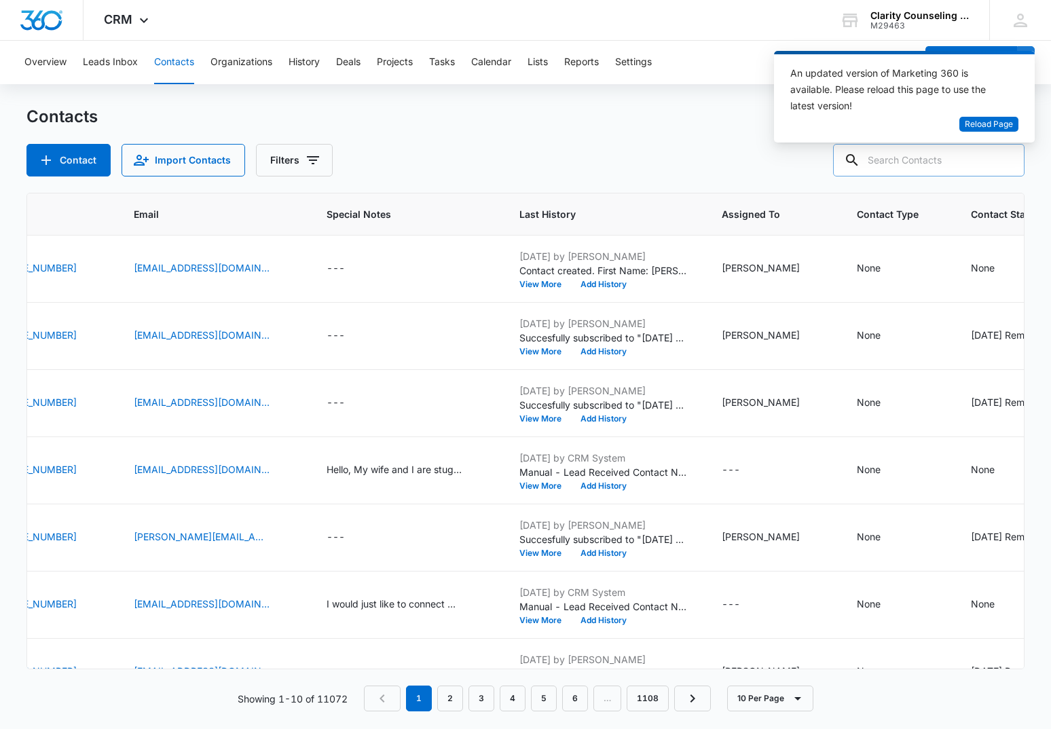
paste input "[EMAIL_ADDRESS][DOMAIN_NAME]"
type input "[EMAIL_ADDRESS][DOMAIN_NAME]"
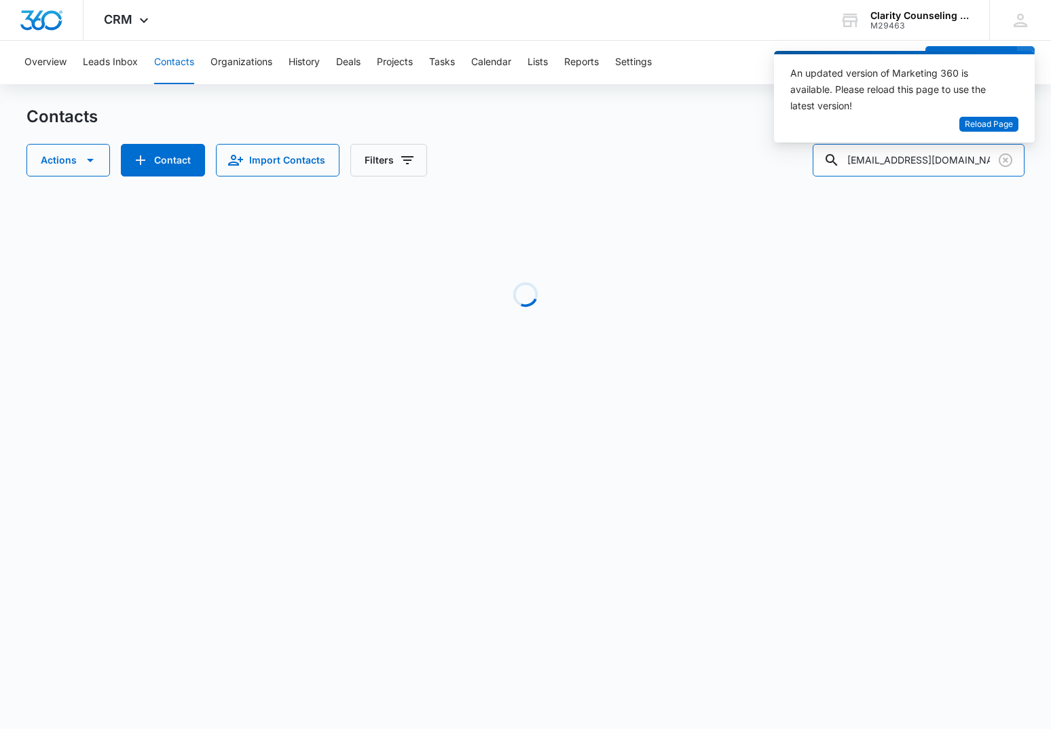
scroll to position [0, 0]
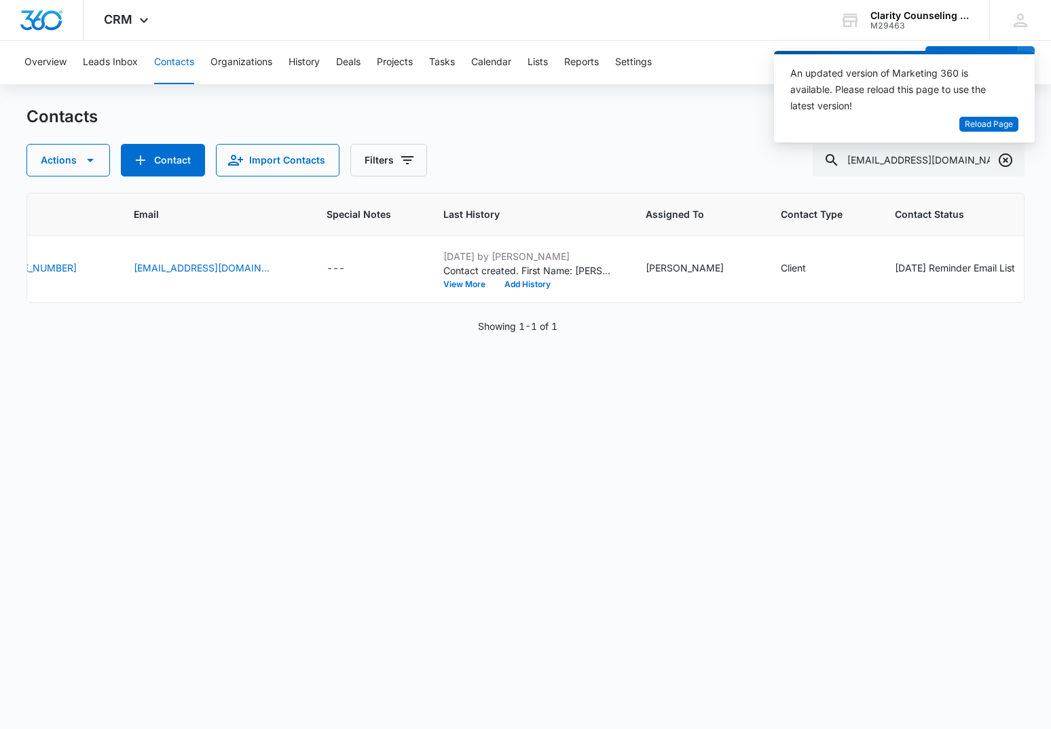
click at [999, 166] on icon "Clear" at bounding box center [1005, 160] width 16 height 16
click at [999, 166] on div at bounding box center [1006, 160] width 22 height 33
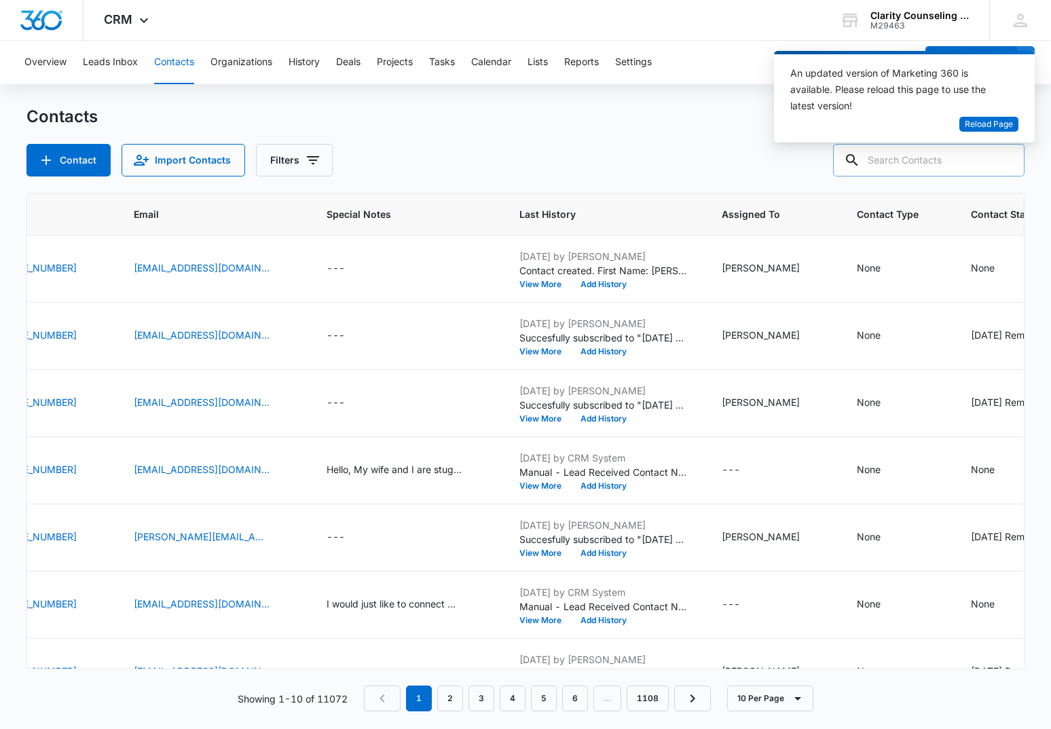
scroll to position [0, 1]
paste input "[EMAIL_ADDRESS][DOMAIN_NAME]"
type input "[EMAIL_ADDRESS][DOMAIN_NAME]"
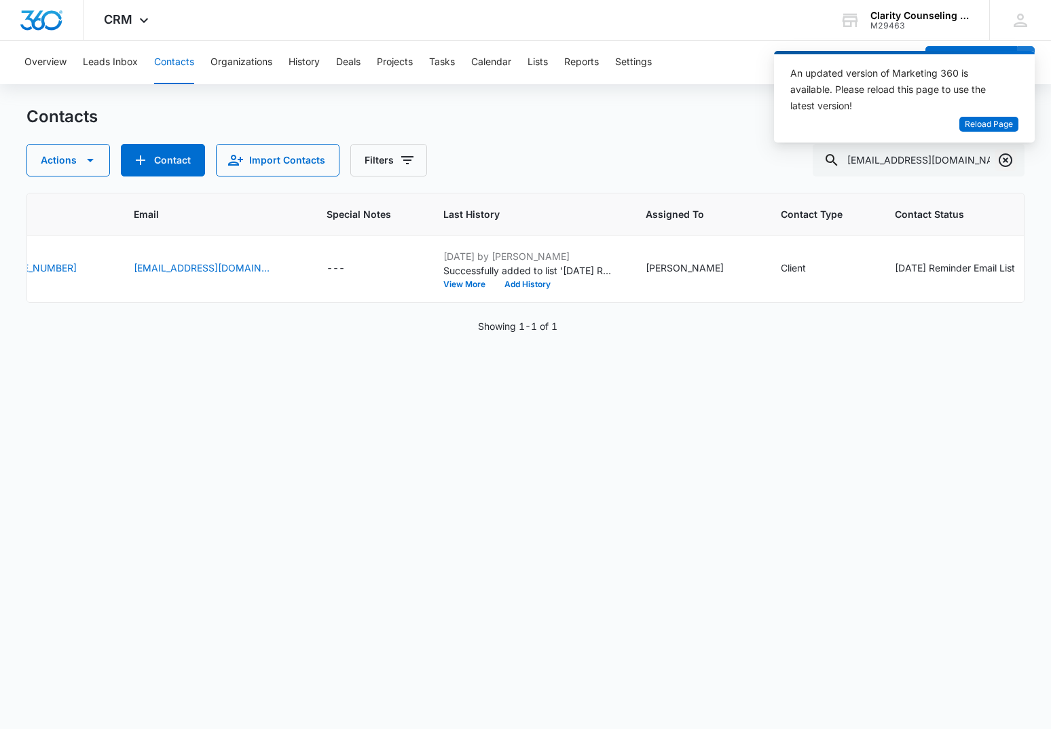
click at [1007, 160] on icon "Clear" at bounding box center [1005, 160] width 16 height 16
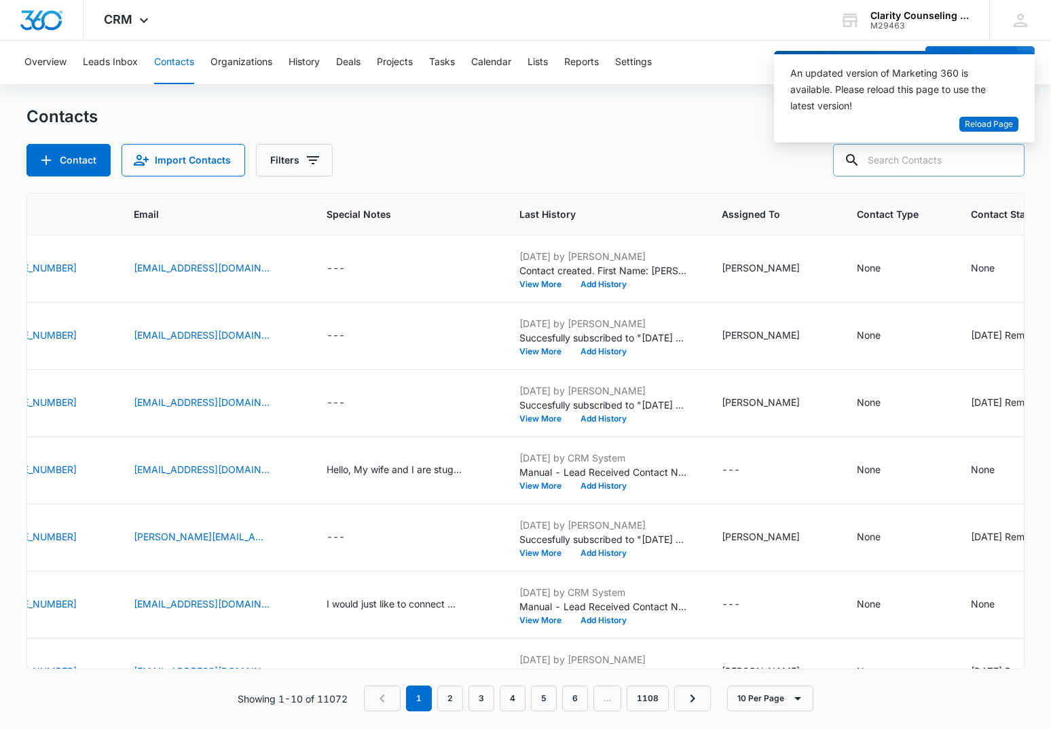
paste input "[EMAIL_ADDRESS][DOMAIN_NAME]"
type input "[EMAIL_ADDRESS][DOMAIN_NAME]"
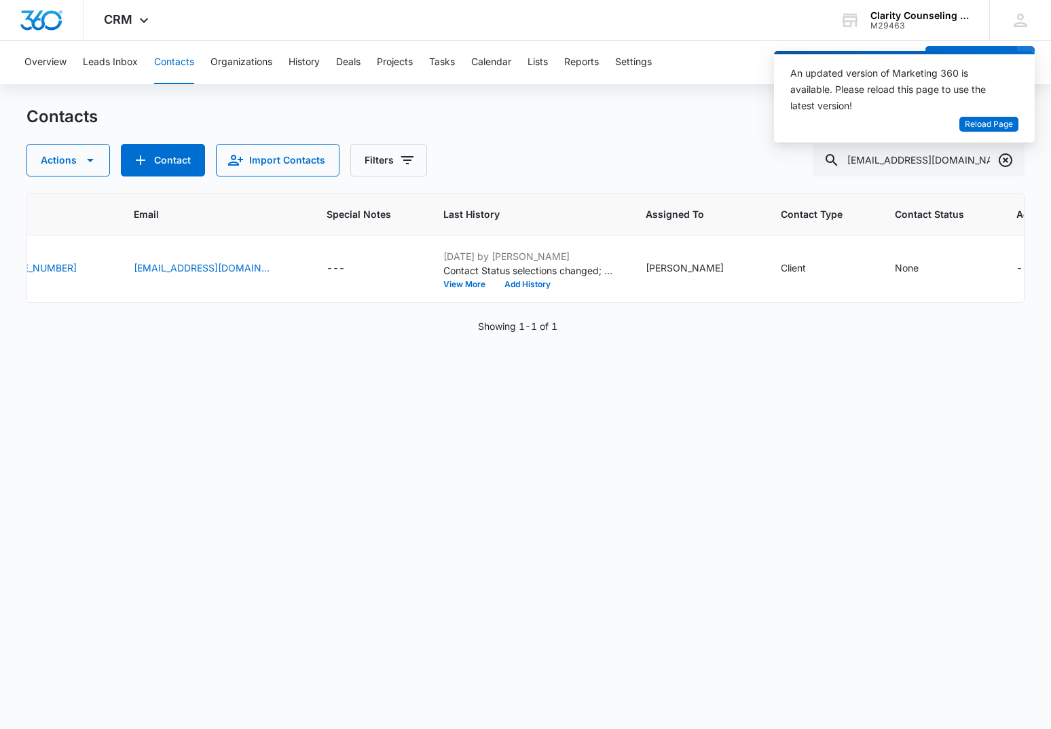
click at [1002, 160] on icon "Clear" at bounding box center [1005, 160] width 16 height 16
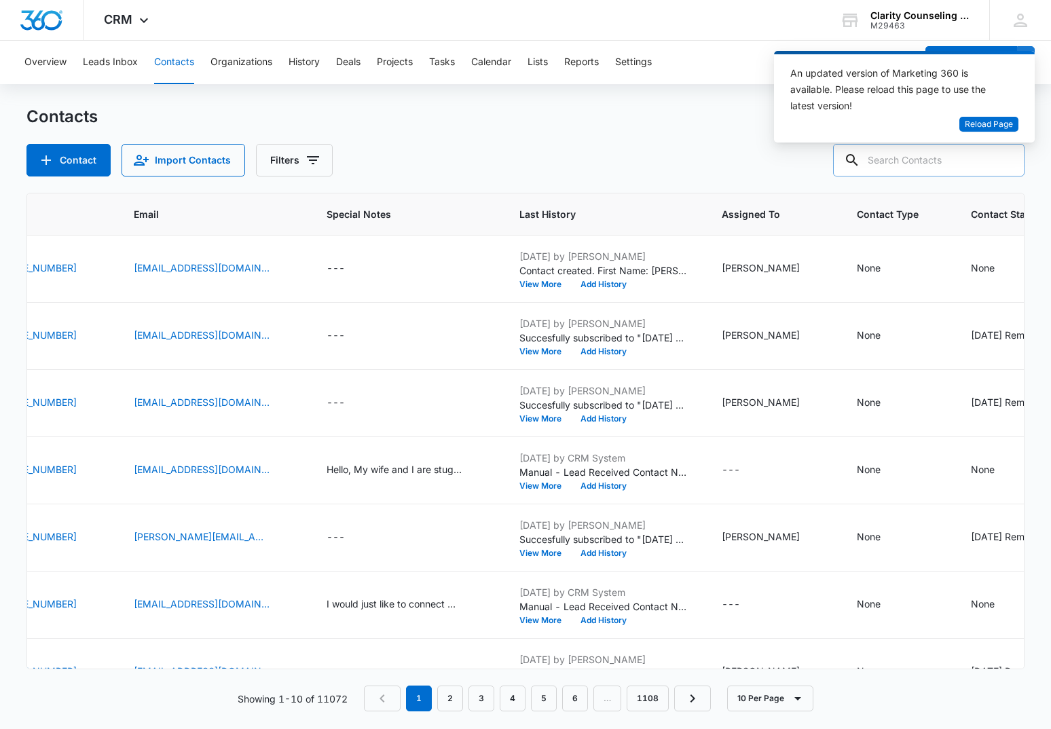
paste input "[EMAIL_ADDRESS][DOMAIN_NAME]"
type input "[EMAIL_ADDRESS][DOMAIN_NAME]"
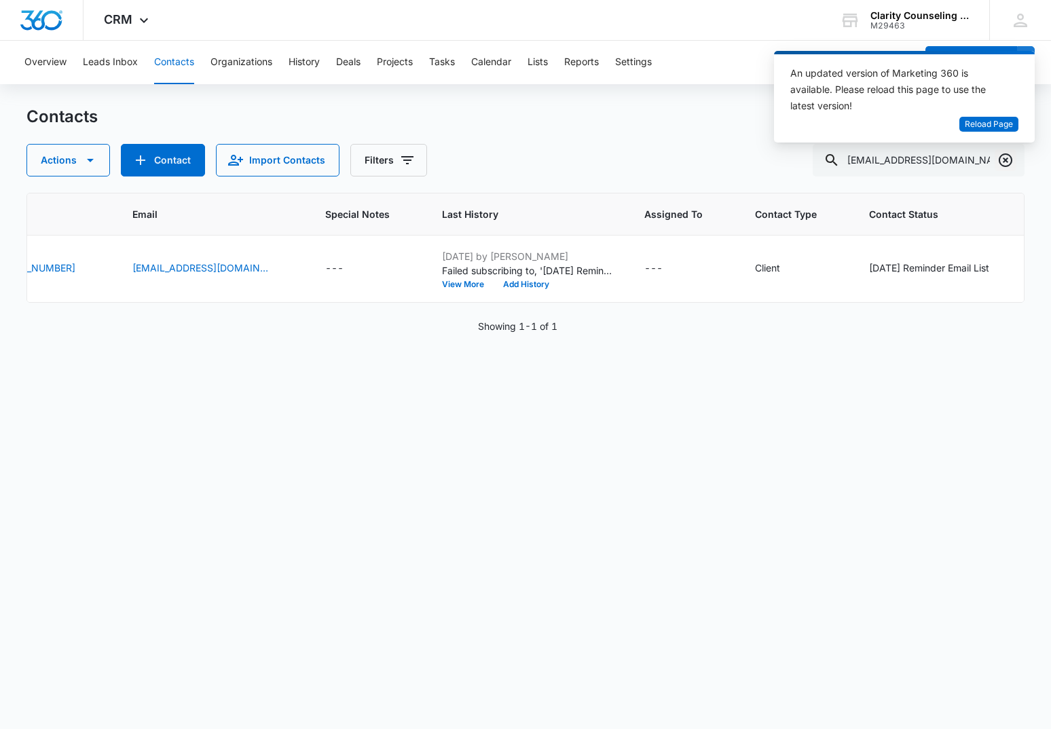
click at [1010, 158] on icon "Clear" at bounding box center [1006, 160] width 14 height 14
click at [1010, 158] on div at bounding box center [1006, 160] width 22 height 33
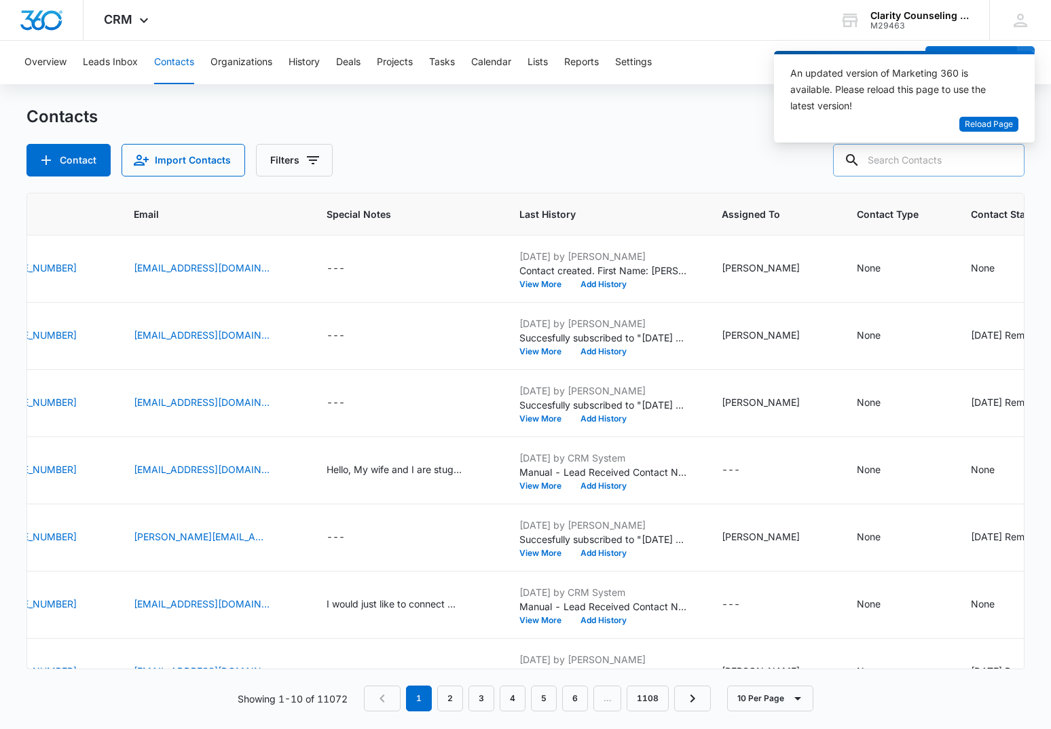
scroll to position [1, 0]
paste input "[EMAIL_ADDRESS][DOMAIN_NAME]"
type input "[EMAIL_ADDRESS][DOMAIN_NAME]"
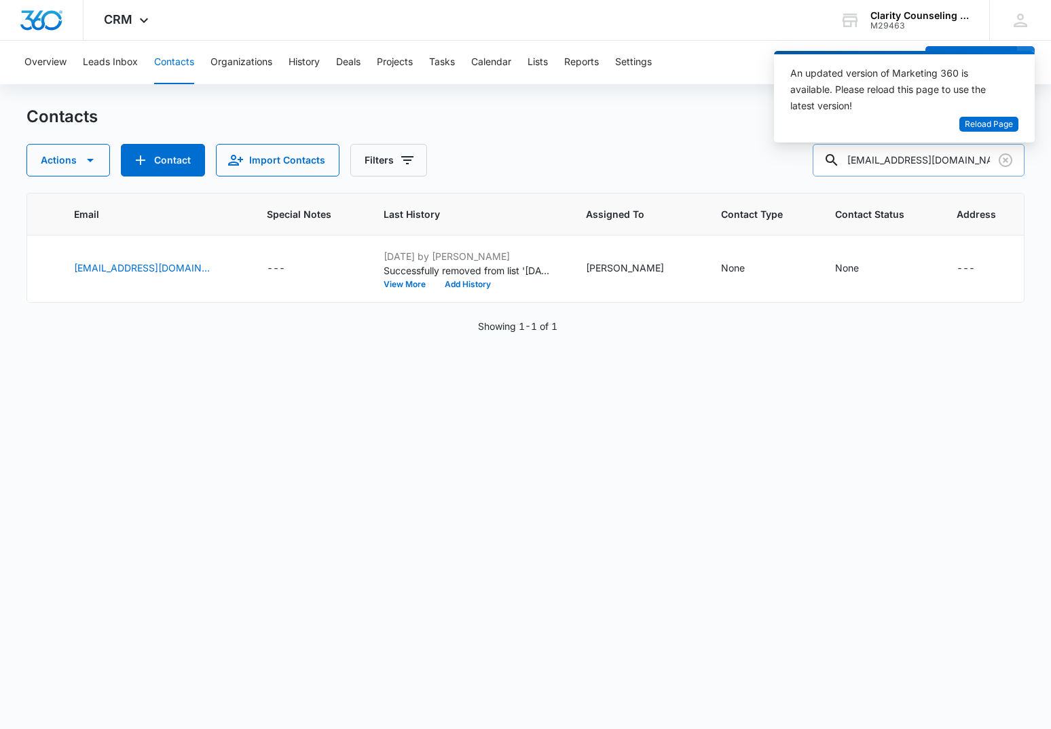
drag, startPoint x: 1010, startPoint y: 155, endPoint x: 993, endPoint y: 159, distance: 18.0
click at [1010, 155] on icon "Clear" at bounding box center [1006, 160] width 14 height 14
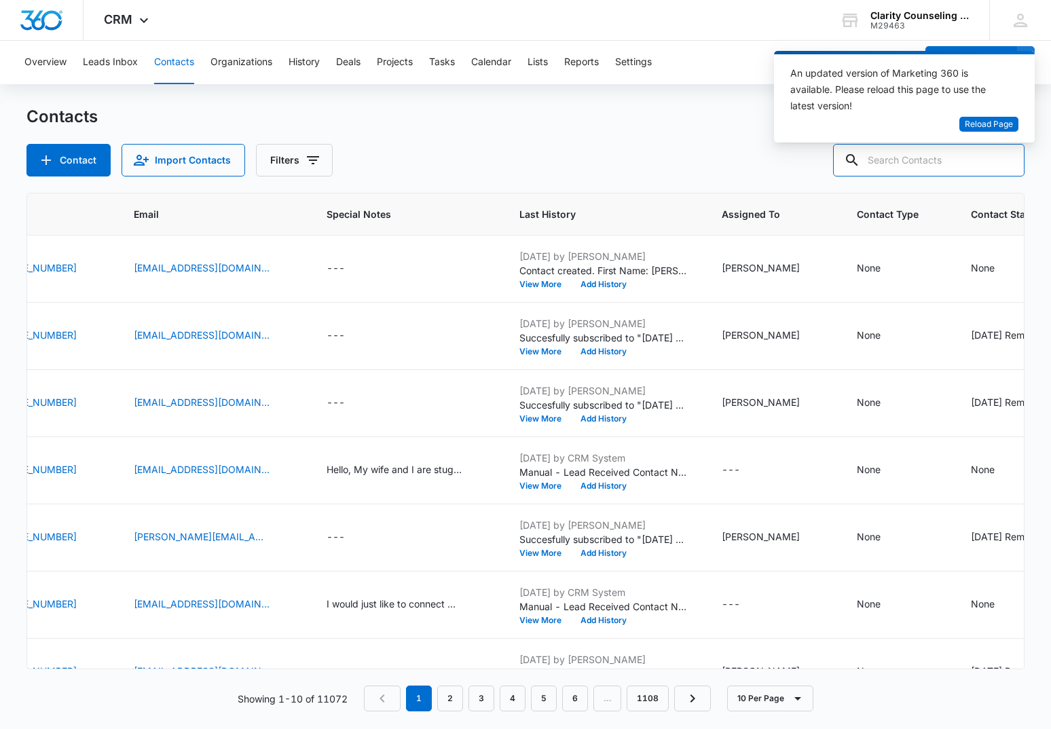
paste input "[EMAIL_ADDRESS][DOMAIN_NAME]"
type input "[EMAIL_ADDRESS][DOMAIN_NAME]"
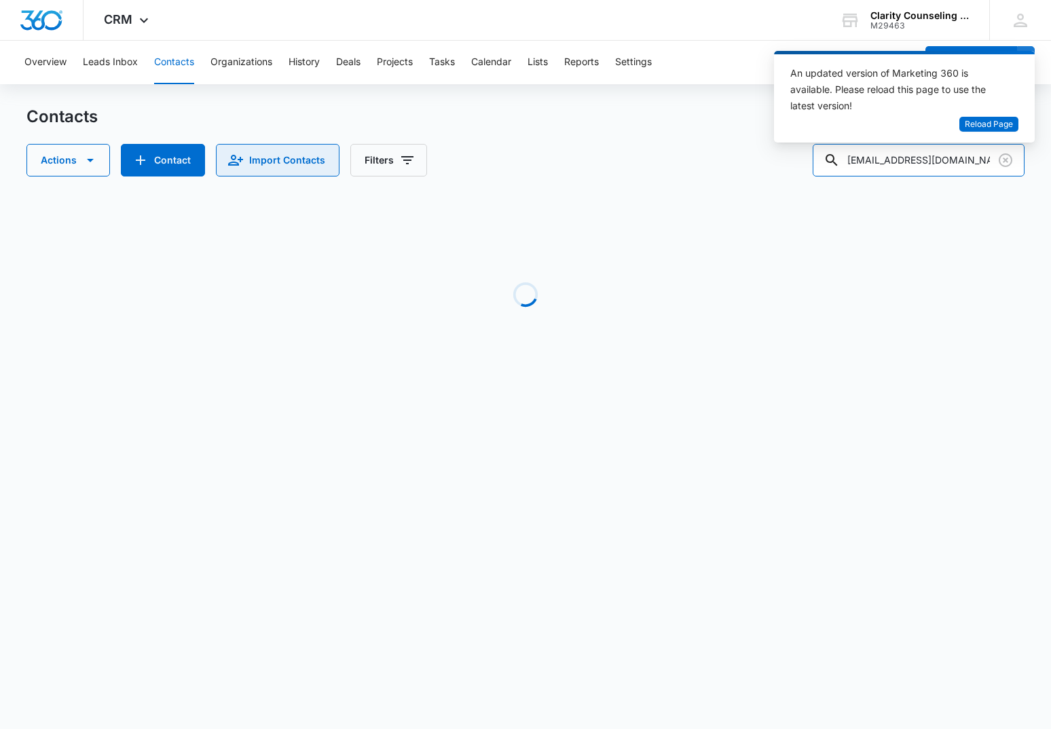
scroll to position [0, 0]
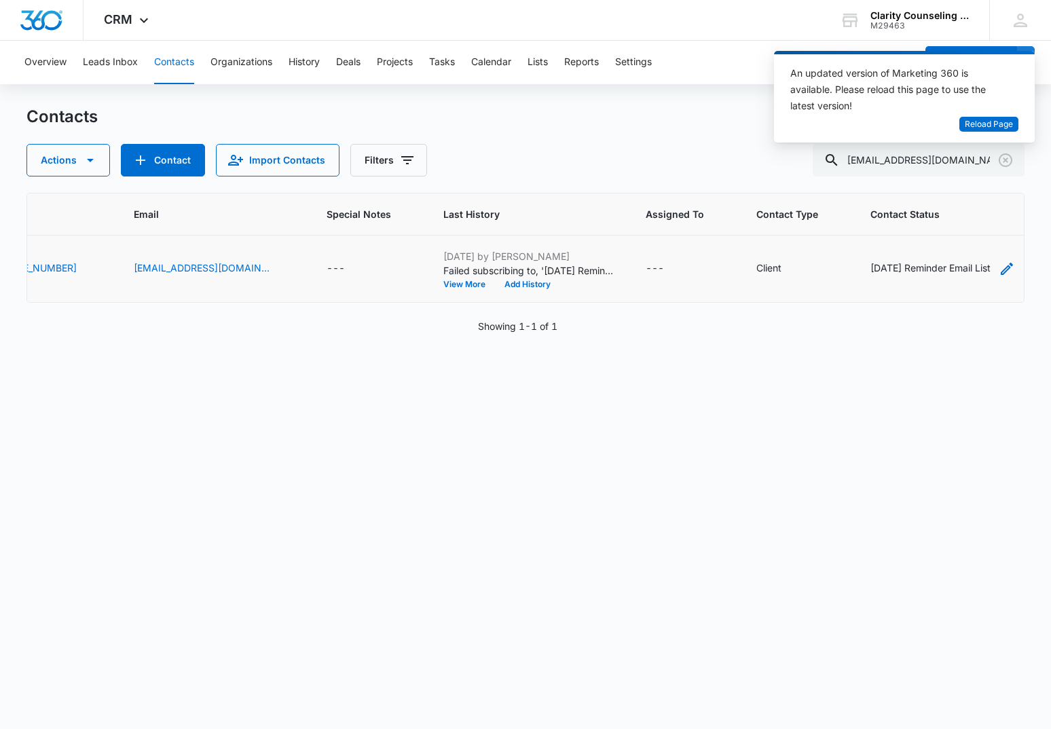
click at [931, 273] on div "[DATE] Reminder Email List" at bounding box center [930, 268] width 120 height 14
click at [950, 225] on button "Save" at bounding box center [939, 225] width 40 height 26
click at [1010, 159] on icon "Clear" at bounding box center [1005, 160] width 16 height 16
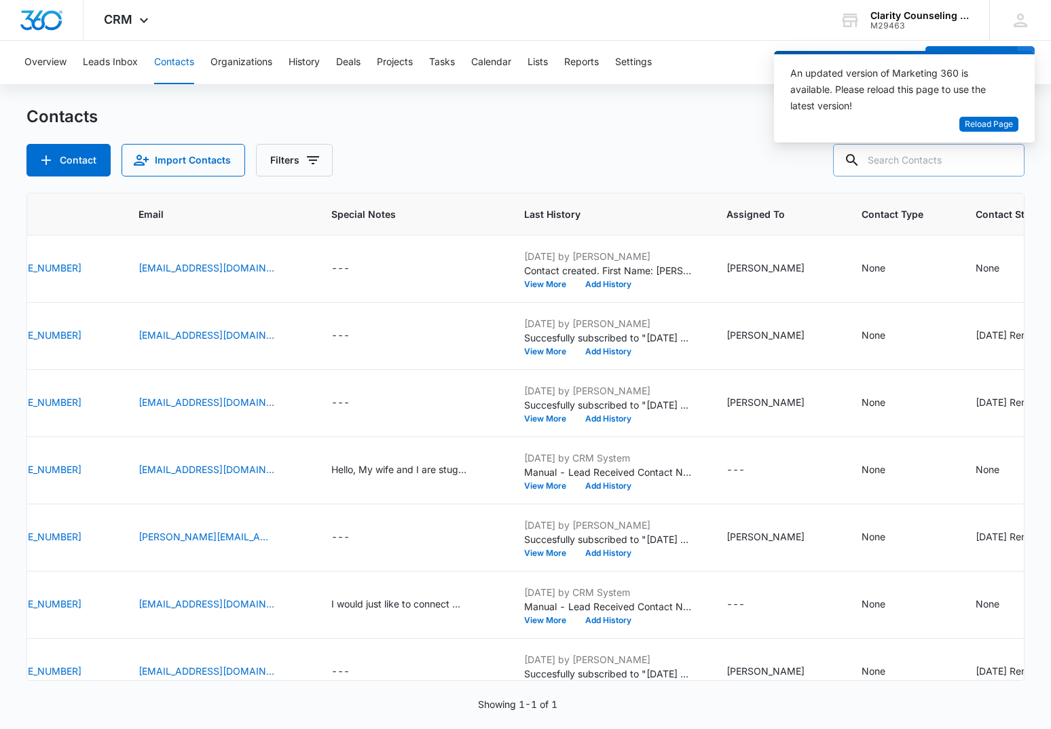
drag, startPoint x: 1010, startPoint y: 159, endPoint x: 971, endPoint y: 158, distance: 39.4
click at [1010, 159] on div at bounding box center [1006, 160] width 22 height 33
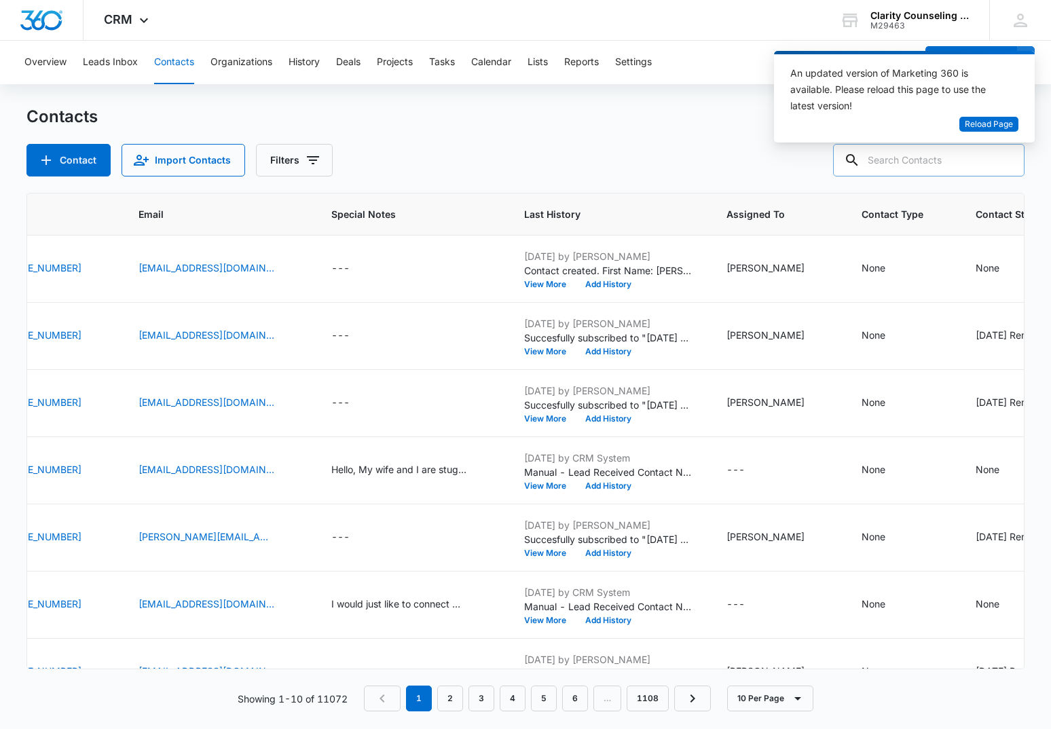
paste input "[EMAIL_ADDRESS][DOMAIN_NAME]"
type input "[EMAIL_ADDRESS][DOMAIN_NAME]"
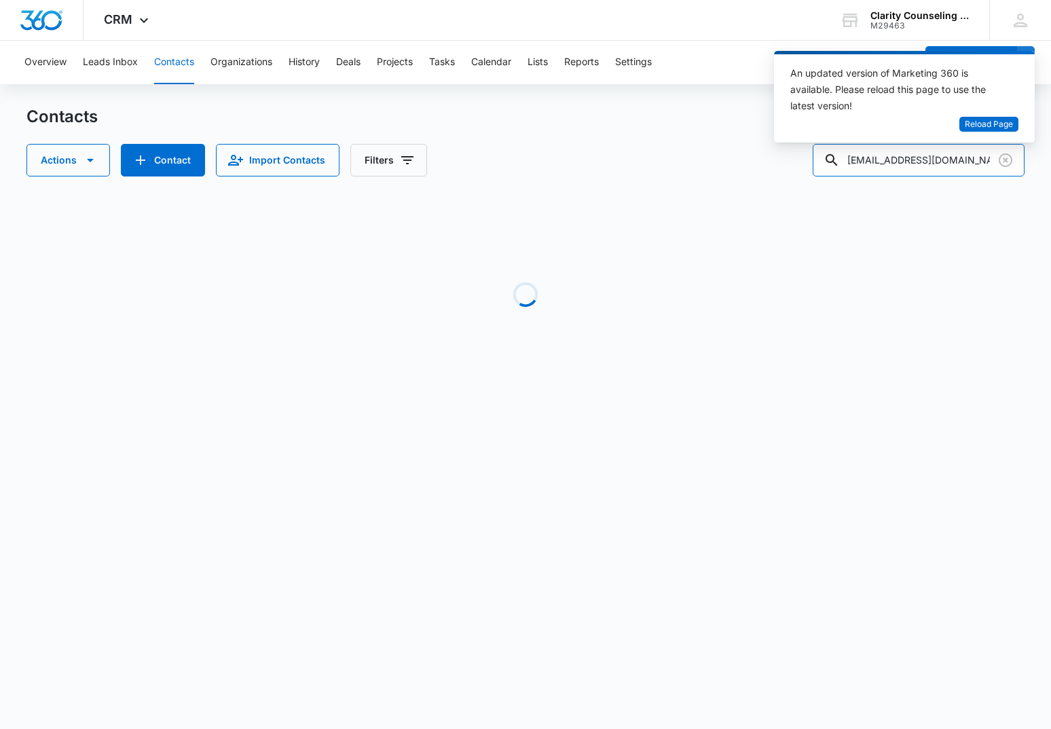
scroll to position [0, 0]
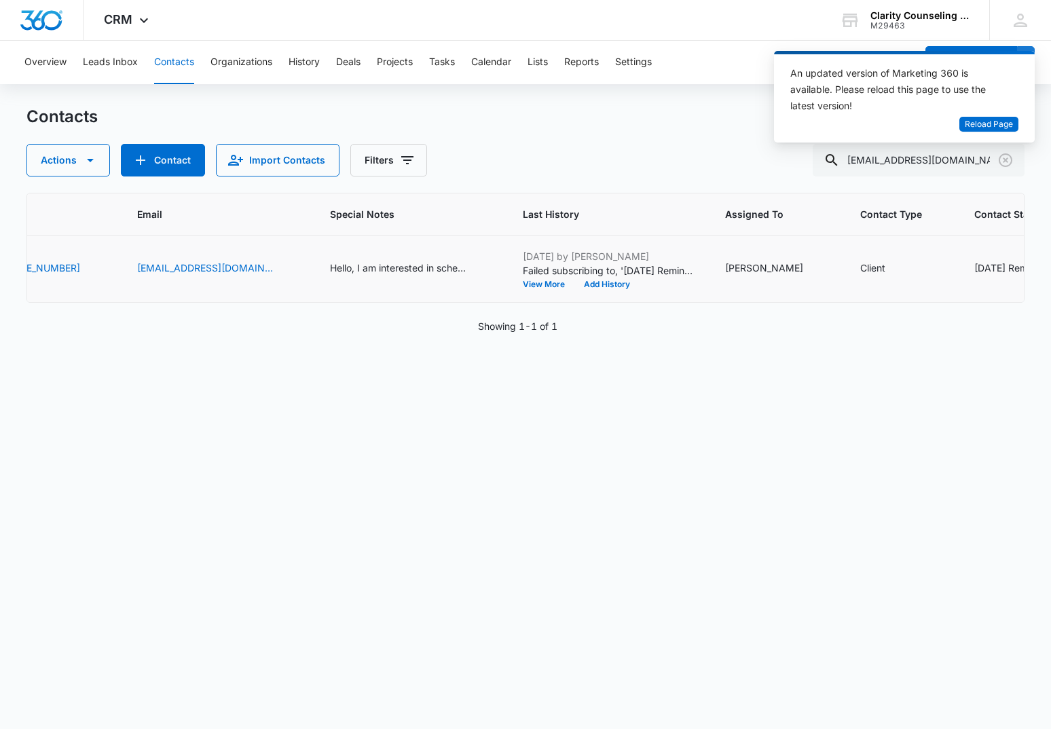
click at [978, 268] on div "[DATE] Reminder Email List" at bounding box center [1034, 268] width 120 height 14
click at [879, 257] on icon "Remove Saturday Reminder Email List" at bounding box center [881, 258] width 10 height 10
click at [927, 298] on button "Save" at bounding box center [922, 300] width 40 height 26
click at [998, 160] on icon "Clear" at bounding box center [1005, 160] width 16 height 16
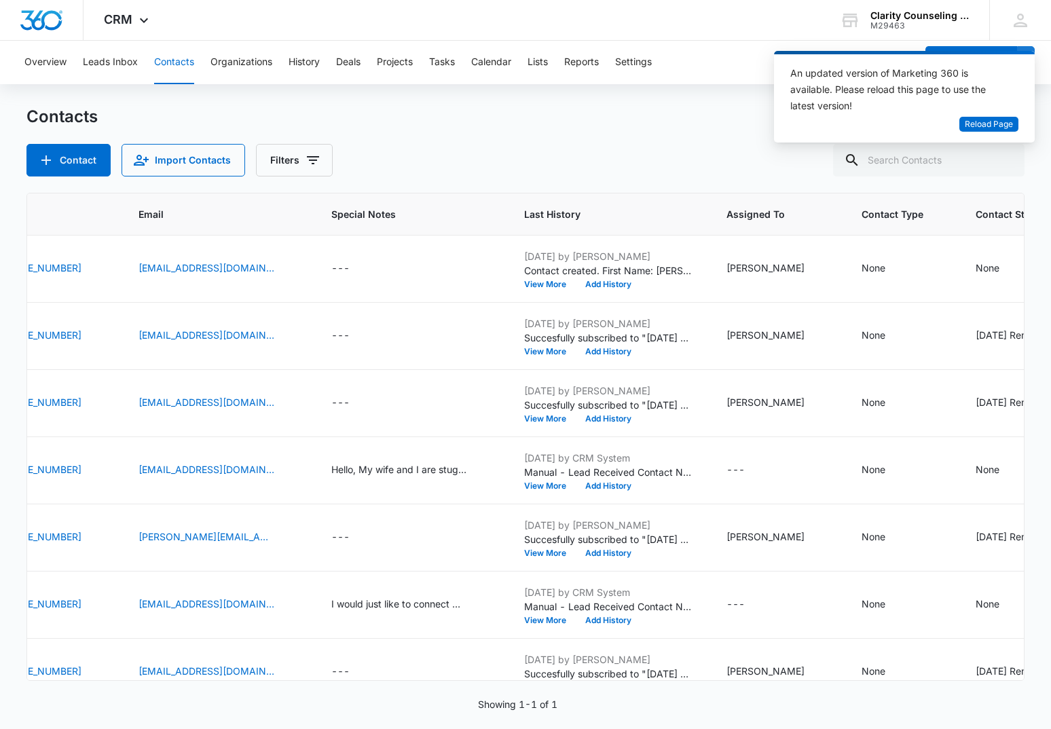
click at [998, 160] on div at bounding box center [1006, 160] width 22 height 33
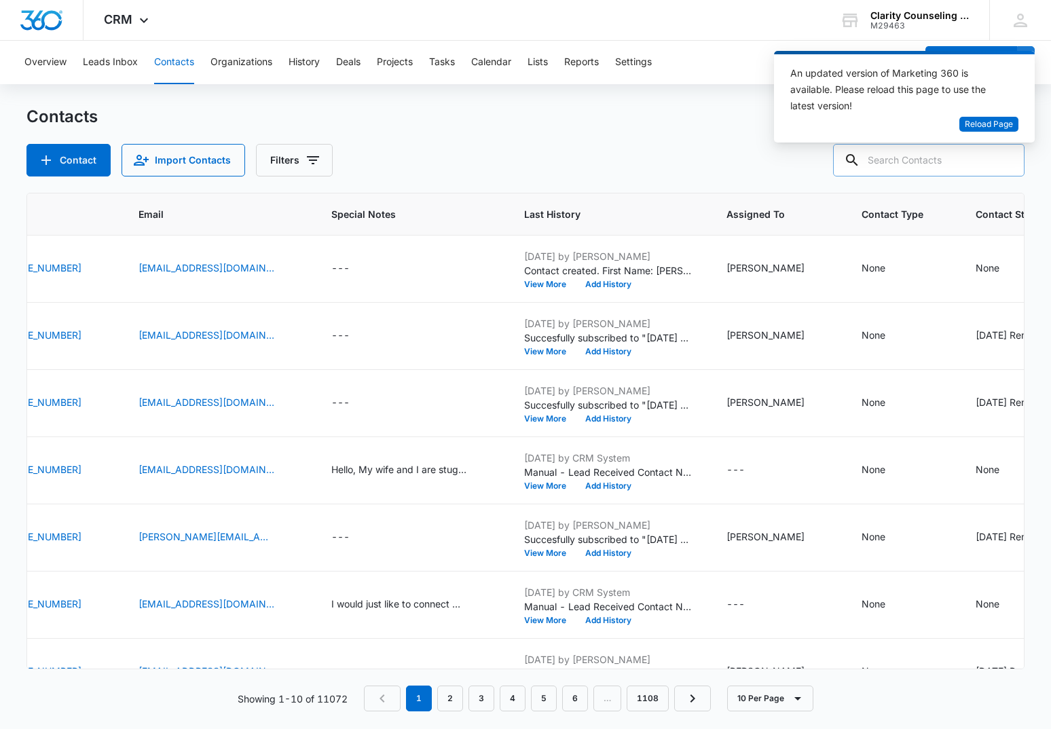
paste input "[PERSON_NAME][EMAIL_ADDRESS][DOMAIN_NAME]"
type input "[PERSON_NAME][EMAIL_ADDRESS][DOMAIN_NAME]"
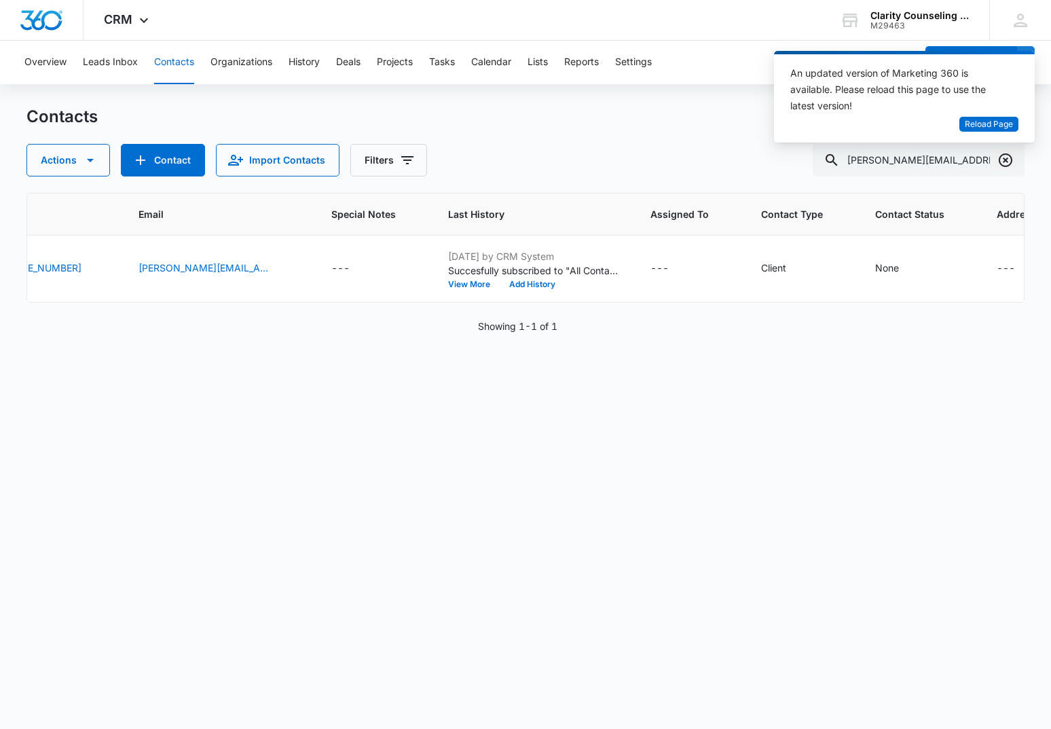
click at [1012, 160] on icon "Clear" at bounding box center [1006, 160] width 14 height 14
click at [1012, 160] on div at bounding box center [1006, 160] width 22 height 33
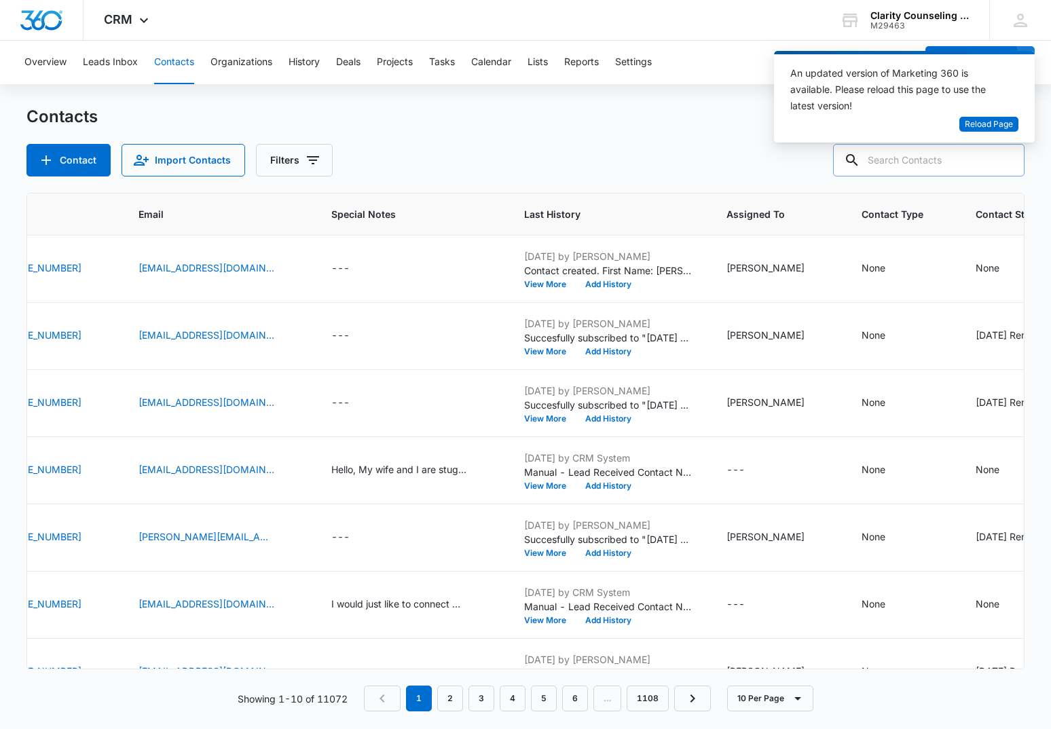
paste input "[EMAIL_ADDRESS][DOMAIN_NAME]"
type input "[EMAIL_ADDRESS][DOMAIN_NAME]"
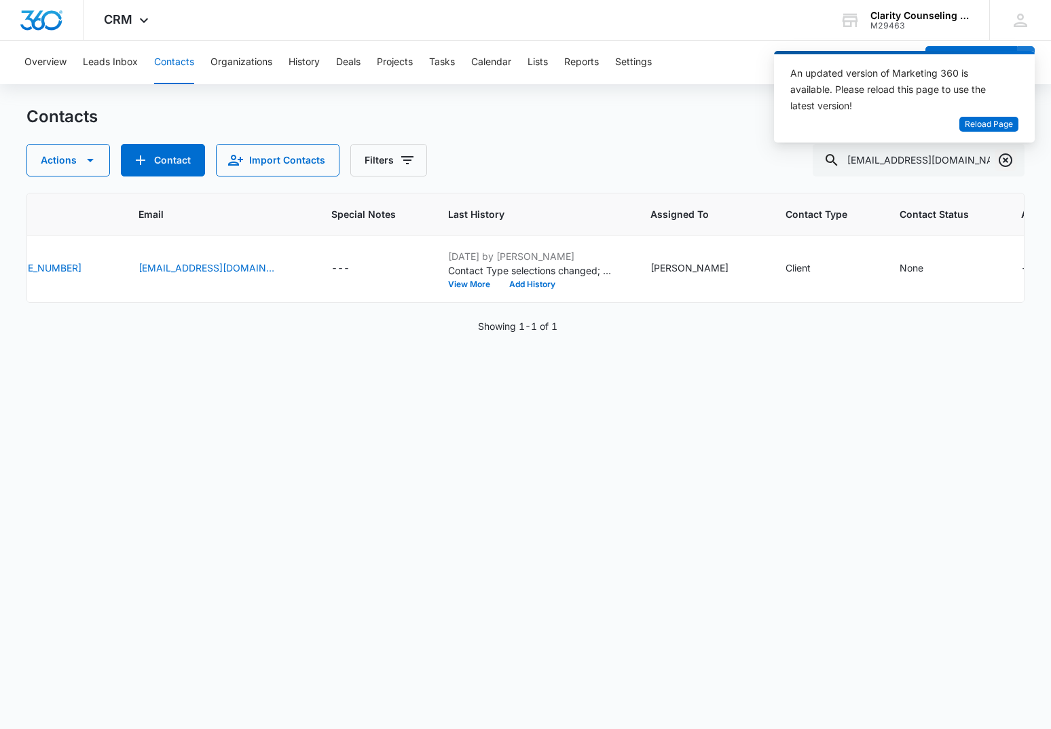
click at [1001, 162] on icon "Clear" at bounding box center [1005, 160] width 16 height 16
click at [1001, 162] on div at bounding box center [1006, 160] width 22 height 33
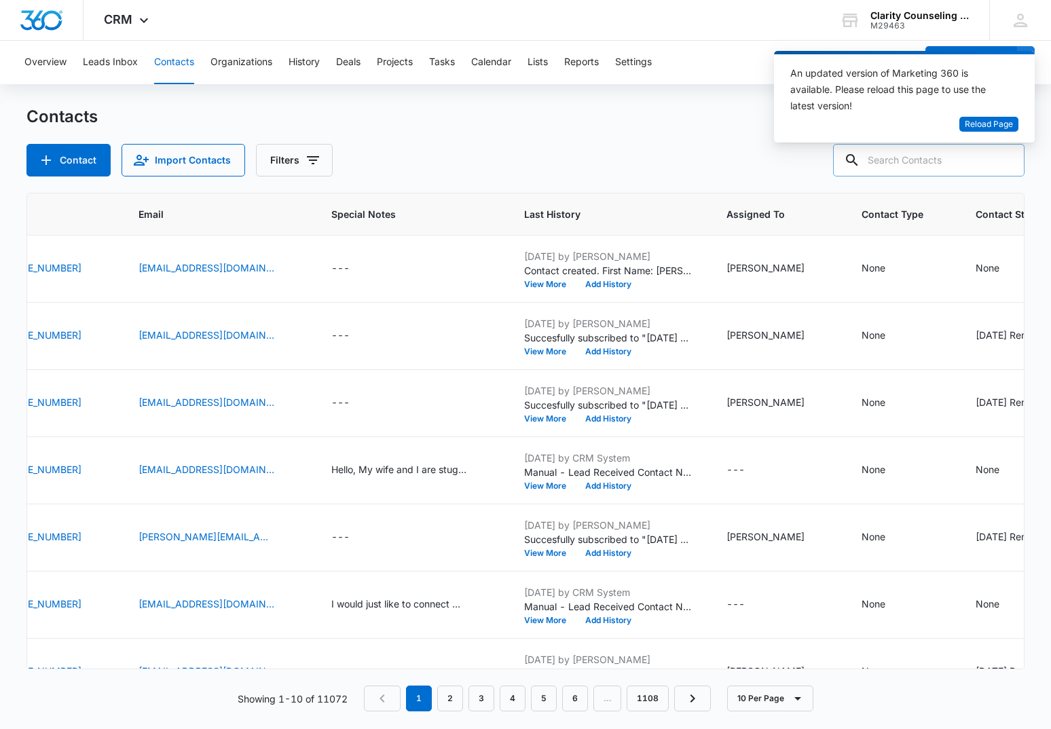
paste input "[EMAIL_ADDRESS][DOMAIN_NAME]"
type input "[EMAIL_ADDRESS][DOMAIN_NAME]"
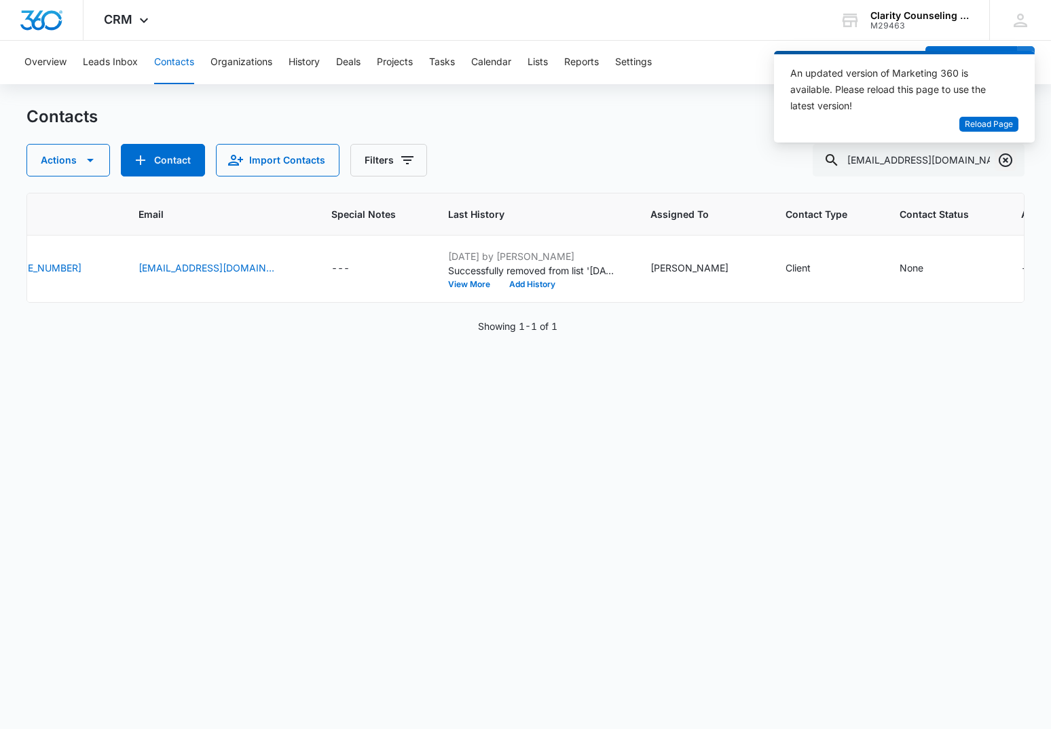
click at [1008, 155] on icon "Clear" at bounding box center [1005, 160] width 16 height 16
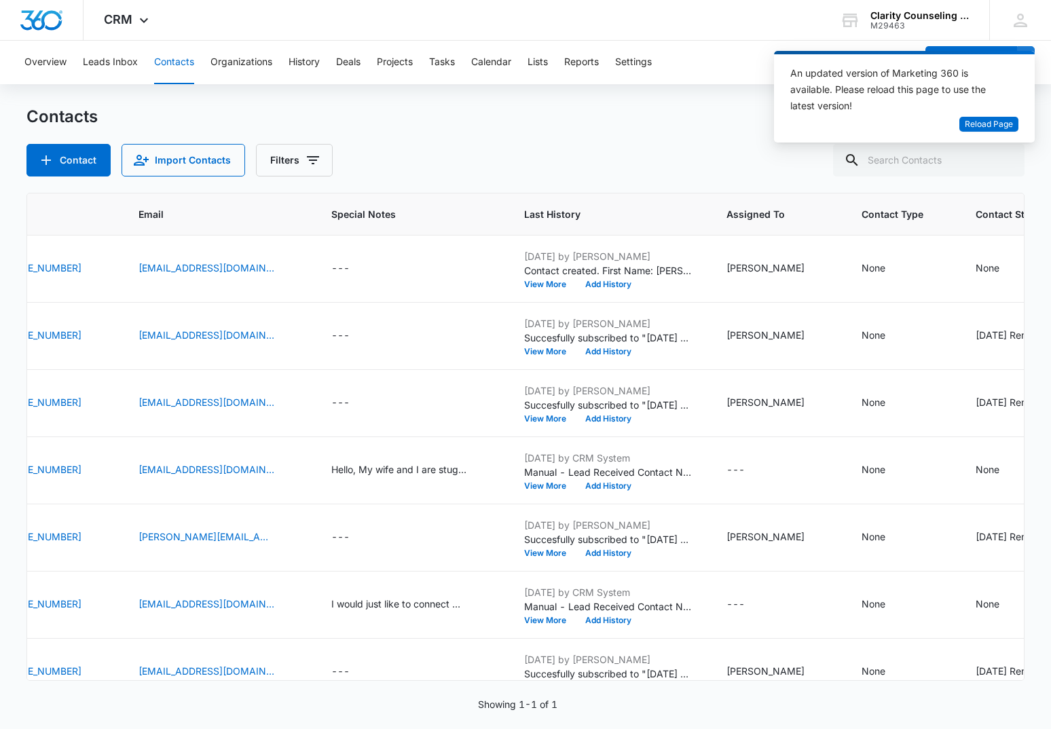
click at [1008, 155] on div at bounding box center [1006, 160] width 22 height 33
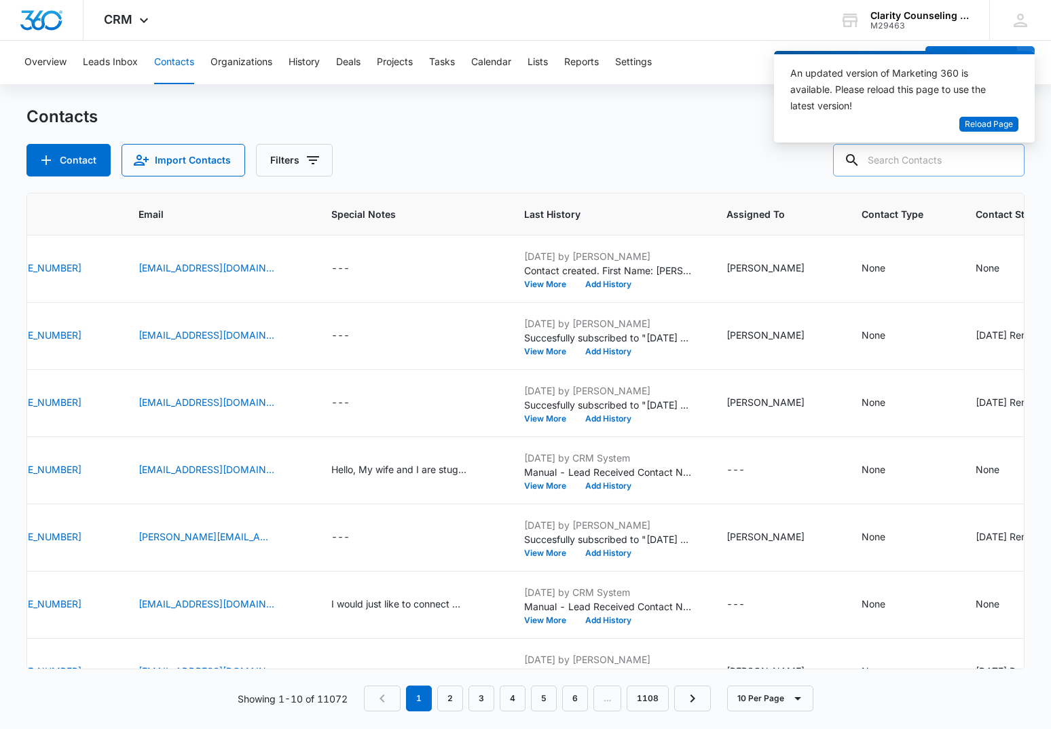
paste input "[EMAIL_ADDRESS][DOMAIN_NAME]"
type input "[EMAIL_ADDRESS][DOMAIN_NAME]"
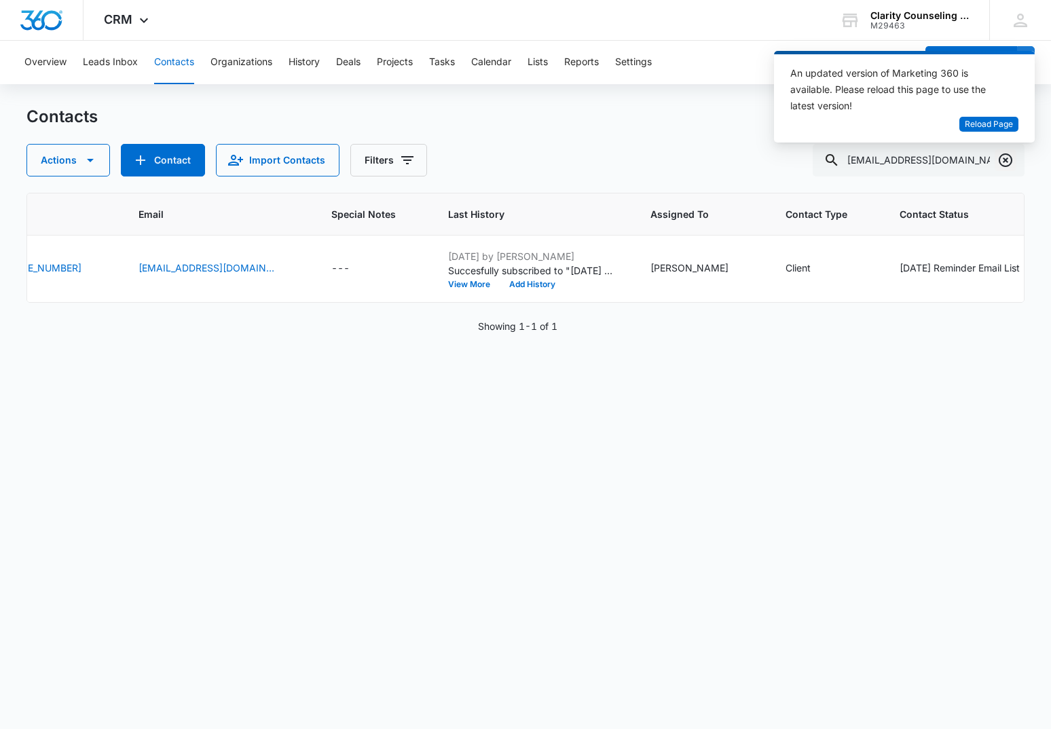
click at [1003, 157] on icon "Clear" at bounding box center [1005, 160] width 16 height 16
click at [1003, 157] on div at bounding box center [1006, 160] width 22 height 33
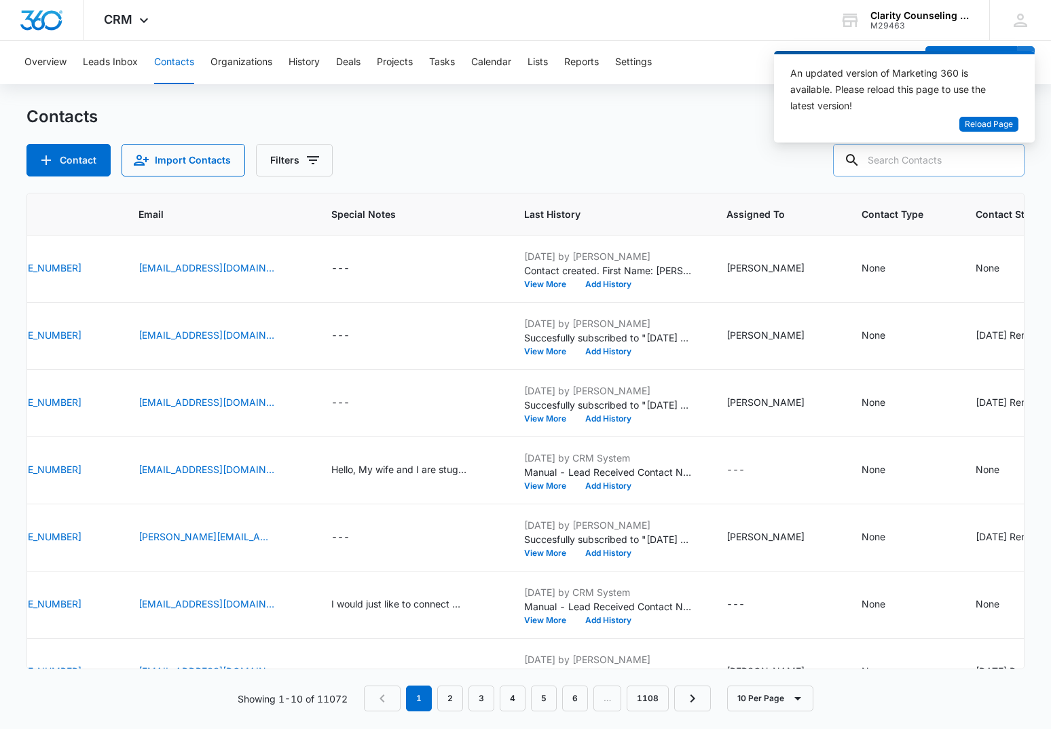
paste input "[PERSON_NAME][EMAIL_ADDRESS][PERSON_NAME][DOMAIN_NAME]"
type input "[PERSON_NAME][EMAIL_ADDRESS][PERSON_NAME][DOMAIN_NAME]"
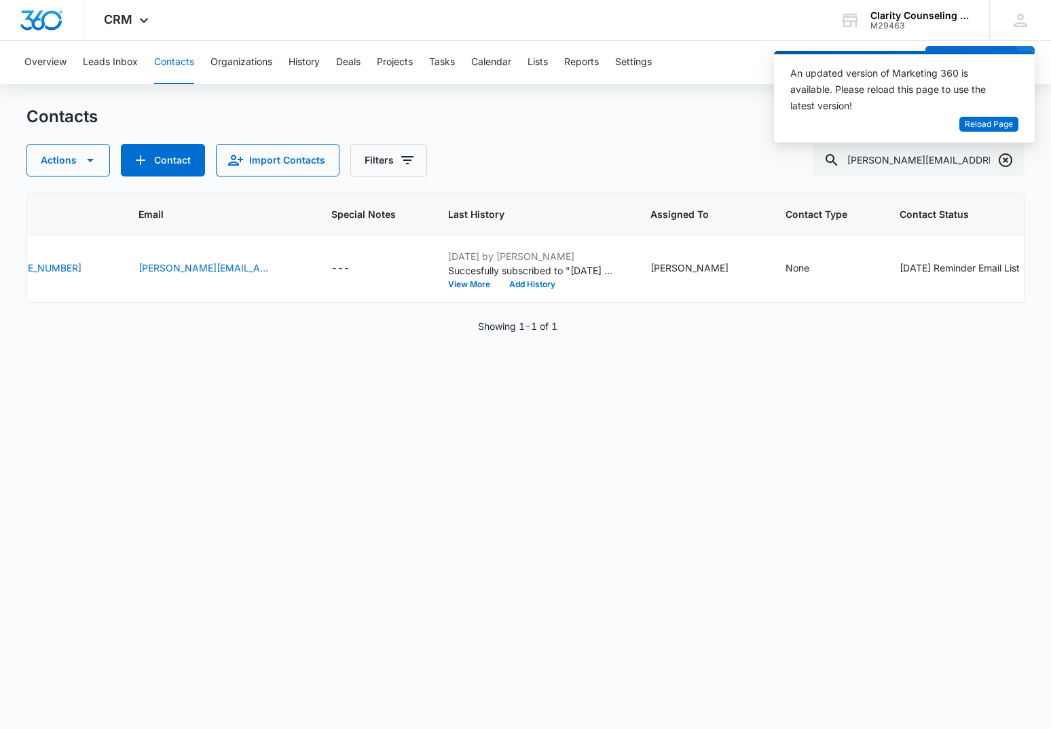
click at [1003, 161] on icon "Clear" at bounding box center [1005, 160] width 16 height 16
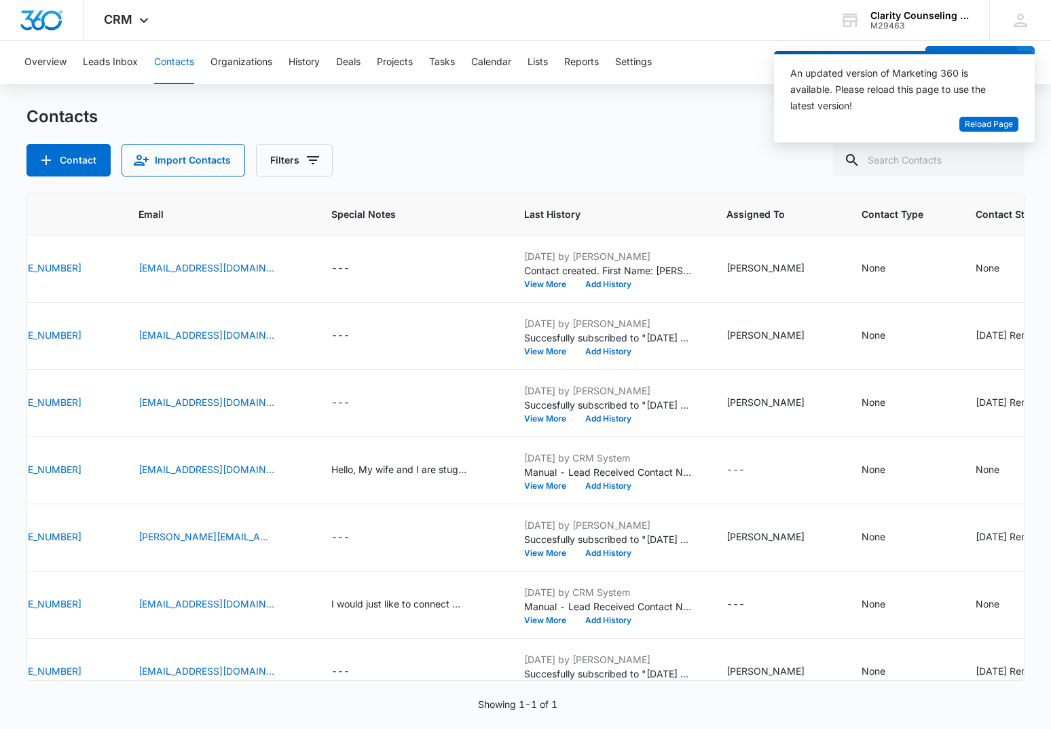
click at [1003, 161] on div at bounding box center [1006, 160] width 22 height 33
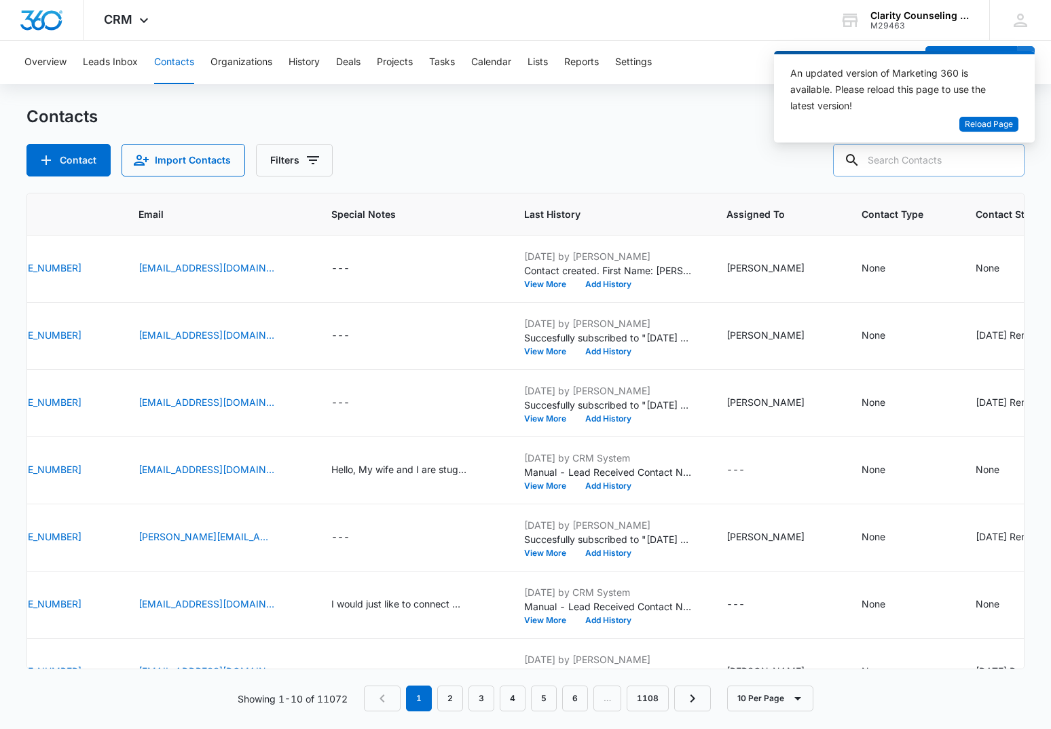
paste input "[EMAIL_ADDRESS][DOMAIN_NAME]"
type input "[EMAIL_ADDRESS][DOMAIN_NAME]"
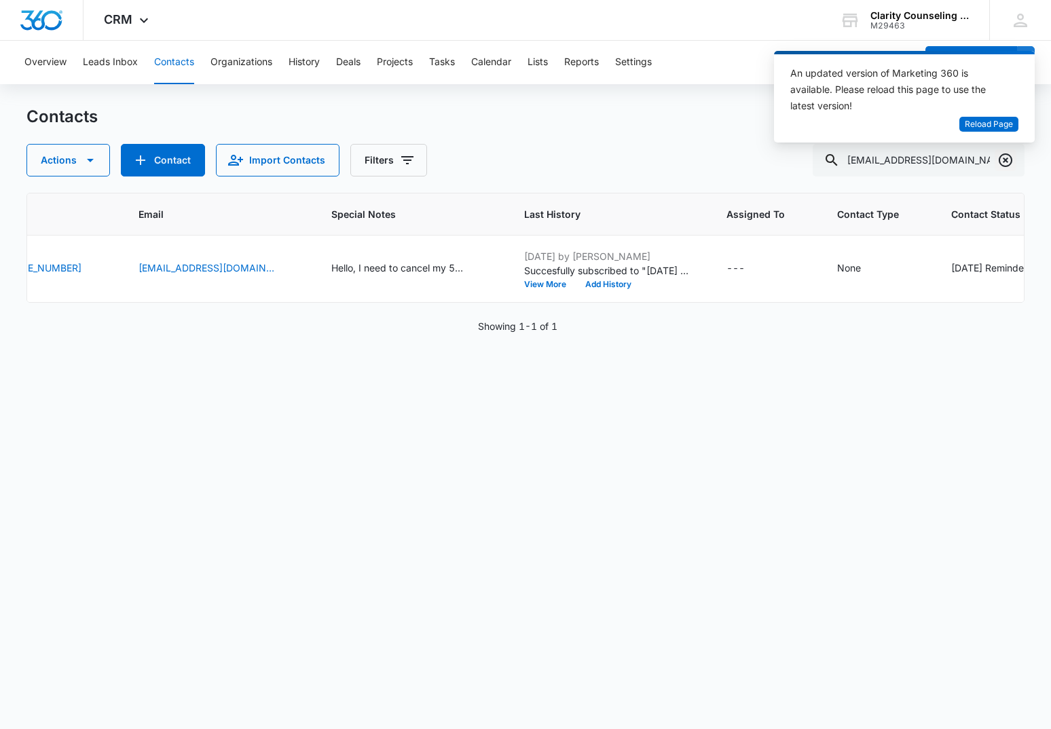
click at [1004, 162] on icon "Clear" at bounding box center [1006, 160] width 14 height 14
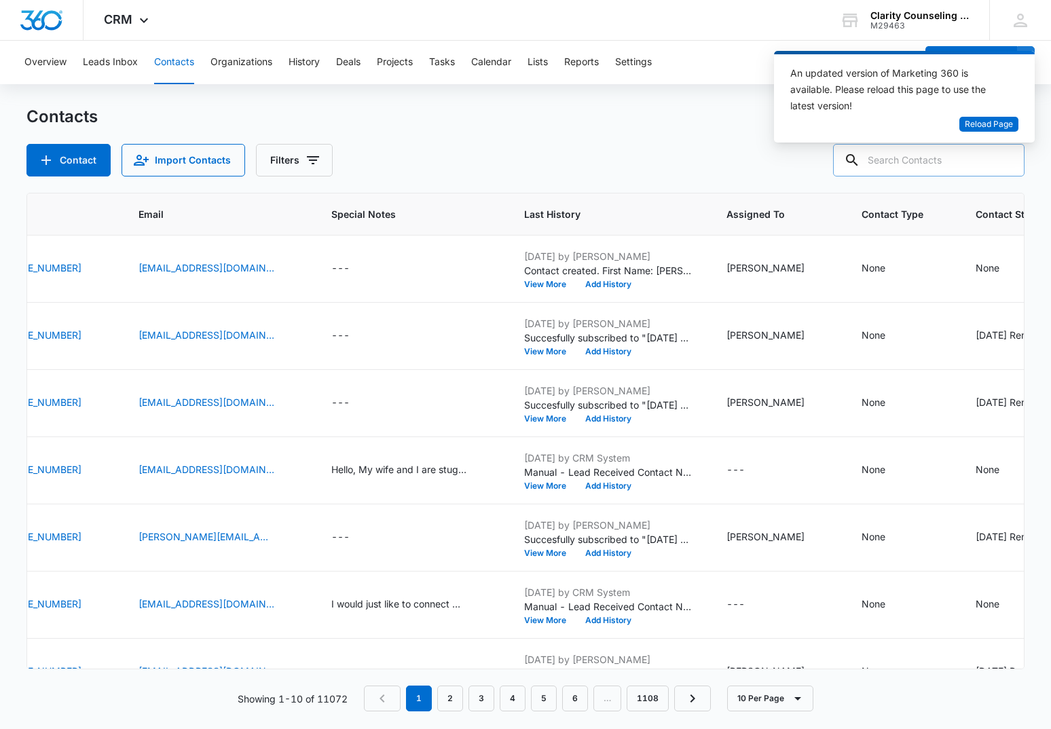
paste input "[EMAIL_ADDRESS][DOMAIN_NAME]"
type input "[EMAIL_ADDRESS][DOMAIN_NAME]"
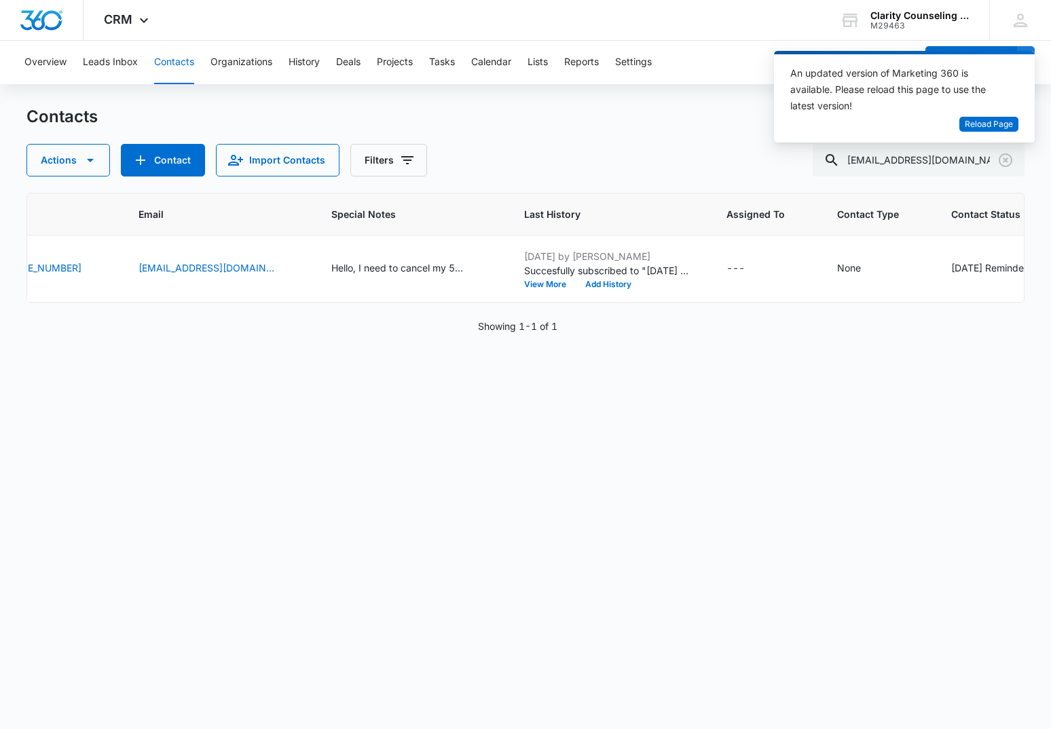
click at [1002, 159] on icon "Clear" at bounding box center [1005, 160] width 16 height 16
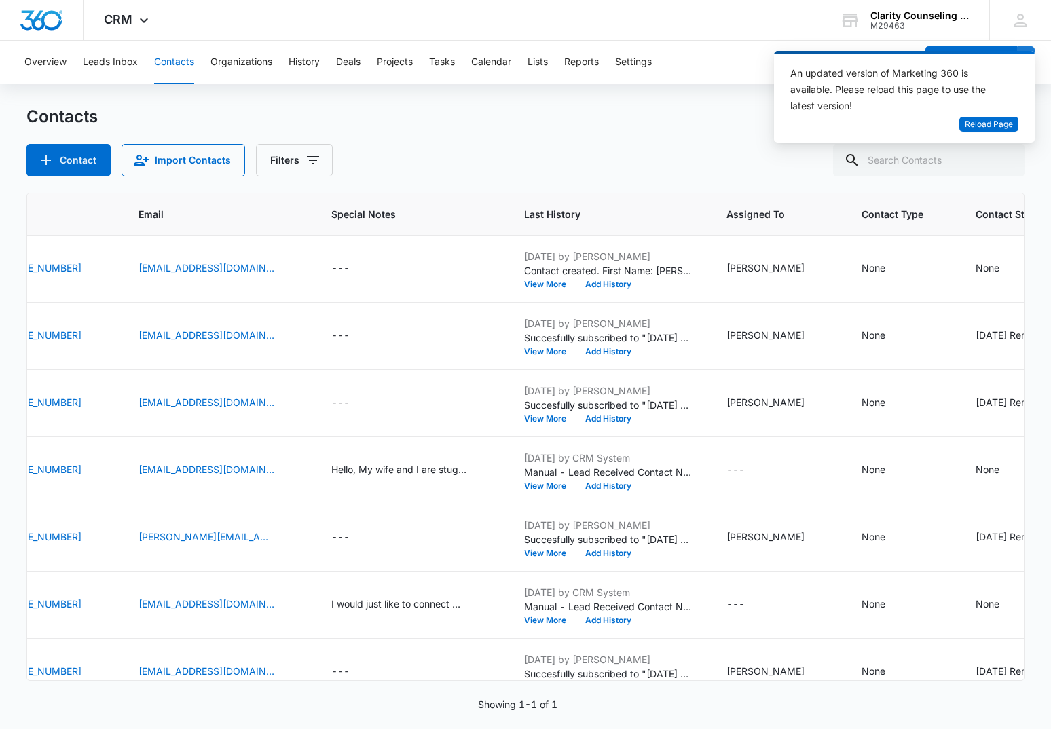
click at [1002, 159] on div at bounding box center [1006, 160] width 22 height 33
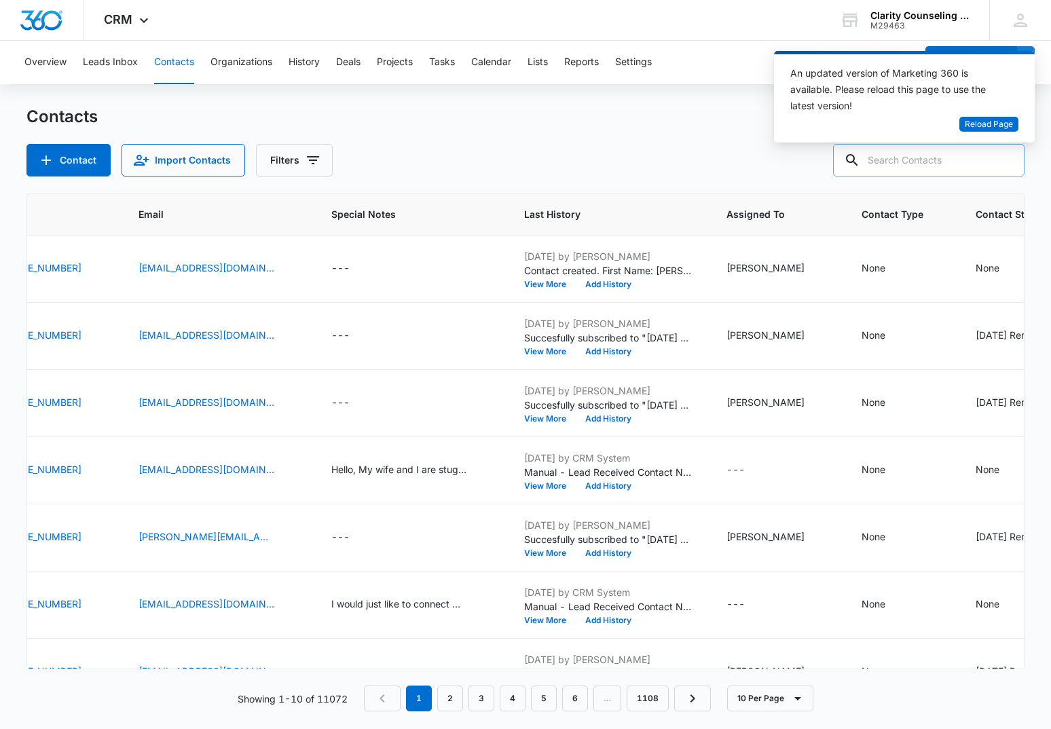
paste input "[EMAIL_ADDRESS][DOMAIN_NAME]"
type input "[EMAIL_ADDRESS][DOMAIN_NAME]"
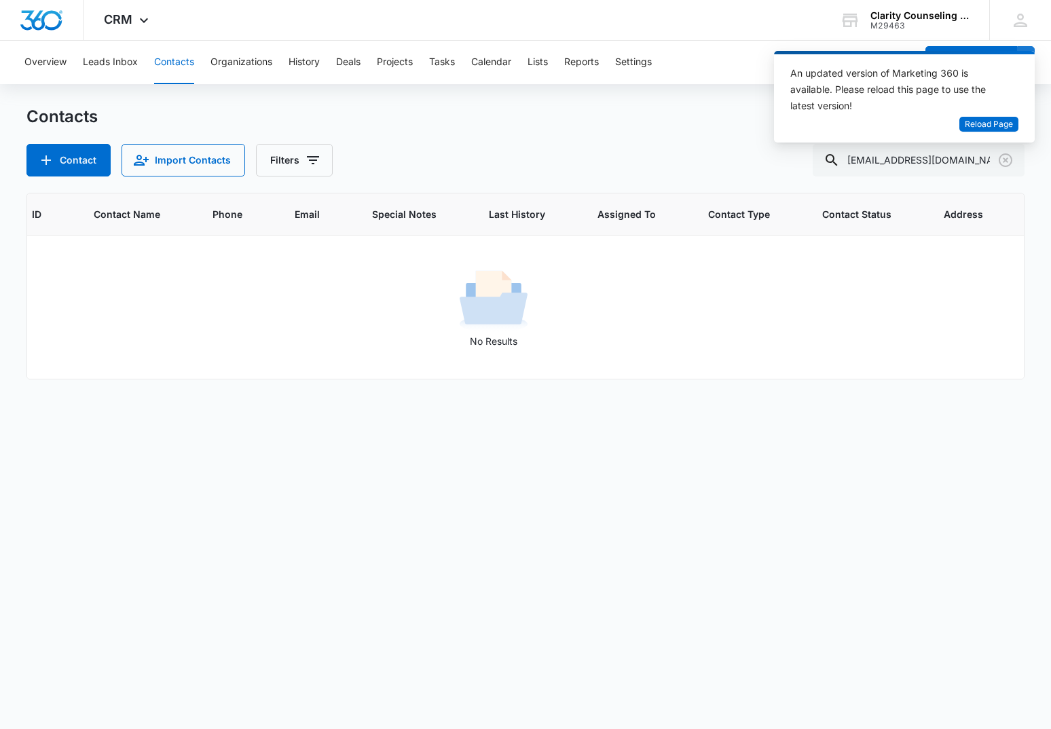
scroll to position [0, 56]
click at [1001, 163] on icon "Clear" at bounding box center [1006, 160] width 14 height 14
click at [1001, 163] on div at bounding box center [1006, 160] width 22 height 33
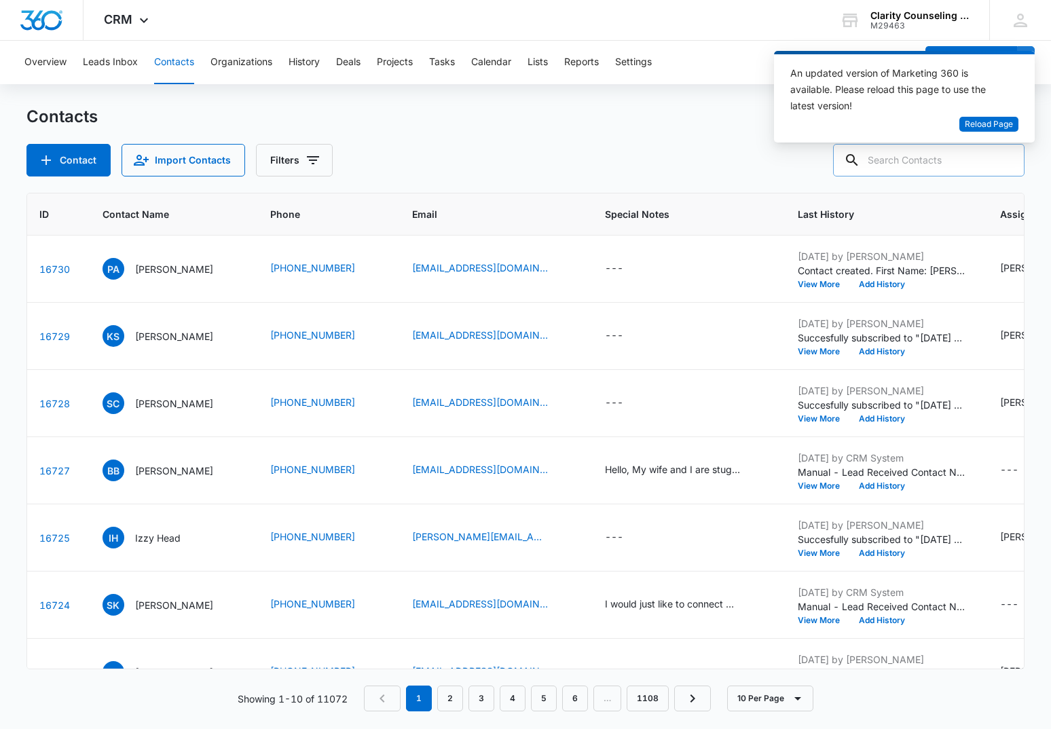
paste input "[EMAIL_ADDRESS][DOMAIN_NAME]"
type input "[EMAIL_ADDRESS][DOMAIN_NAME]"
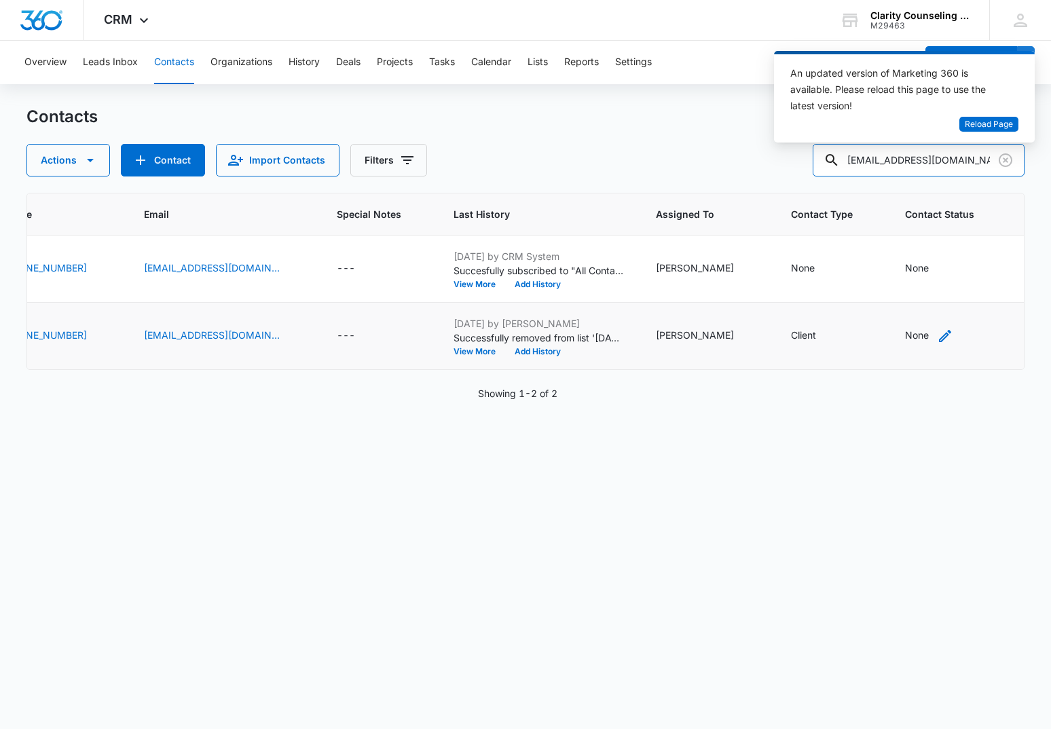
scroll to position [0, 324]
click at [906, 334] on div "None" at bounding box center [918, 335] width 24 height 14
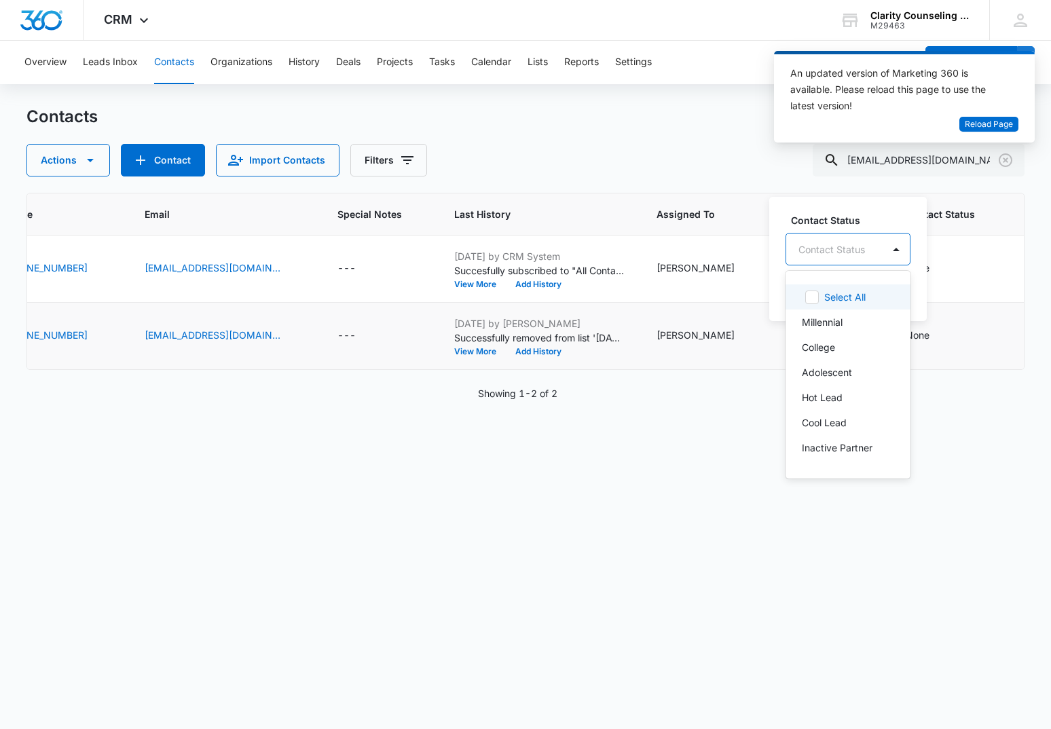
drag, startPoint x: 878, startPoint y: 253, endPoint x: 857, endPoint y: 285, distance: 37.9
click at [877, 253] on div "Contact Status" at bounding box center [834, 249] width 96 height 31
click at [847, 332] on p "[DATE] Reminder Email List" at bounding box center [847, 345] width 90 height 29
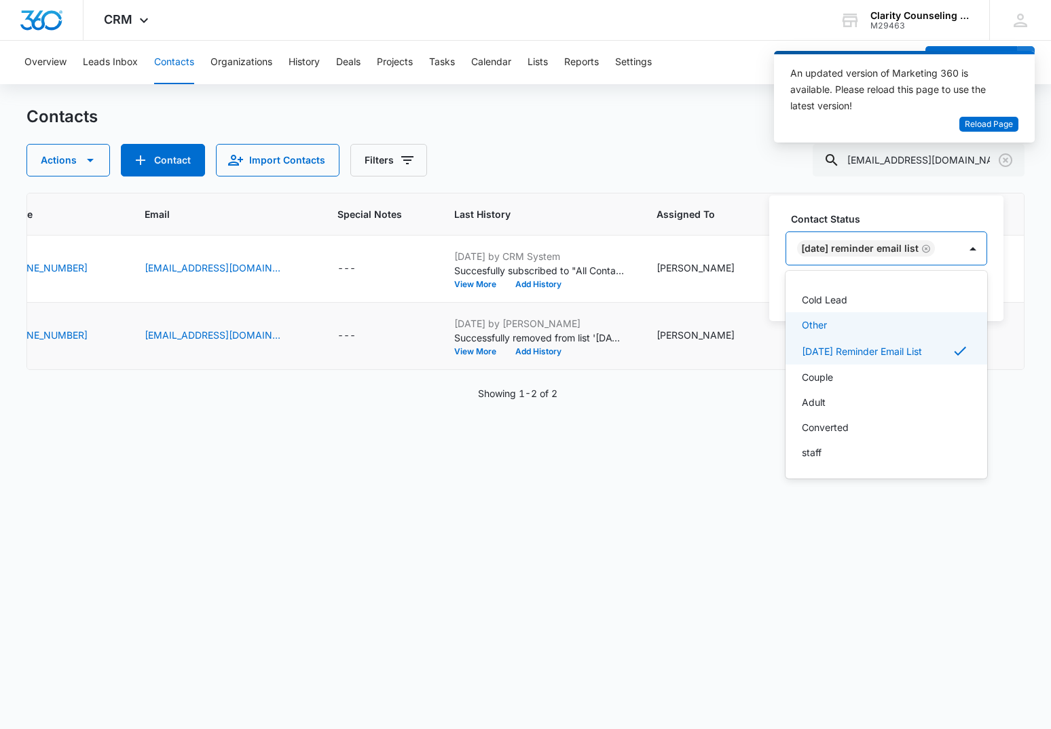
scroll to position [198, 0]
drag, startPoint x: 976, startPoint y: 254, endPoint x: 977, endPoint y: 285, distance: 31.3
click at [976, 254] on div at bounding box center [973, 249] width 22 height 22
click at [976, 291] on button "Save" at bounding box center [967, 292] width 40 height 26
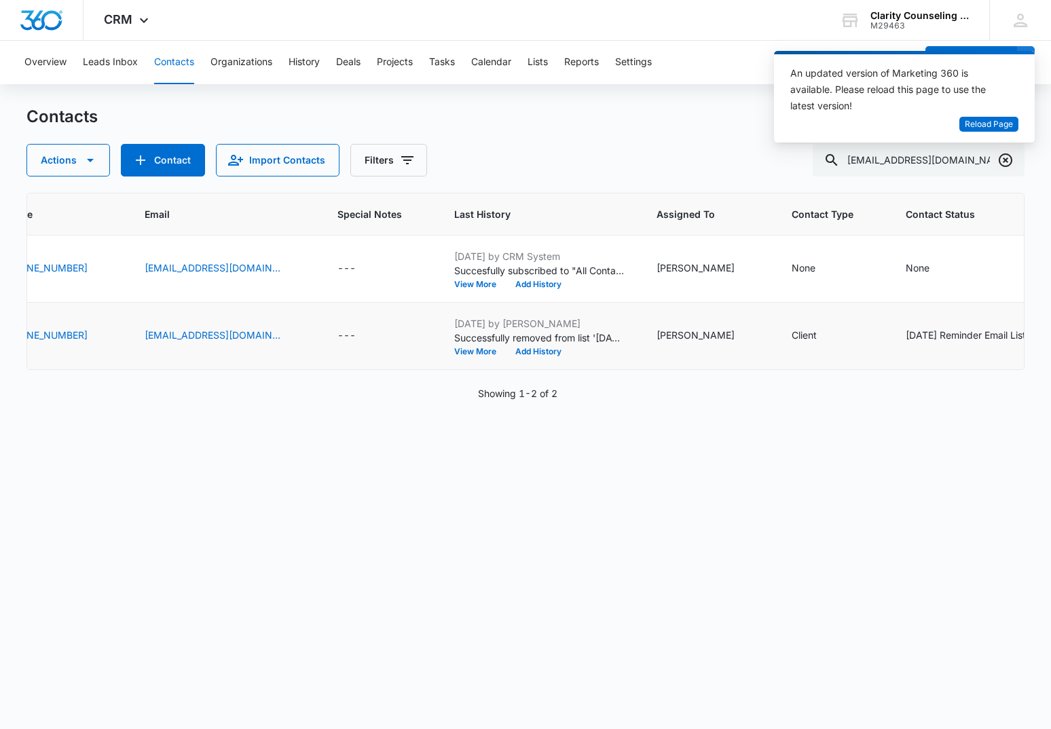
click at [1012, 162] on icon "Clear" at bounding box center [1005, 160] width 16 height 16
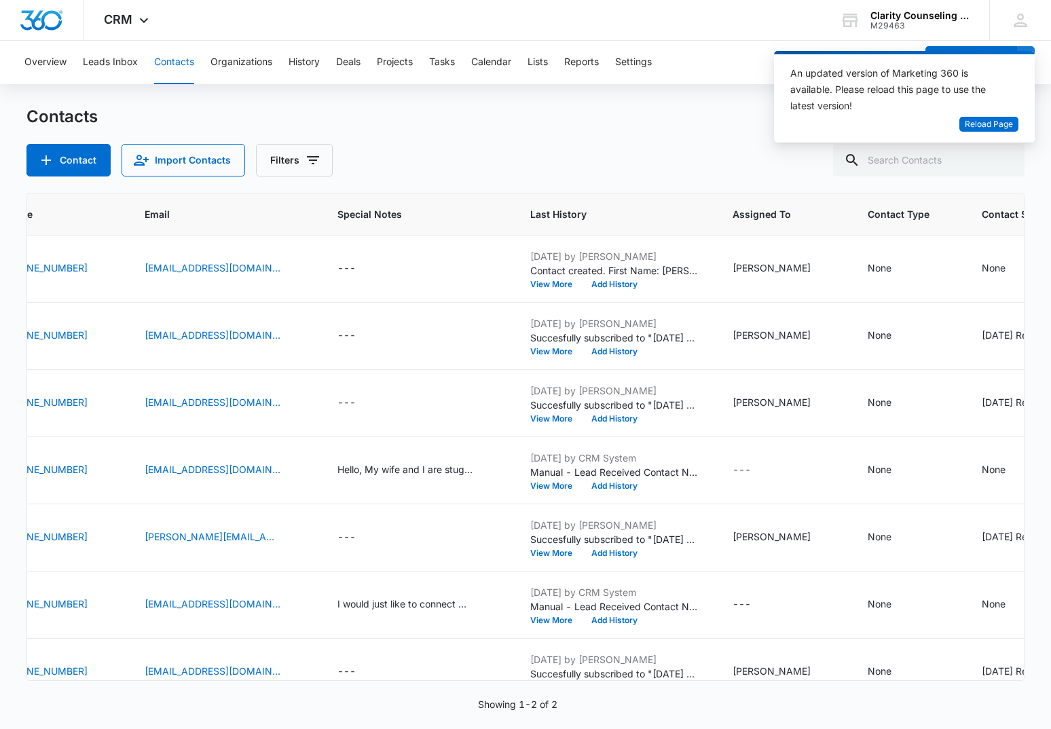
click at [1012, 162] on div at bounding box center [1006, 160] width 22 height 33
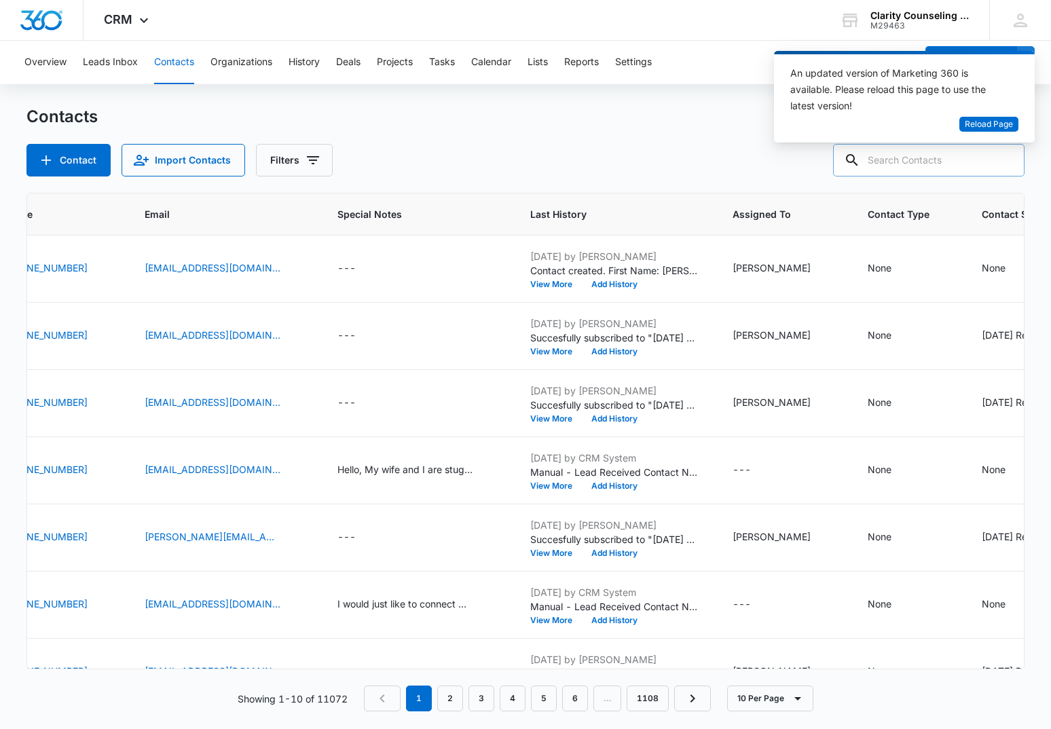
paste input "[EMAIL_ADDRESS][DOMAIN_NAME]"
type input "[EMAIL_ADDRESS][DOMAIN_NAME]"
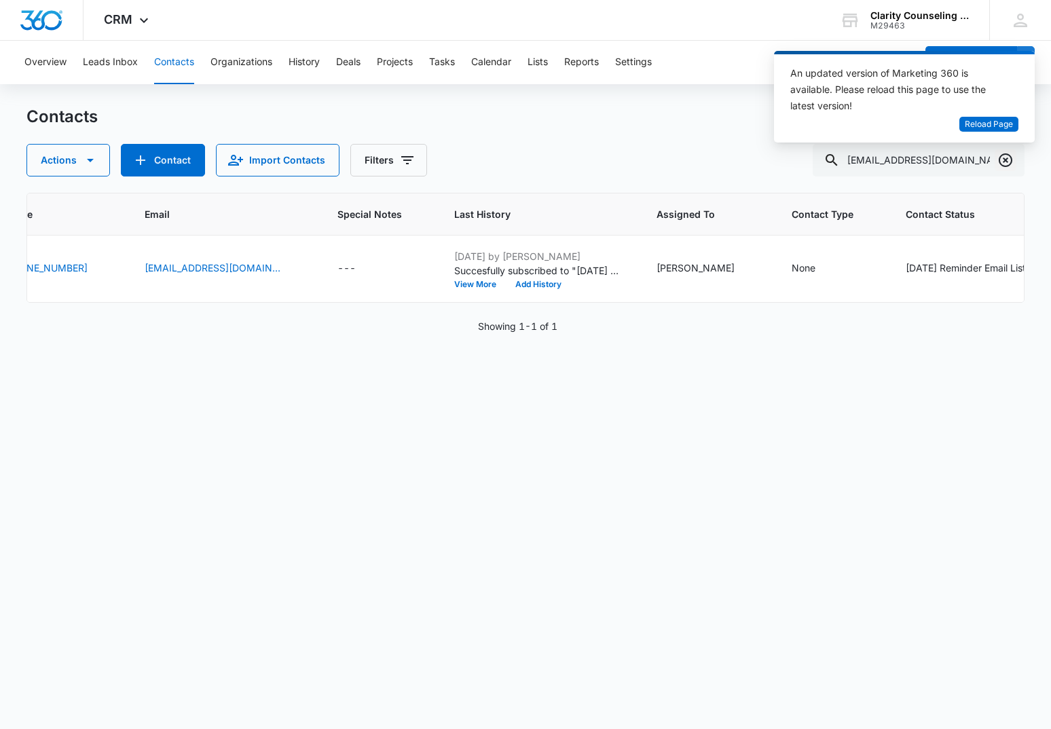
click at [1004, 159] on icon "Clear" at bounding box center [1006, 160] width 14 height 14
click at [1004, 159] on div at bounding box center [1006, 160] width 22 height 33
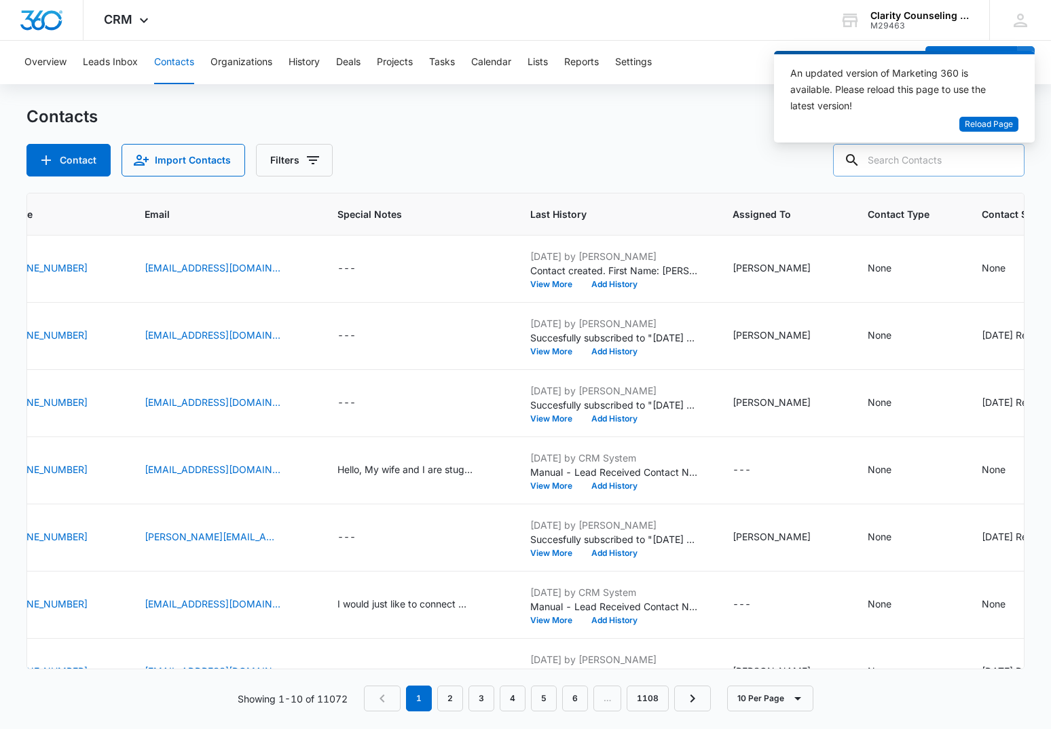
paste input "[EMAIL_ADDRESS][DOMAIN_NAME]"
type input "[EMAIL_ADDRESS][DOMAIN_NAME]"
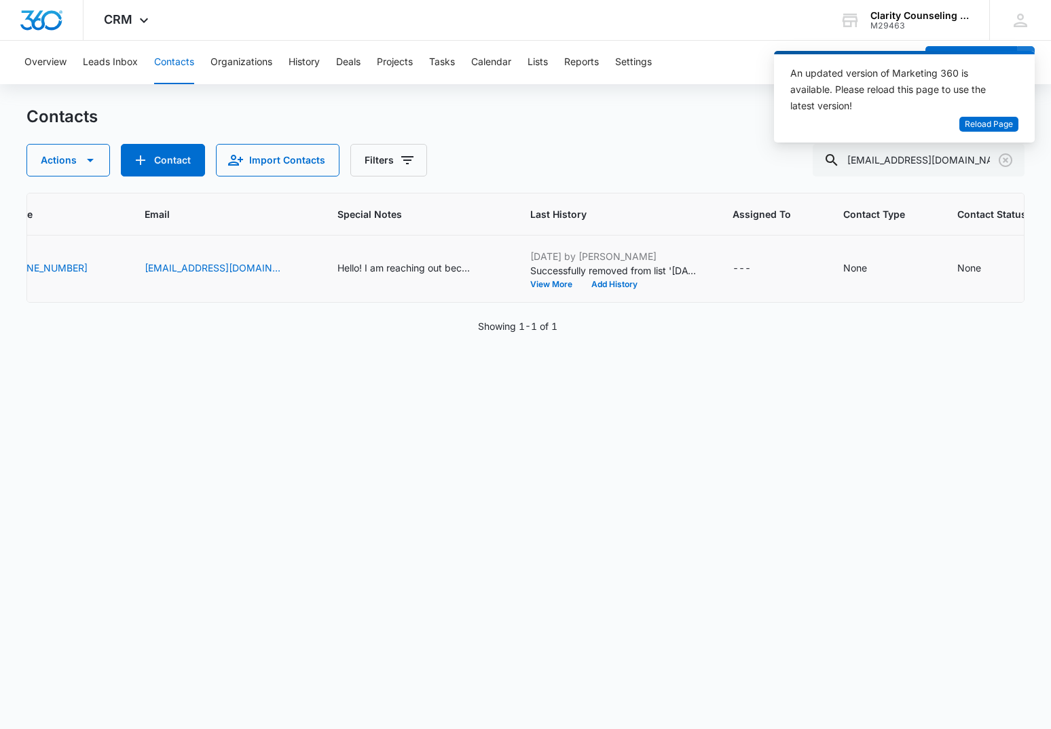
click at [941, 265] on td "None" at bounding box center [1002, 269] width 122 height 67
click at [957, 269] on div "None" at bounding box center [969, 268] width 24 height 14
click at [901, 185] on div "Contact Status" at bounding box center [890, 182] width 67 height 14
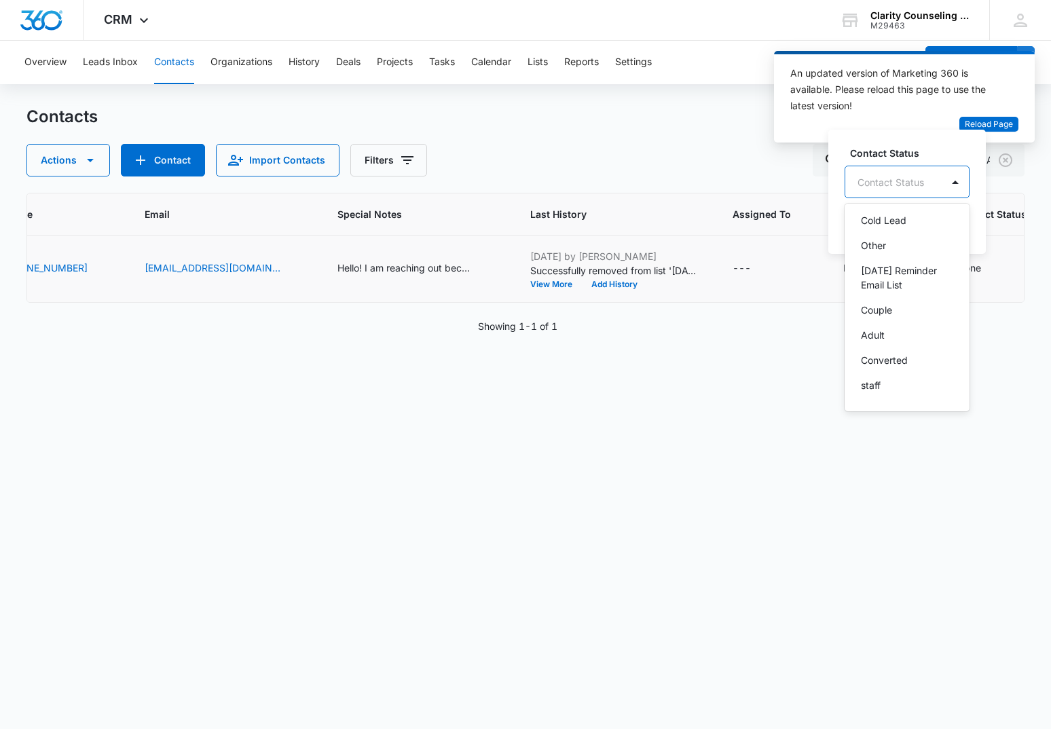
click at [901, 268] on p "[DATE] Reminder Email List" at bounding box center [906, 277] width 90 height 29
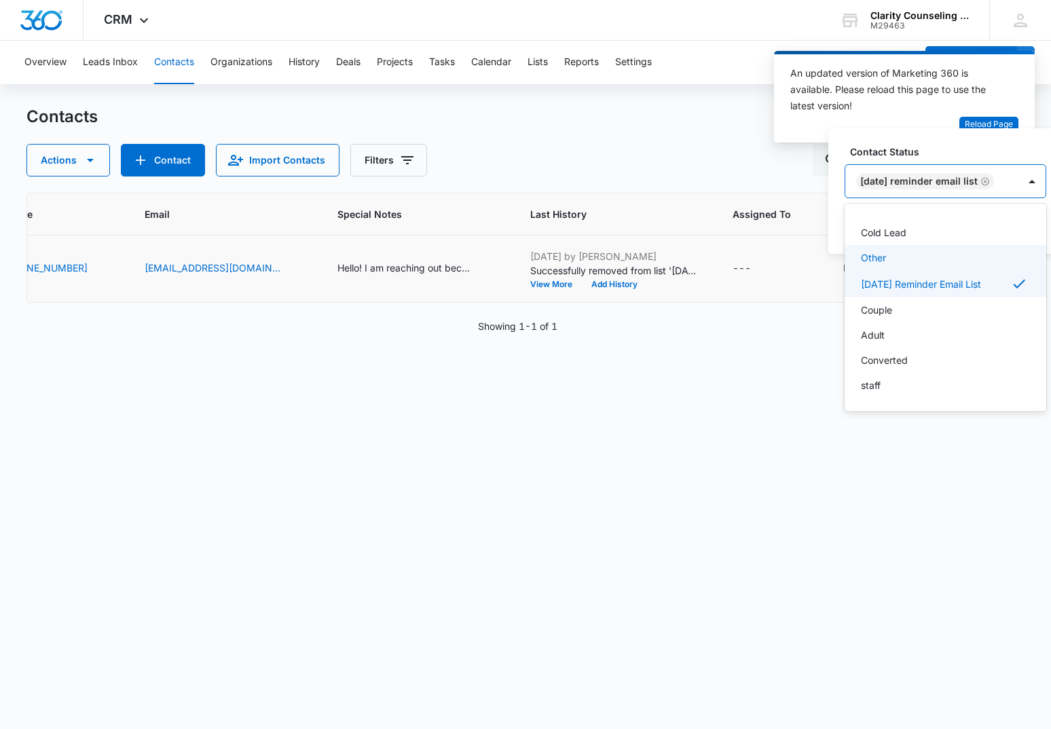
scroll to position [198, 0]
click at [1036, 177] on div at bounding box center [1032, 181] width 22 height 22
click at [1038, 224] on button "Save" at bounding box center [1026, 225] width 40 height 26
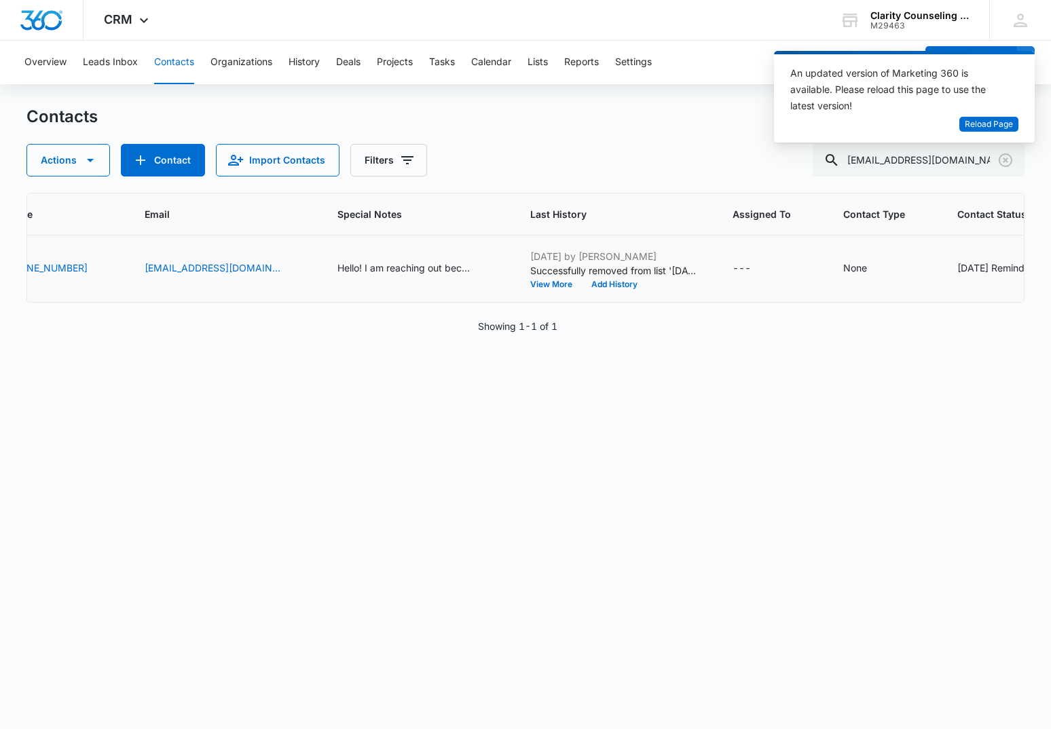
click at [957, 270] on div "[DATE] Reminder Email List" at bounding box center [1017, 268] width 120 height 14
click at [798, 263] on icon "Remove Saturday Reminder Email List" at bounding box center [797, 258] width 10 height 10
click at [832, 297] on button "Save" at bounding box center [838, 300] width 40 height 26
click at [1008, 162] on icon "Clear" at bounding box center [1006, 160] width 14 height 14
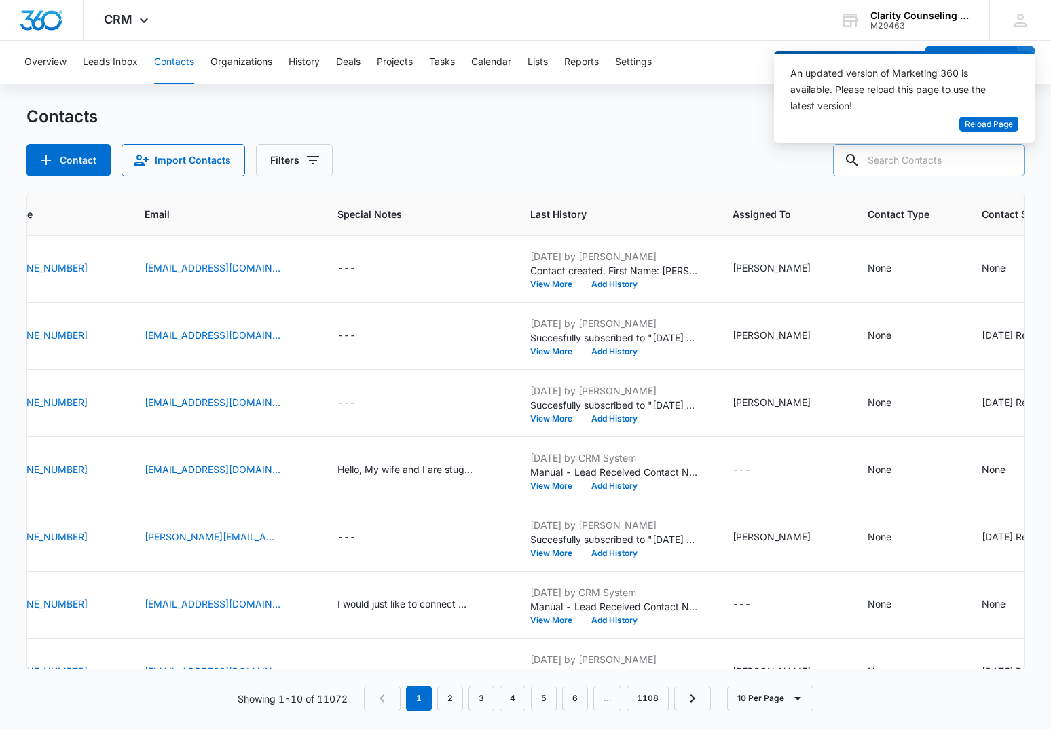
paste input "[EMAIL_ADDRESS][DOMAIN_NAME]"
type input "[EMAIL_ADDRESS][DOMAIN_NAME]"
